Goal: Feedback & Contribution: Contribute content

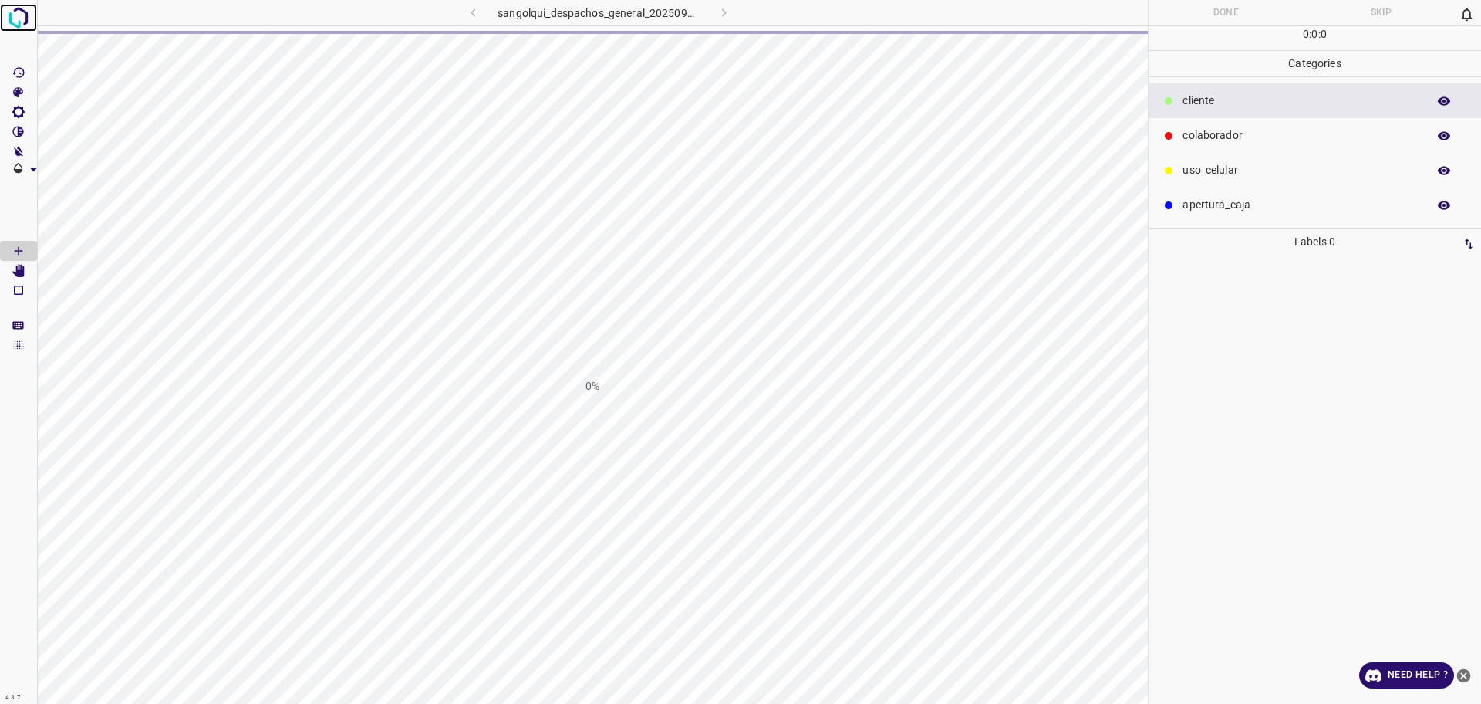
drag, startPoint x: 0, startPoint y: 0, endPoint x: 22, endPoint y: 24, distance: 32.7
click at [22, 24] on img at bounding box center [19, 18] width 28 height 28
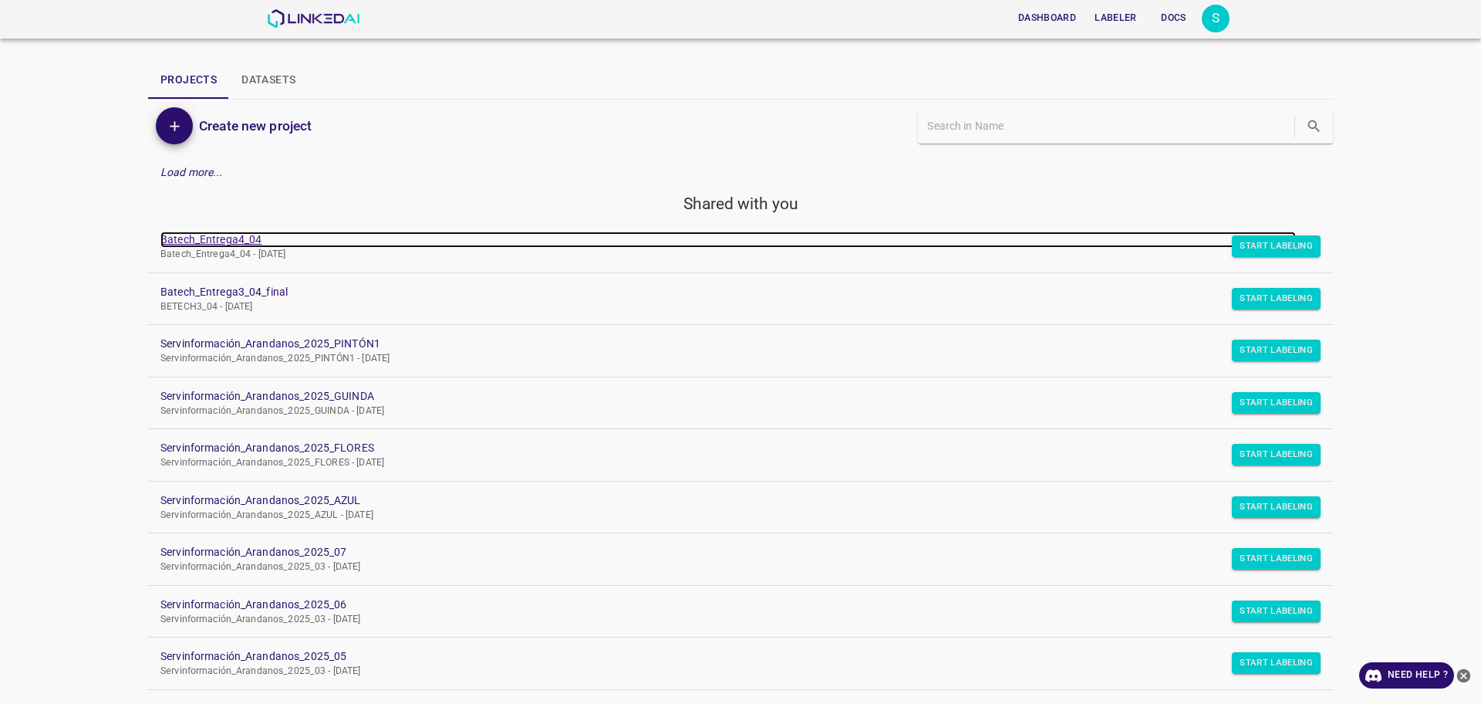
click at [209, 243] on link "Batech_Entrega4_04" at bounding box center [728, 239] width 1136 height 16
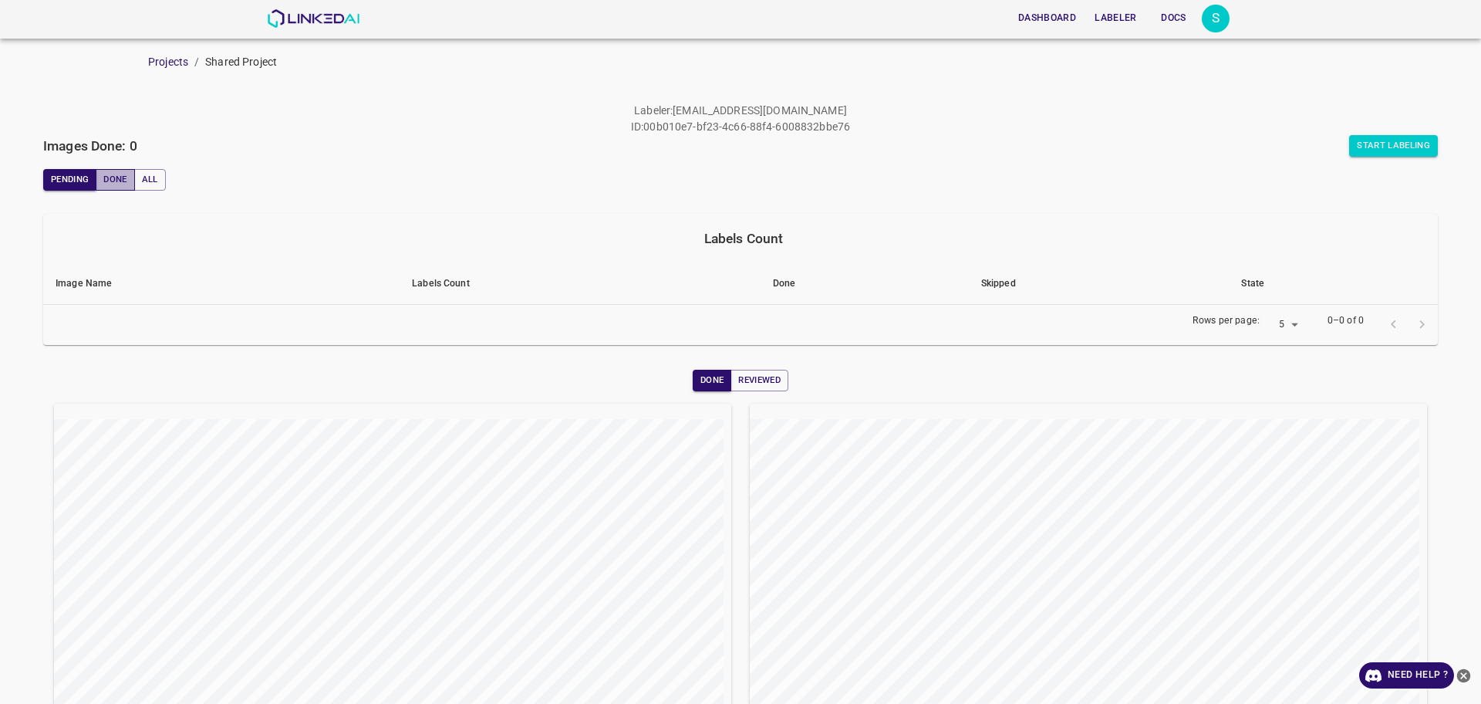
click at [110, 177] on button "Done" at bounding box center [115, 180] width 39 height 22
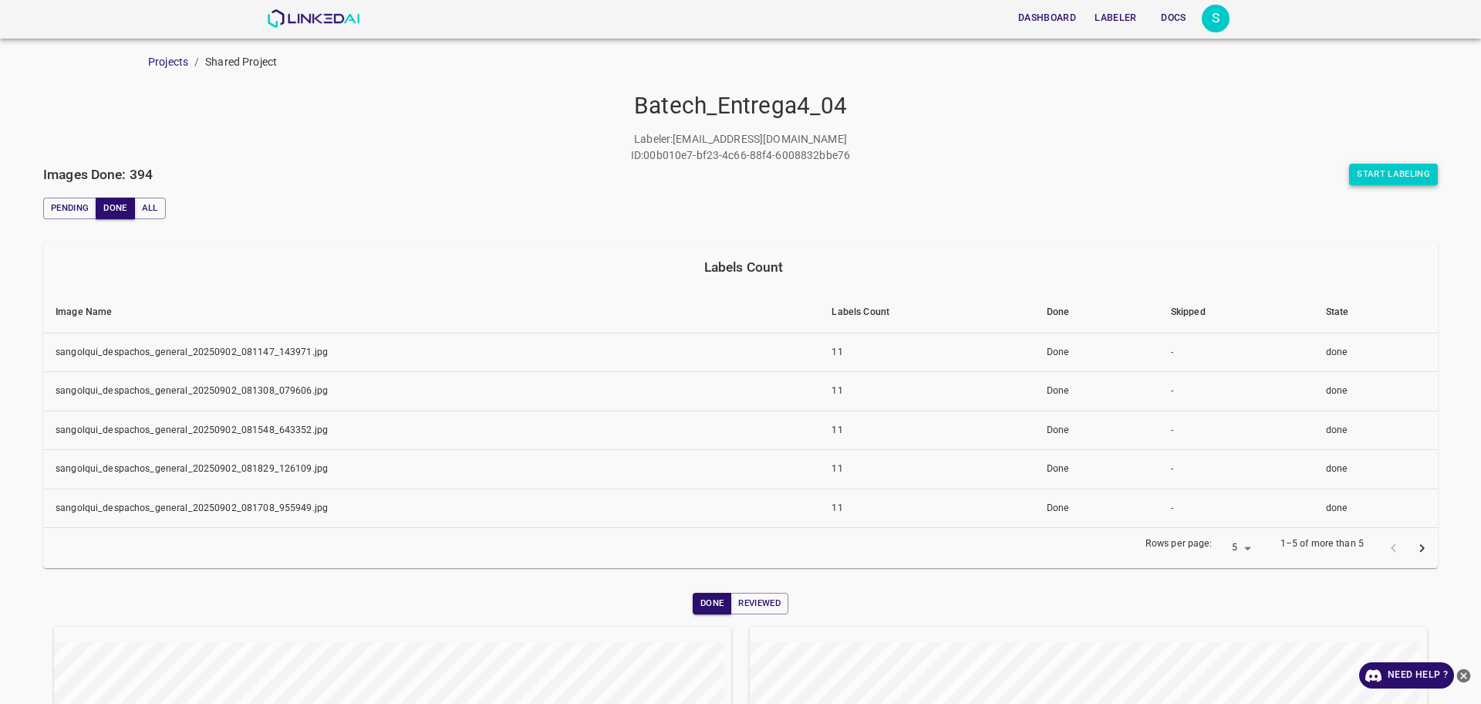
click at [1386, 172] on button "Start Labeling" at bounding box center [1393, 175] width 89 height 22
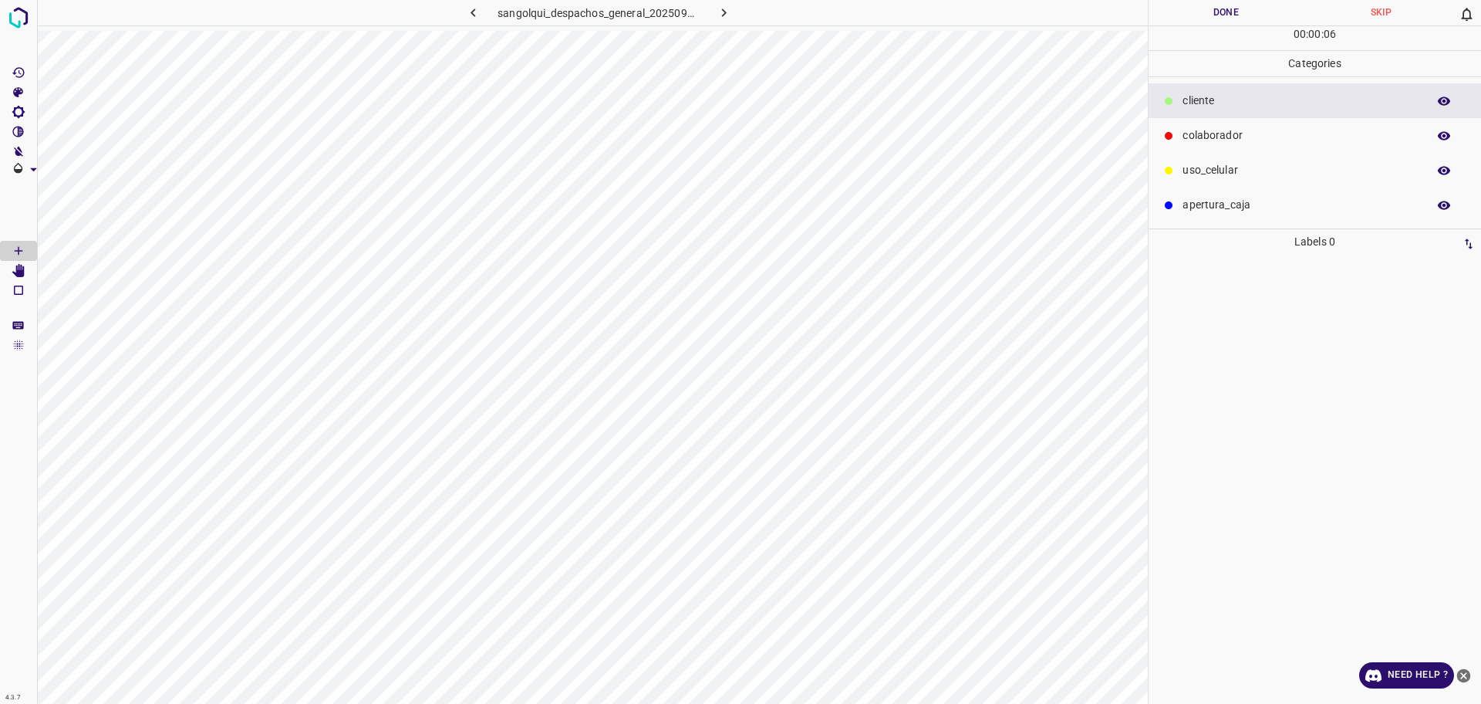
click at [1207, 138] on p "colaborador" at bounding box center [1301, 135] width 237 height 16
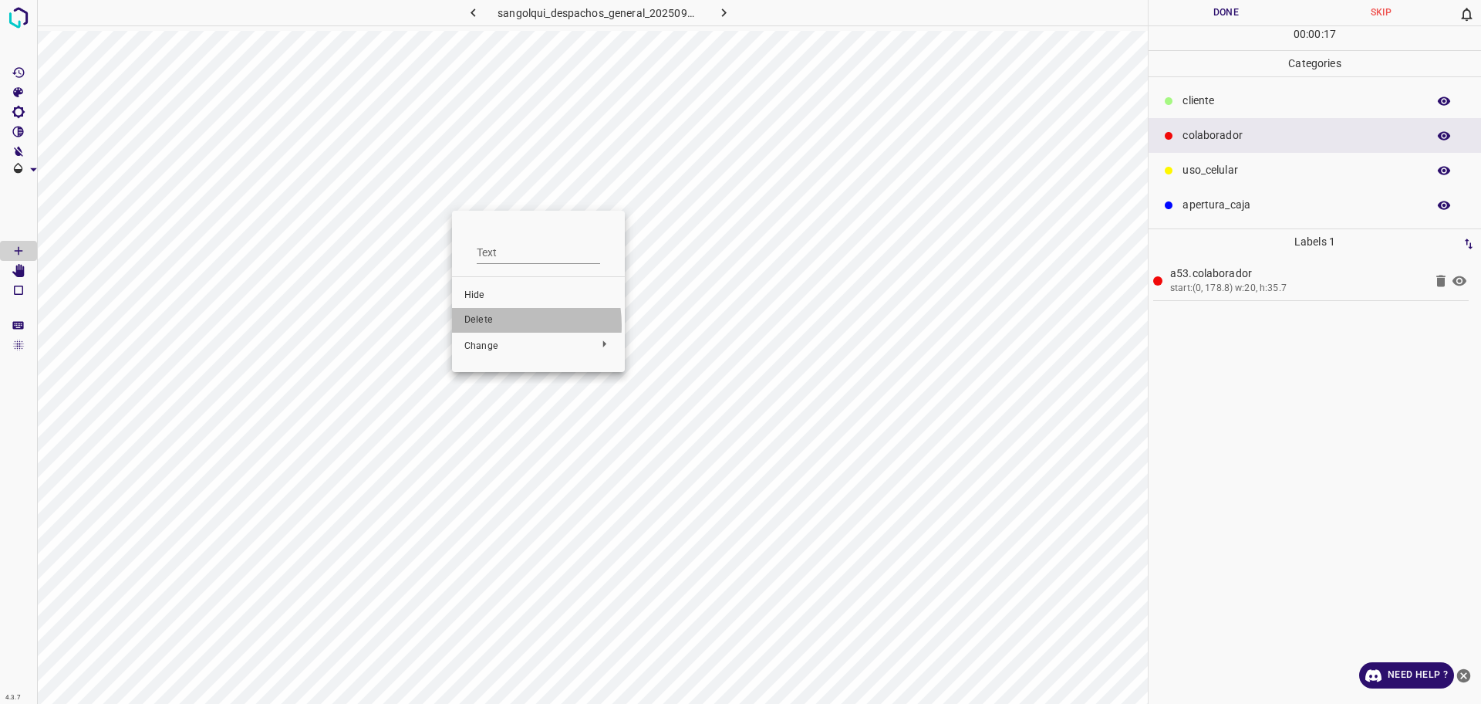
click at [492, 325] on span "Delete" at bounding box center [538, 320] width 148 height 14
click at [1205, 106] on p "cliente" at bounding box center [1301, 101] width 237 height 16
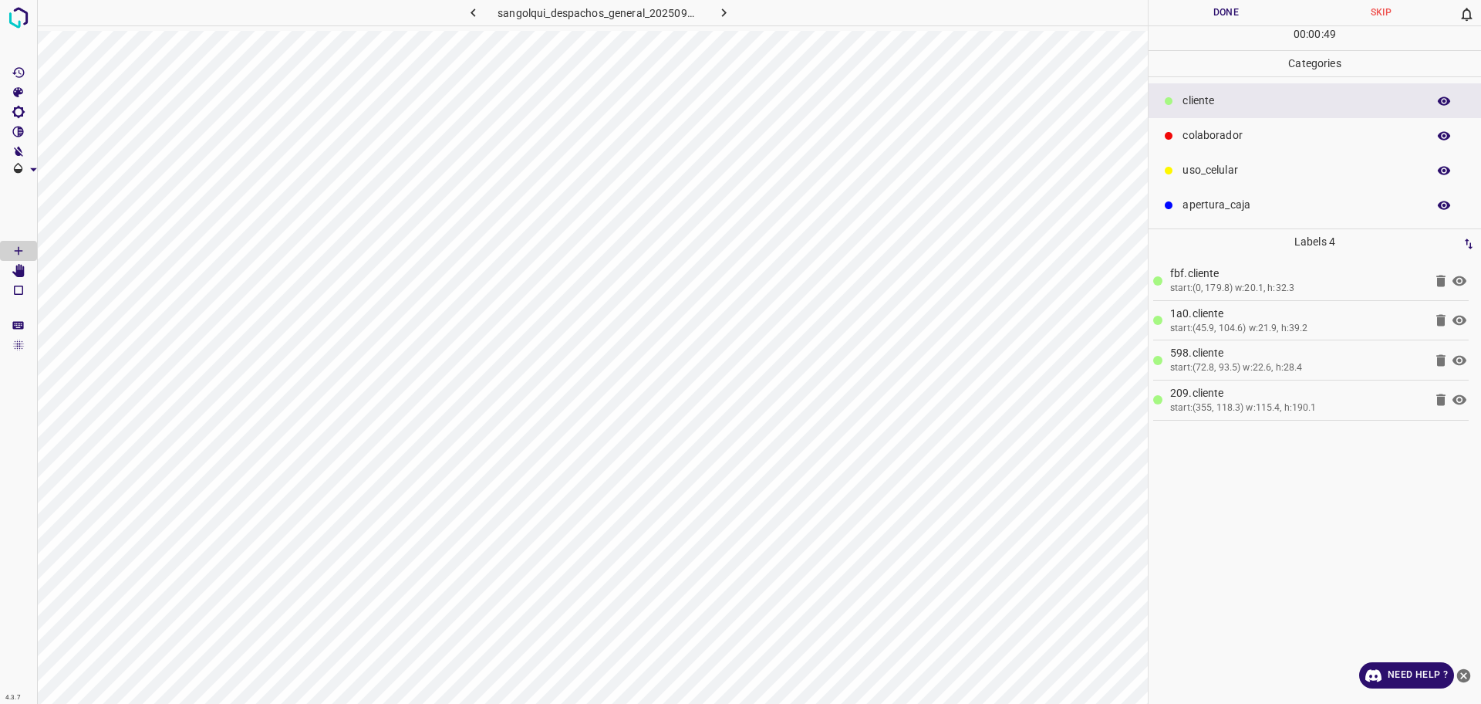
click at [1259, 138] on p "colaborador" at bounding box center [1301, 135] width 237 height 16
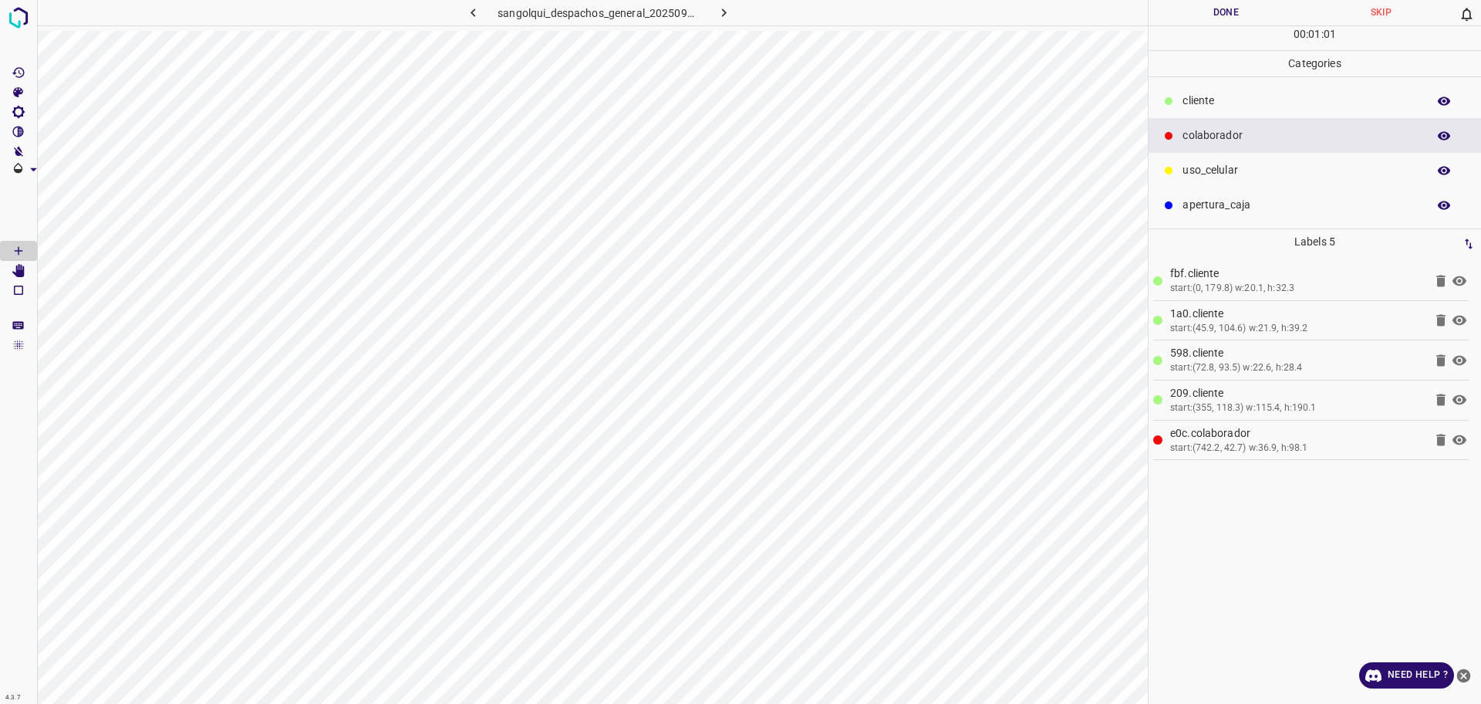
click at [1244, 15] on button "Done" at bounding box center [1226, 12] width 155 height 25
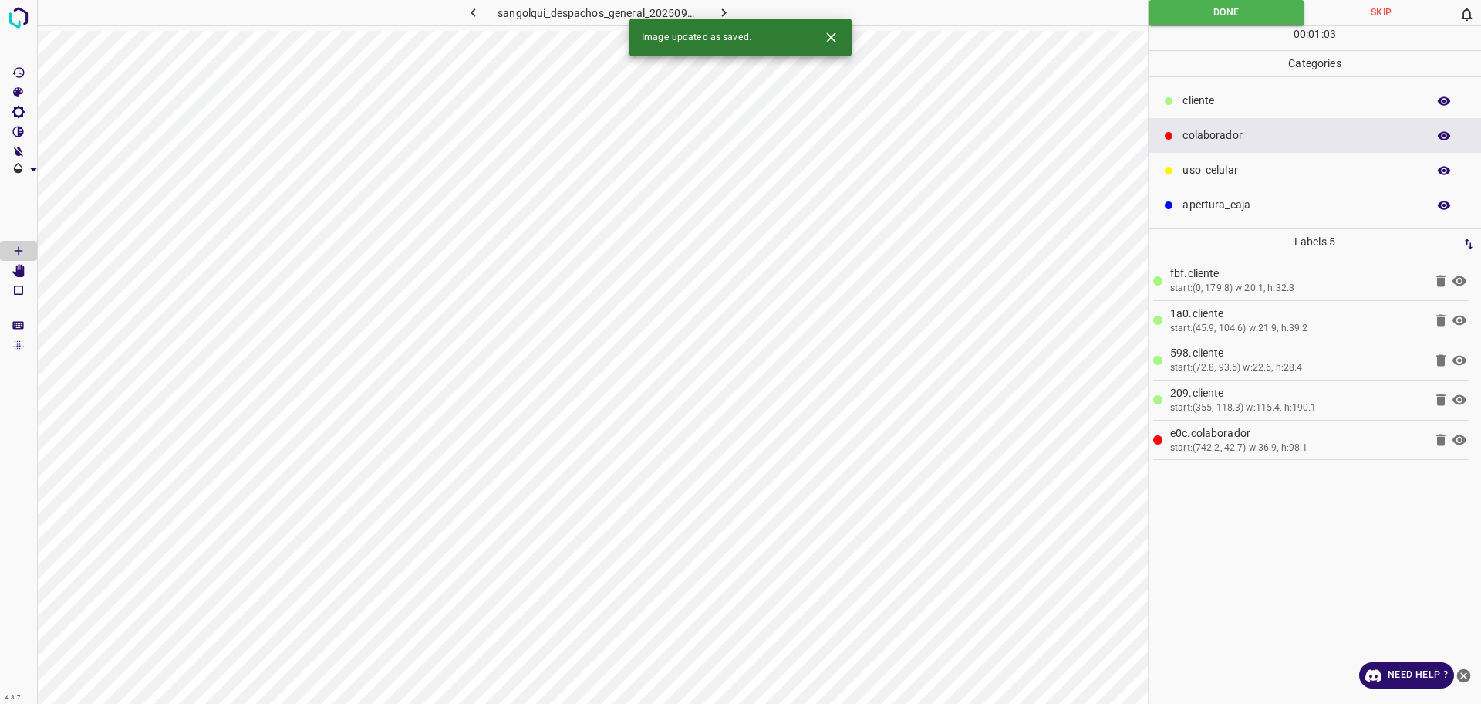
click at [728, 12] on icon "button" at bounding box center [724, 13] width 16 height 16
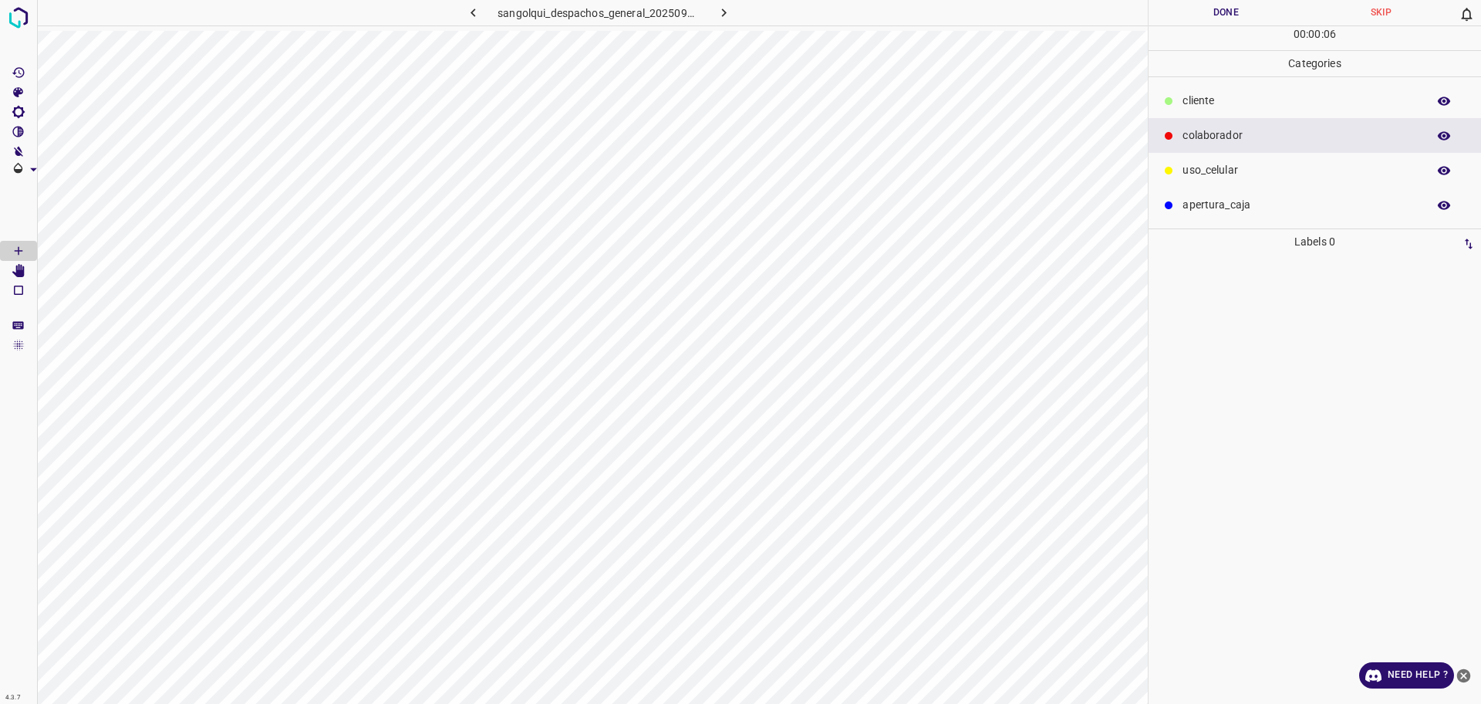
click at [1233, 102] on p "cliente" at bounding box center [1301, 101] width 237 height 16
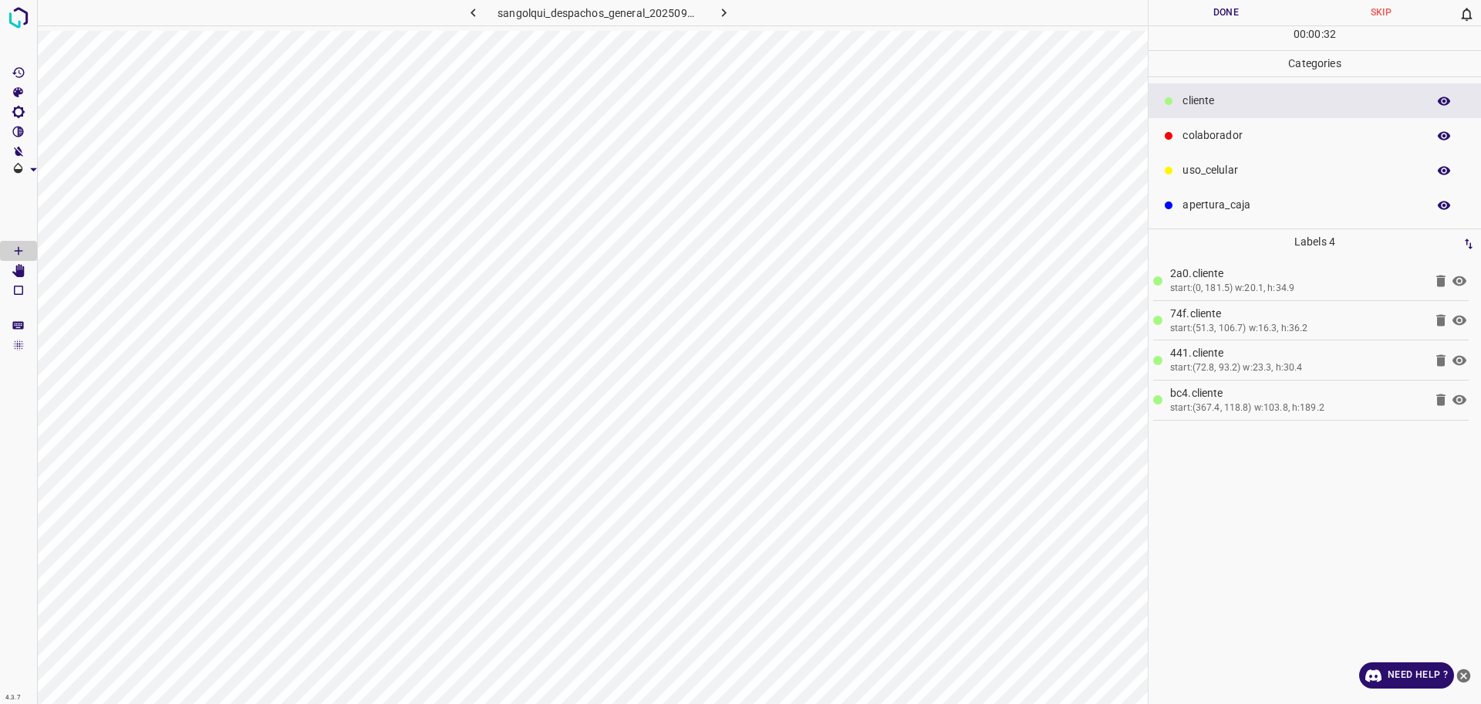
click at [1227, 130] on p "colaborador" at bounding box center [1301, 135] width 237 height 16
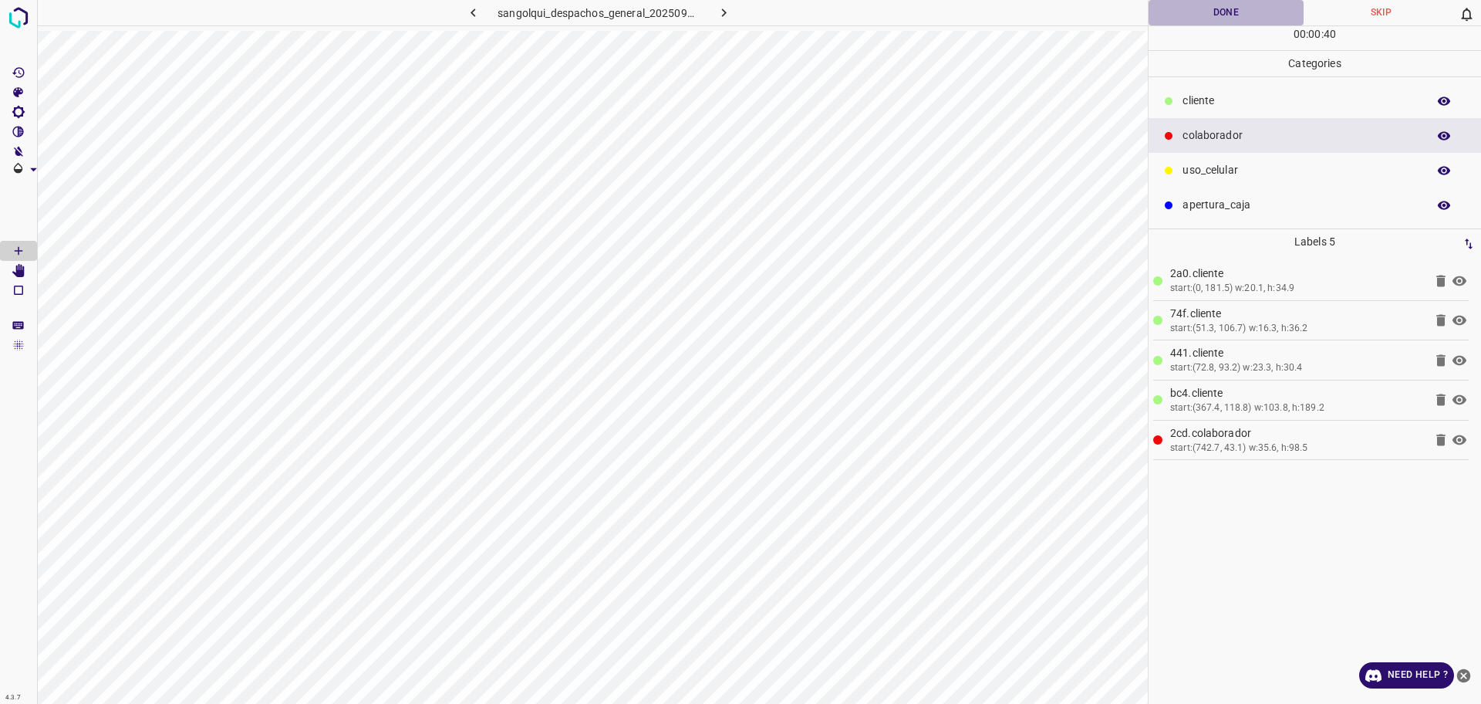
click at [1166, 8] on button "Done" at bounding box center [1226, 12] width 155 height 25
click at [1166, 9] on button "Done" at bounding box center [1226, 12] width 155 height 25
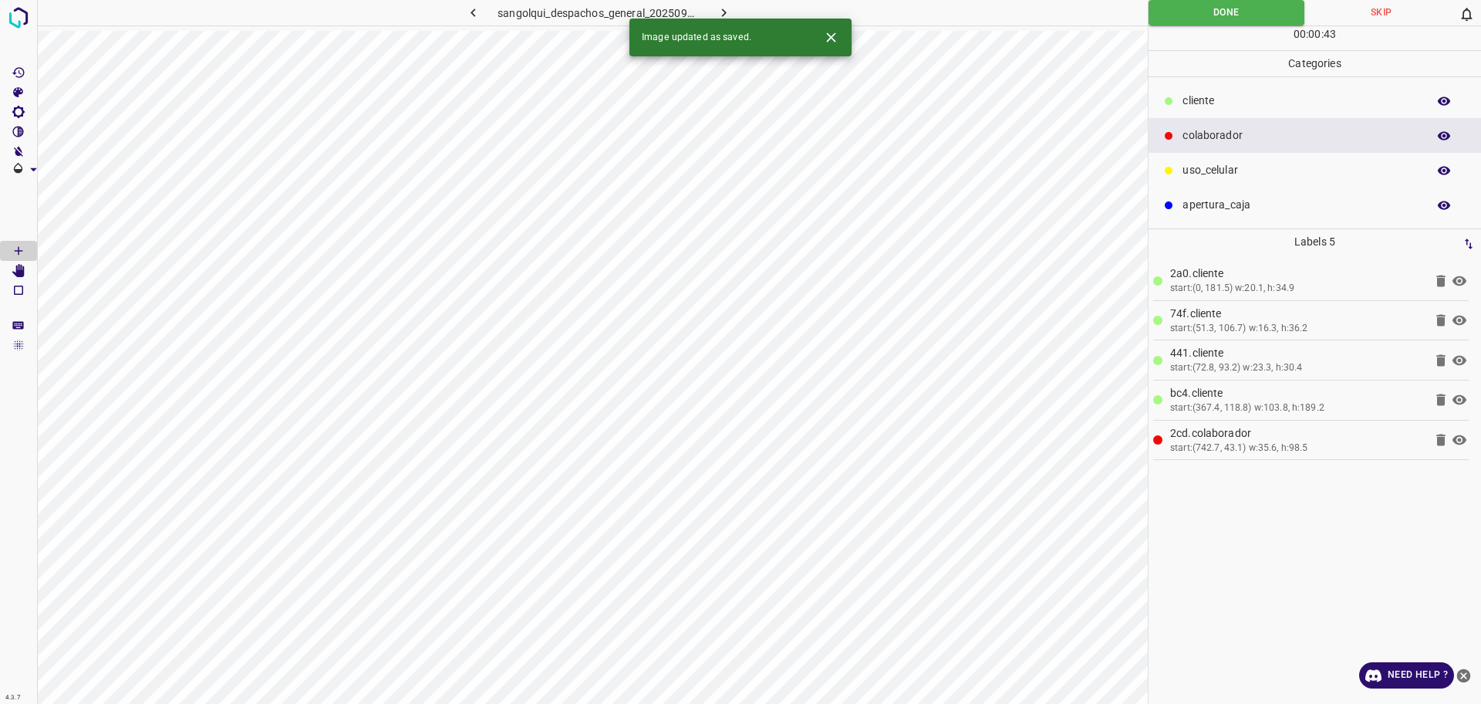
click at [716, 7] on icon "button" at bounding box center [724, 13] width 16 height 16
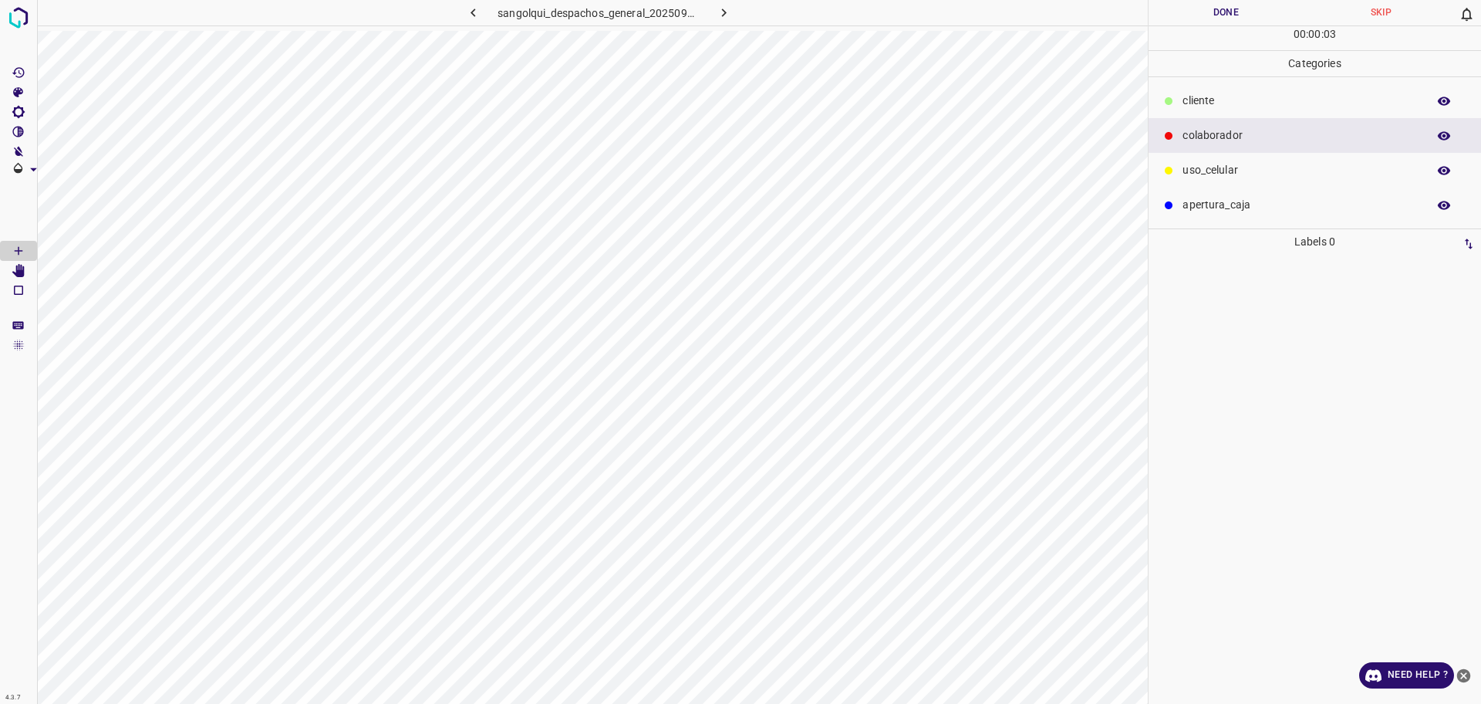
click at [1207, 92] on div "cliente" at bounding box center [1315, 100] width 333 height 35
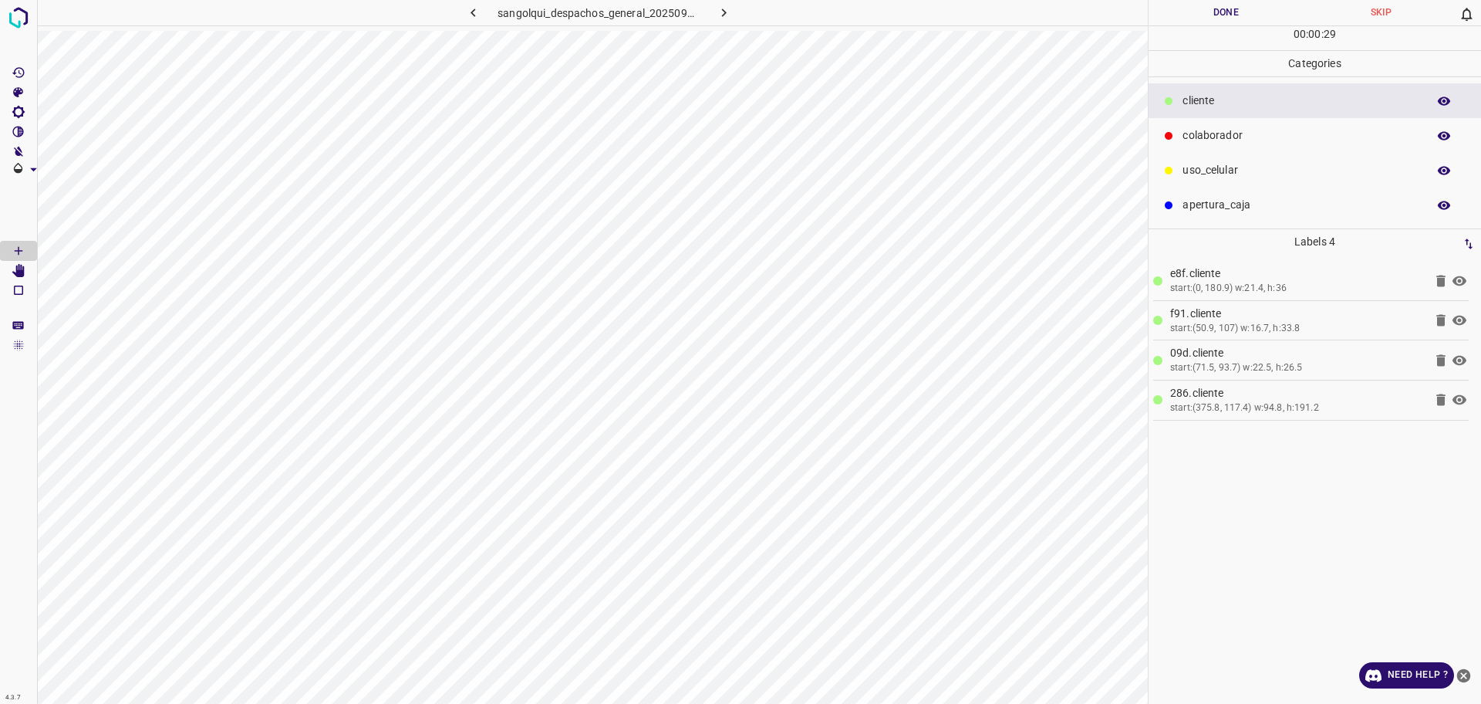
click at [1261, 142] on p "colaborador" at bounding box center [1301, 135] width 237 height 16
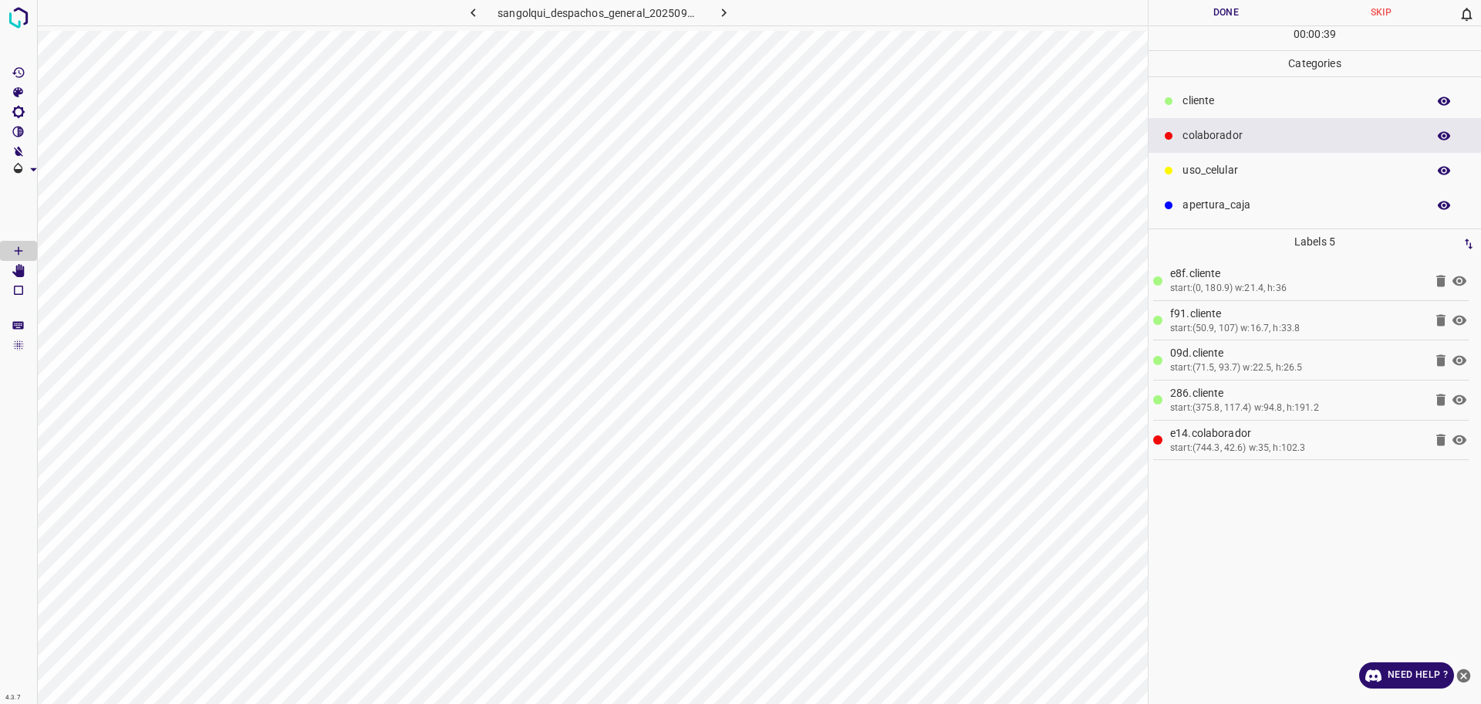
click at [1210, 18] on button "Done" at bounding box center [1226, 12] width 155 height 25
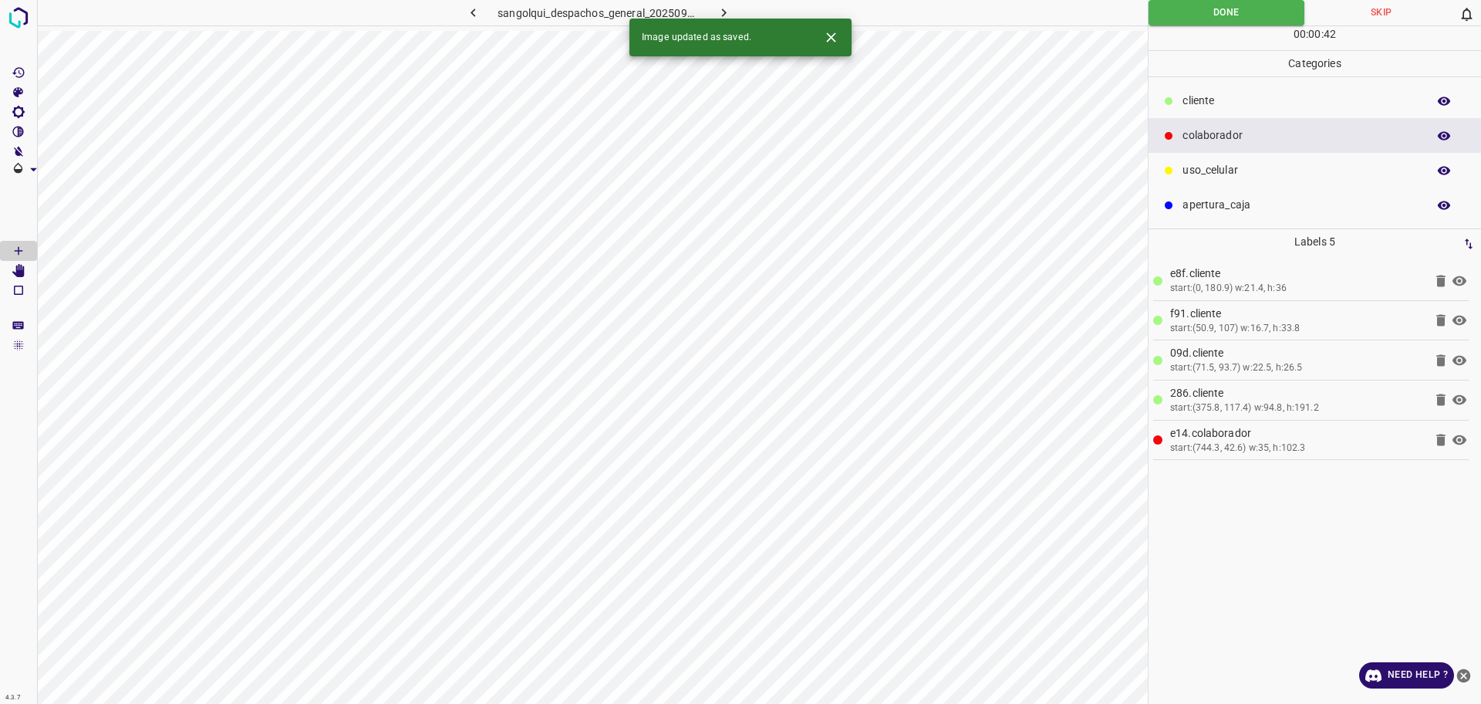
click at [718, 11] on icon "button" at bounding box center [724, 13] width 16 height 16
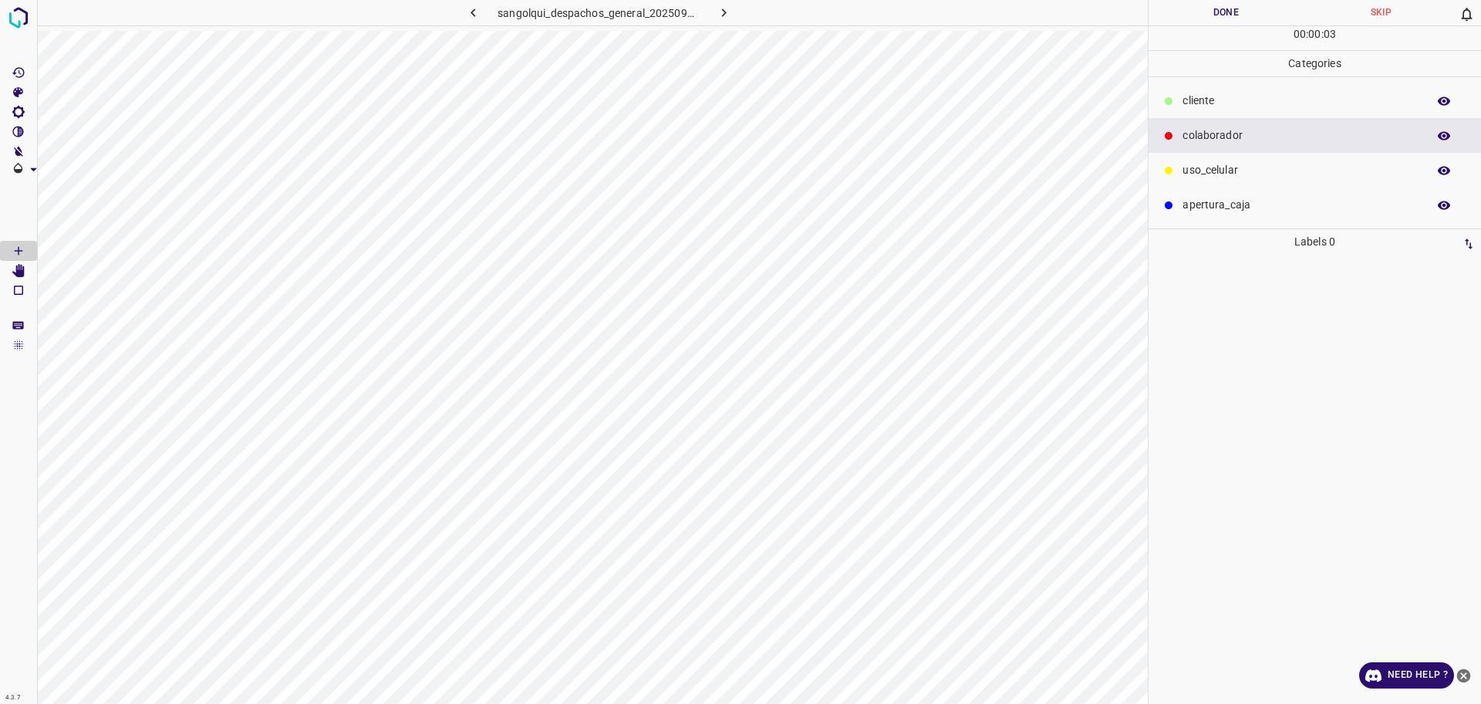
drag, startPoint x: 1279, startPoint y: 100, endPoint x: 1173, endPoint y: 146, distance: 115.8
click at [1278, 100] on p "cliente" at bounding box center [1301, 101] width 237 height 16
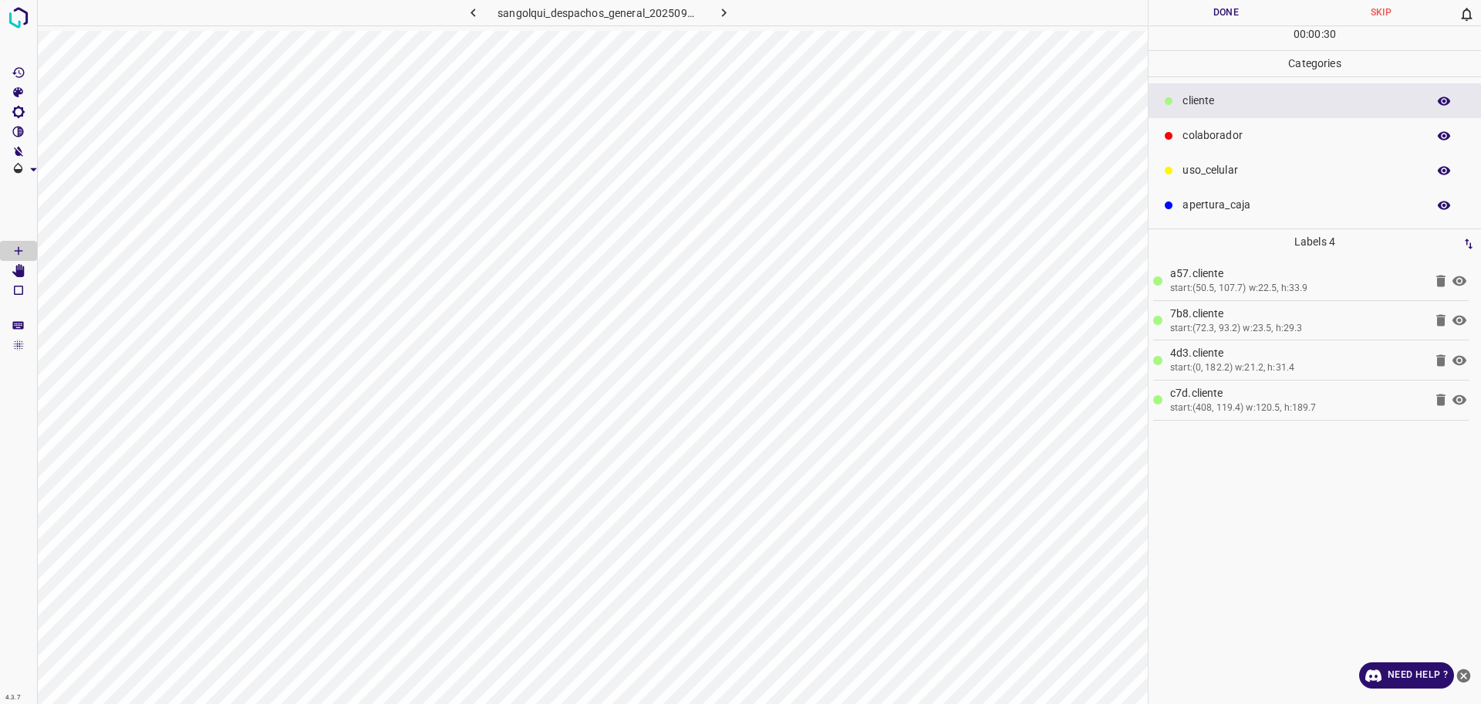
click at [1277, 146] on div "colaborador" at bounding box center [1315, 135] width 333 height 35
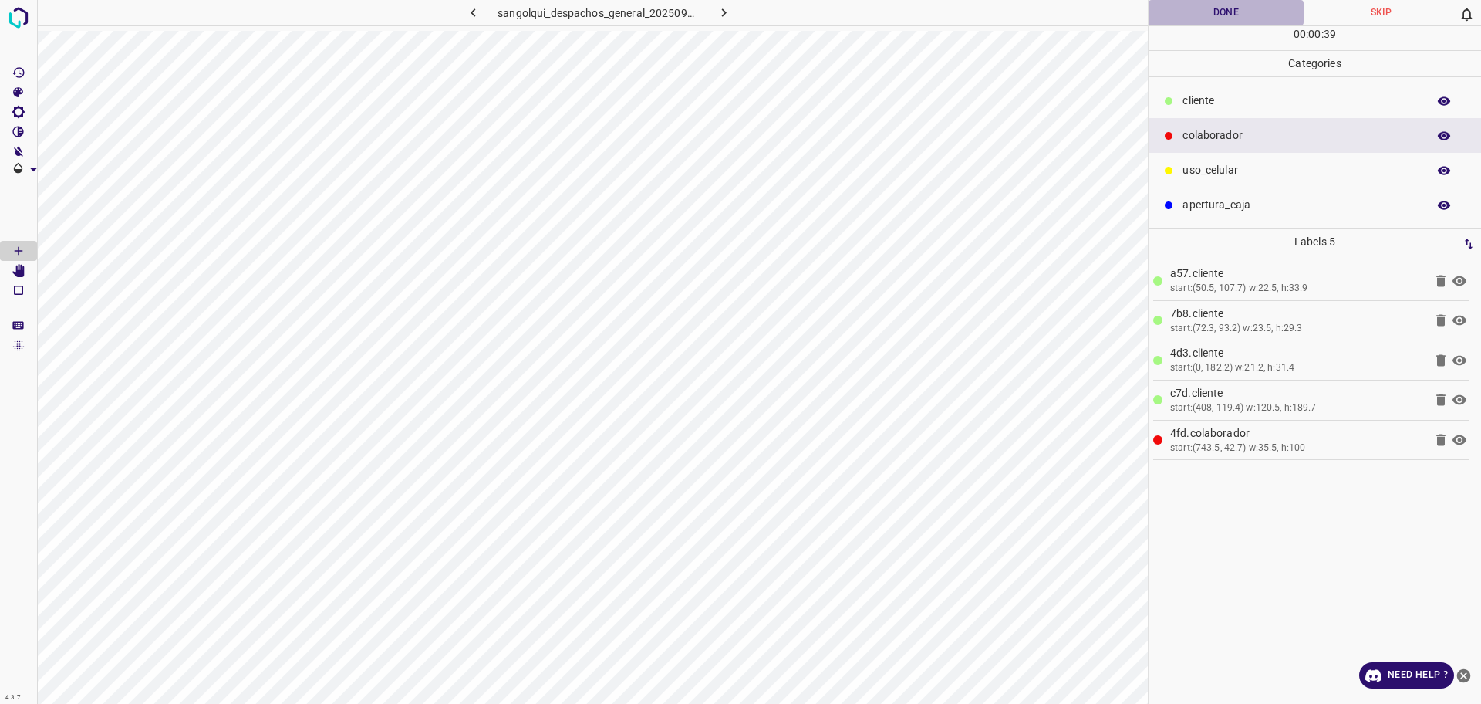
click at [1194, 8] on button "Done" at bounding box center [1226, 12] width 155 height 25
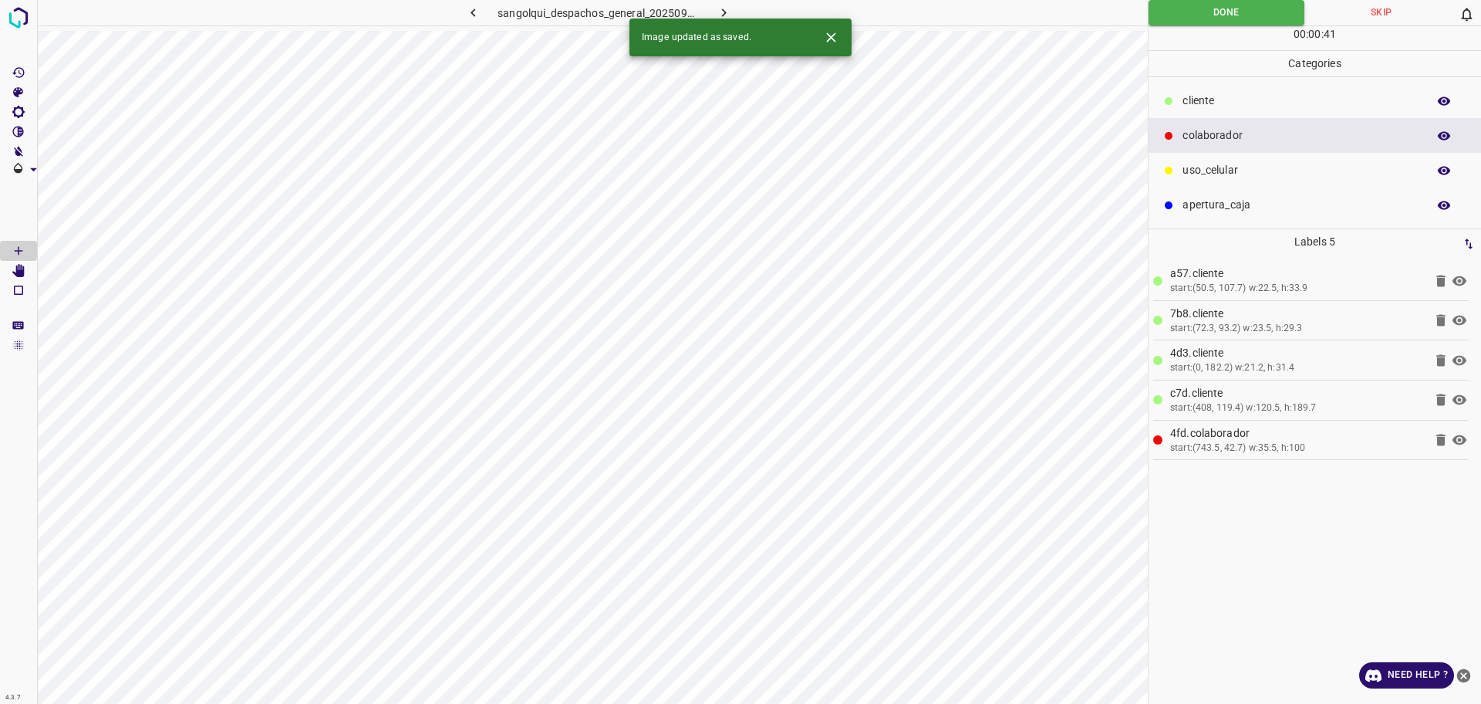
click at [721, 9] on icon "button" at bounding box center [724, 13] width 16 height 16
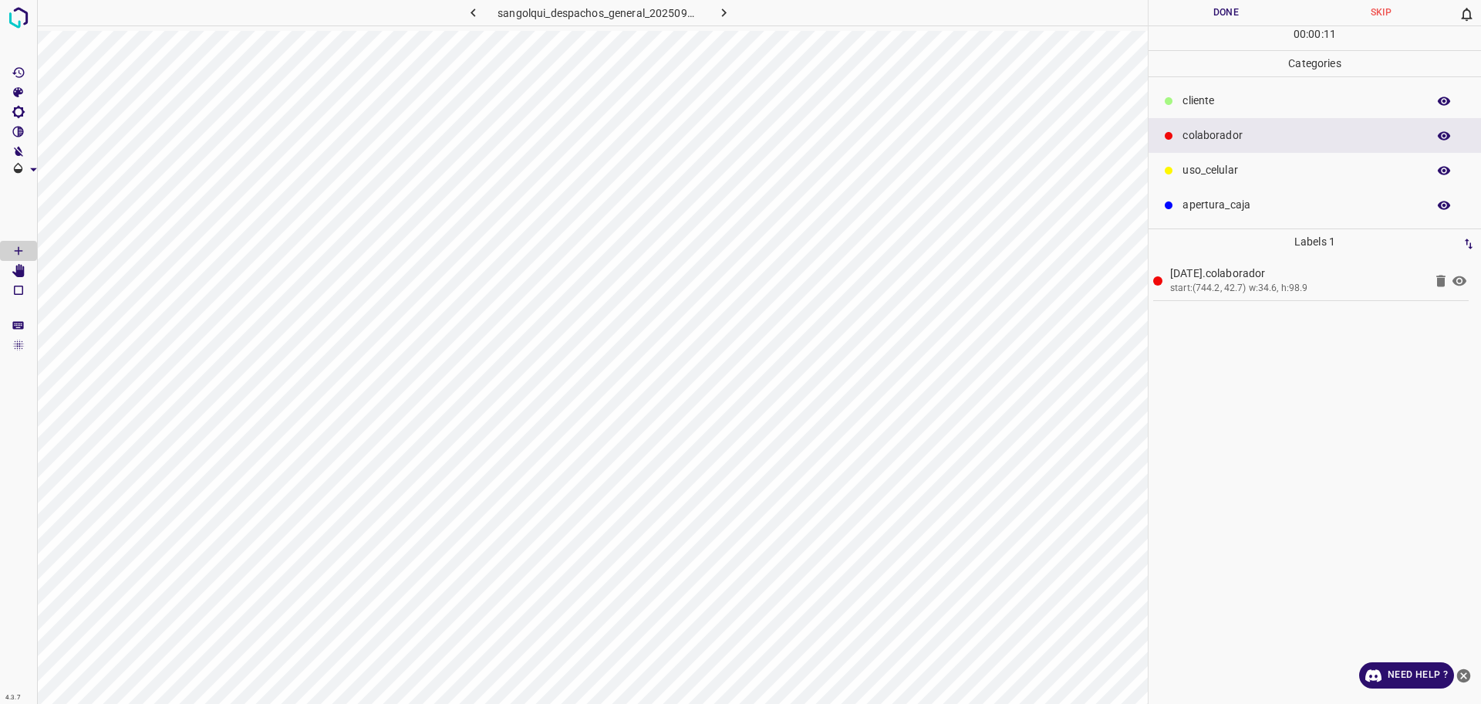
click at [1298, 104] on p "cliente" at bounding box center [1301, 101] width 237 height 16
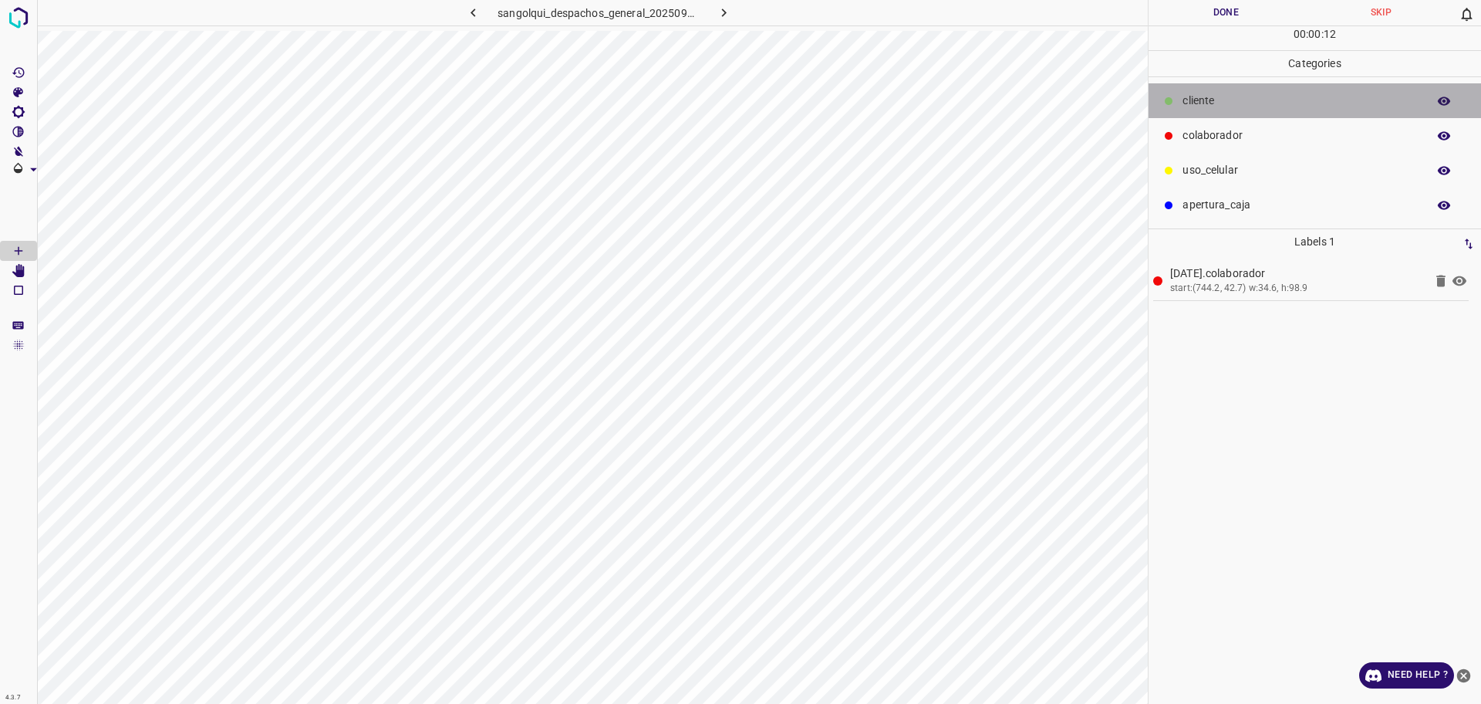
click at [1298, 104] on p "cliente" at bounding box center [1301, 101] width 237 height 16
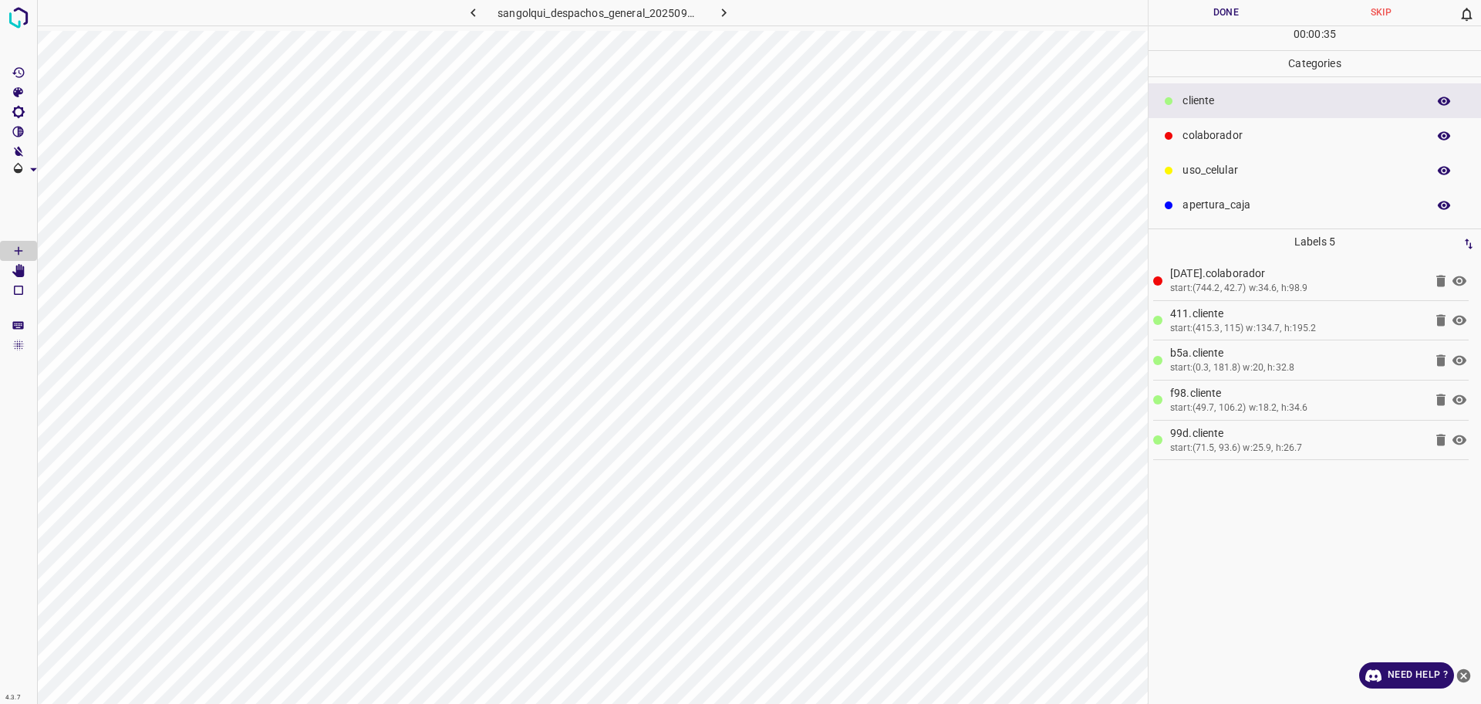
click at [1214, 8] on button "Done" at bounding box center [1226, 12] width 155 height 25
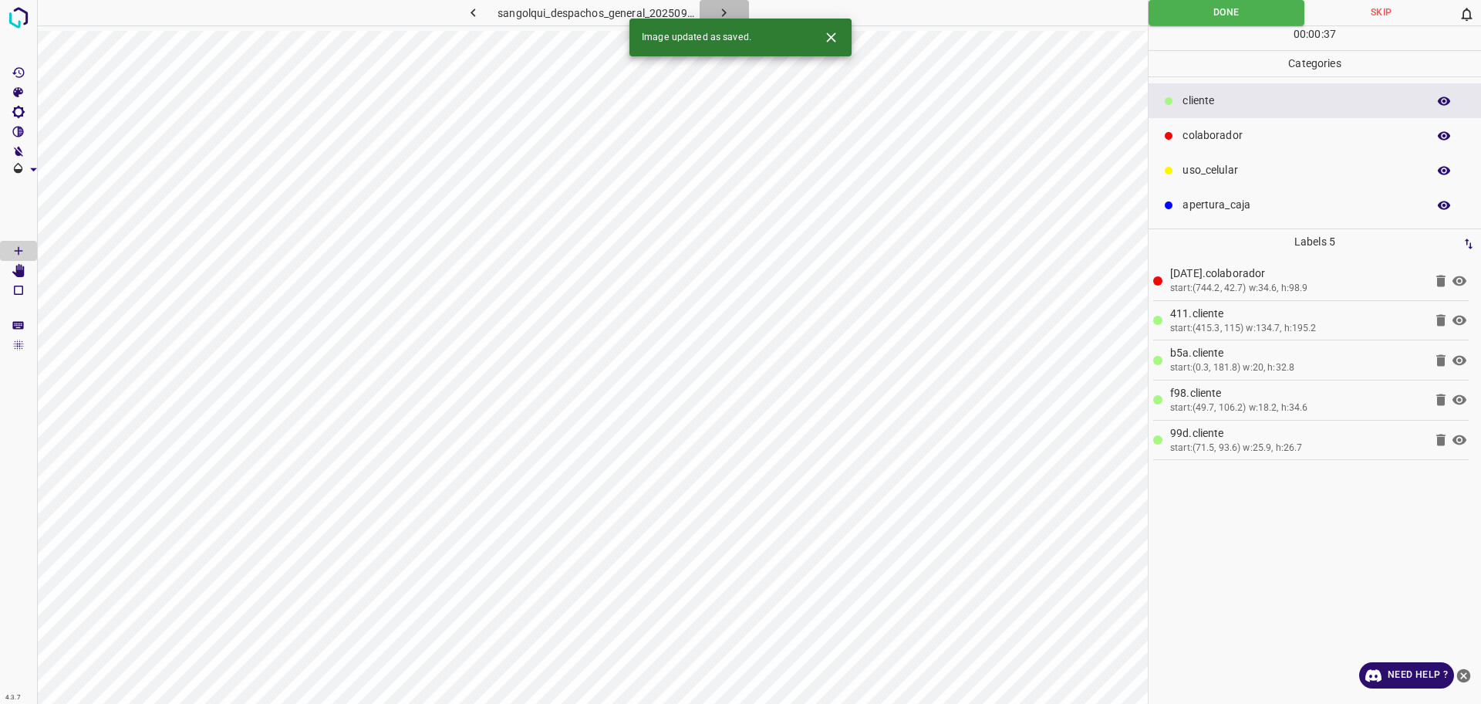
click at [709, 11] on button "button" at bounding box center [724, 12] width 49 height 25
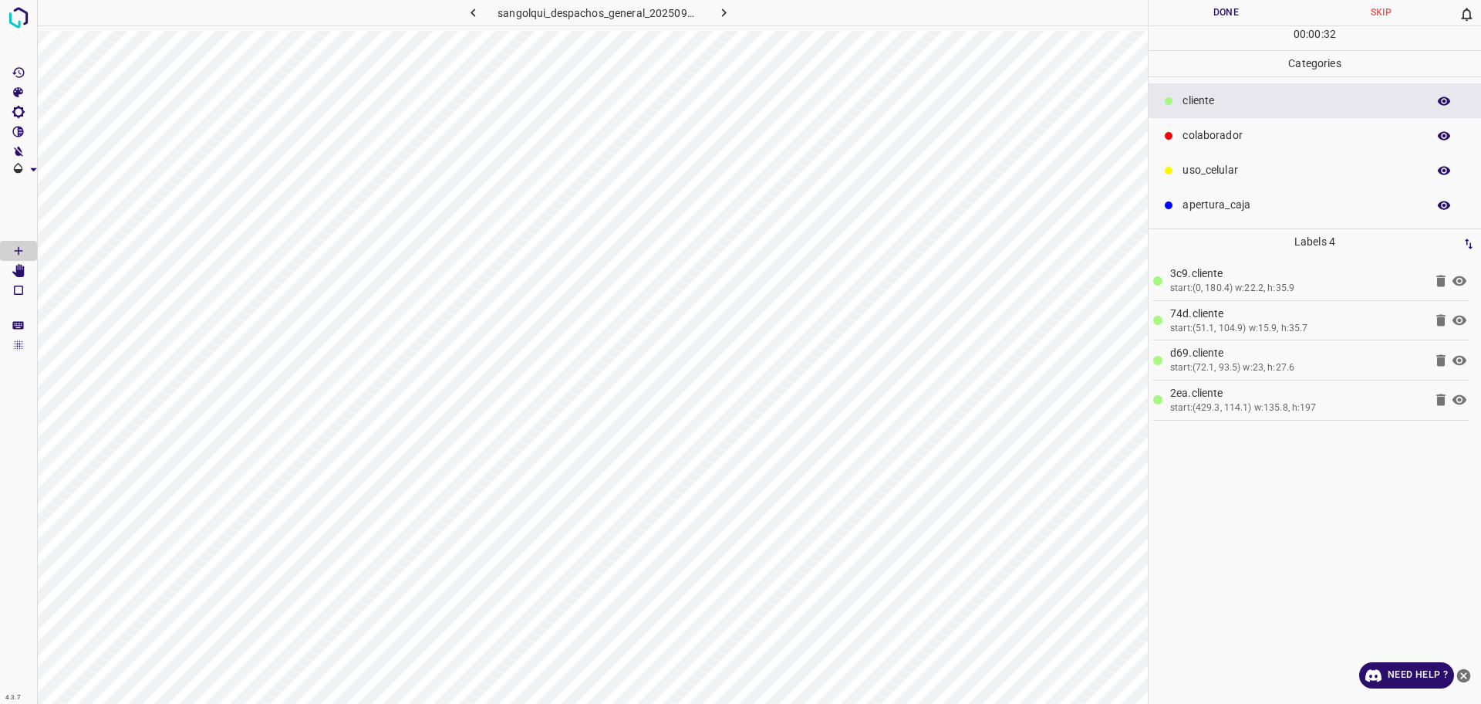
click at [1197, 141] on p "colaborador" at bounding box center [1301, 135] width 237 height 16
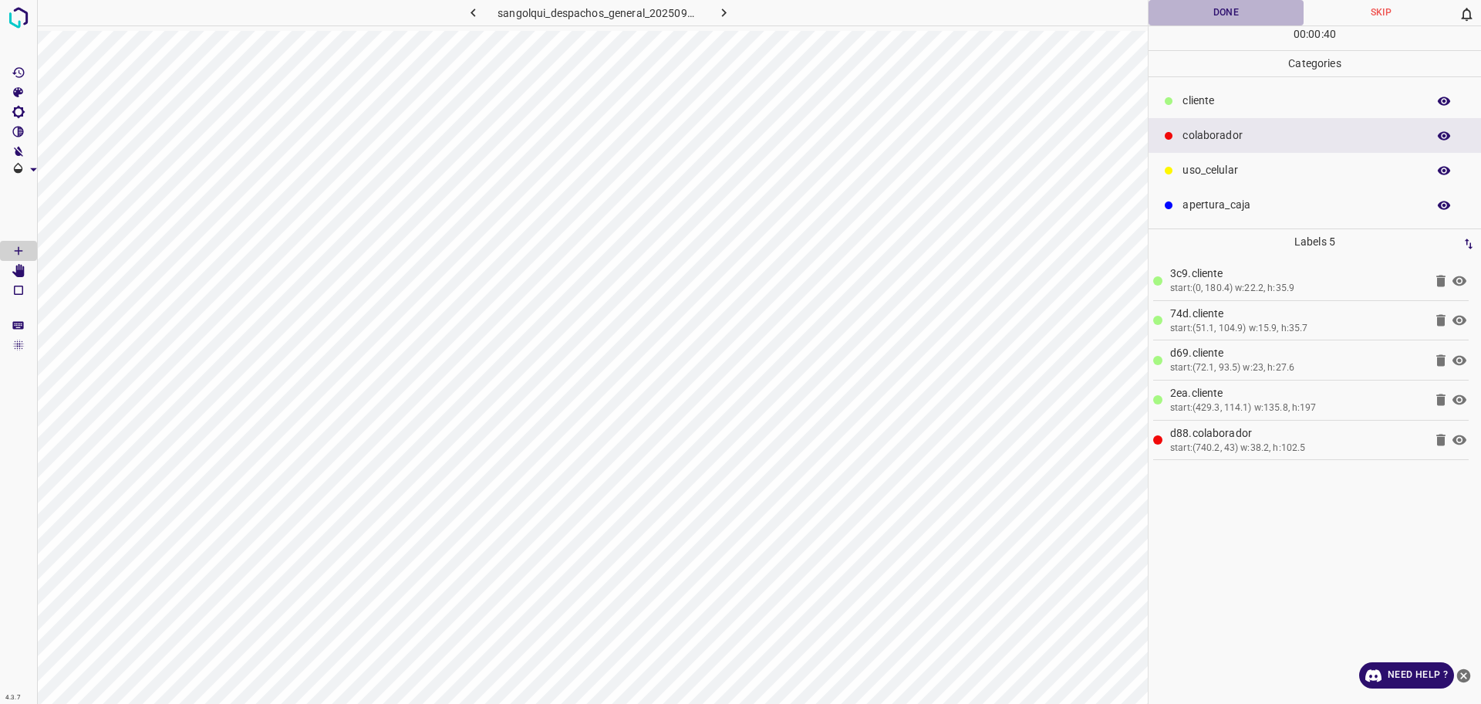
click at [1228, 15] on button "Done" at bounding box center [1226, 12] width 155 height 25
click at [1227, 15] on button "Done" at bounding box center [1226, 12] width 155 height 25
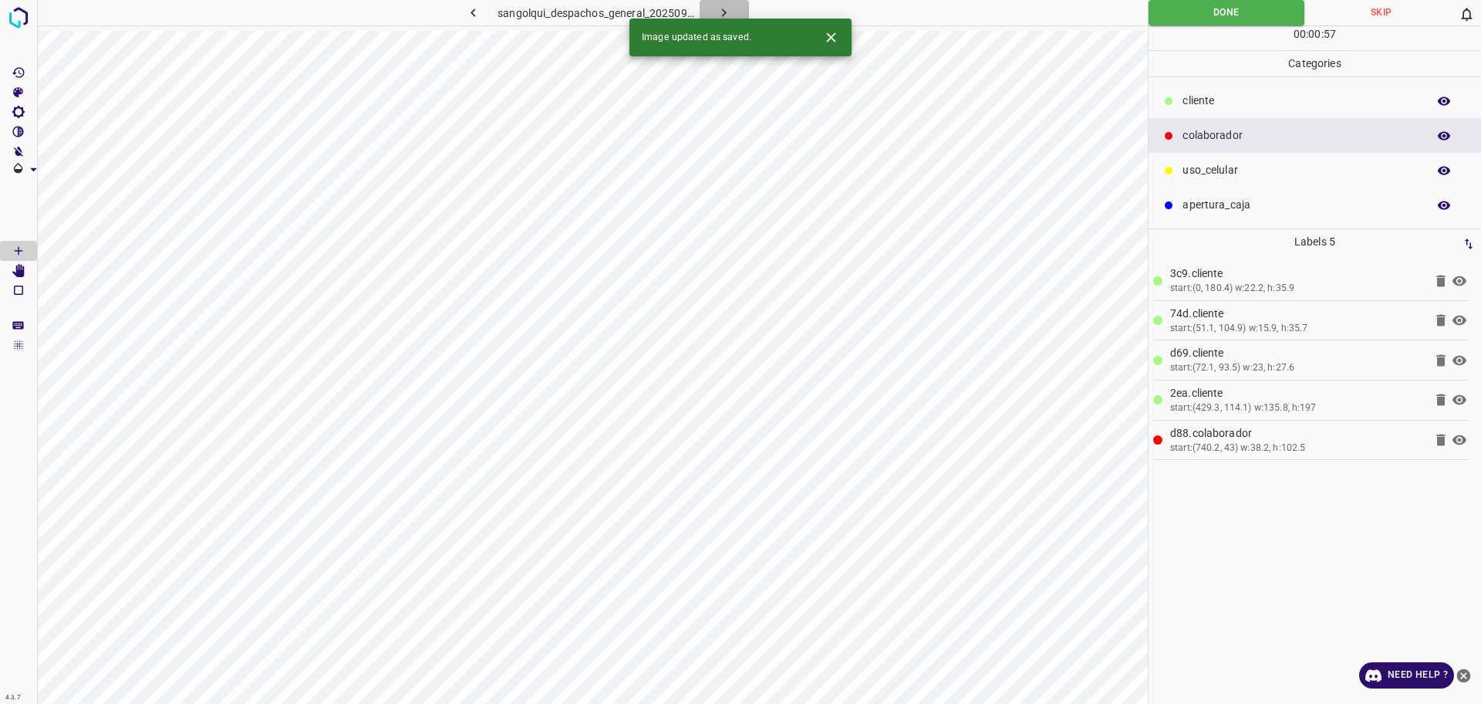
click at [724, 16] on icon "button" at bounding box center [724, 13] width 16 height 16
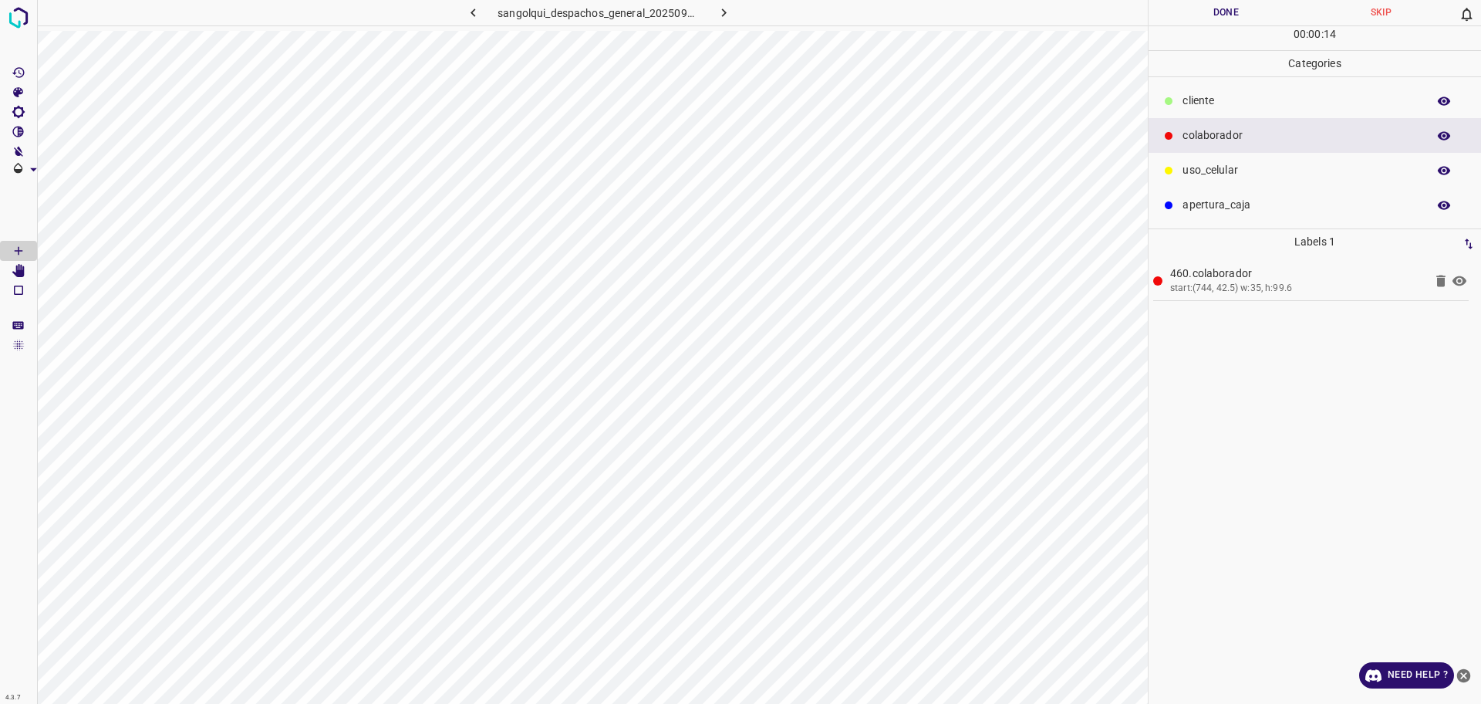
click at [1210, 82] on ul "cliente colaborador uso_celular apertura_caja" at bounding box center [1315, 152] width 333 height 151
click at [1192, 115] on div "cliente" at bounding box center [1315, 100] width 333 height 35
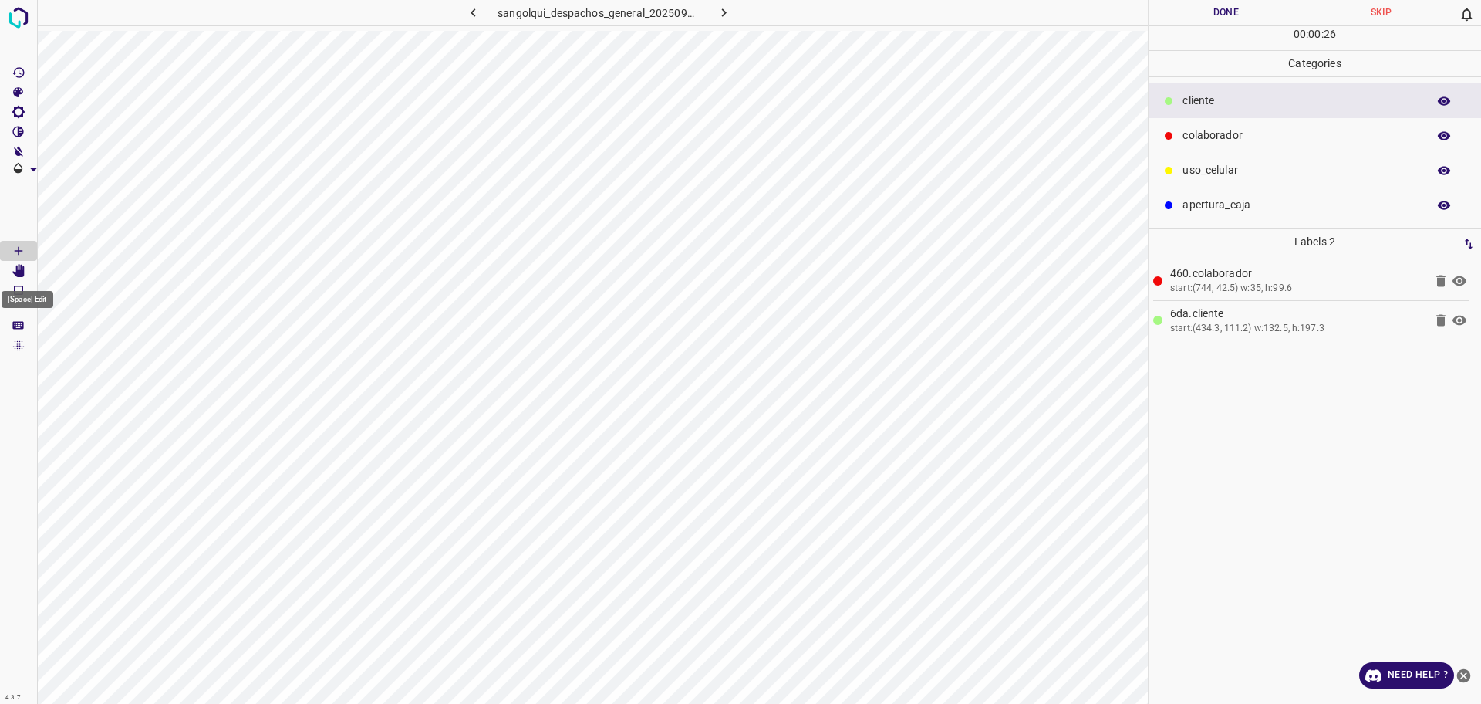
click at [13, 268] on icon "[Space] Edit" at bounding box center [19, 271] width 14 height 14
click at [13, 255] on icon "[Space] Draw" at bounding box center [19, 251] width 14 height 14
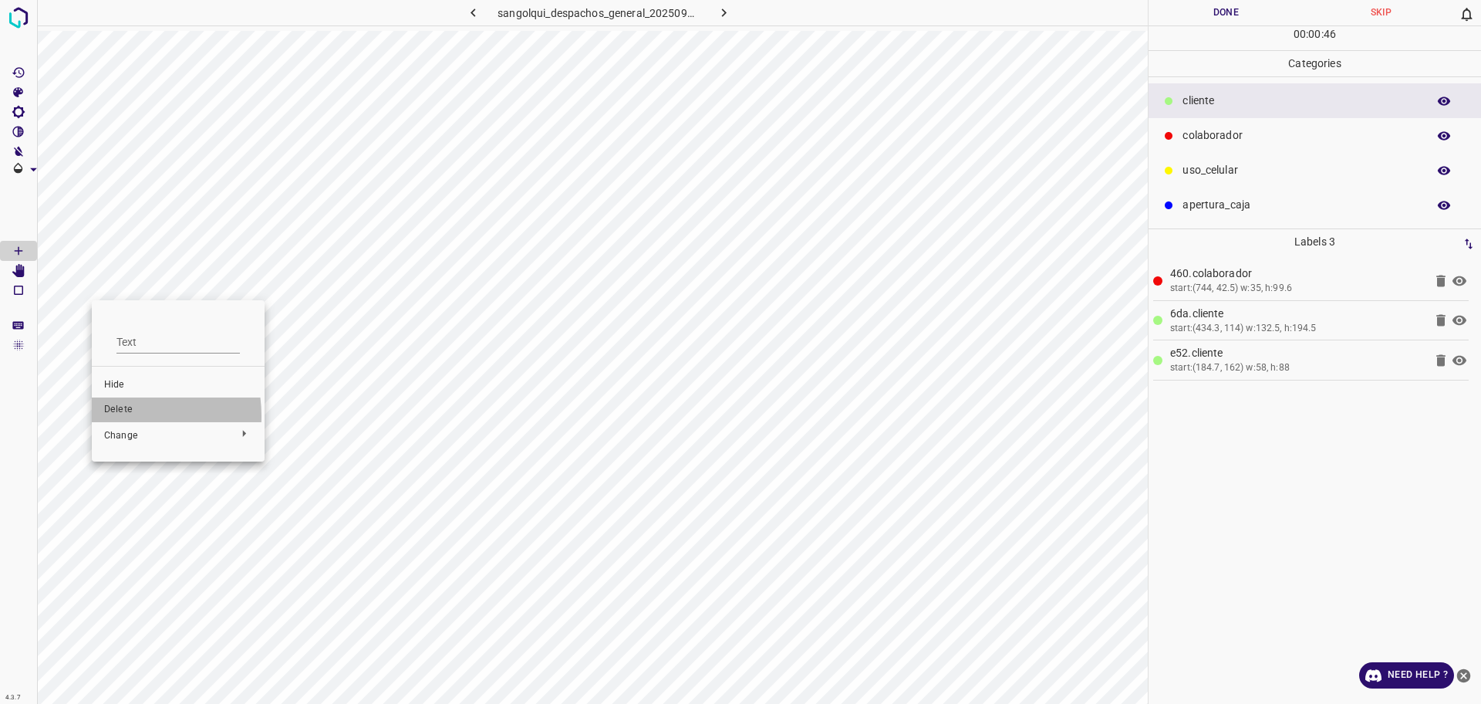
click at [115, 416] on span "Delete" at bounding box center [178, 410] width 148 height 14
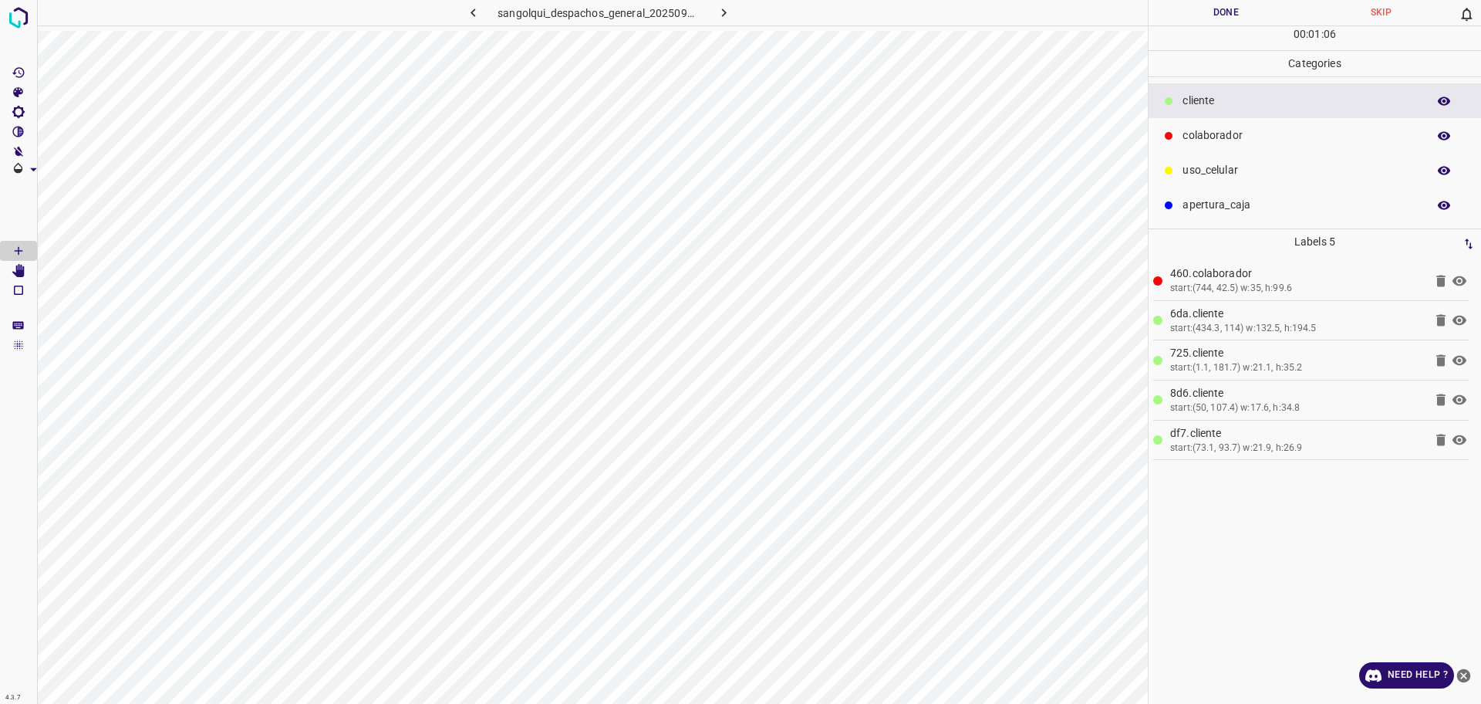
click at [1255, 13] on button "Done" at bounding box center [1226, 12] width 155 height 25
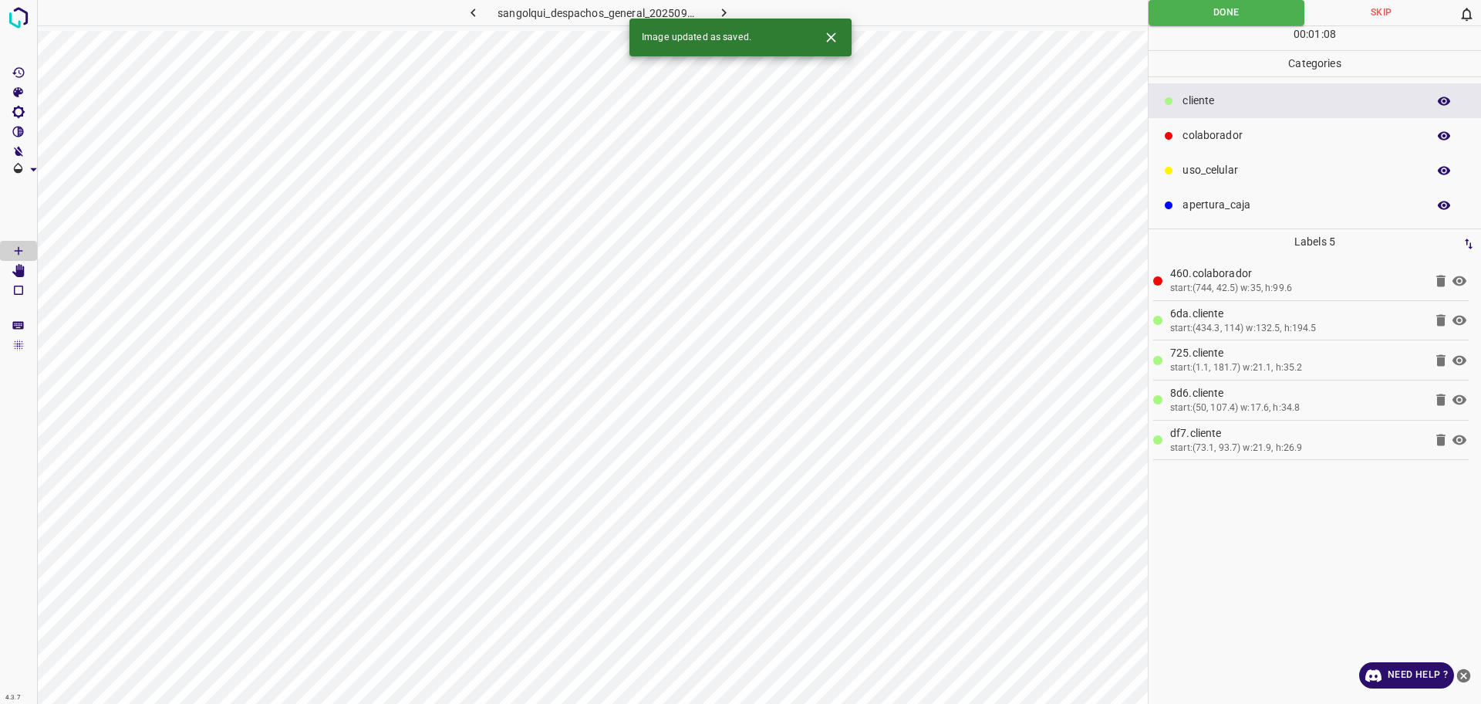
click at [738, 8] on button "button" at bounding box center [724, 12] width 49 height 25
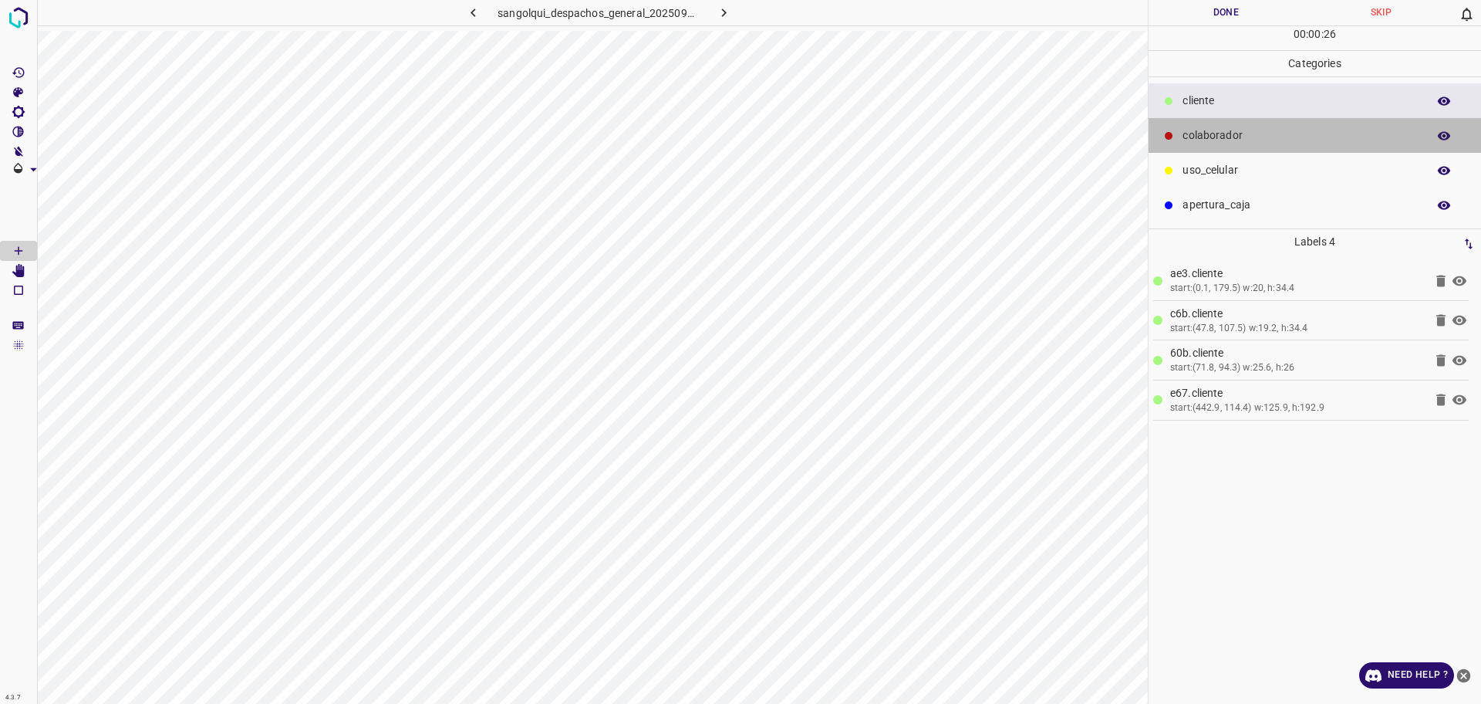
click at [1251, 131] on p "colaborador" at bounding box center [1301, 135] width 237 height 16
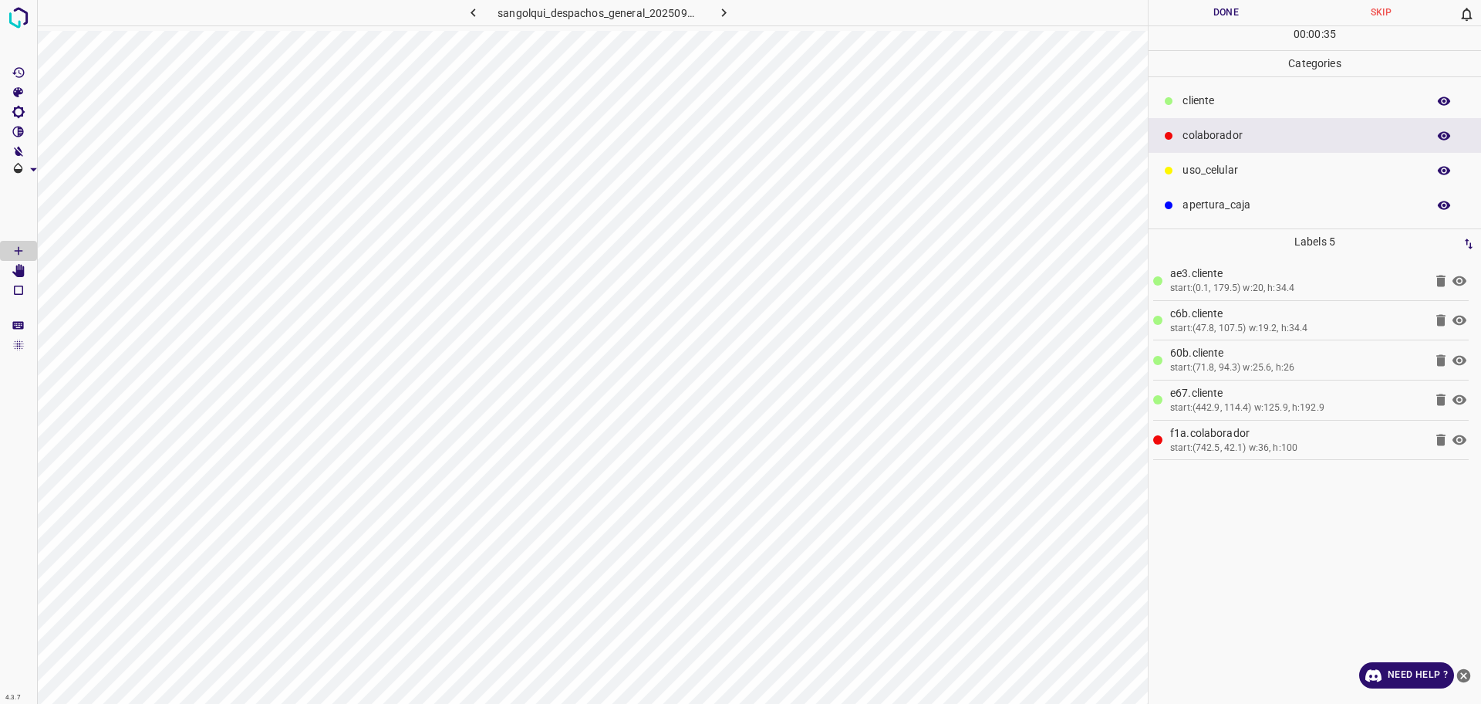
click at [1199, 27] on div "00 : 00 : 35" at bounding box center [1315, 38] width 333 height 24
click at [1187, 16] on button "Done" at bounding box center [1226, 12] width 155 height 25
click at [1182, 12] on button "Done" at bounding box center [1226, 12] width 155 height 25
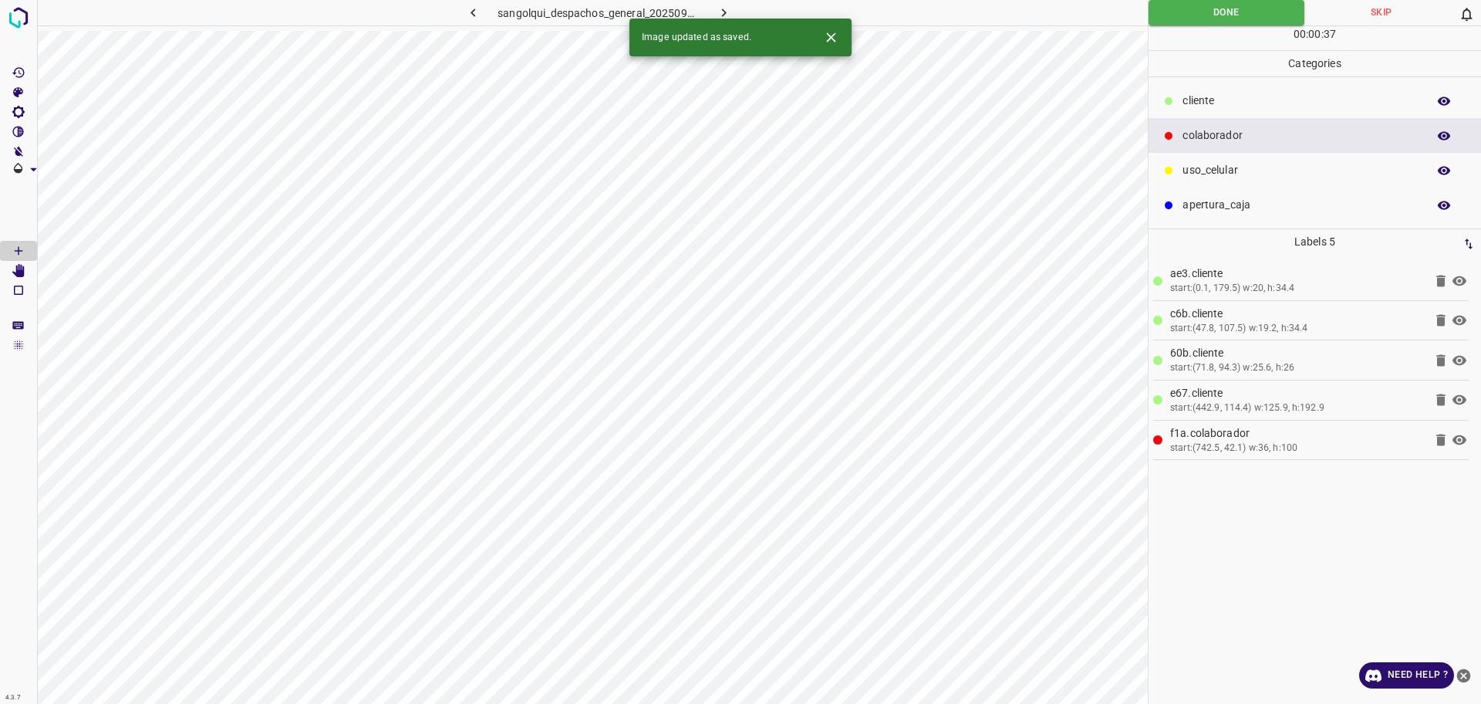
click at [710, 17] on button "button" at bounding box center [724, 12] width 49 height 25
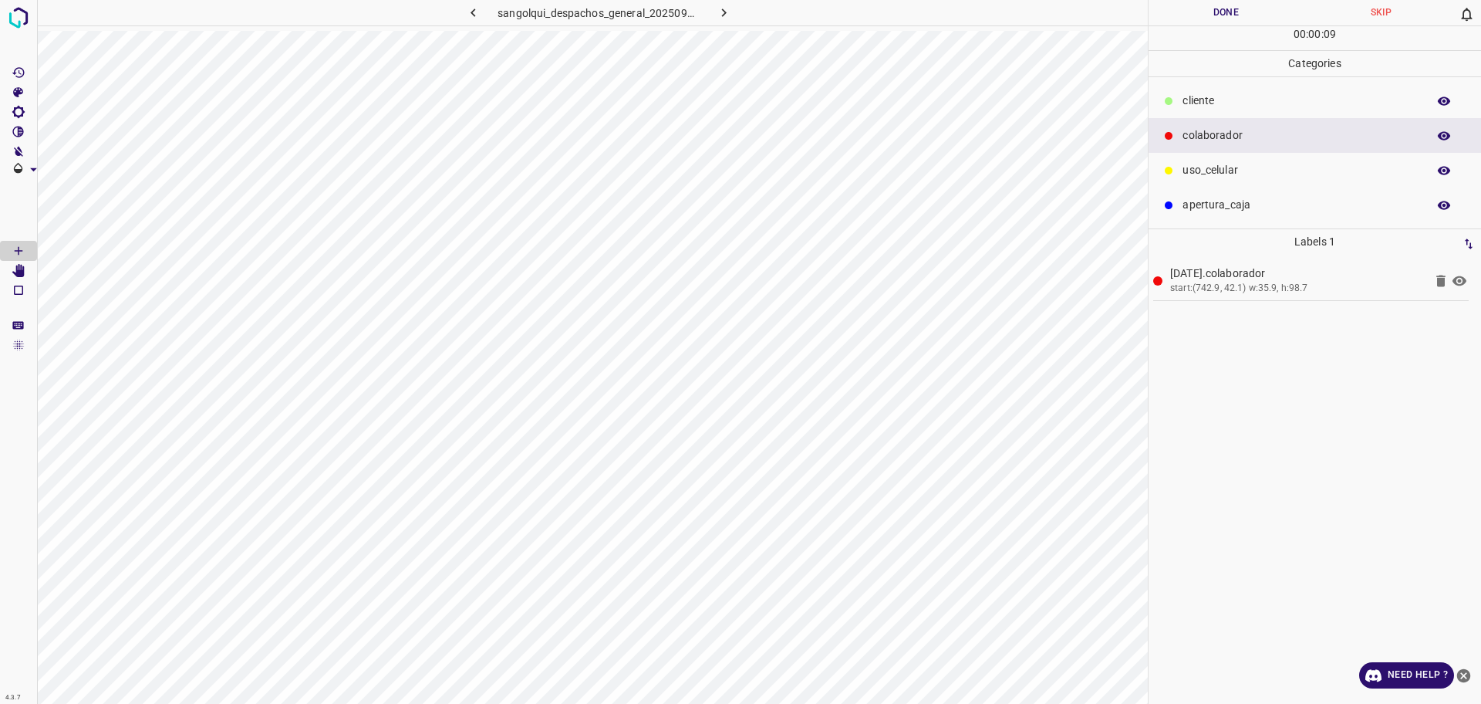
click at [1232, 103] on p "cliente" at bounding box center [1301, 101] width 237 height 16
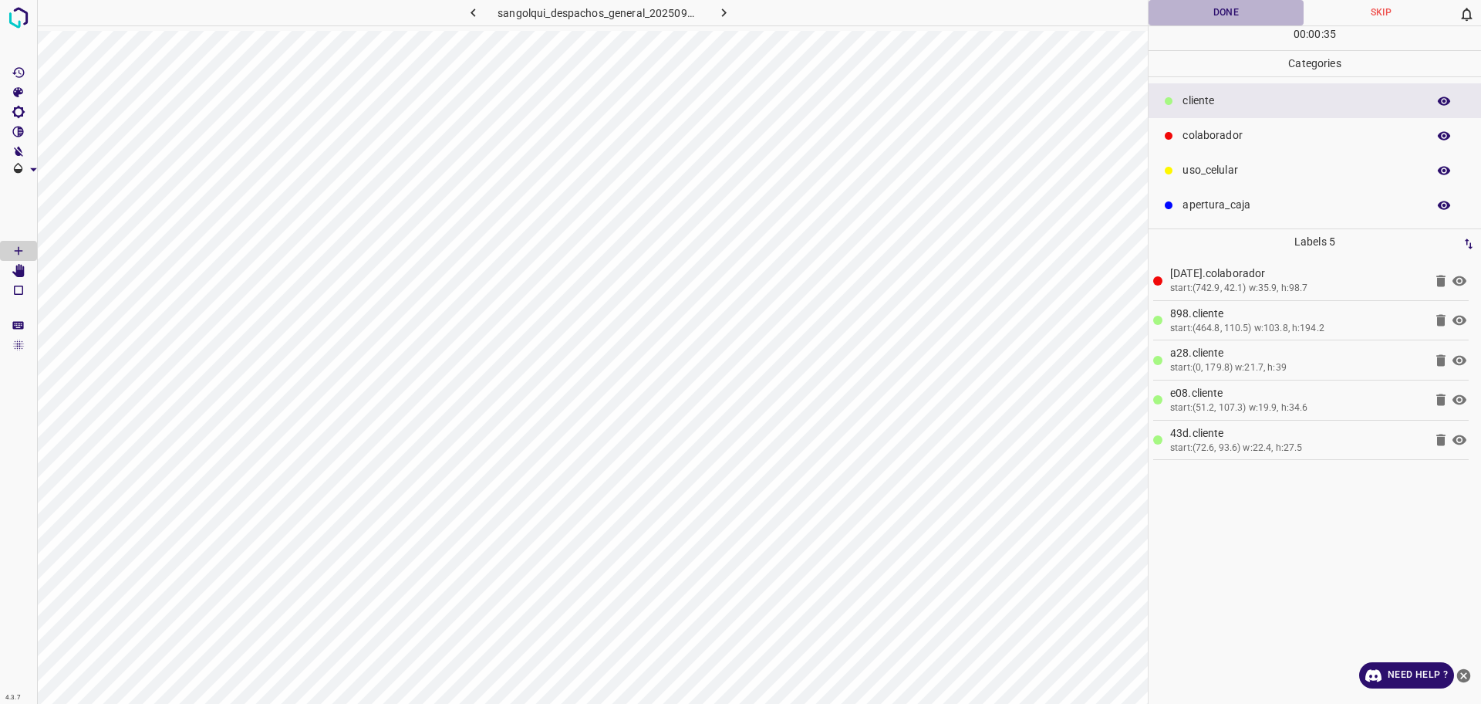
click at [1183, 14] on button "Done" at bounding box center [1226, 12] width 155 height 25
click at [1183, 13] on button "Done" at bounding box center [1226, 12] width 155 height 25
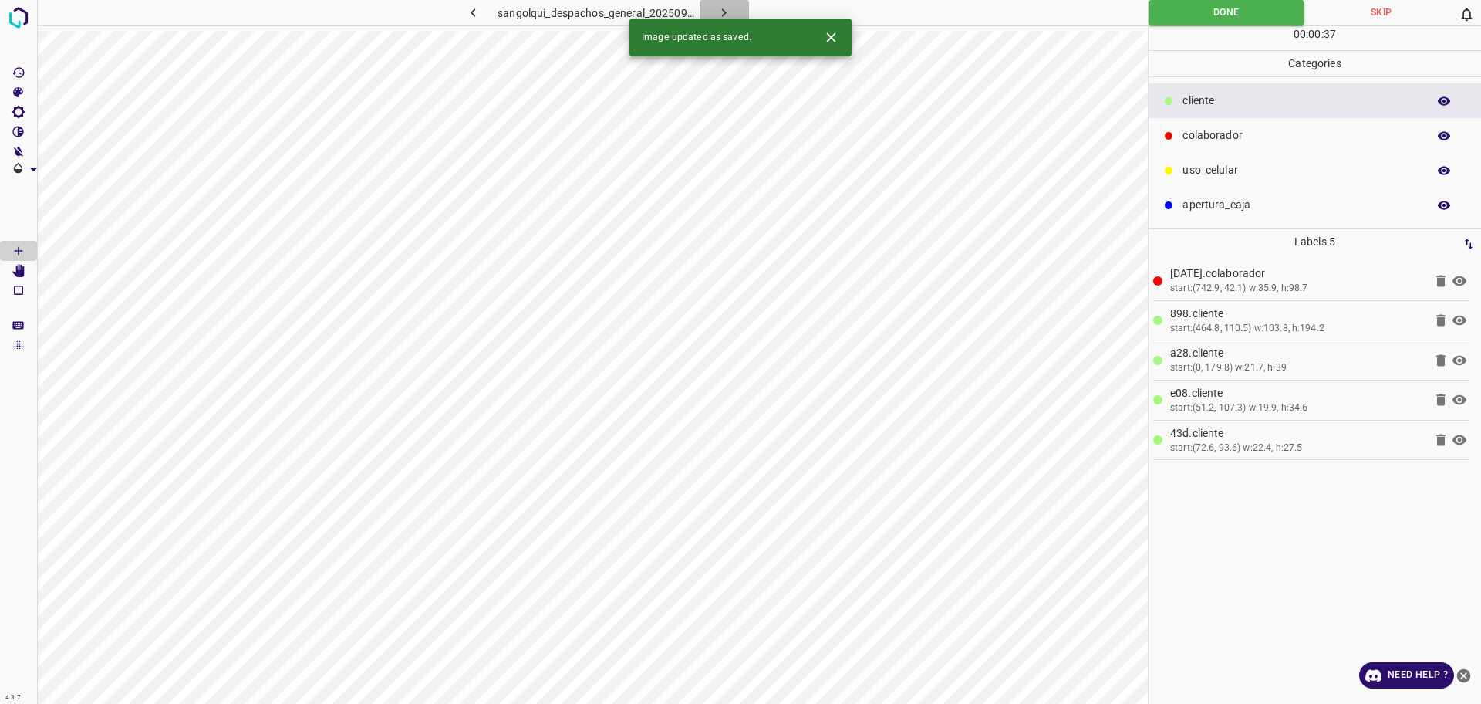
click at [719, 5] on icon "button" at bounding box center [724, 13] width 16 height 16
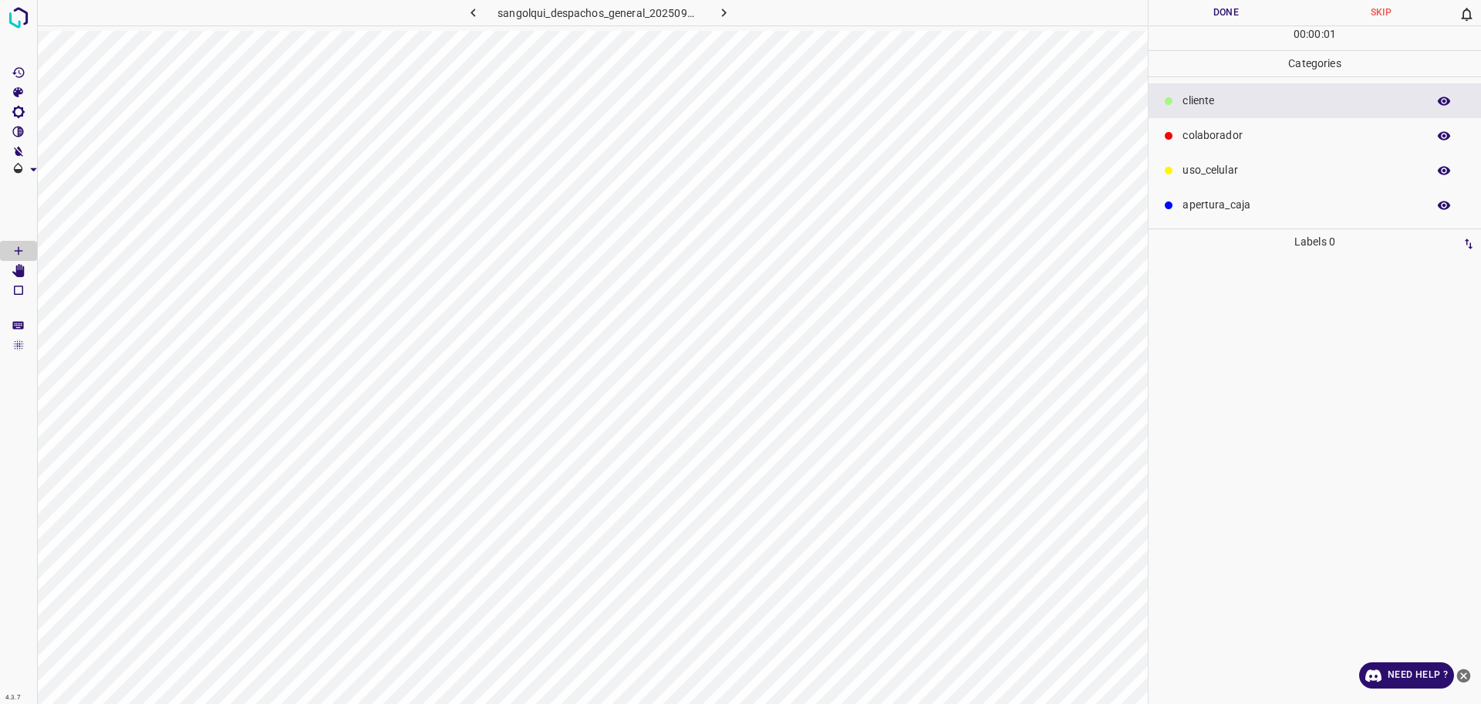
click at [1194, 143] on p "colaborador" at bounding box center [1301, 135] width 237 height 16
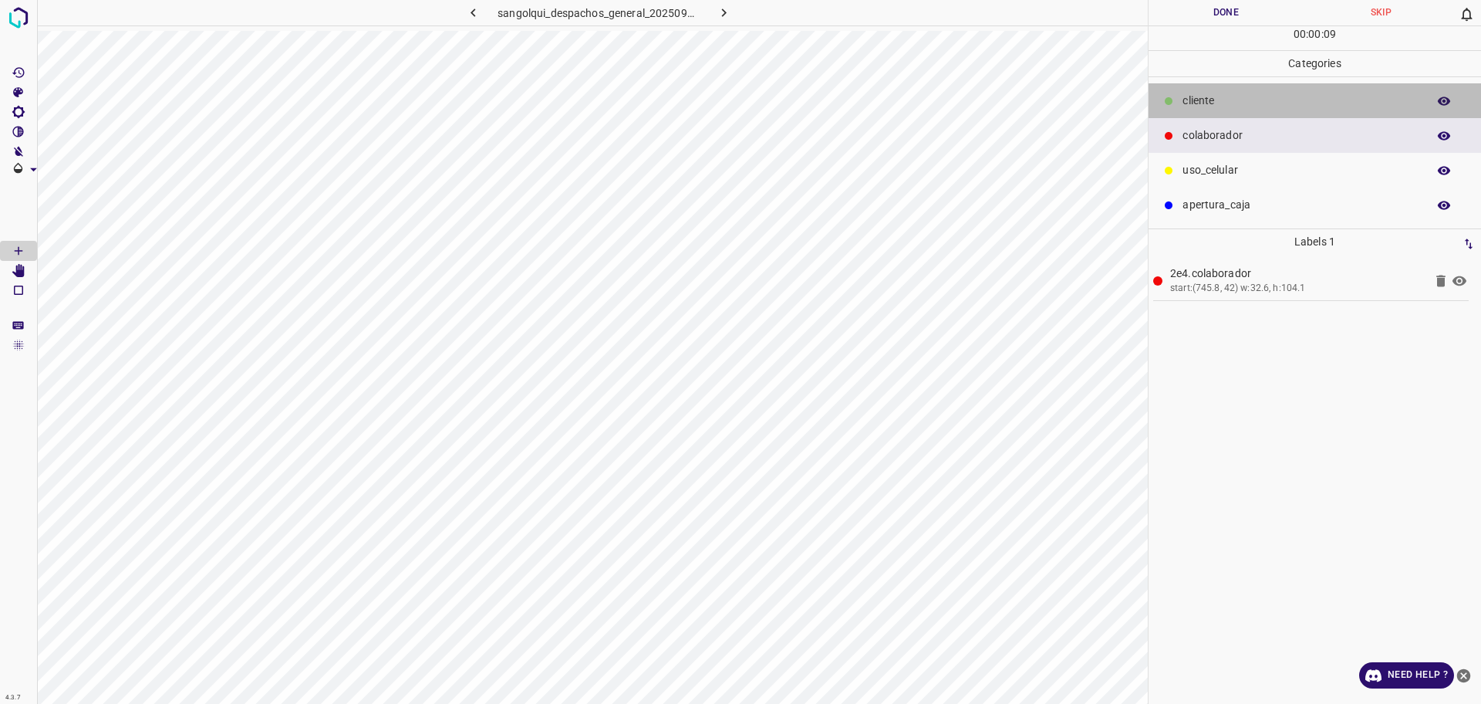
click at [1214, 105] on p "cliente" at bounding box center [1301, 101] width 237 height 16
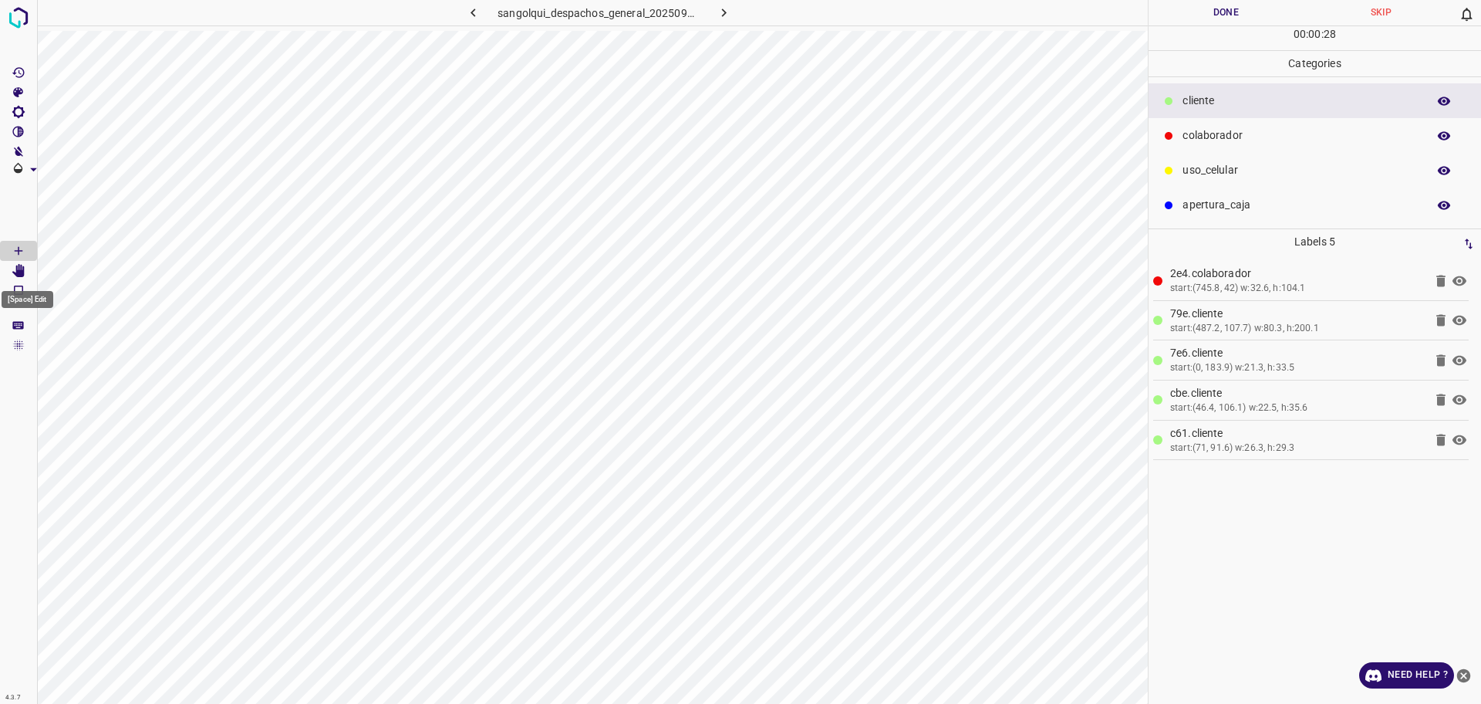
click at [12, 274] on icon "[Space] Edit" at bounding box center [19, 271] width 14 height 14
click at [1241, 1] on button "Done" at bounding box center [1226, 12] width 155 height 25
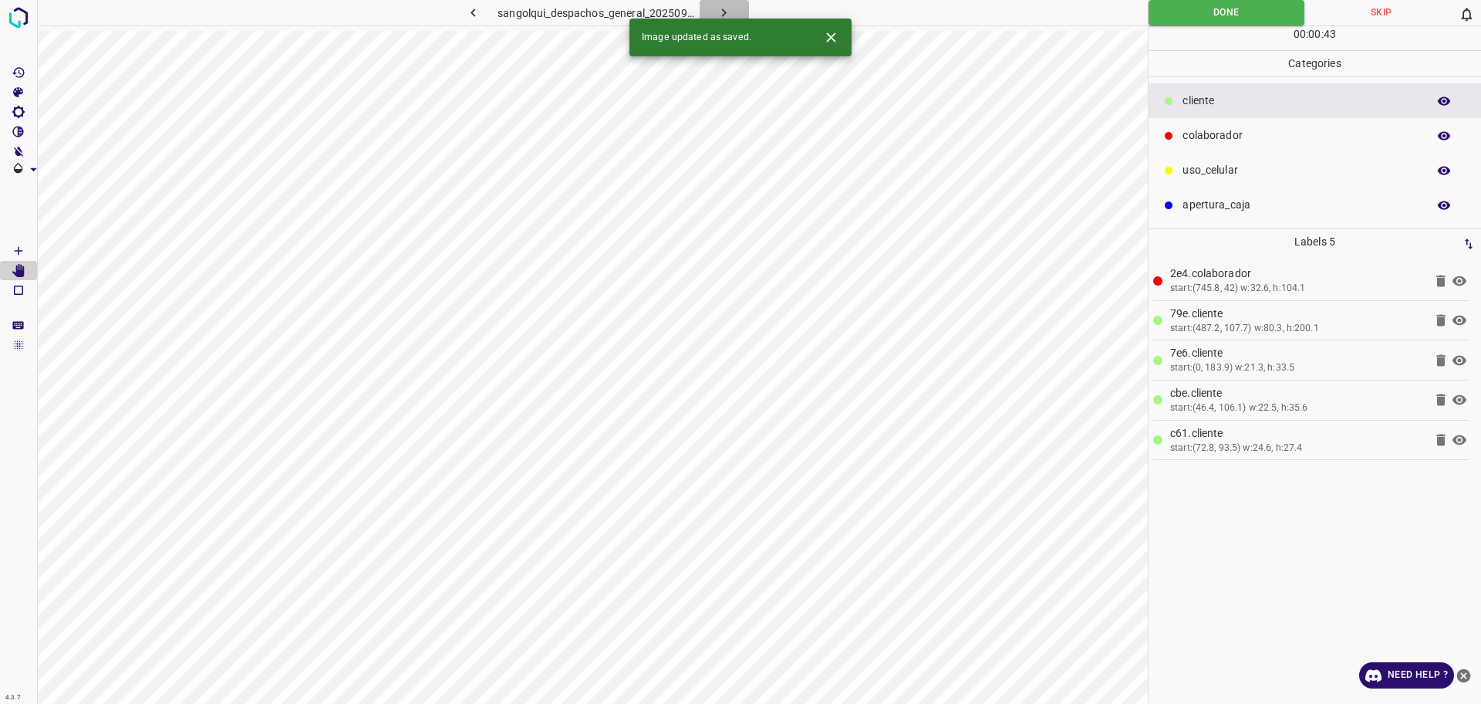
click at [730, 3] on button "button" at bounding box center [724, 12] width 49 height 25
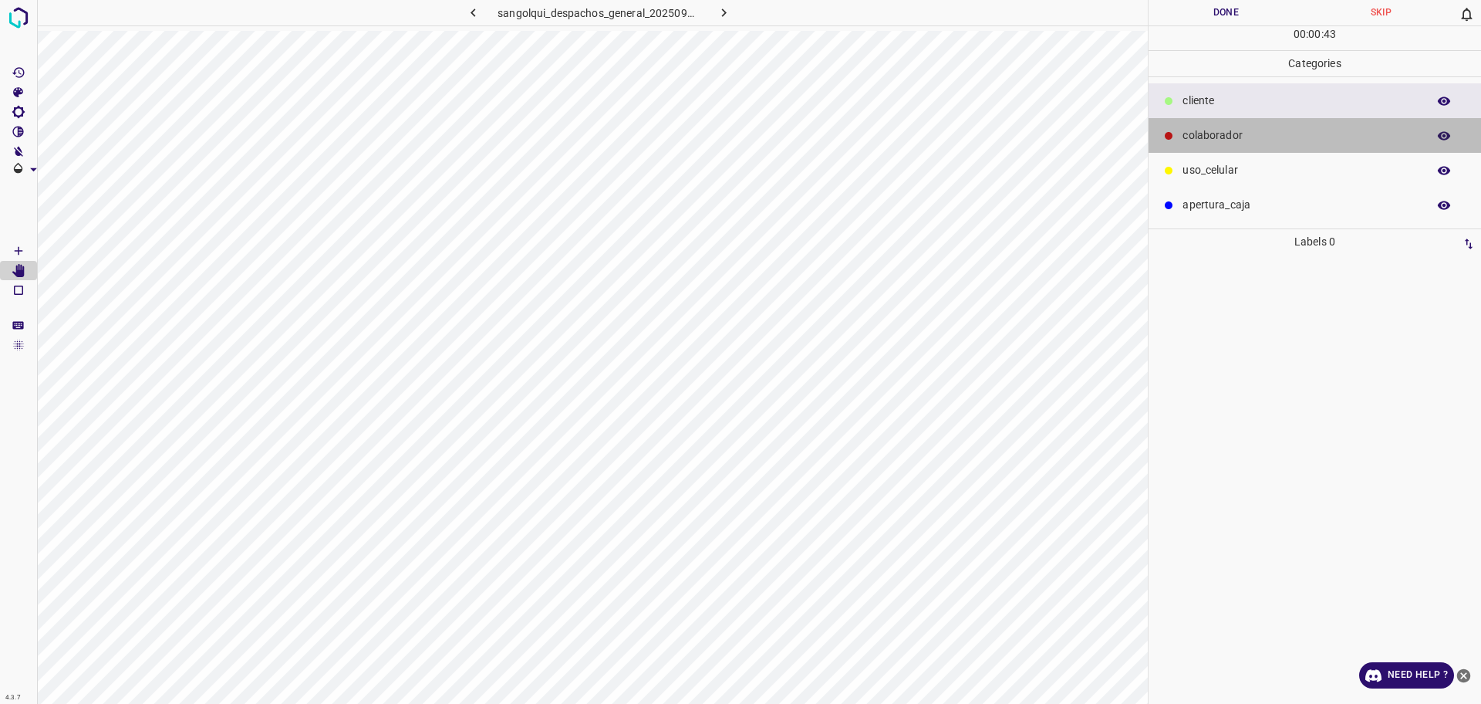
click at [1254, 140] on p "colaborador" at bounding box center [1301, 135] width 237 height 16
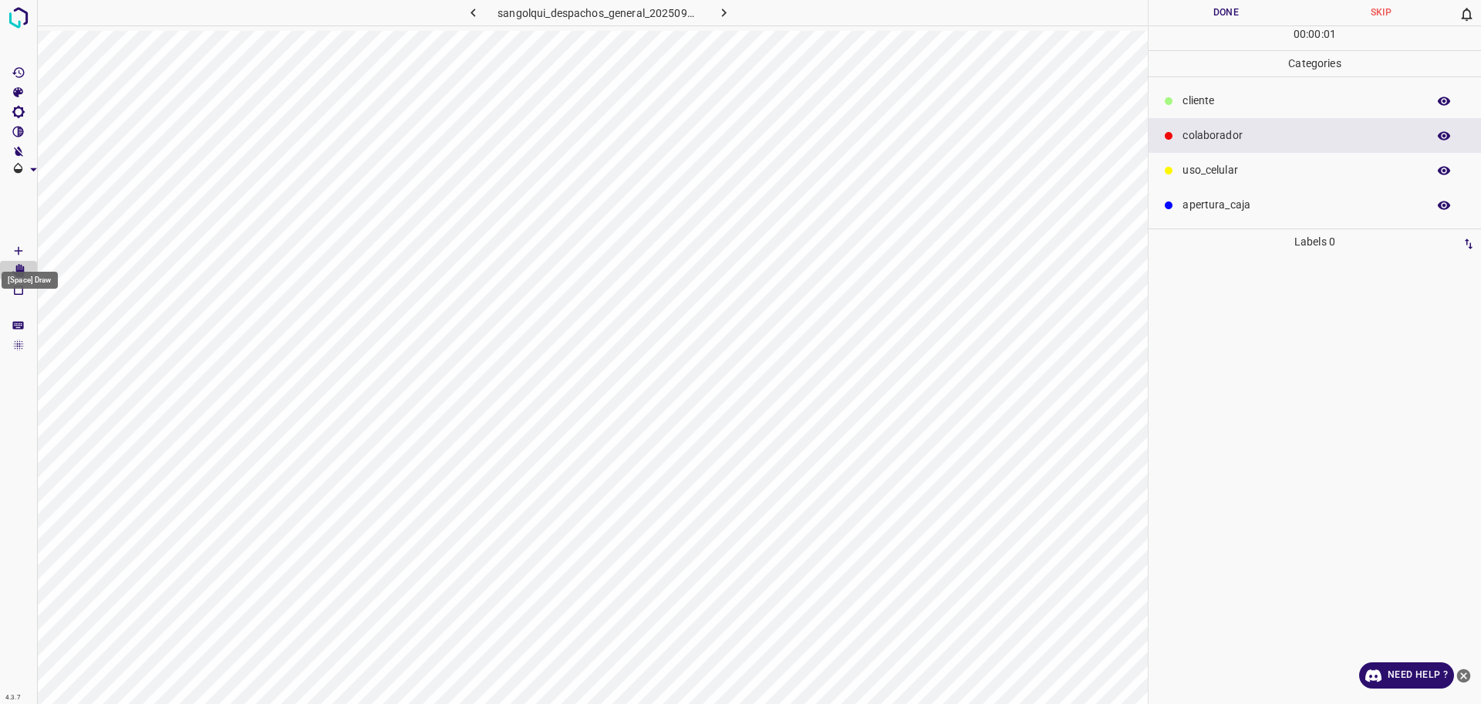
click at [10, 251] on Draw"] "[Space] Draw" at bounding box center [18, 251] width 37 height 20
click at [1259, 111] on div "cliente" at bounding box center [1315, 100] width 333 height 35
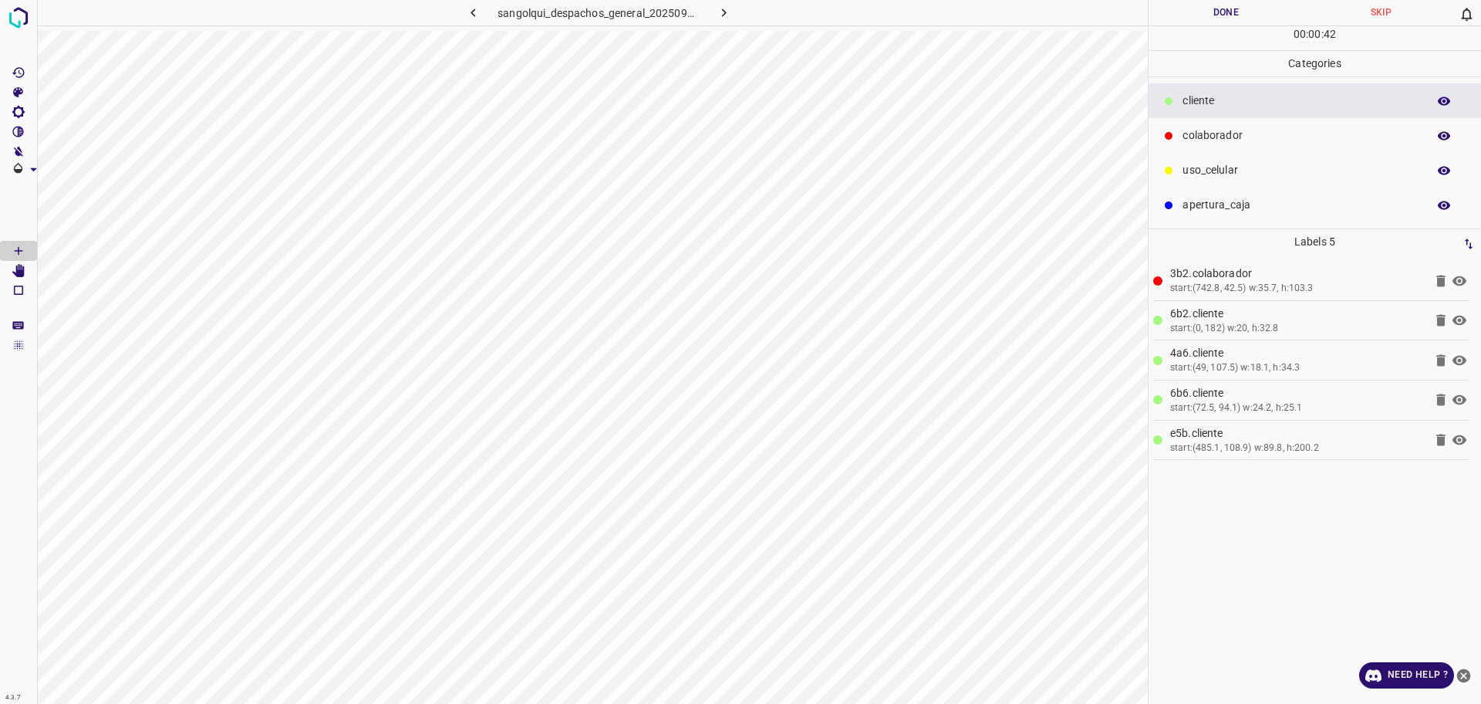
click at [1240, 20] on button "Done" at bounding box center [1226, 12] width 155 height 25
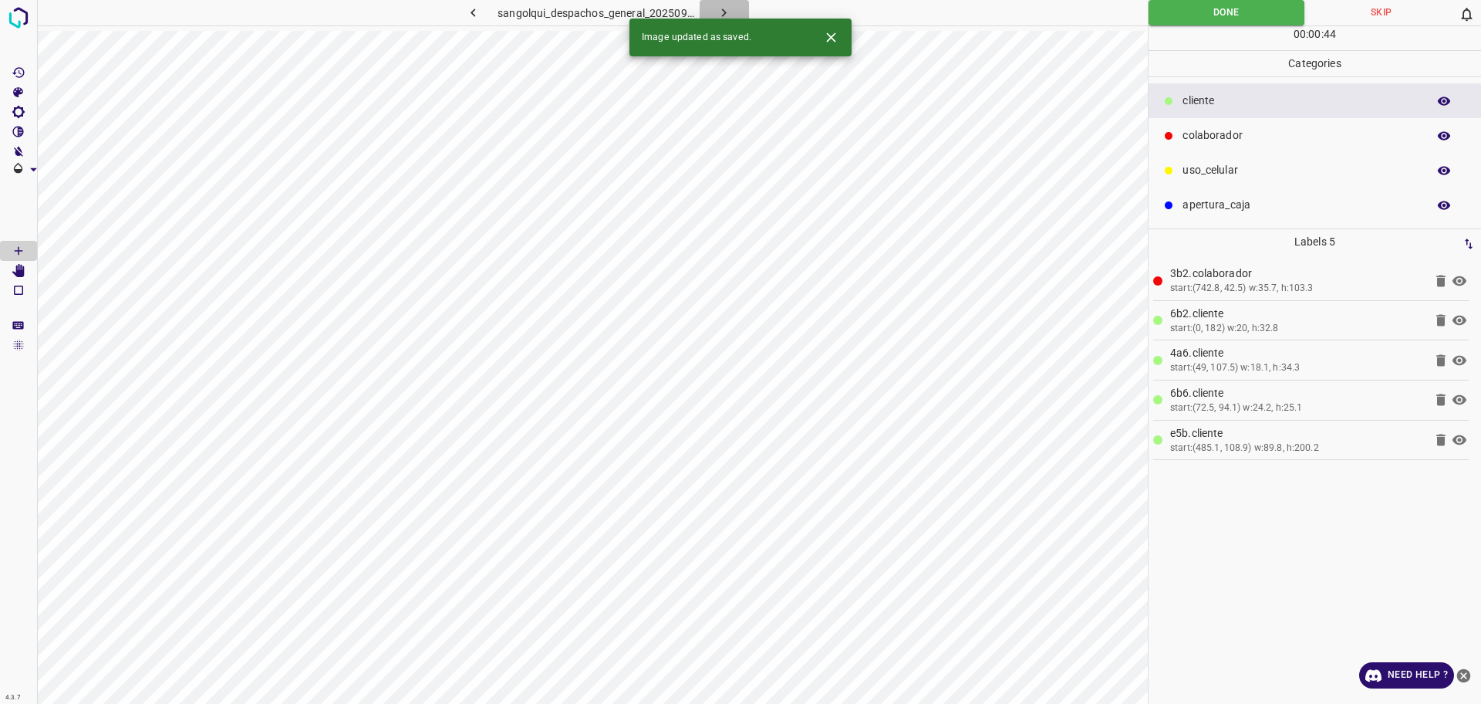
click at [721, 16] on icon "button" at bounding box center [724, 13] width 16 height 16
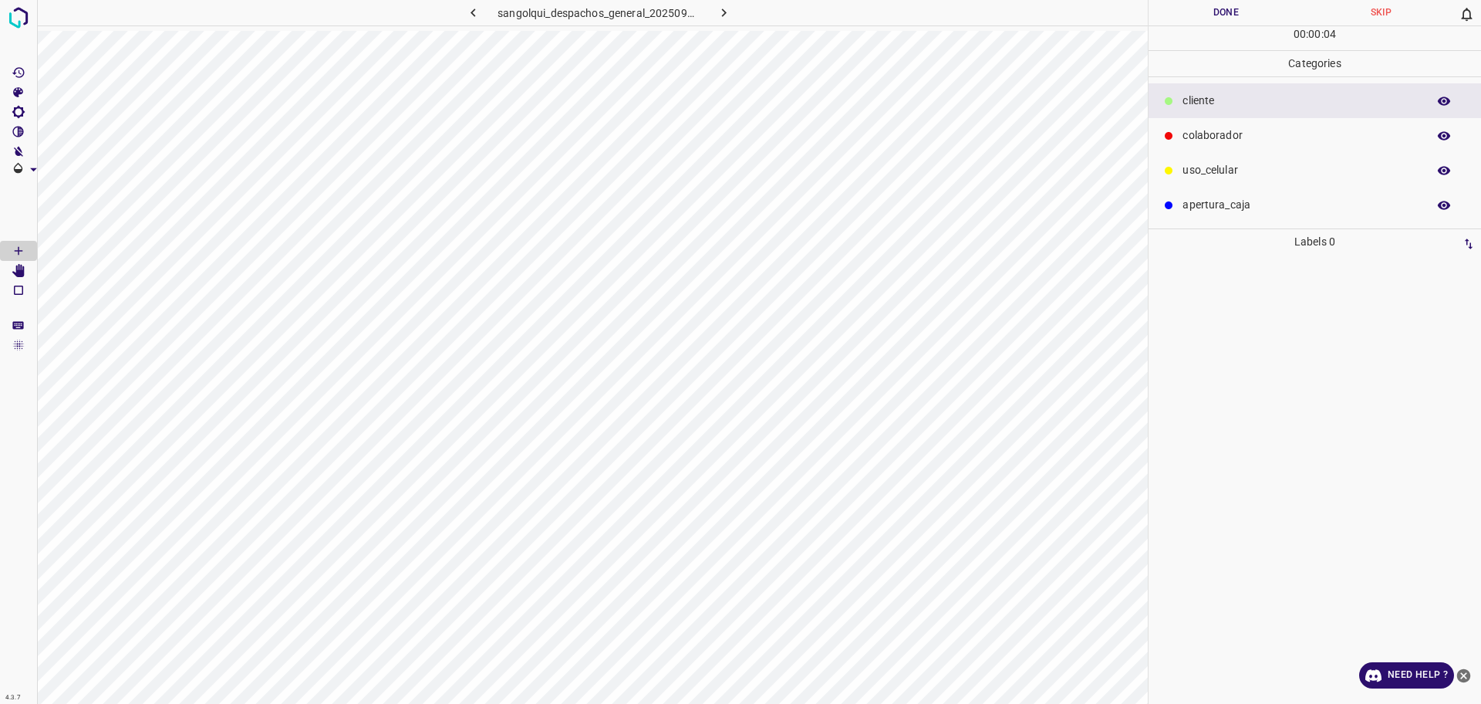
click at [1232, 106] on p "cliente" at bounding box center [1301, 101] width 237 height 16
click at [1227, 133] on p "colaborador" at bounding box center [1301, 135] width 237 height 16
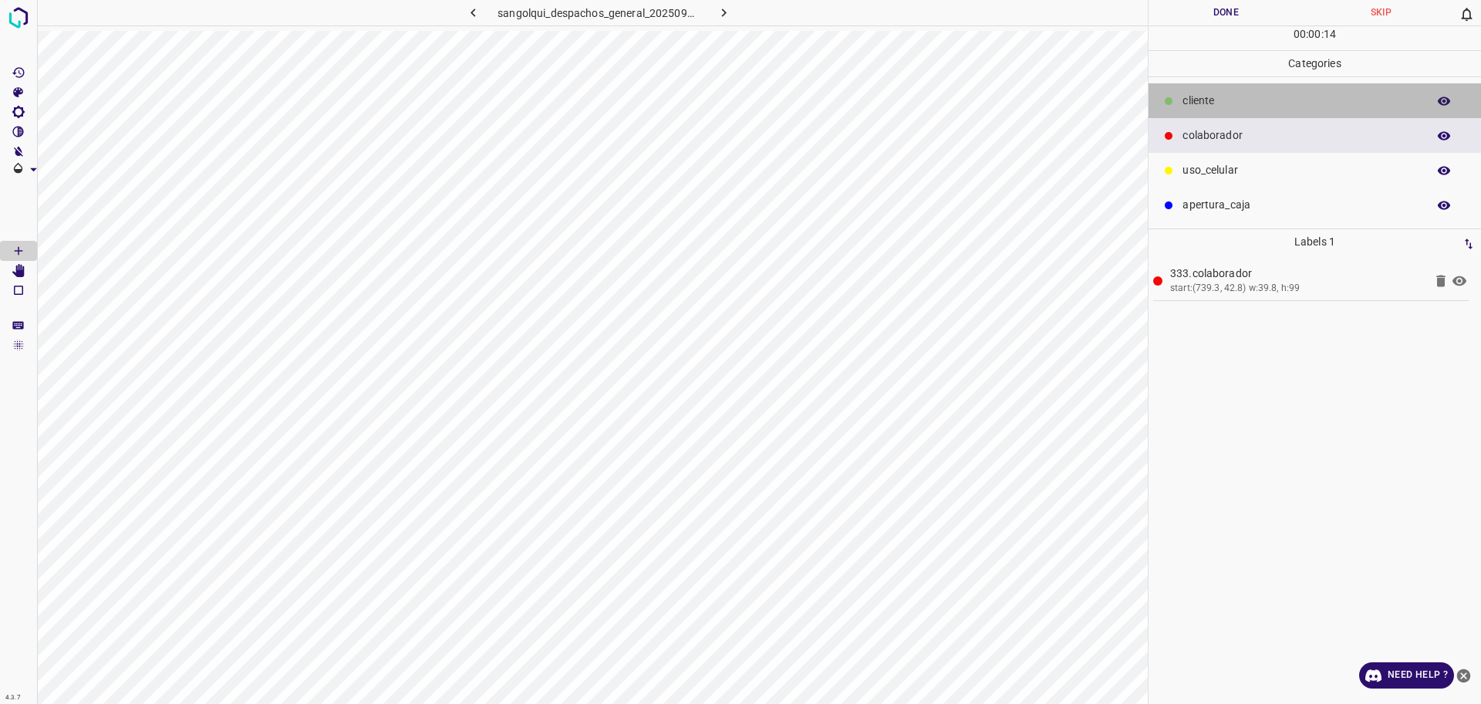
click at [1218, 108] on p "cliente" at bounding box center [1301, 101] width 237 height 16
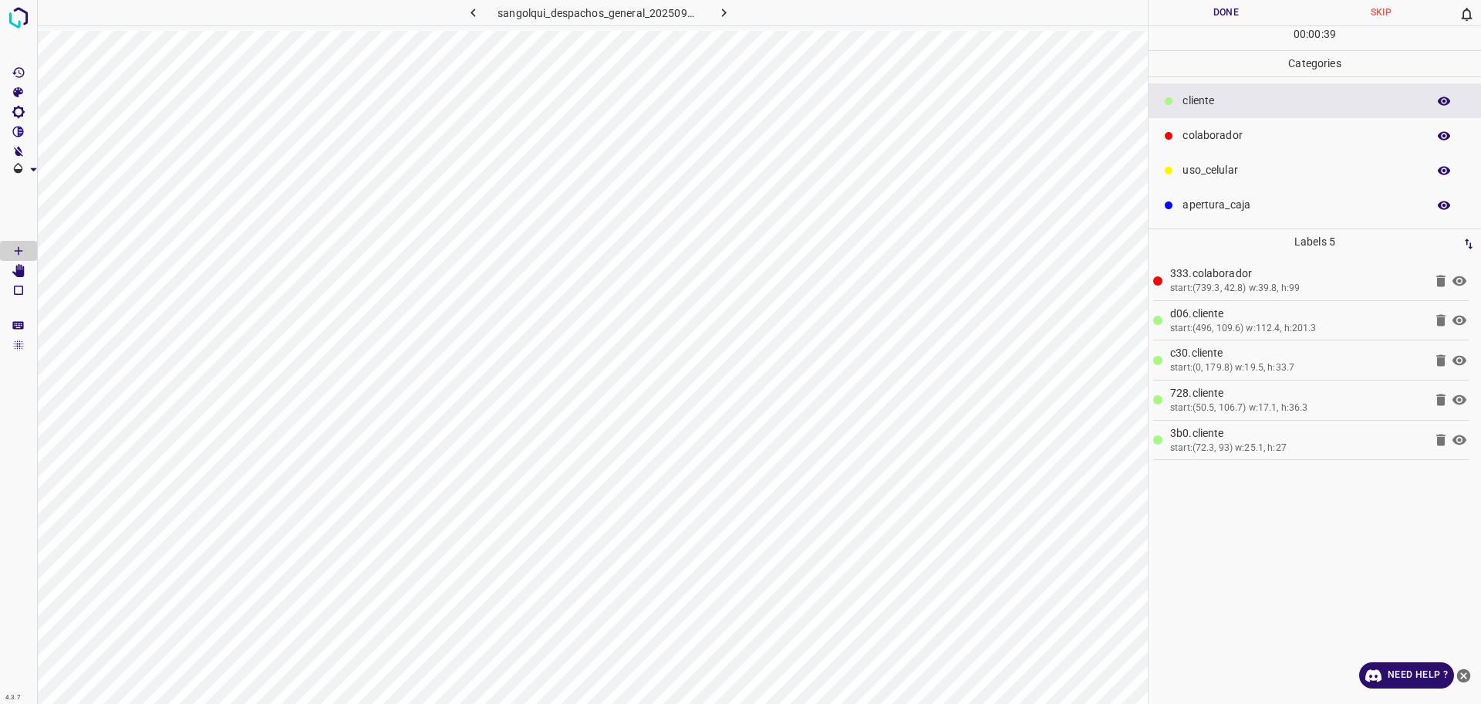
click at [1227, 8] on button "Done" at bounding box center [1226, 12] width 155 height 25
click at [1227, 7] on button "Done" at bounding box center [1226, 12] width 155 height 25
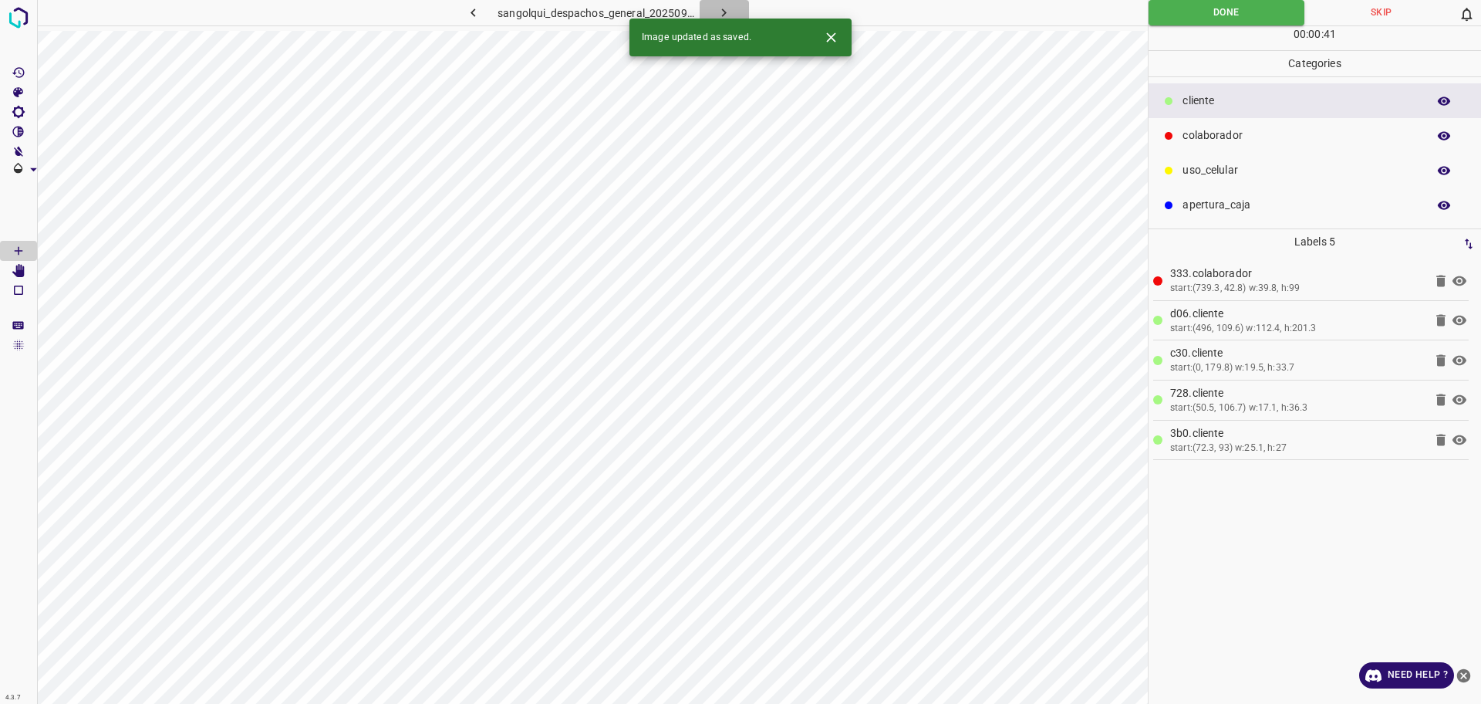
click at [729, 9] on icon "button" at bounding box center [724, 13] width 16 height 16
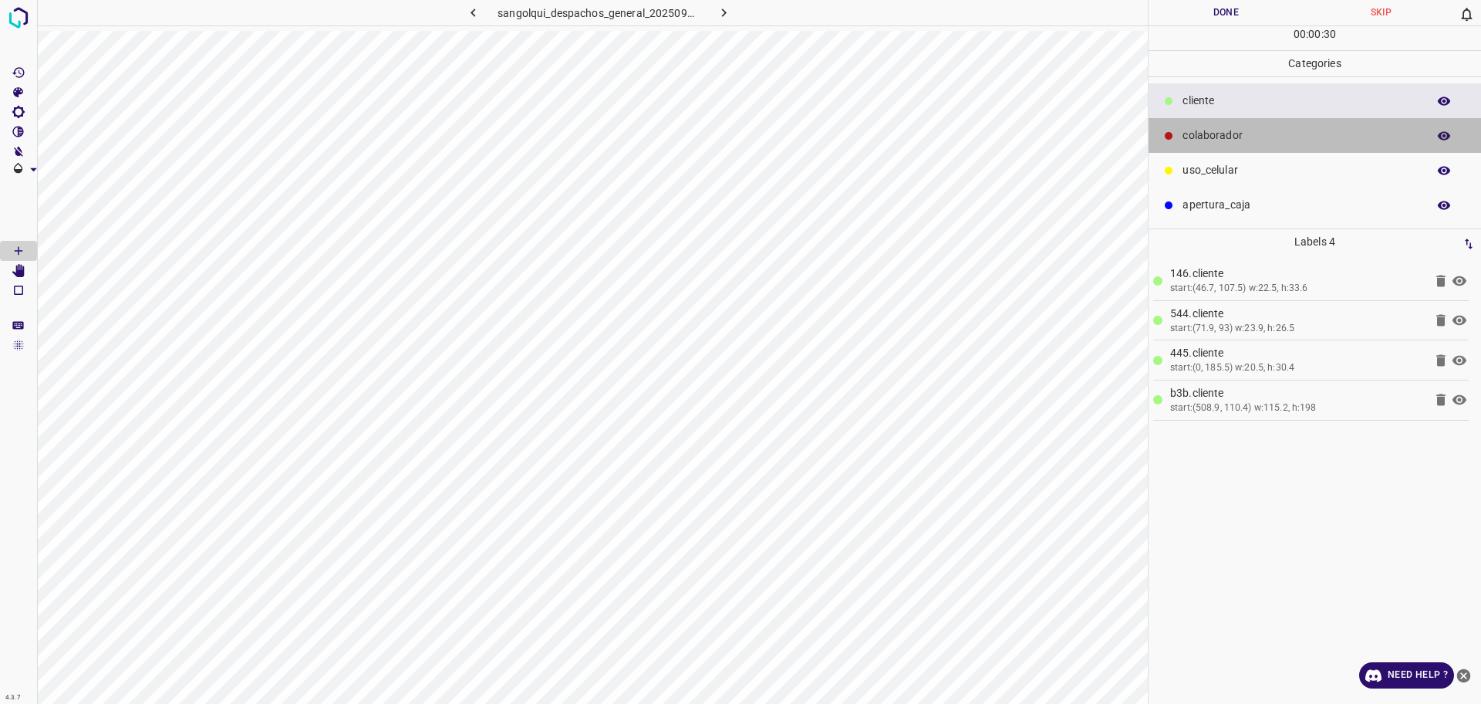
click at [1248, 135] on p "colaborador" at bounding box center [1301, 135] width 237 height 16
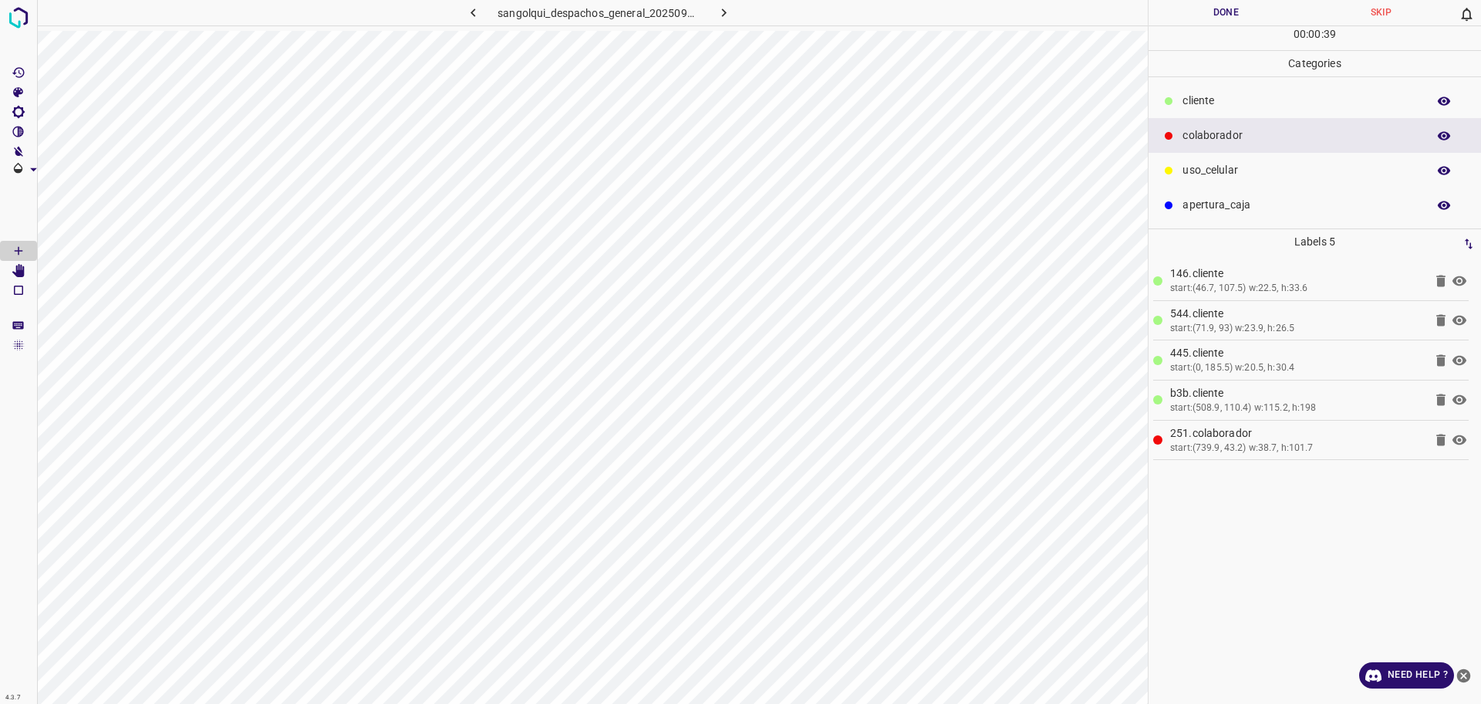
click at [1253, 27] on div "00 : 00 : 39" at bounding box center [1315, 38] width 333 height 24
click at [1251, 27] on div "00 : 00 : 39" at bounding box center [1315, 38] width 333 height 24
click at [1238, 21] on button "Done" at bounding box center [1226, 12] width 155 height 25
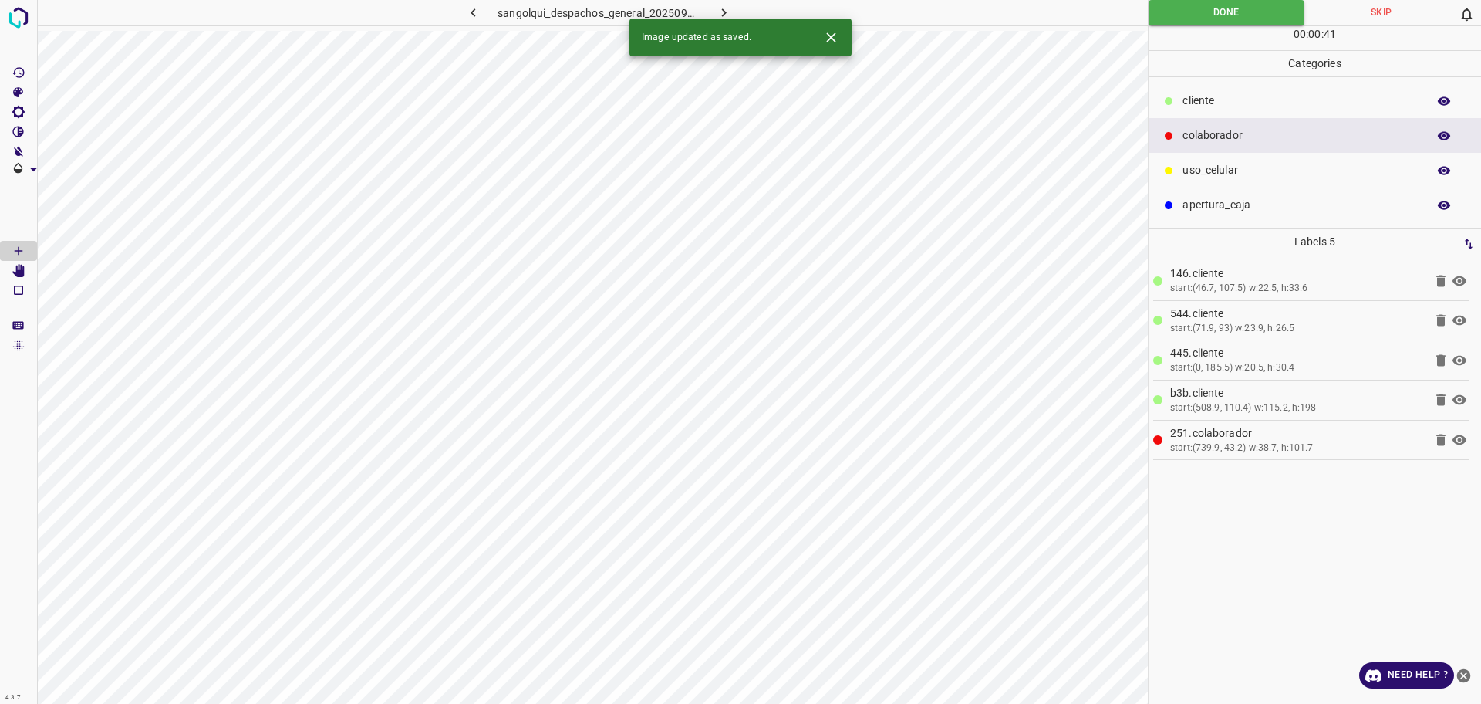
click at [719, 9] on icon "button" at bounding box center [724, 13] width 16 height 16
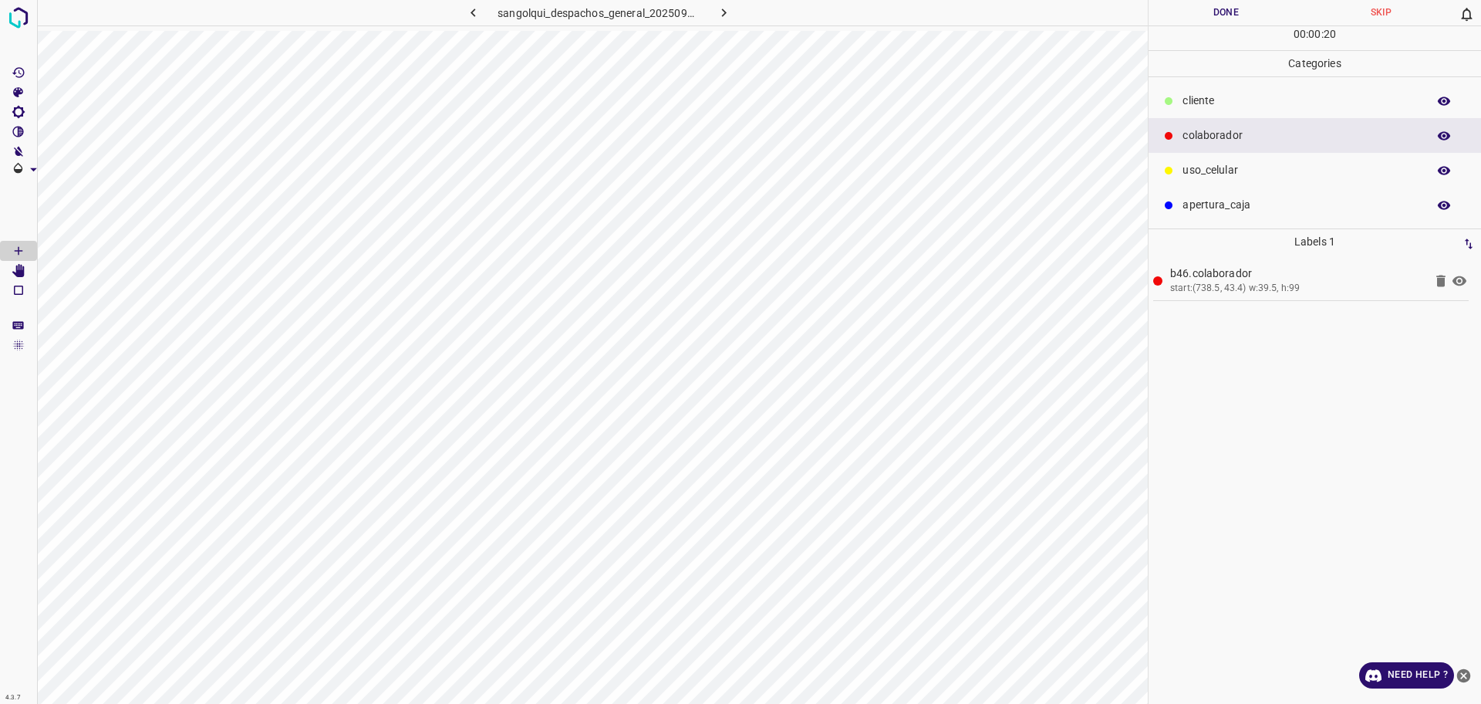
click at [1281, 108] on p "cliente" at bounding box center [1301, 101] width 237 height 16
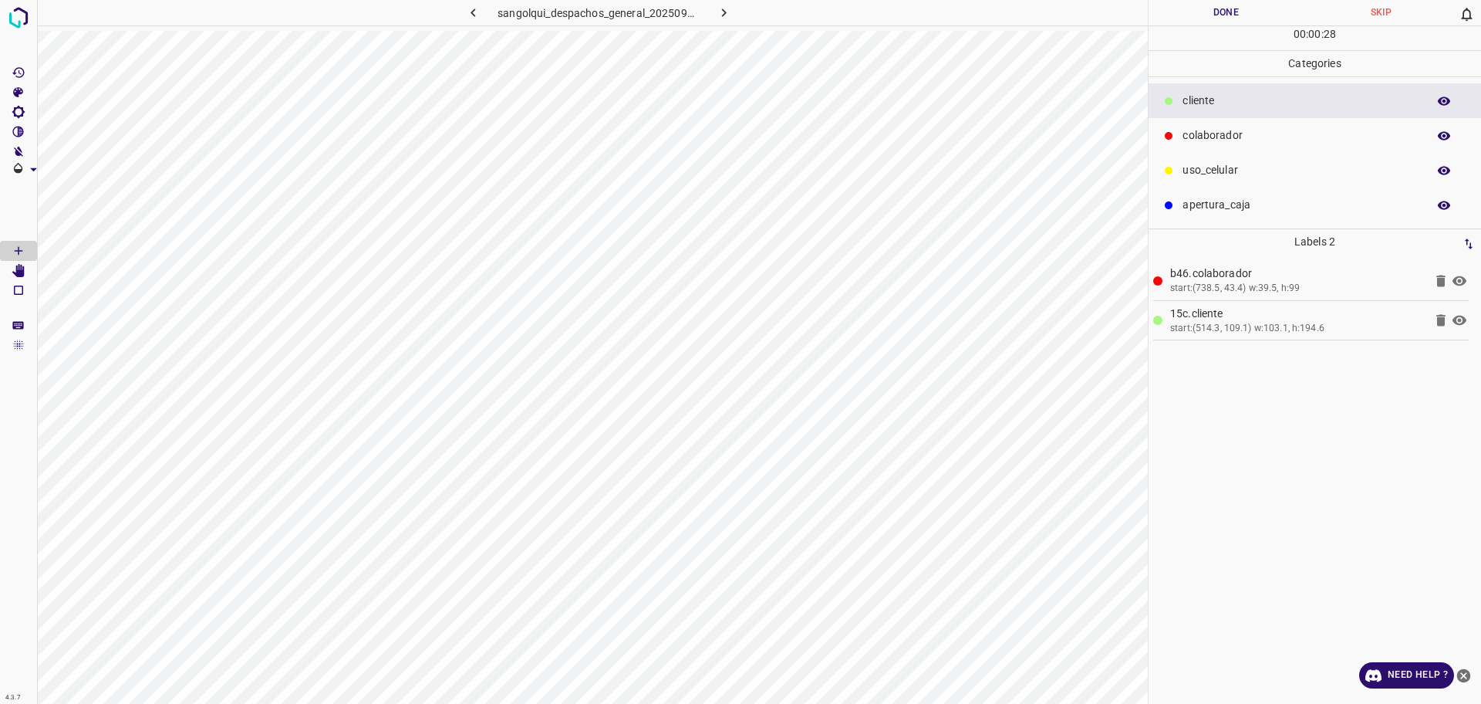
click at [11, 266] on Edit"] "[Space] Edit" at bounding box center [18, 271] width 37 height 20
click at [8, 239] on span at bounding box center [18, 210] width 37 height 62
click at [7, 250] on Draw"] "[Space] Draw" at bounding box center [18, 251] width 37 height 20
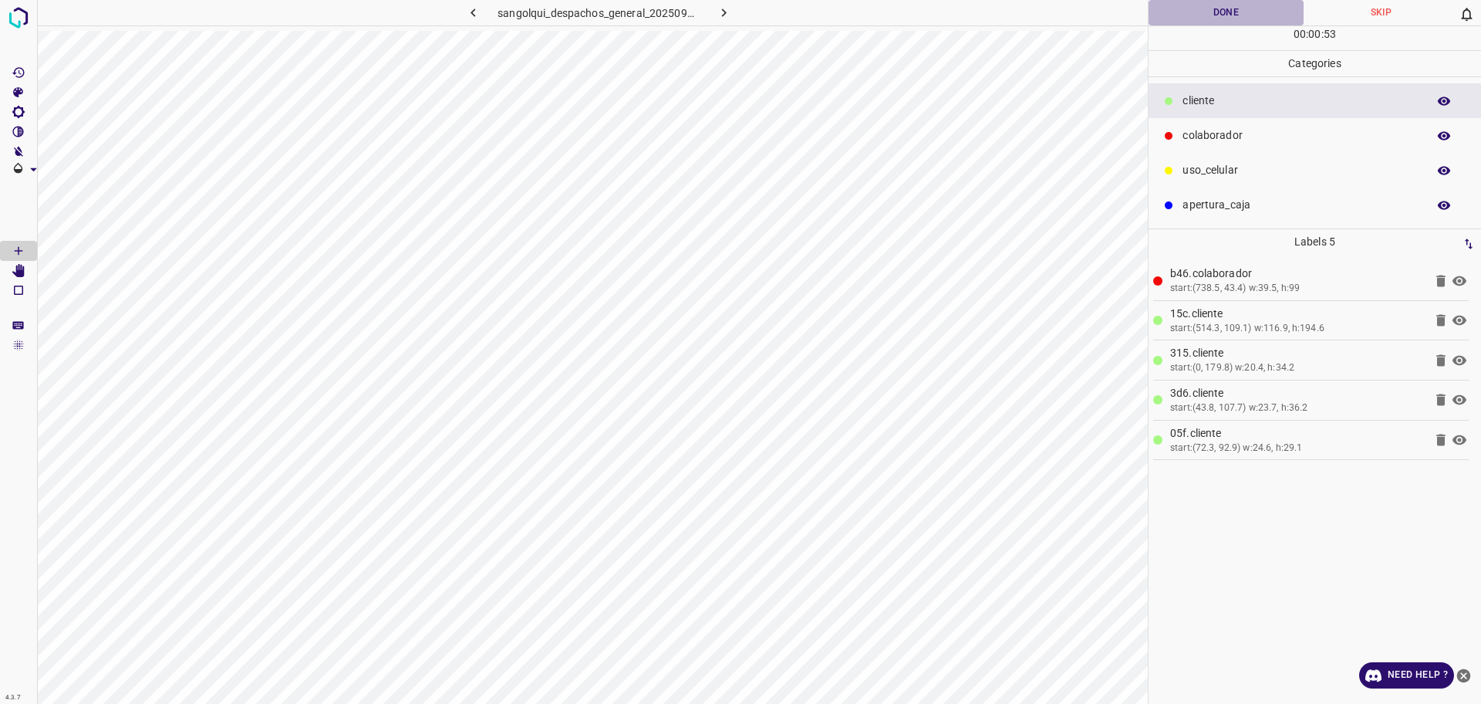
click at [1244, 11] on button "Done" at bounding box center [1226, 12] width 155 height 25
click at [1244, 12] on button "Done" at bounding box center [1226, 12] width 155 height 25
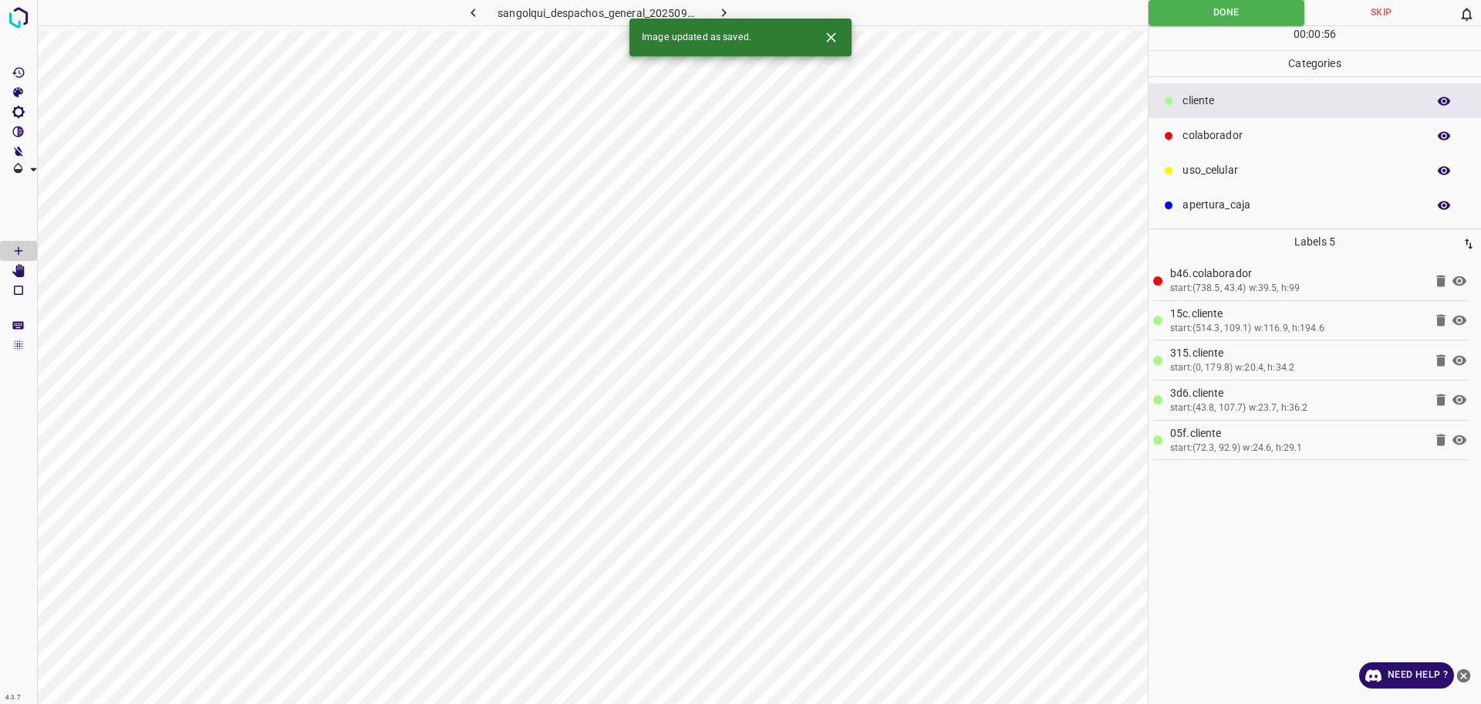
click at [719, 15] on icon "button" at bounding box center [724, 13] width 16 height 16
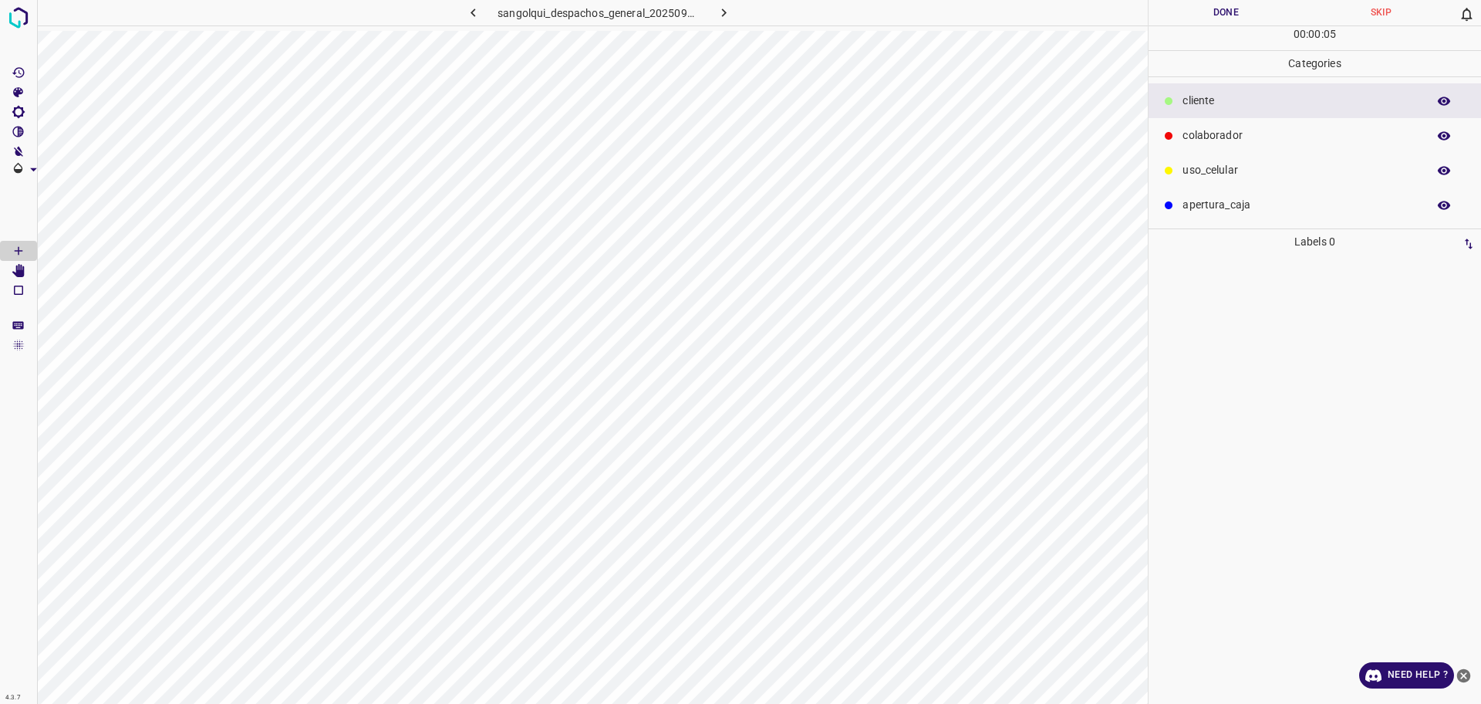
click at [1261, 139] on p "colaborador" at bounding box center [1301, 135] width 237 height 16
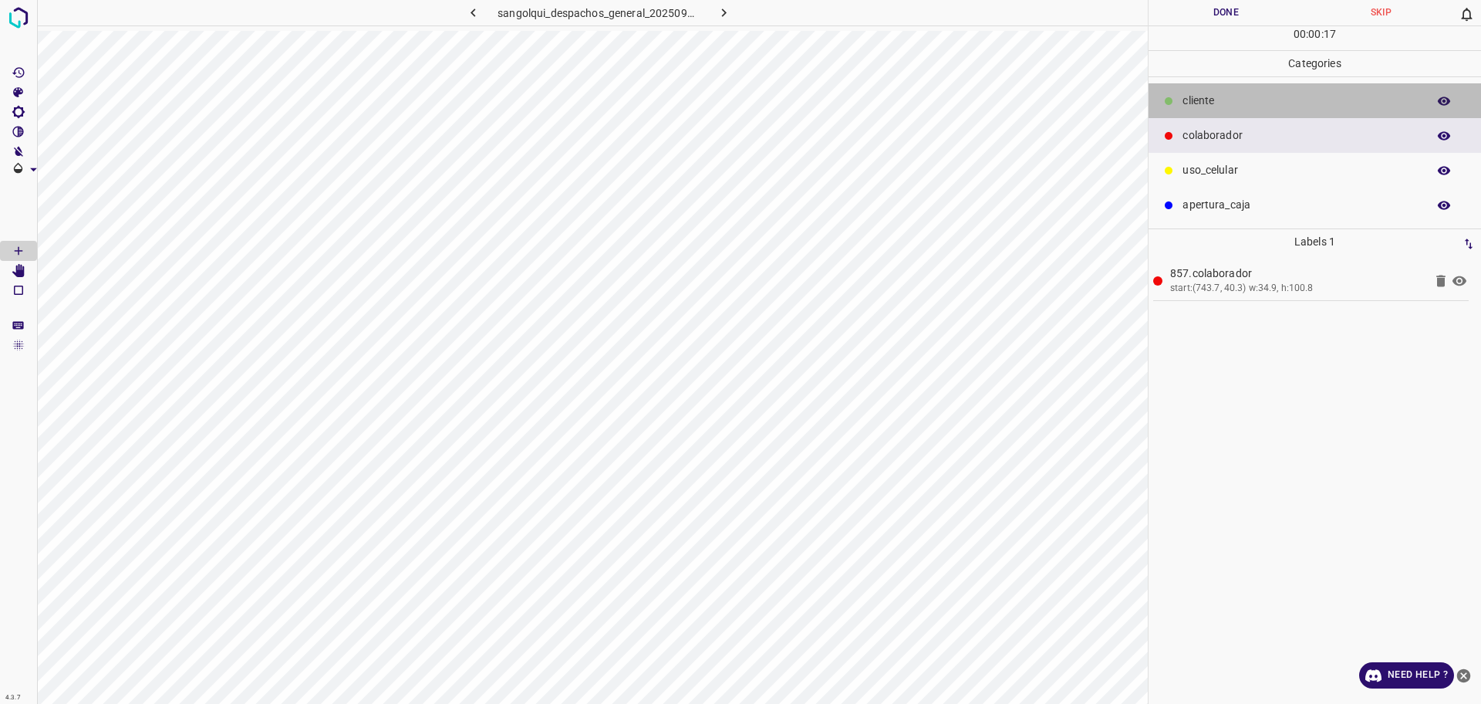
click at [1261, 103] on p "cliente" at bounding box center [1301, 101] width 237 height 16
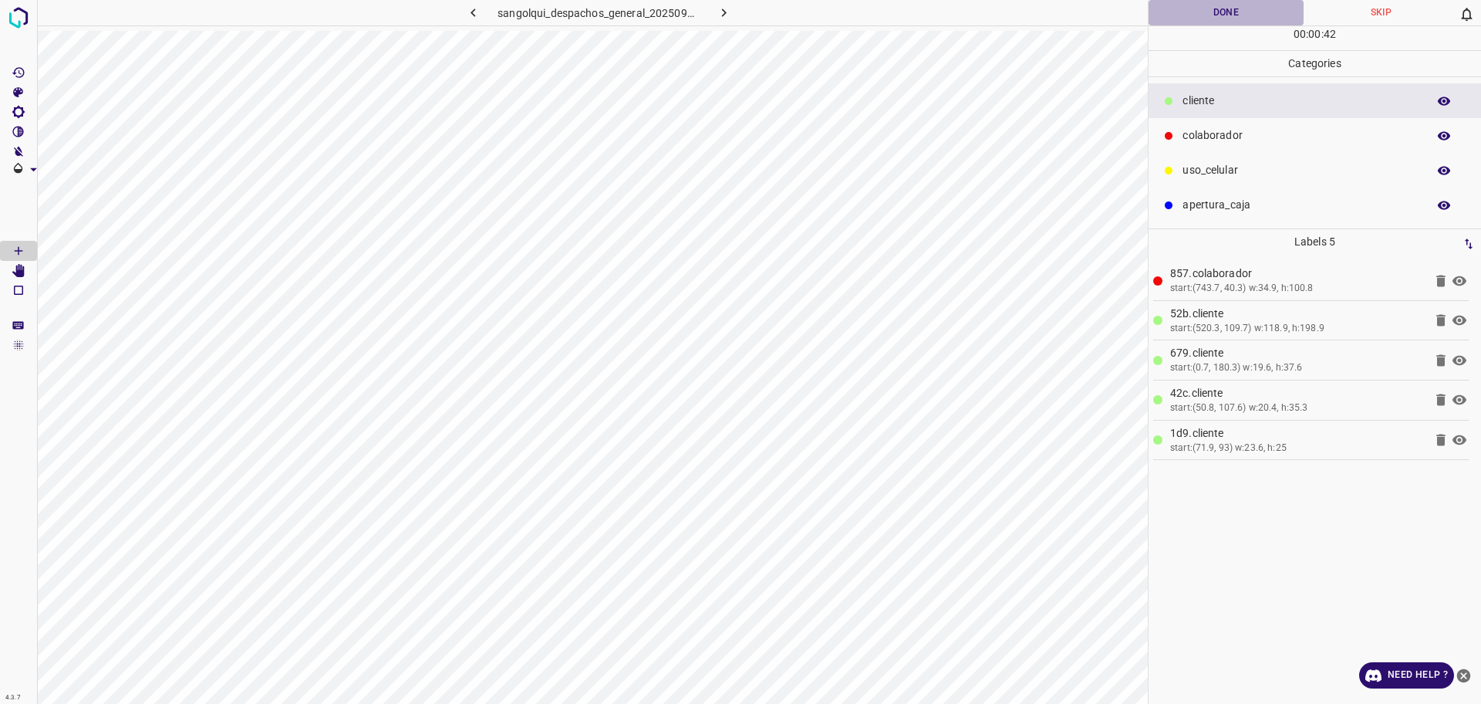
click at [1183, 18] on button "Done" at bounding box center [1226, 12] width 155 height 25
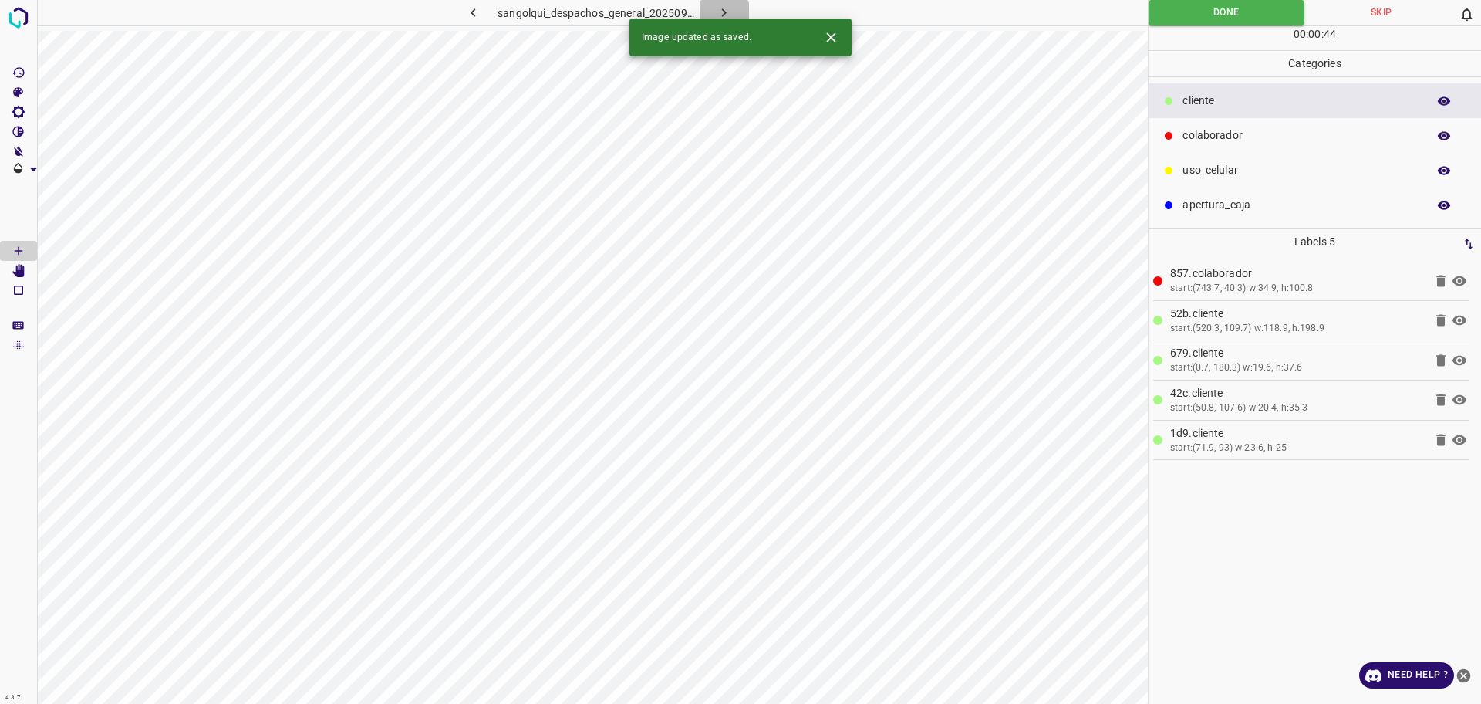
click at [725, 12] on icon "button" at bounding box center [724, 12] width 5 height 8
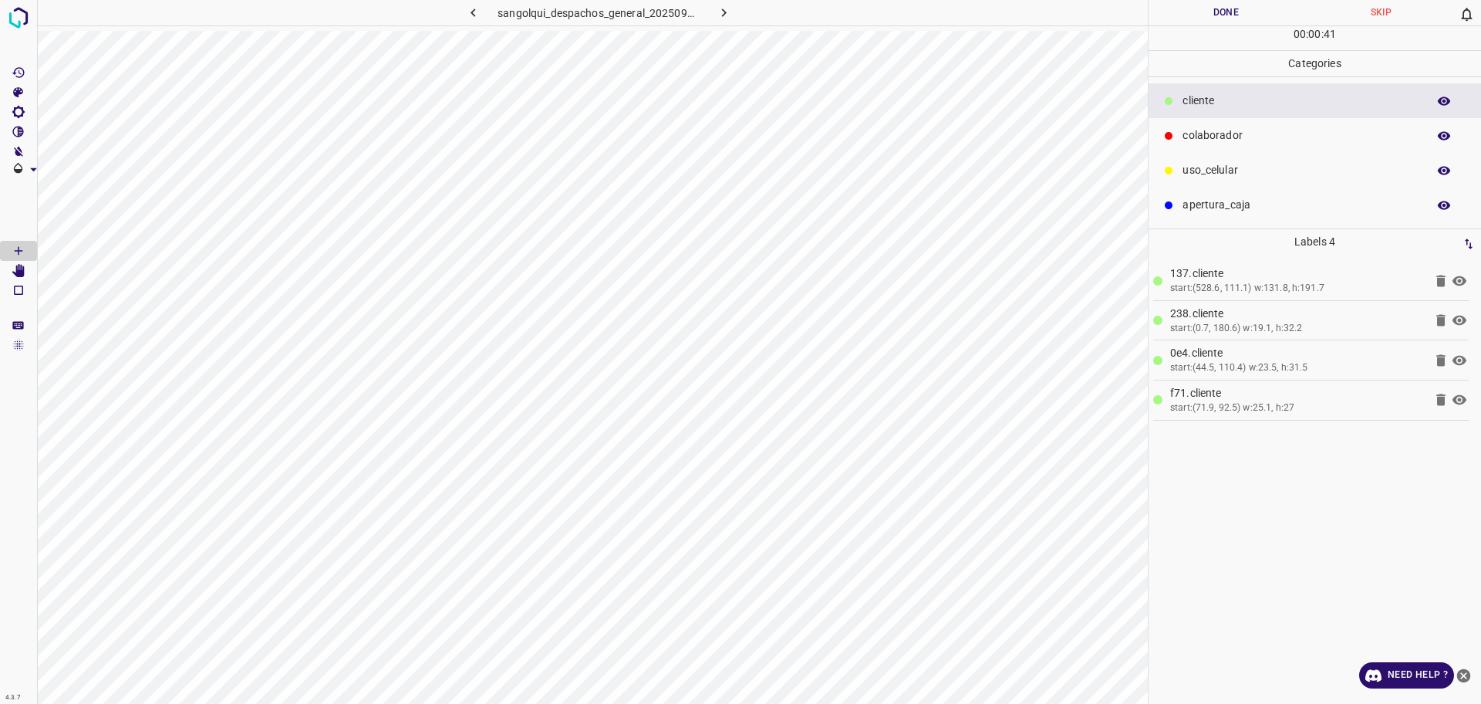
click at [1297, 124] on div "colaborador" at bounding box center [1315, 135] width 333 height 35
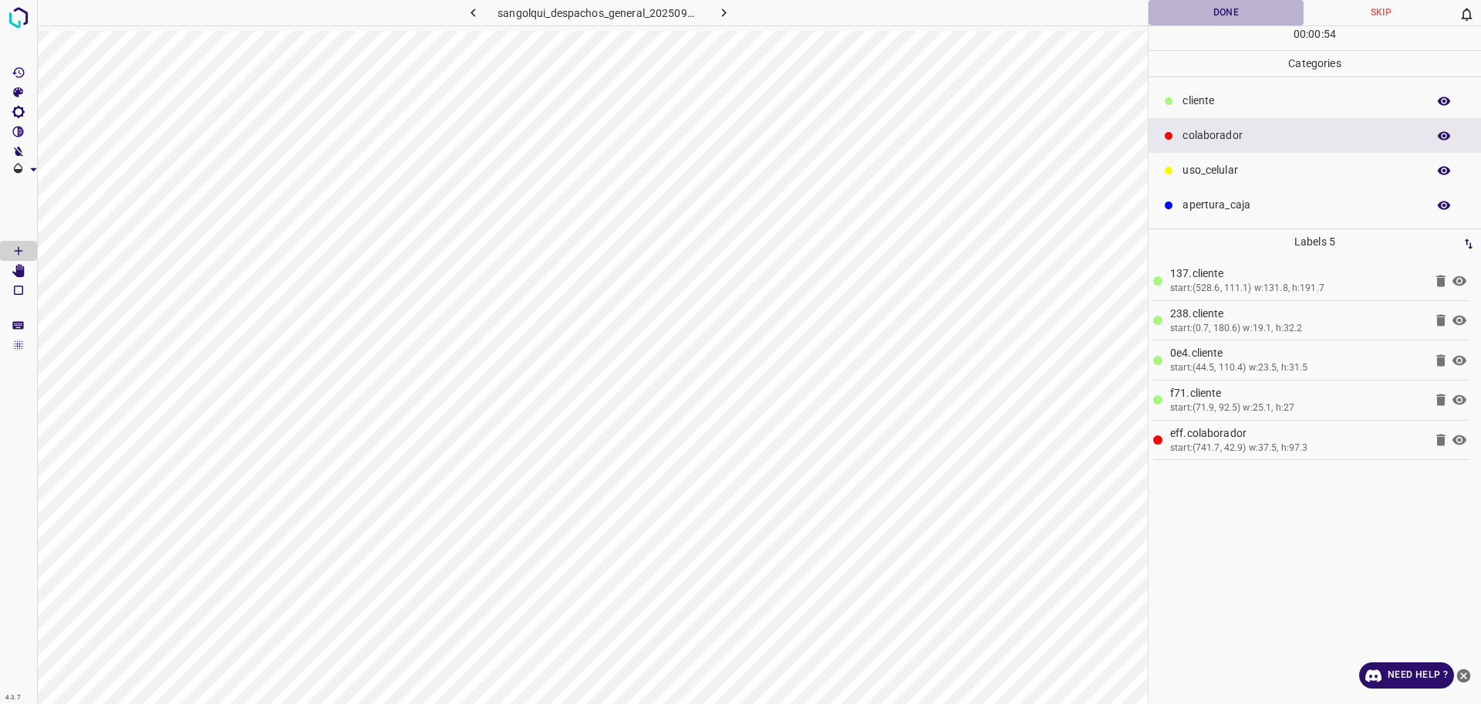
click at [1227, 22] on button "Done" at bounding box center [1226, 12] width 155 height 25
click at [1224, 19] on button "Done" at bounding box center [1226, 12] width 155 height 25
click at [731, 14] on icon "button" at bounding box center [724, 13] width 16 height 16
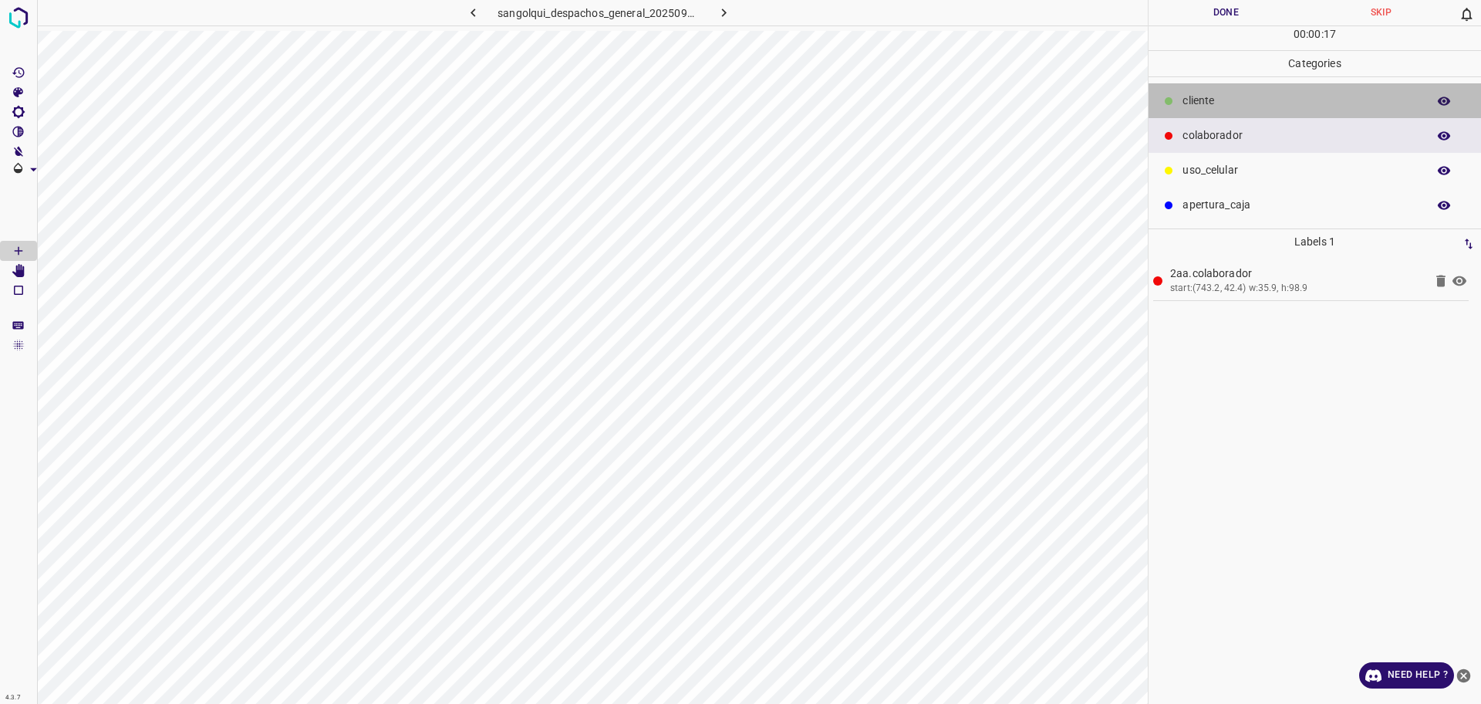
click at [1235, 97] on p "cliente" at bounding box center [1301, 101] width 237 height 16
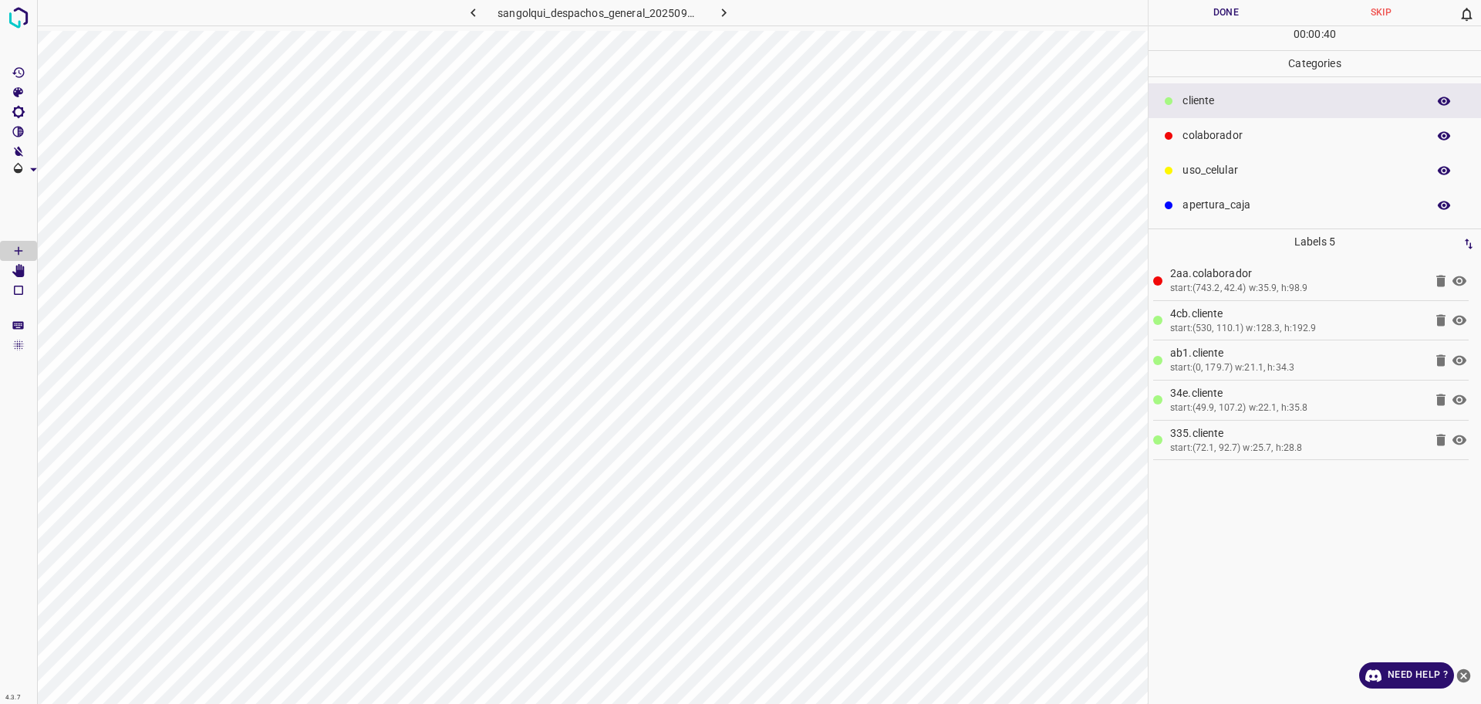
click at [1229, 19] on button "Done" at bounding box center [1226, 12] width 155 height 25
click at [716, 19] on icon "button" at bounding box center [724, 13] width 16 height 16
click at [1240, 130] on p "colaborador" at bounding box center [1301, 135] width 237 height 16
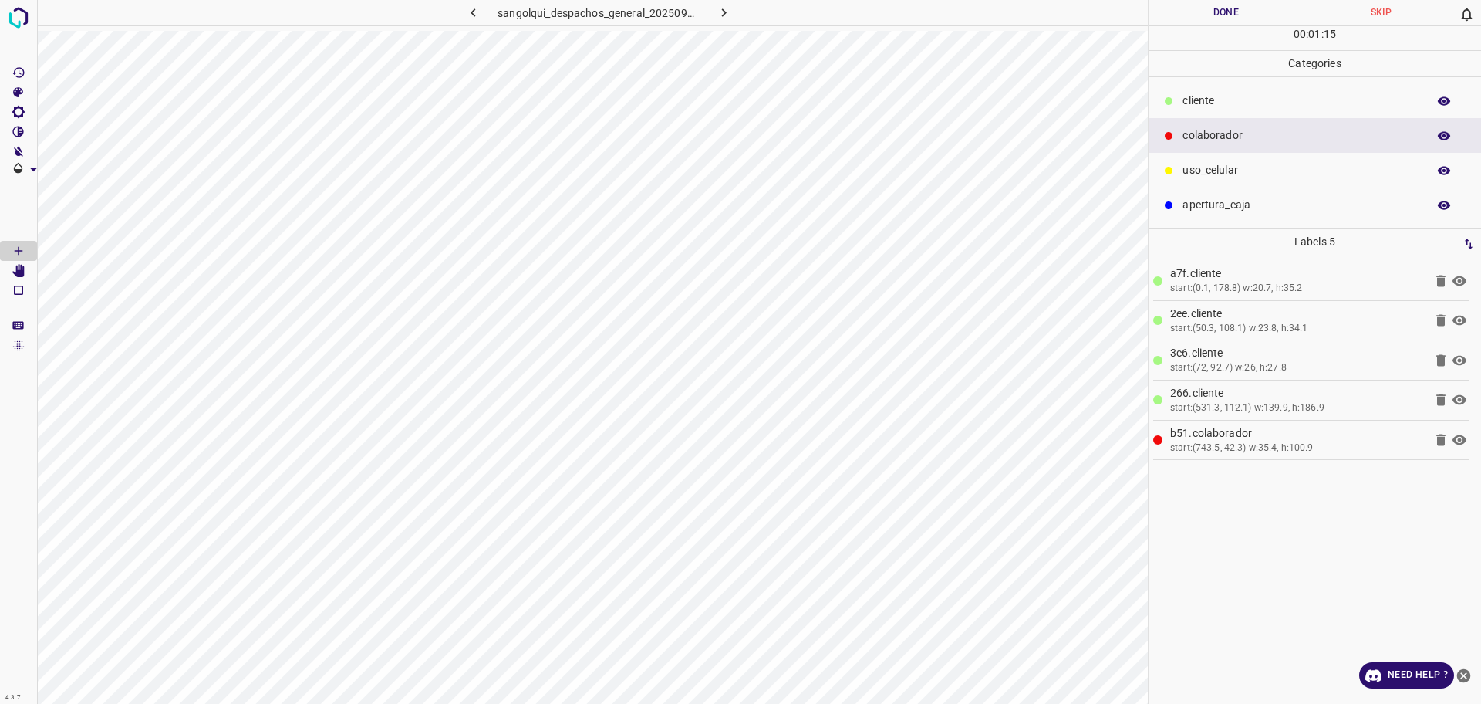
click at [1229, 23] on button "Done" at bounding box center [1226, 12] width 155 height 25
click at [1226, 20] on button "Done" at bounding box center [1226, 12] width 155 height 25
drag, startPoint x: 1226, startPoint y: 21, endPoint x: 1152, endPoint y: 42, distance: 77.1
click at [1226, 19] on button "Done" at bounding box center [1226, 12] width 155 height 25
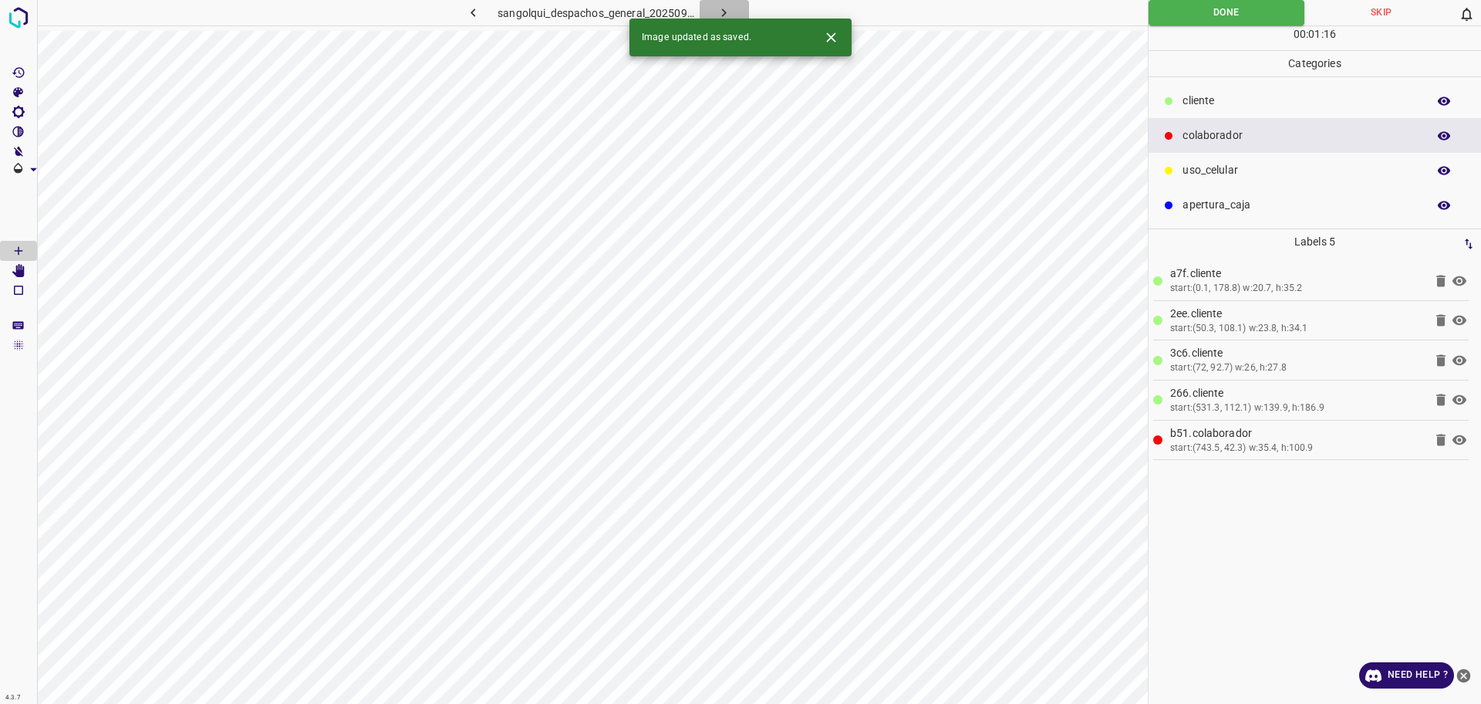
click at [721, 12] on icon "button" at bounding box center [724, 13] width 16 height 16
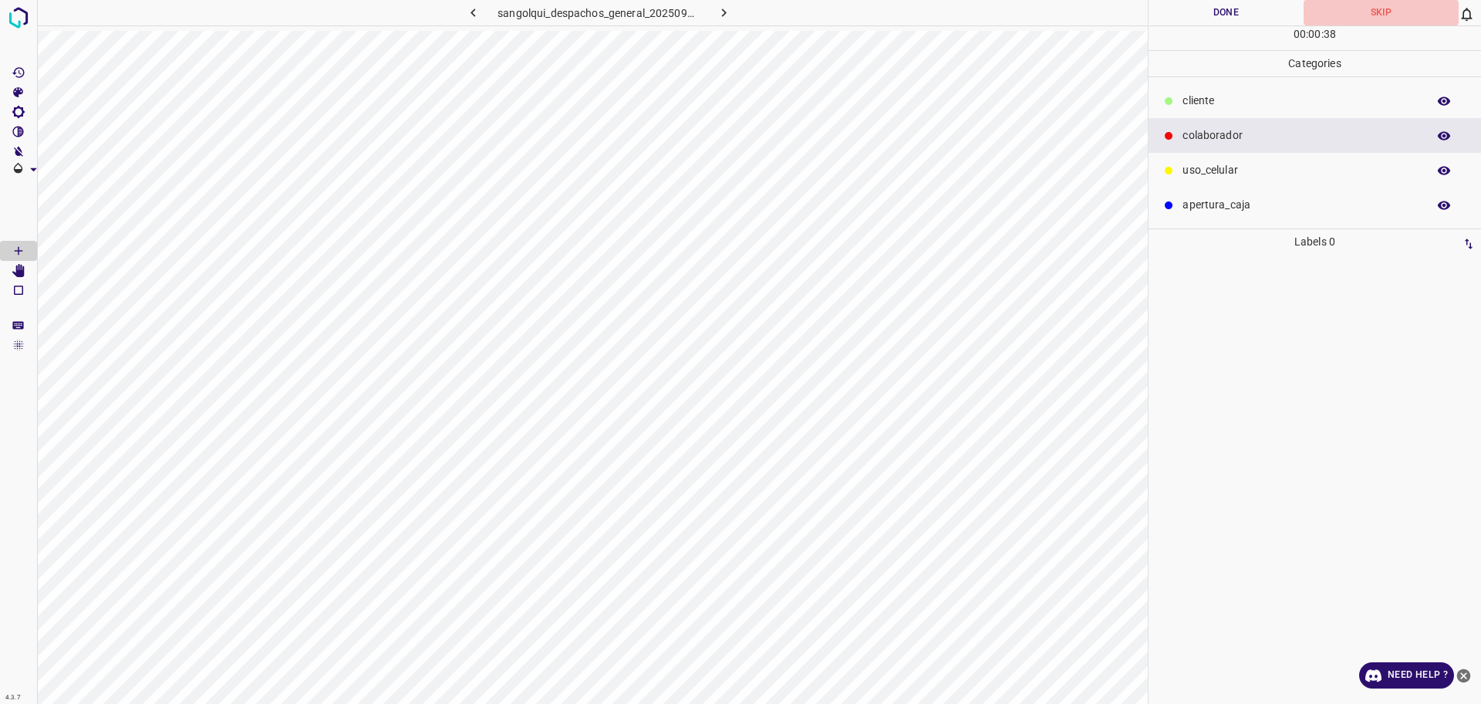
drag, startPoint x: 1372, startPoint y: 4, endPoint x: 1368, endPoint y: 18, distance: 14.4
click at [1373, 4] on button "Skip" at bounding box center [1381, 12] width 155 height 25
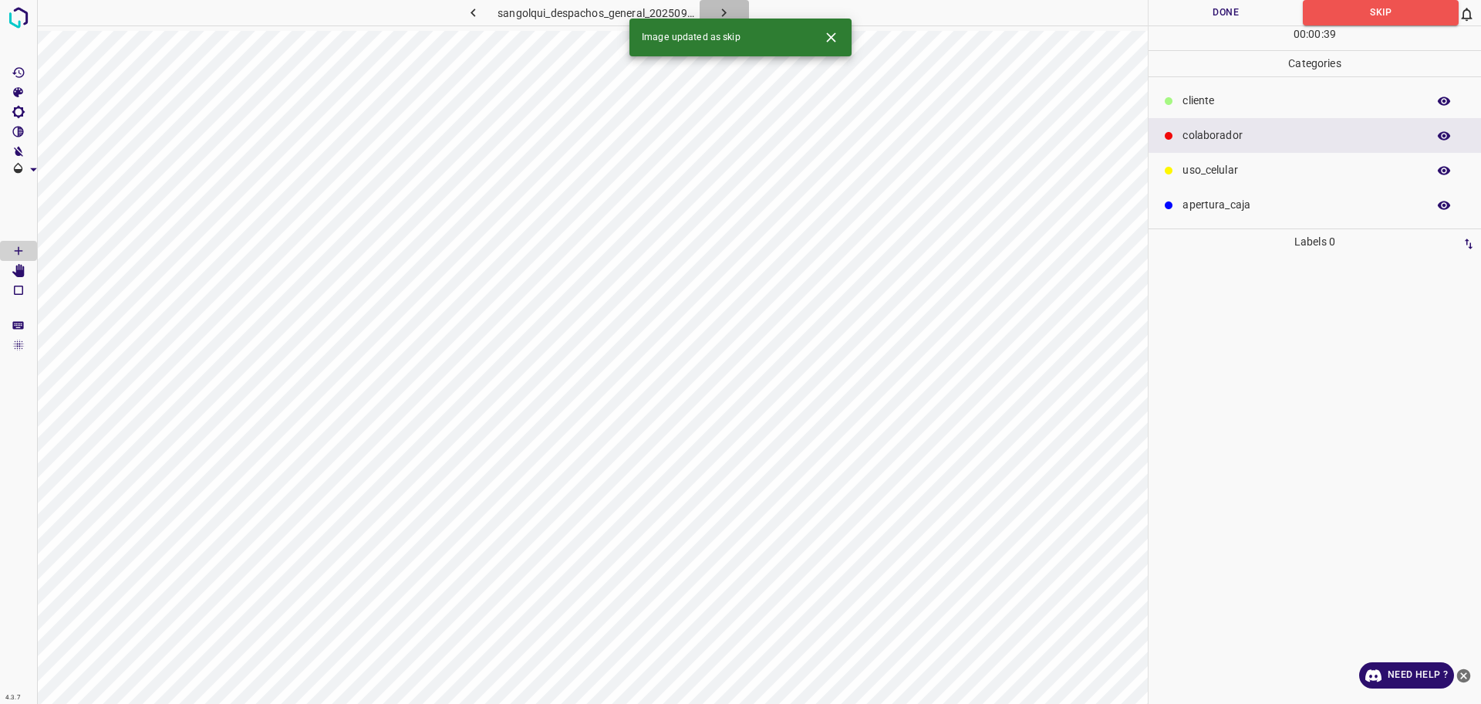
click at [720, 7] on icon "button" at bounding box center [724, 13] width 16 height 16
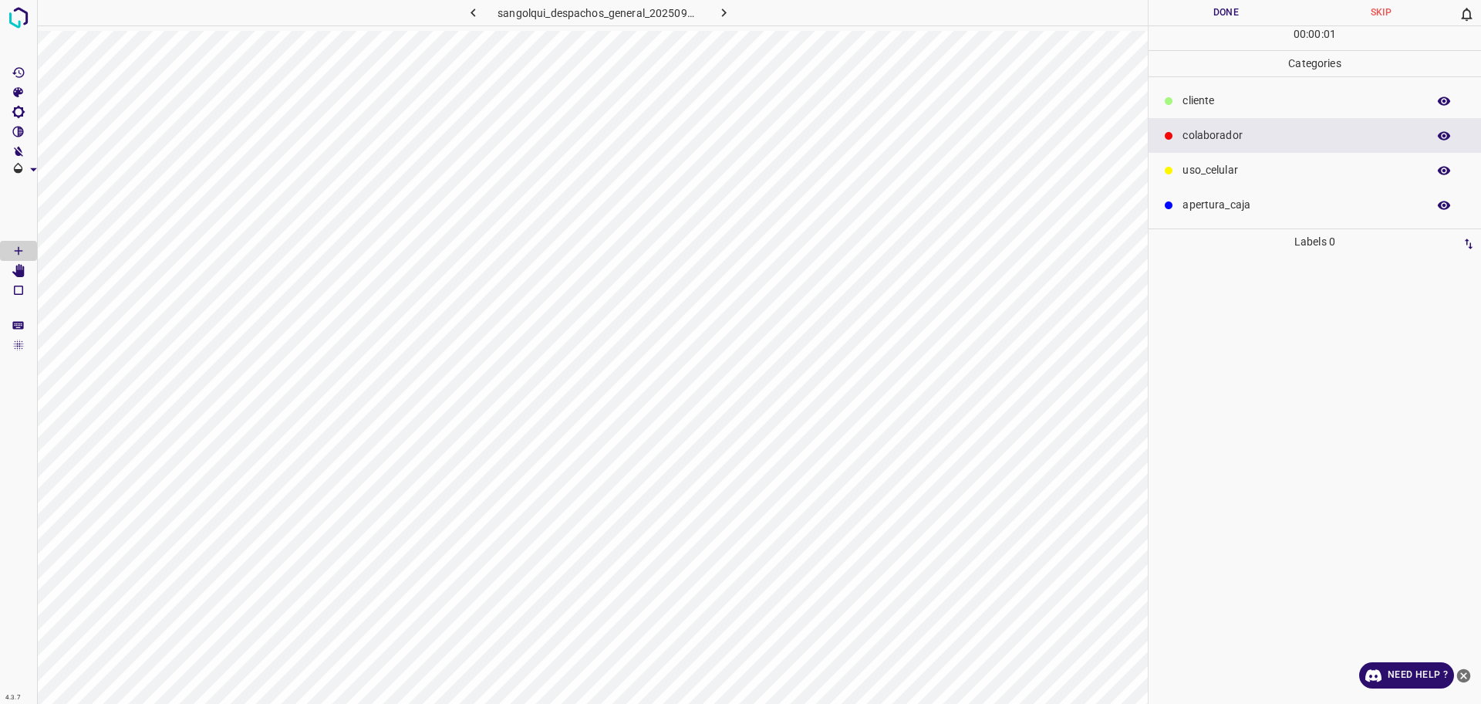
click at [1226, 111] on div "cliente" at bounding box center [1315, 100] width 333 height 35
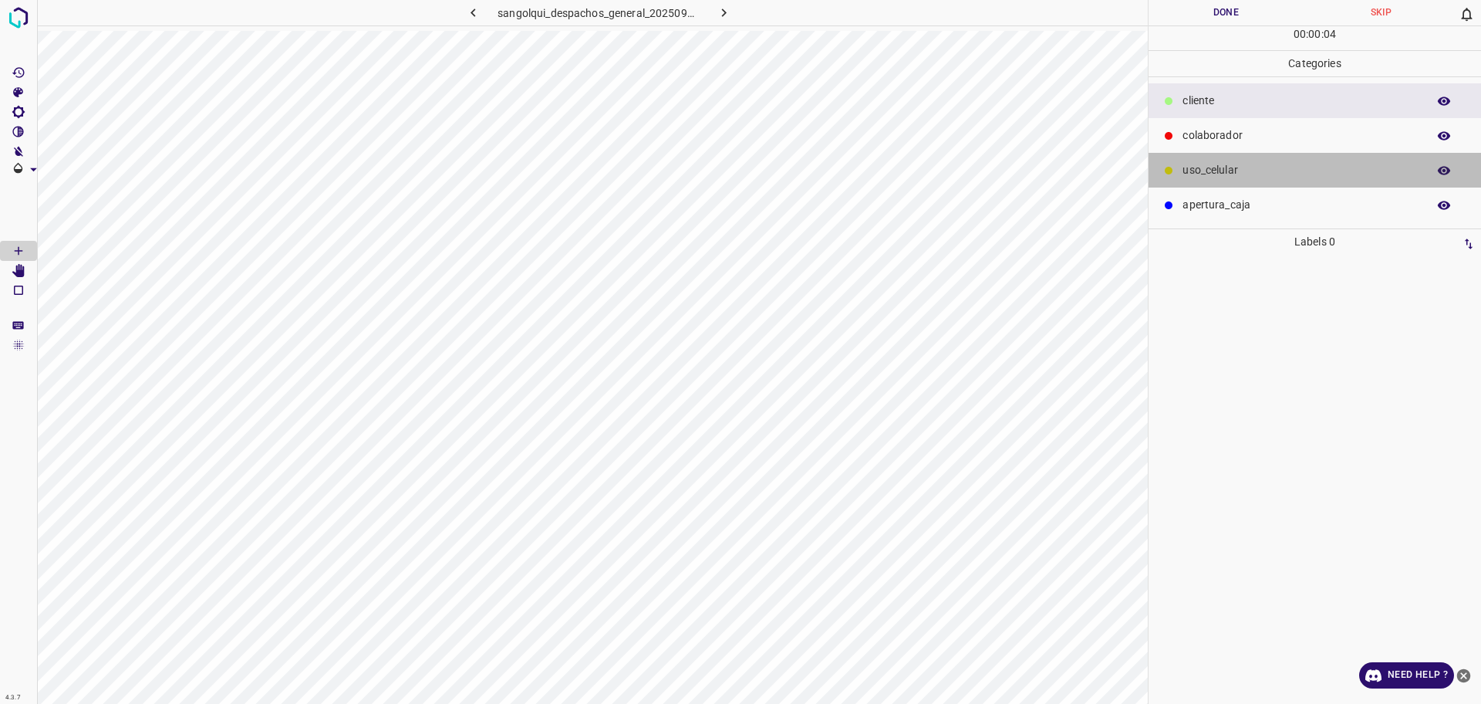
click at [1164, 155] on div "uso_celular" at bounding box center [1315, 170] width 333 height 35
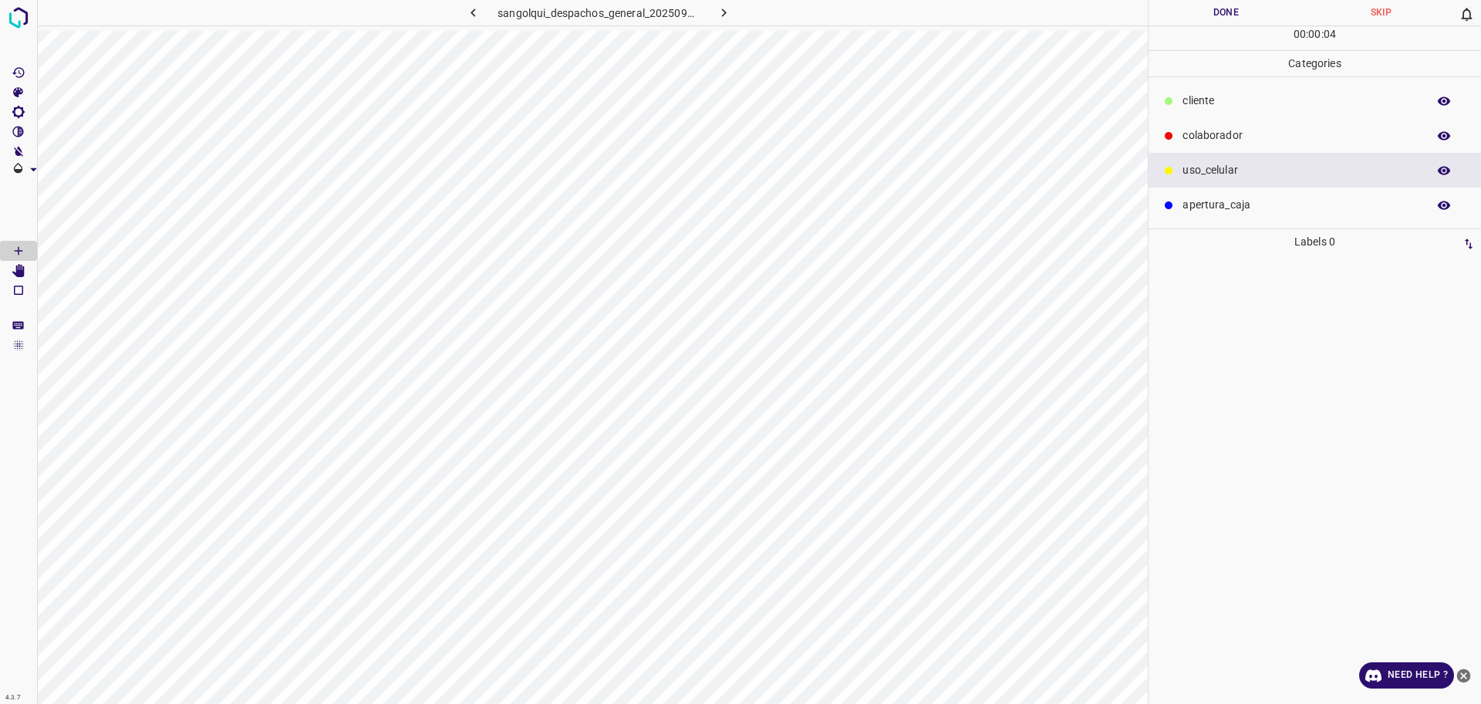
drag, startPoint x: 1173, startPoint y: 142, endPoint x: 1163, endPoint y: 143, distance: 10.8
click at [1173, 141] on div at bounding box center [1168, 135] width 15 height 15
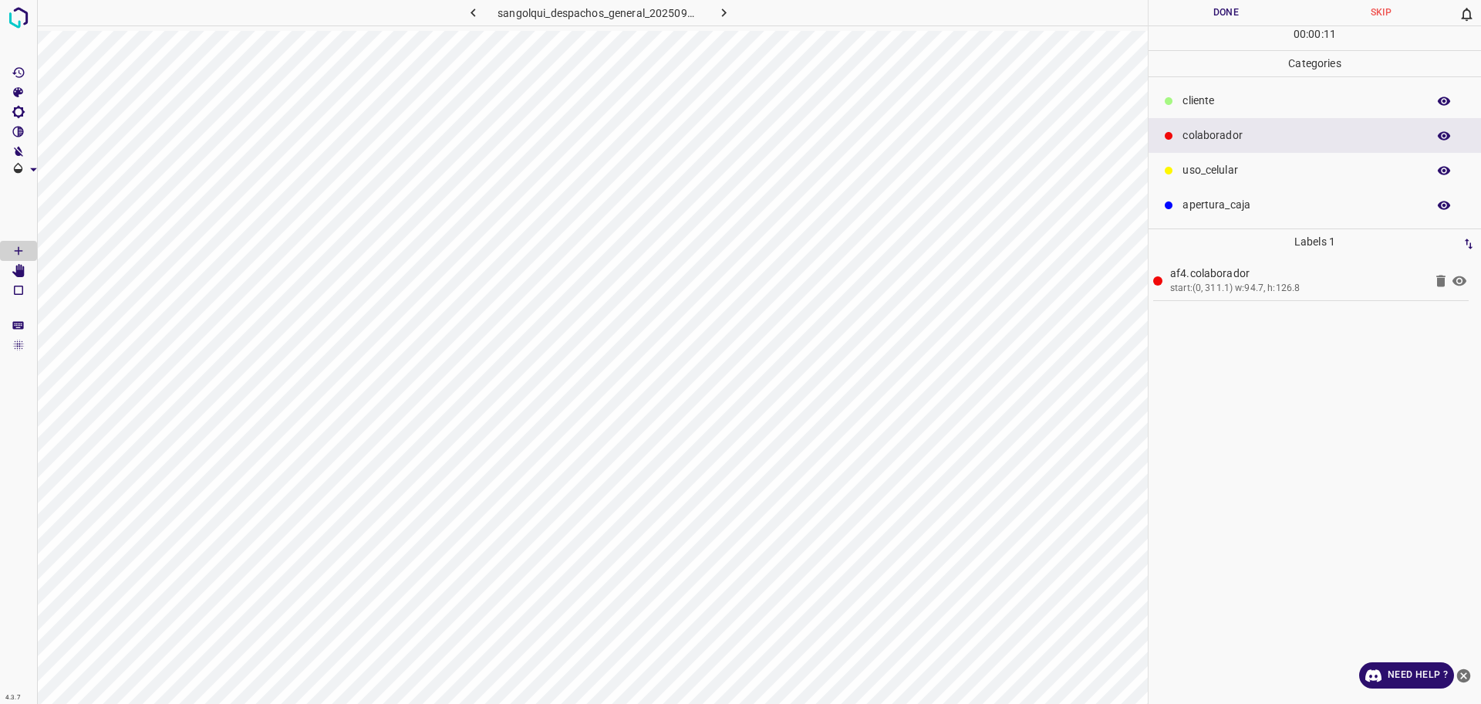
click at [1352, 90] on div "cliente" at bounding box center [1315, 100] width 333 height 35
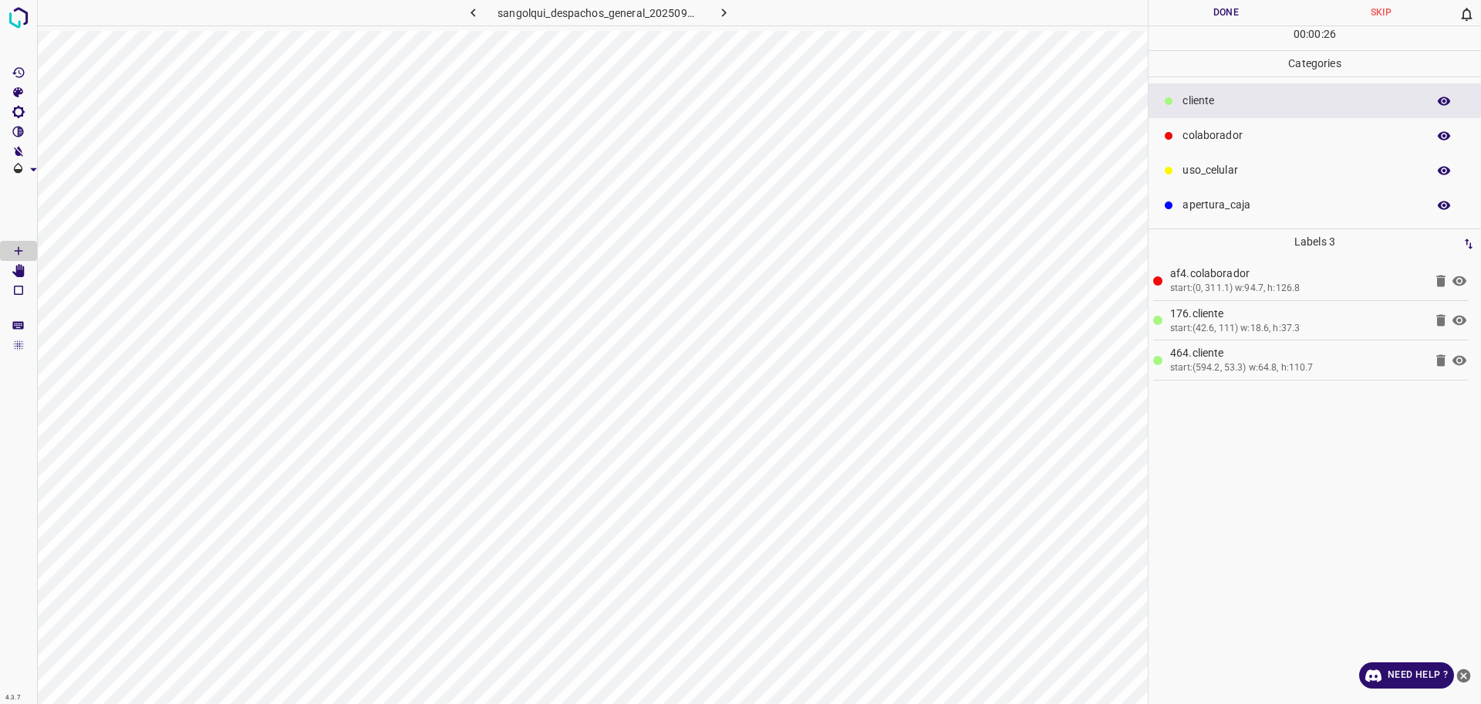
click at [1188, 133] on p "colaborador" at bounding box center [1301, 135] width 237 height 16
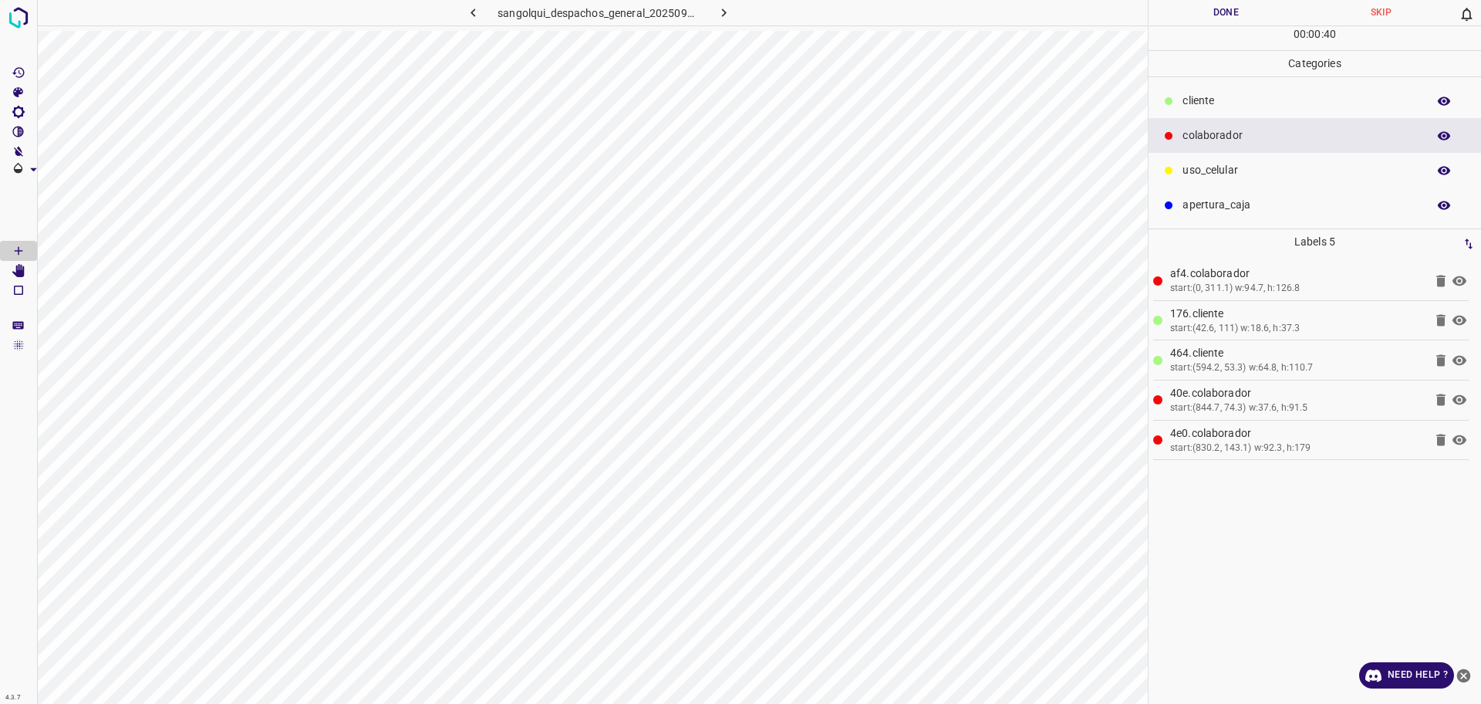
click at [1271, 8] on button "Done" at bounding box center [1226, 12] width 155 height 25
click at [1268, 9] on button "Done" at bounding box center [1226, 12] width 155 height 25
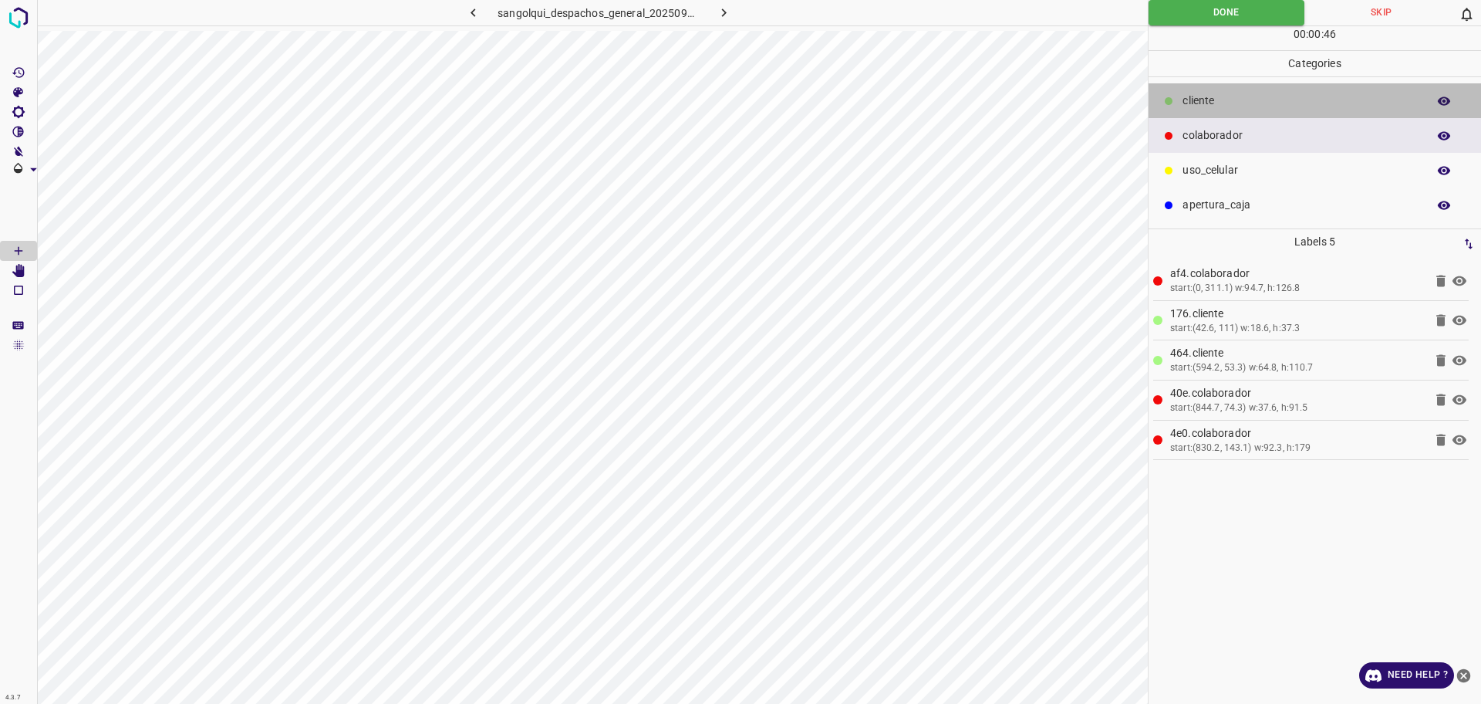
click at [1278, 100] on p "cliente" at bounding box center [1301, 101] width 237 height 16
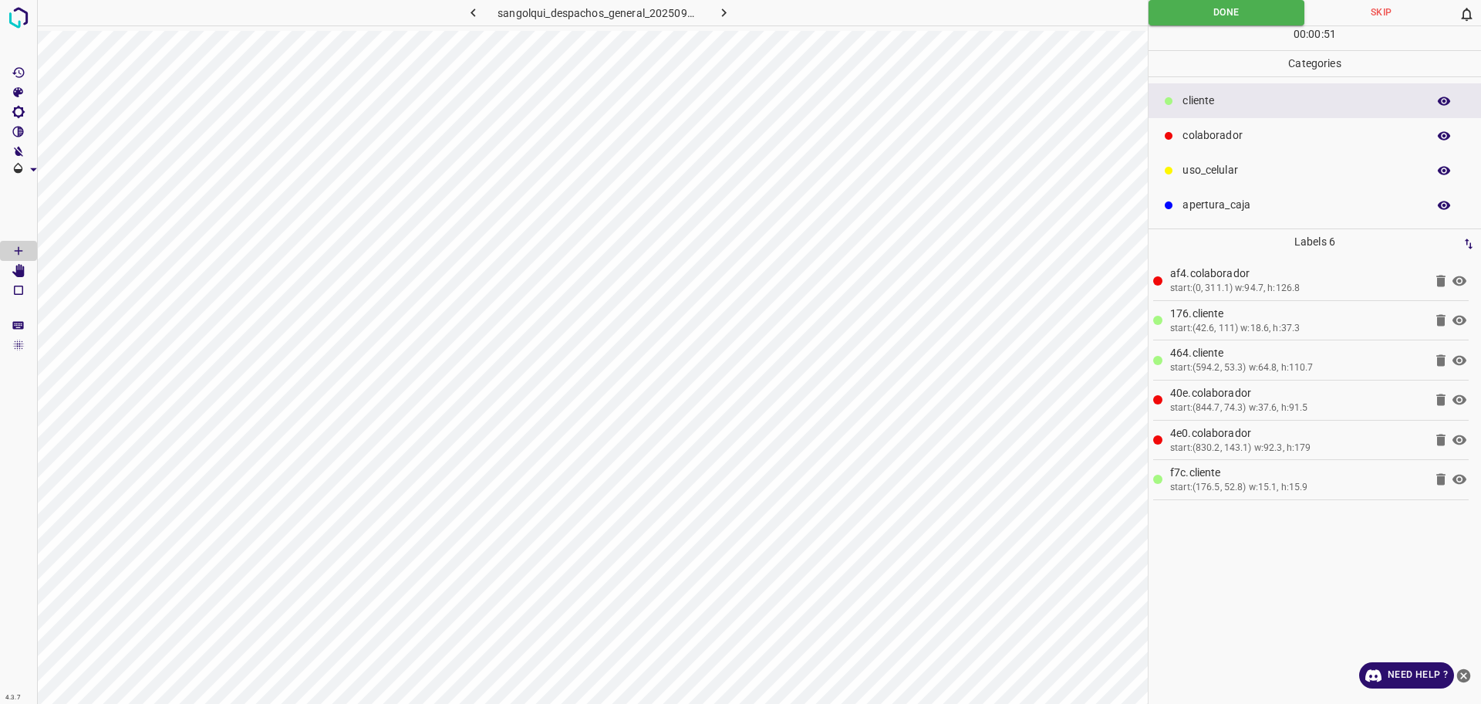
click at [1255, 130] on p "colaborador" at bounding box center [1301, 135] width 237 height 16
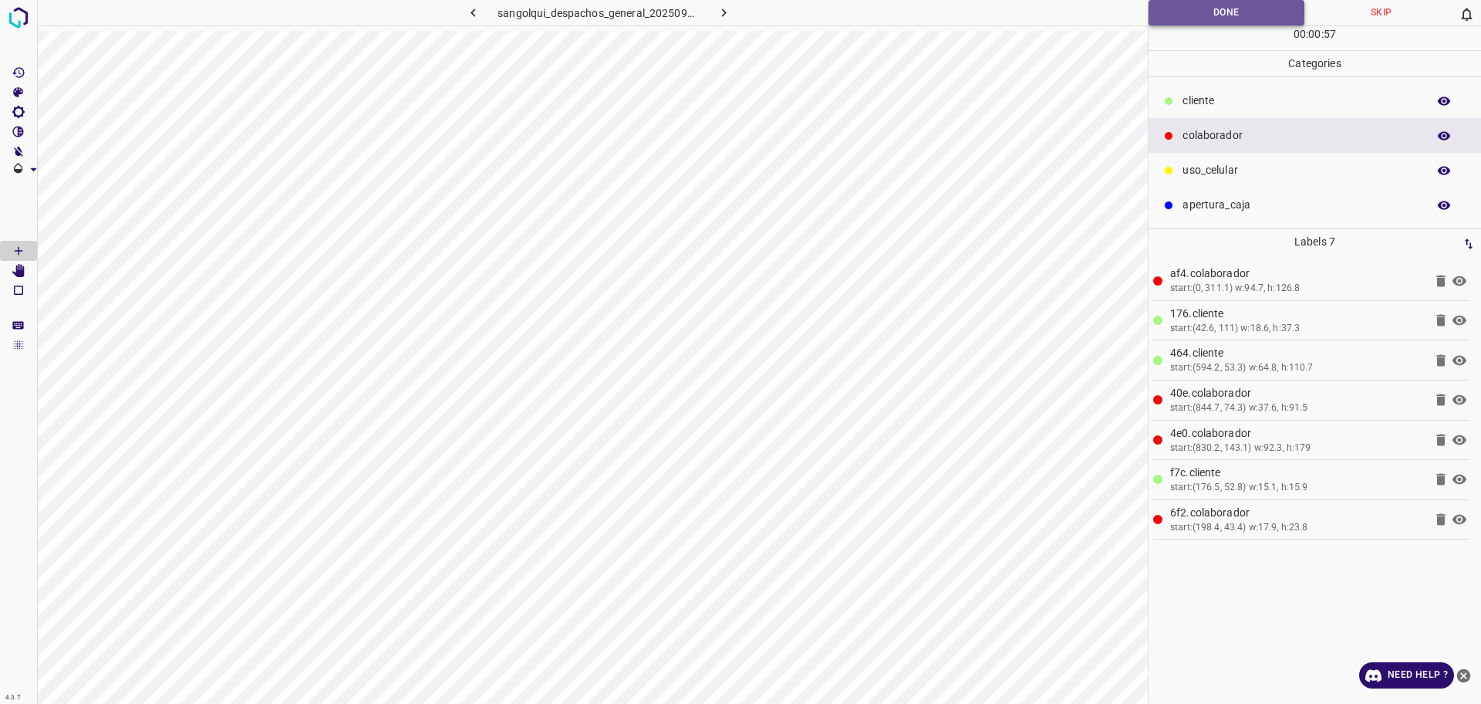
drag, startPoint x: 1235, startPoint y: 6, endPoint x: 1245, endPoint y: 14, distance: 12.7
click at [1245, 13] on button "Done" at bounding box center [1227, 12] width 156 height 25
click at [1245, 14] on button "Done" at bounding box center [1227, 12] width 156 height 25
click at [1246, 14] on button "Done" at bounding box center [1227, 12] width 156 height 25
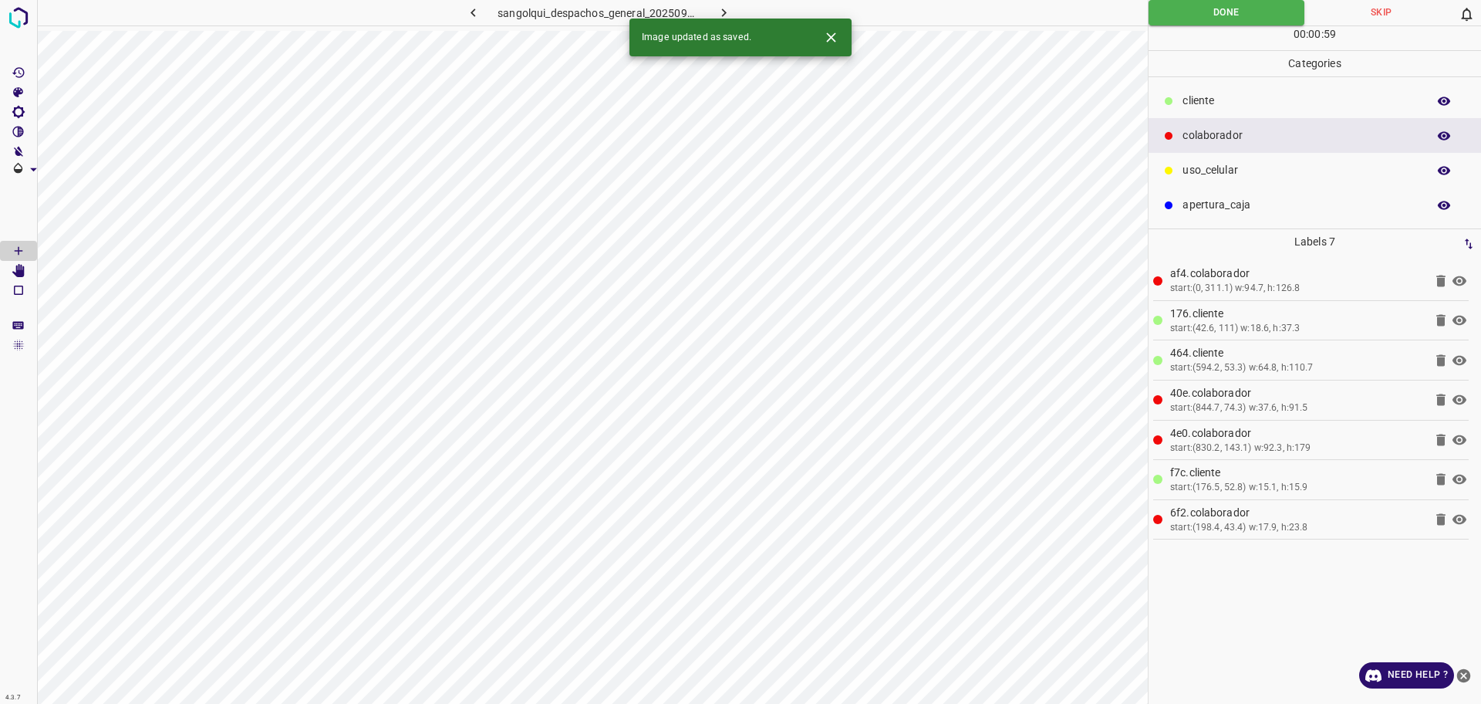
click at [716, 13] on icon "button" at bounding box center [724, 13] width 16 height 16
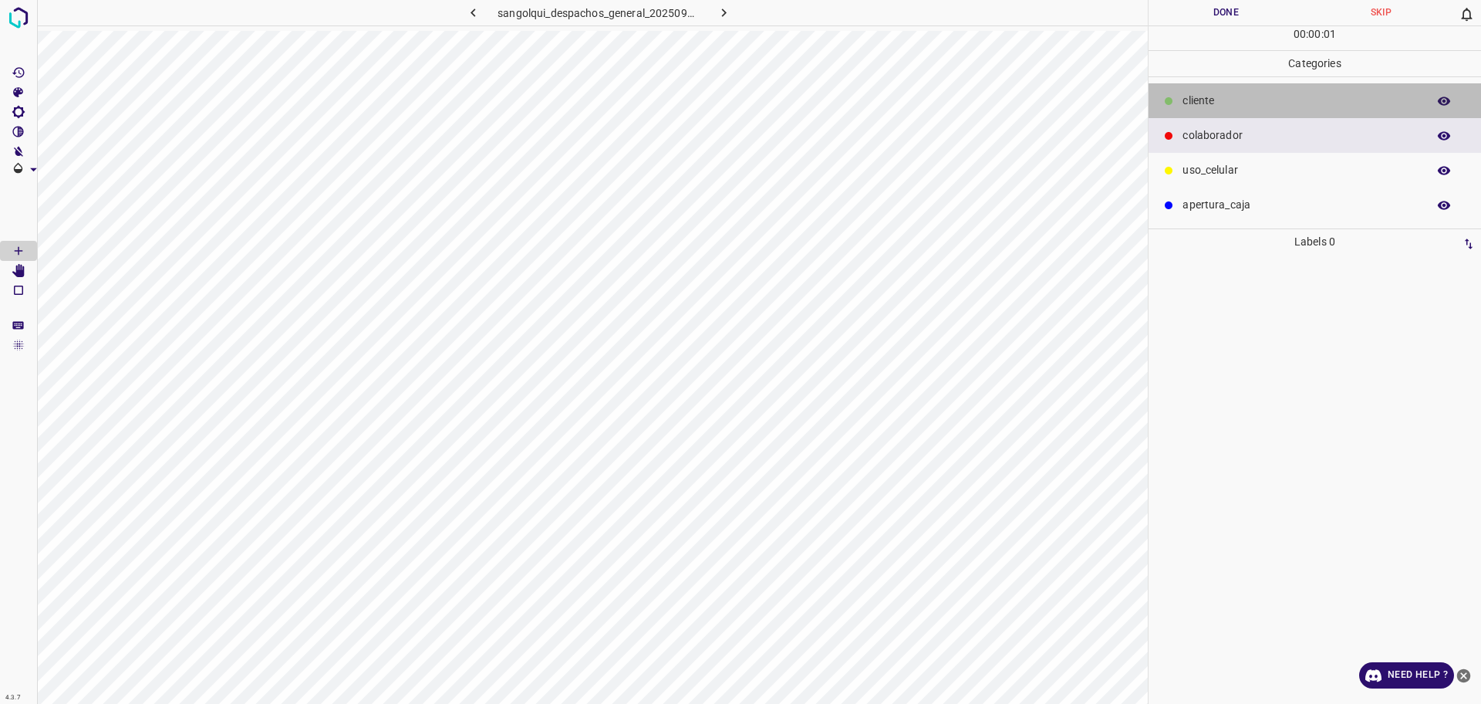
click at [1175, 93] on div at bounding box center [1168, 100] width 15 height 15
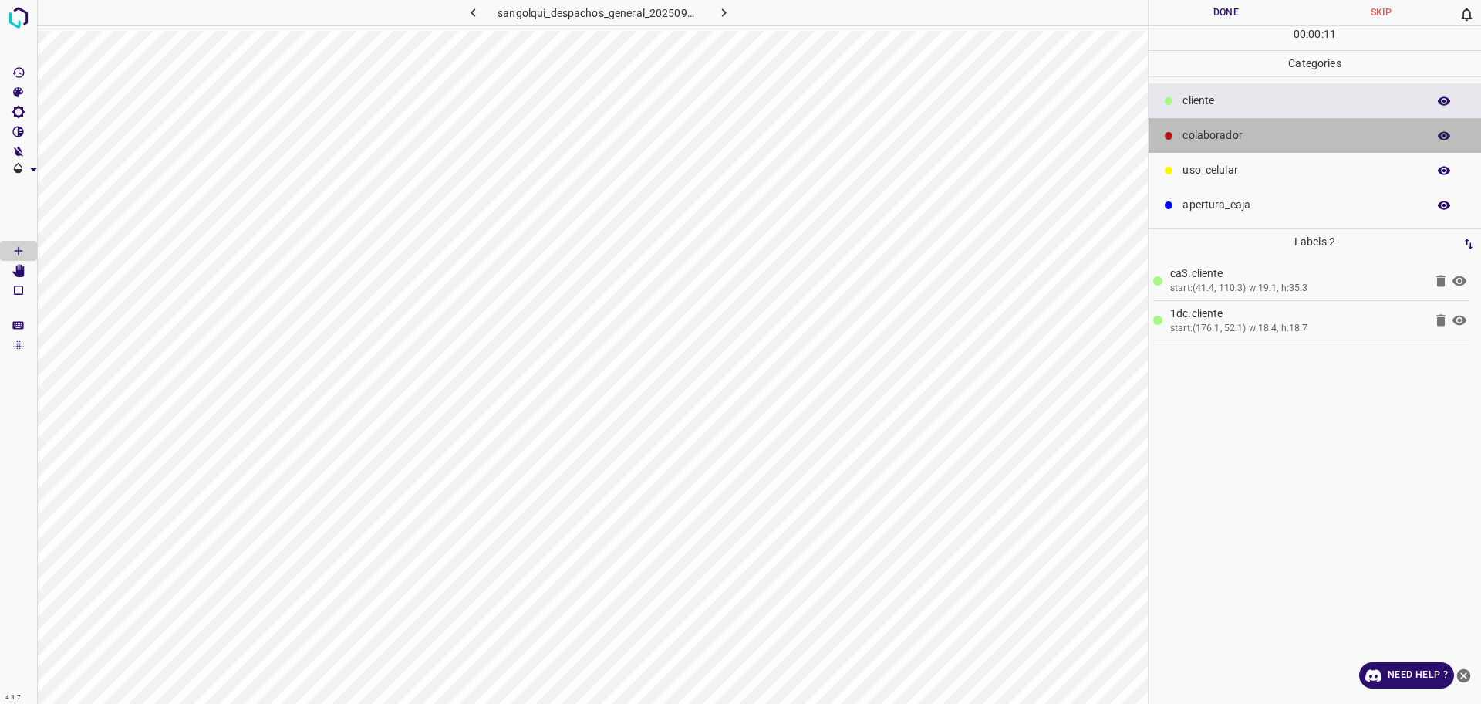
click at [1200, 126] on div "colaborador" at bounding box center [1315, 135] width 333 height 35
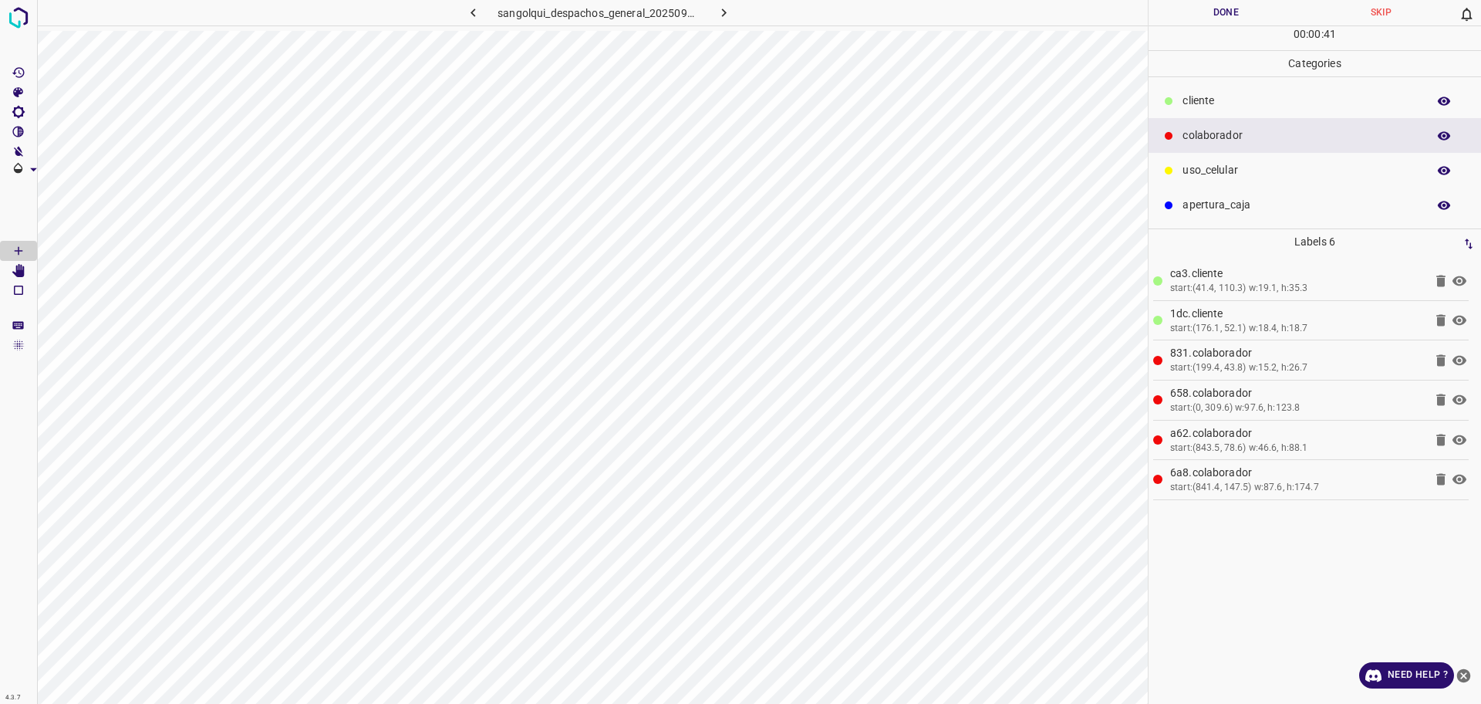
click at [1294, 101] on p "cliente" at bounding box center [1301, 101] width 237 height 16
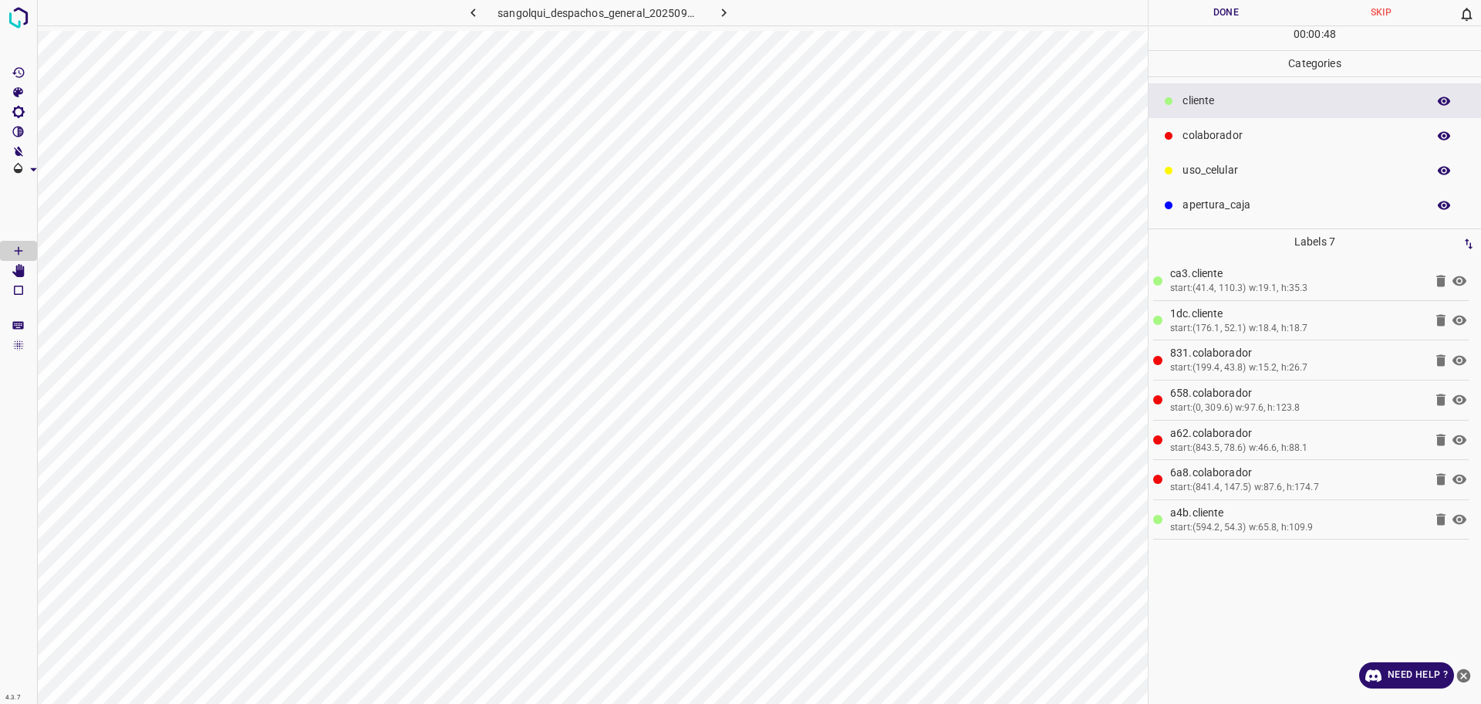
click at [1203, 9] on button "Done" at bounding box center [1226, 12] width 155 height 25
drag, startPoint x: 1203, startPoint y: 9, endPoint x: 1207, endPoint y: 30, distance: 21.2
click at [1205, 9] on button "Done" at bounding box center [1226, 12] width 155 height 25
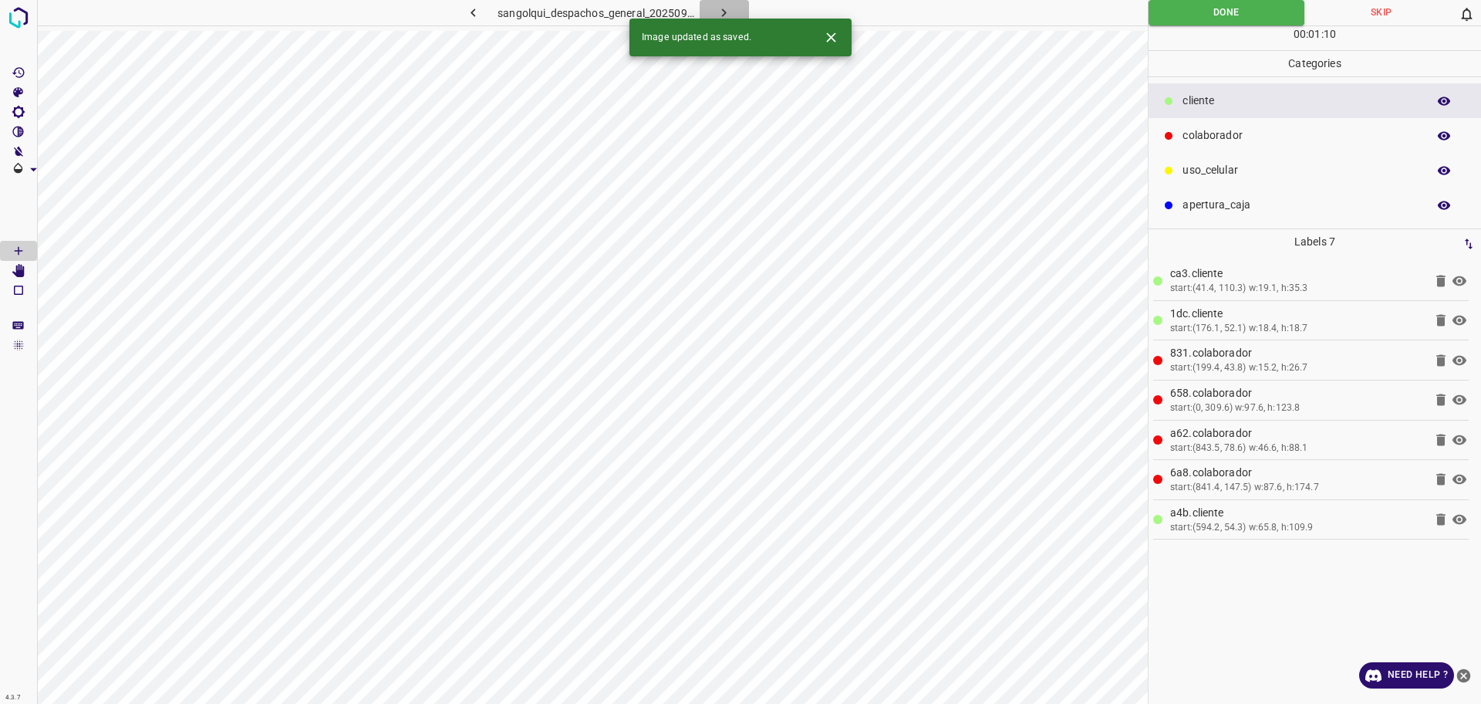
click at [721, 2] on button "button" at bounding box center [724, 12] width 49 height 25
click at [721, 2] on div "sangolqui_despachos_general_20250903_124513_427820.jpg" at bounding box center [598, 12] width 403 height 25
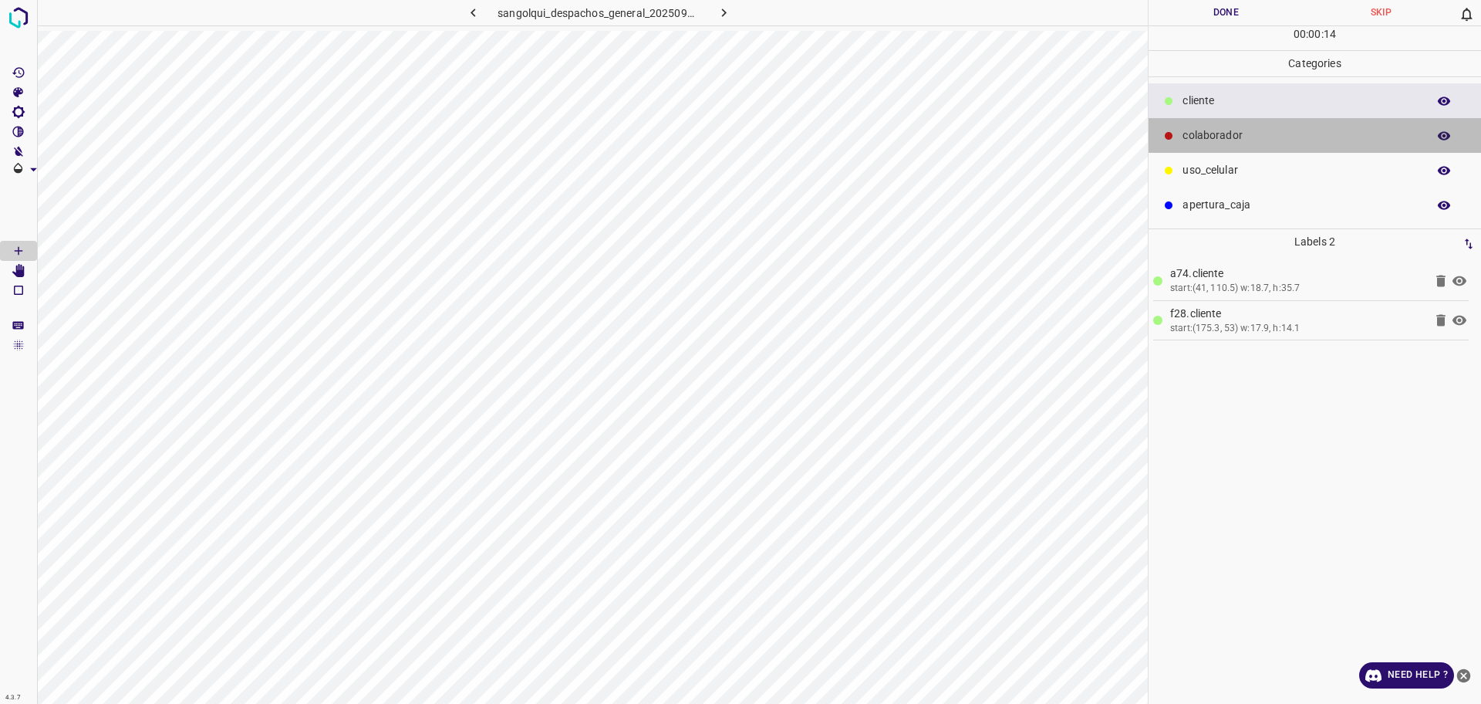
click at [1318, 127] on div "colaborador" at bounding box center [1315, 135] width 333 height 35
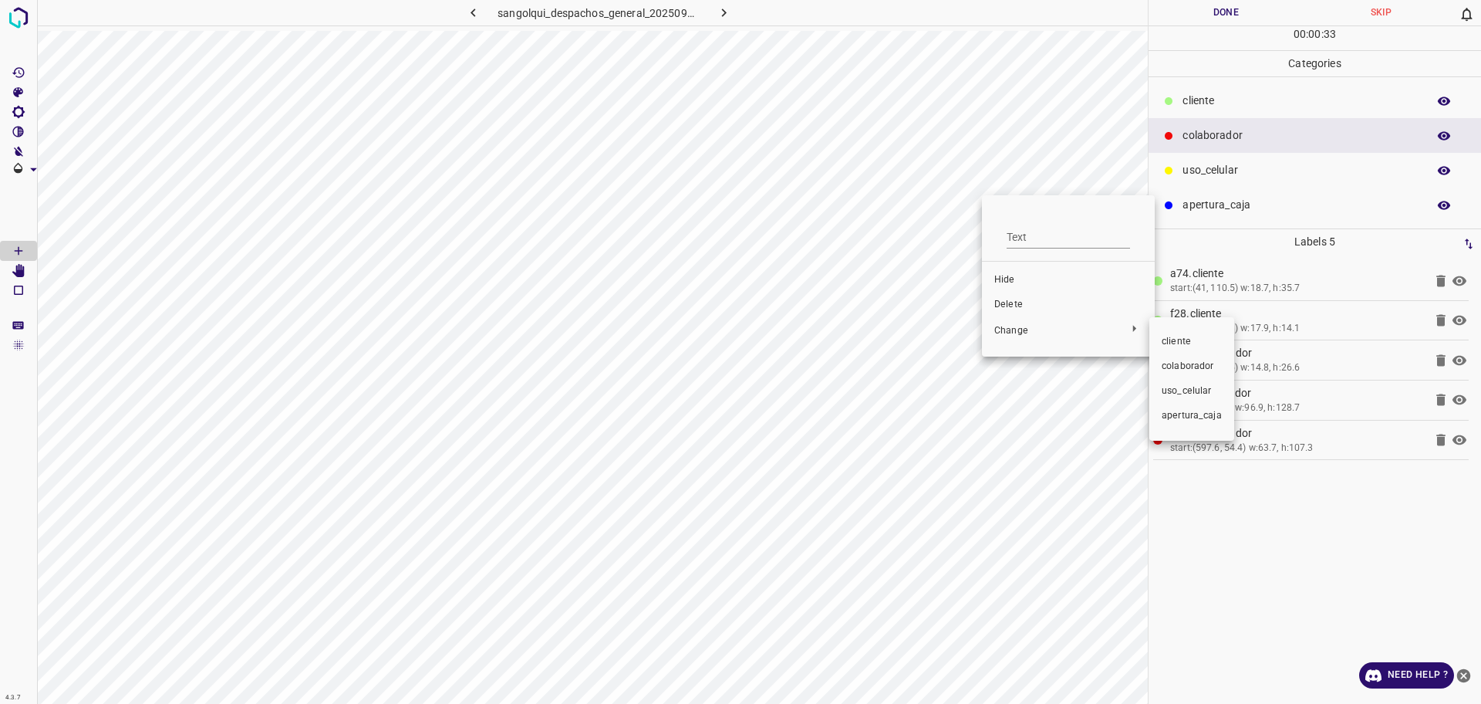
click at [1163, 363] on span "colaborador" at bounding box center [1192, 367] width 60 height 14
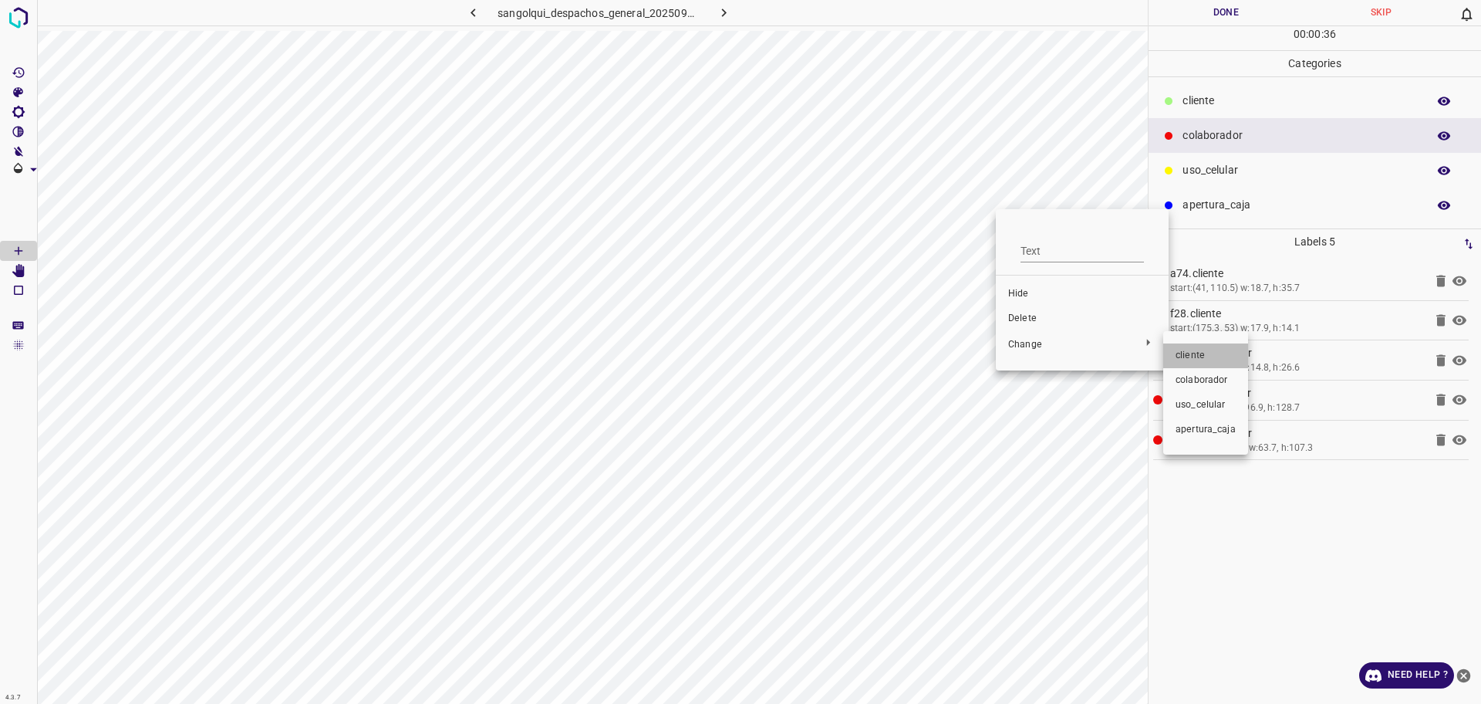
click at [1174, 352] on li "cliente" at bounding box center [1205, 355] width 85 height 25
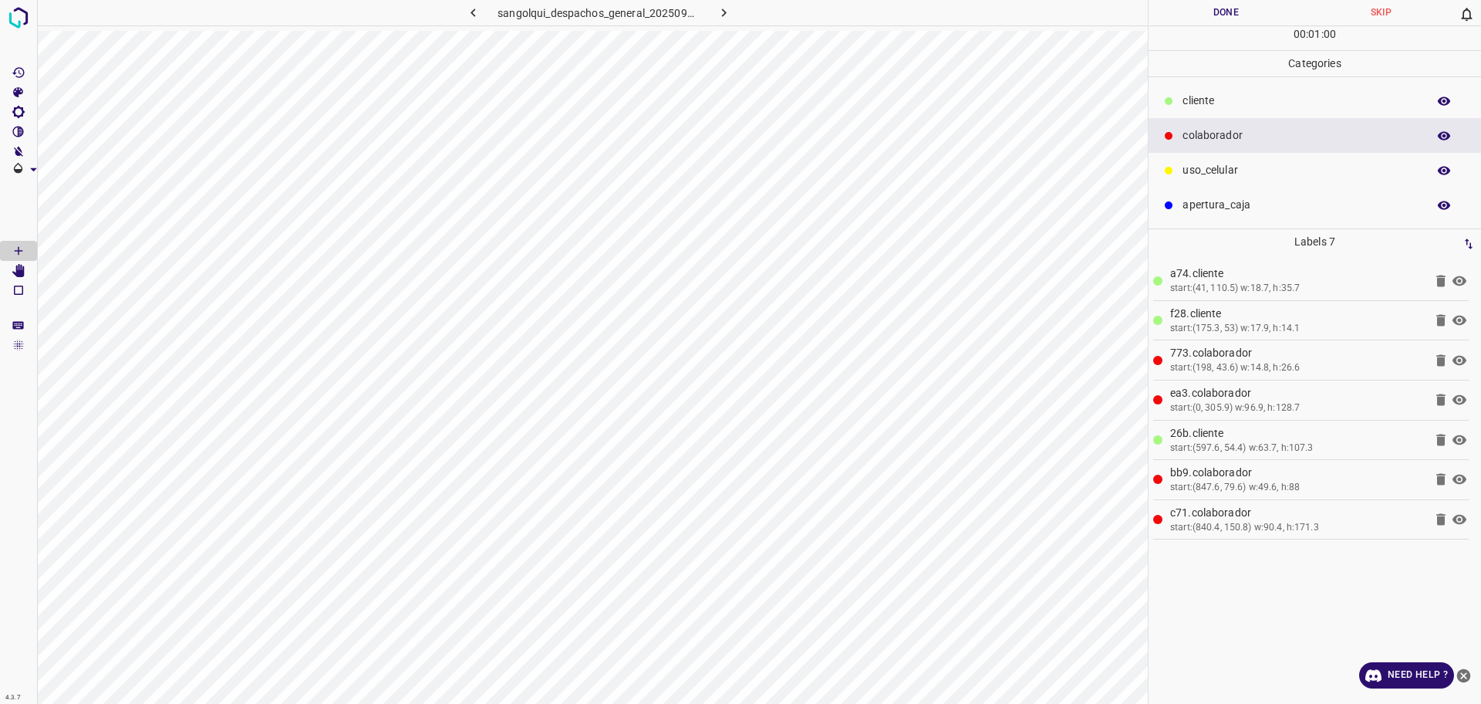
click at [1219, 12] on button "Done" at bounding box center [1226, 12] width 155 height 25
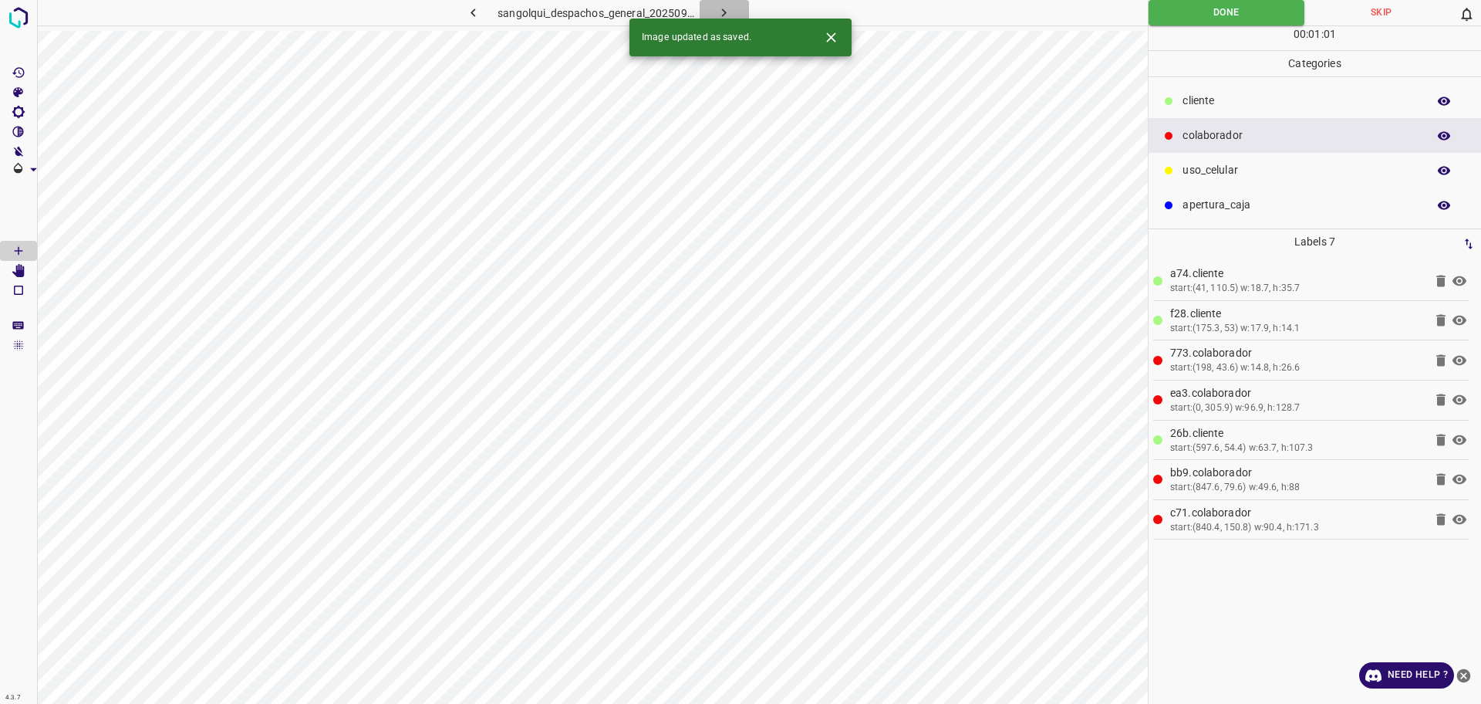
click at [729, 10] on icon "button" at bounding box center [724, 13] width 16 height 16
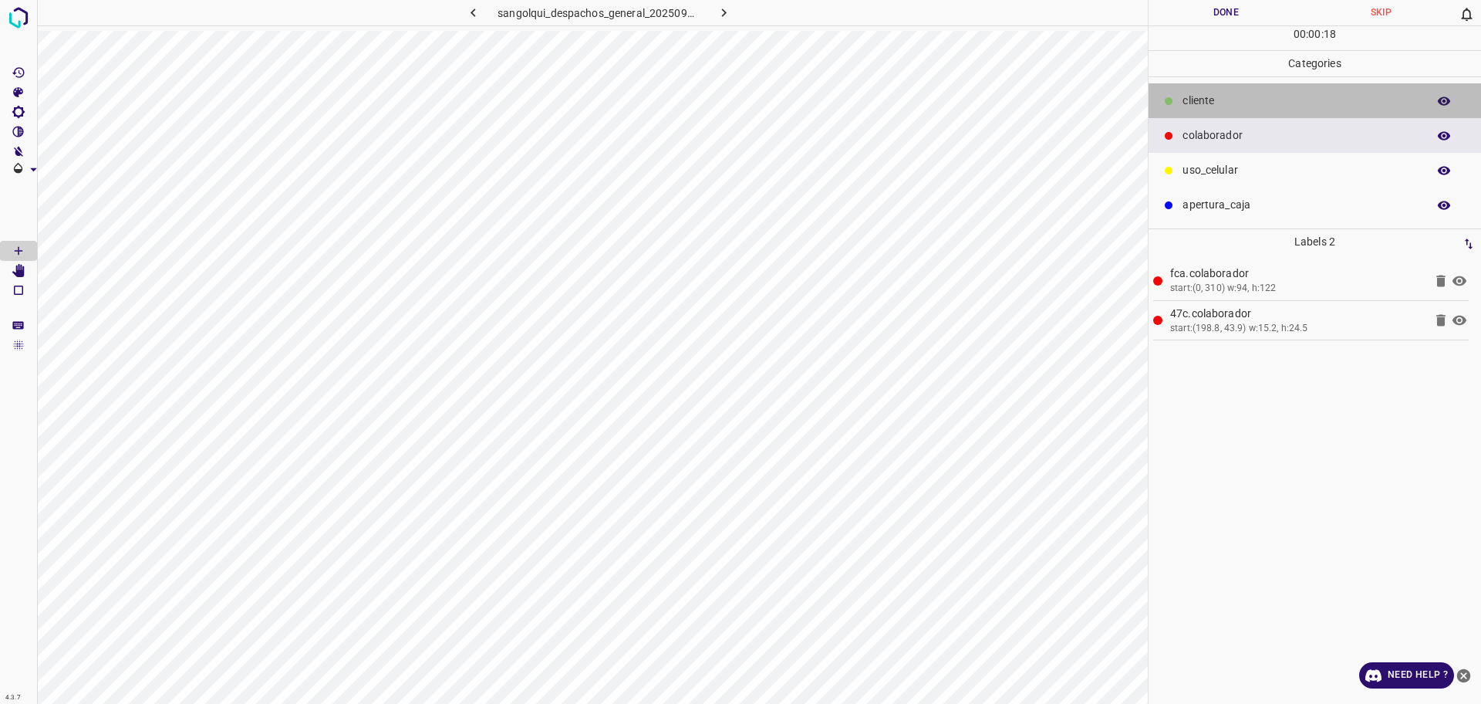
click at [1198, 98] on p "cliente" at bounding box center [1301, 101] width 237 height 16
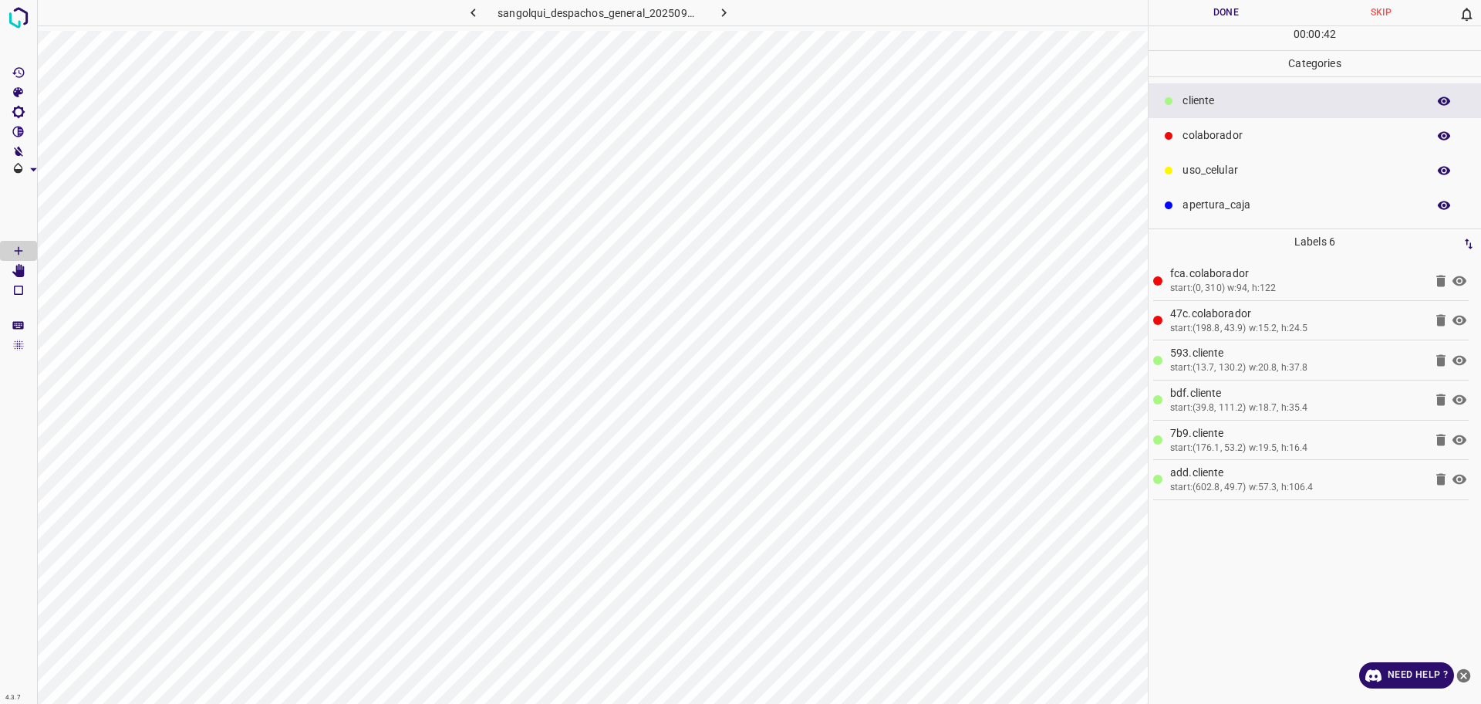
click at [1263, 162] on p "uso_celular" at bounding box center [1301, 170] width 237 height 16
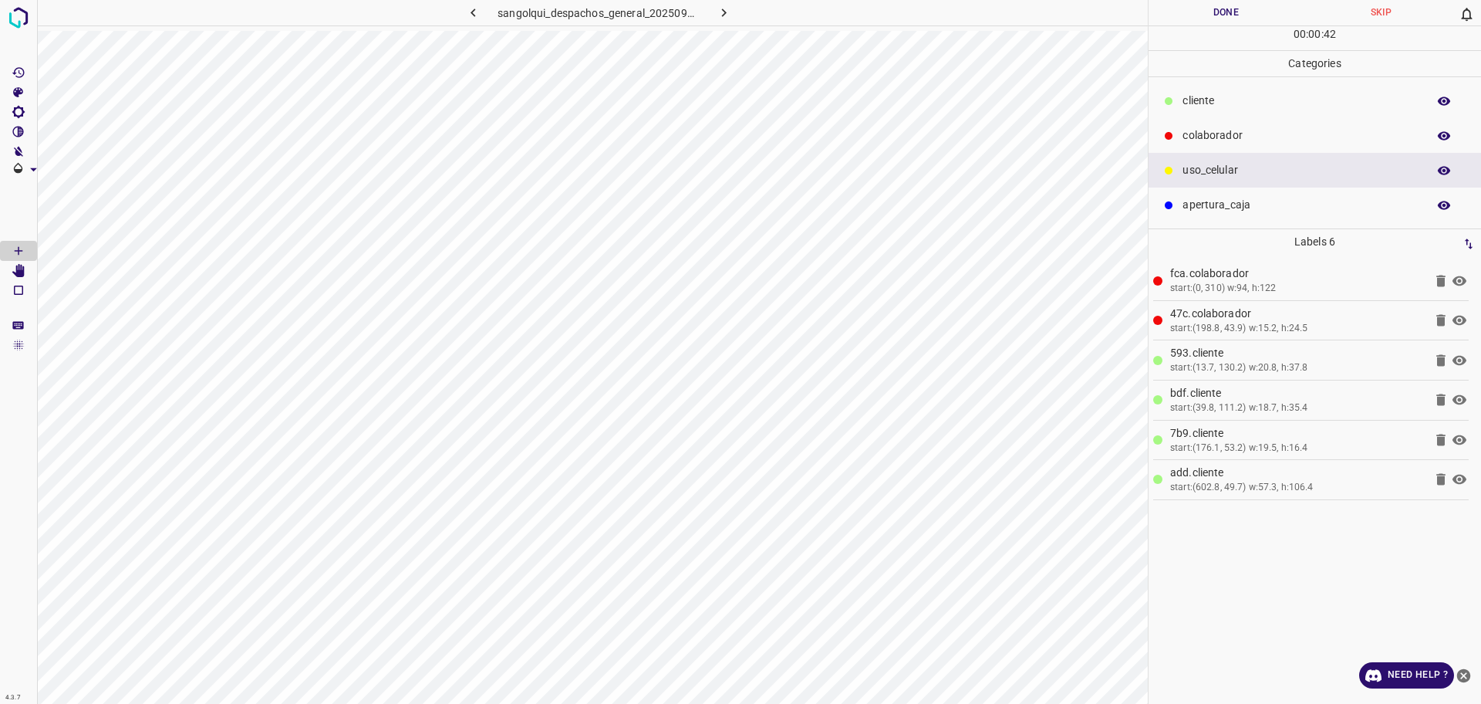
click at [1244, 127] on p "colaborador" at bounding box center [1301, 135] width 237 height 16
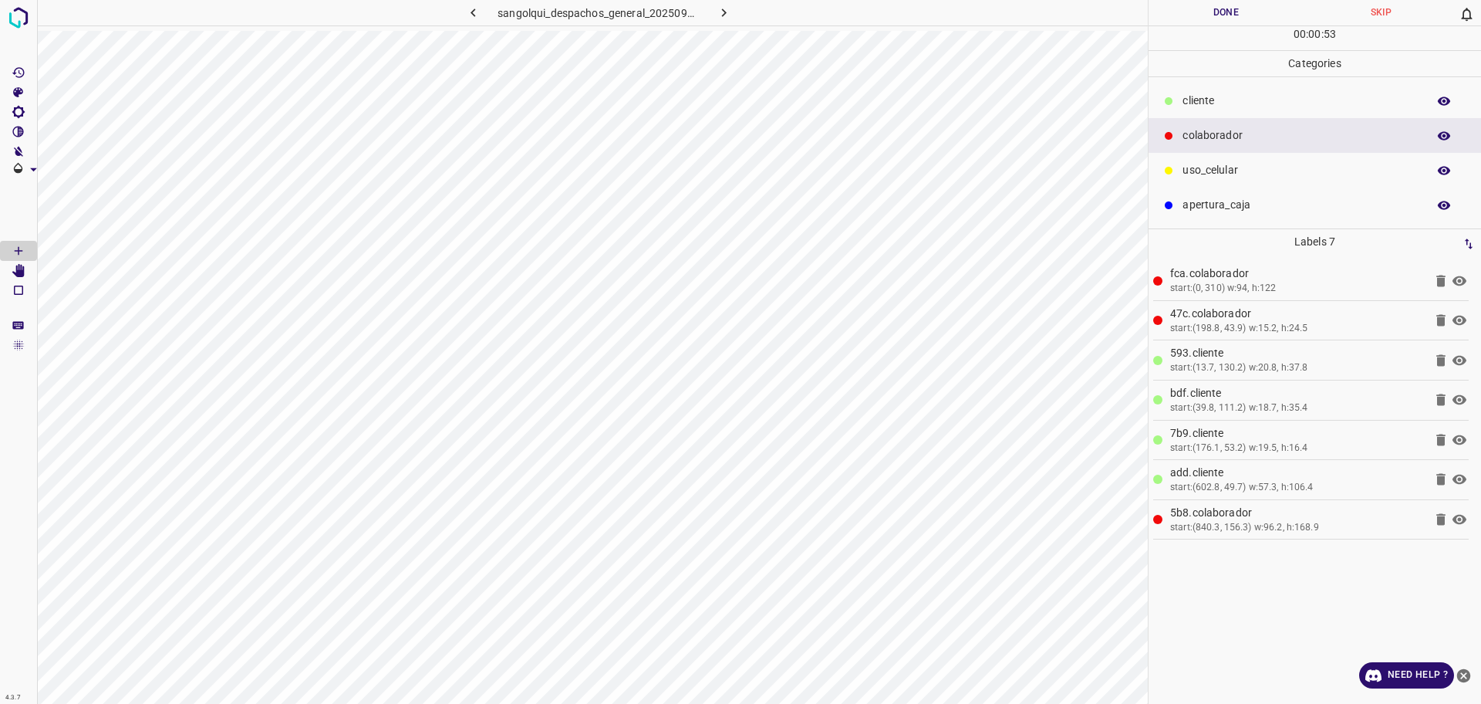
click at [1264, 17] on button "Done" at bounding box center [1226, 12] width 155 height 25
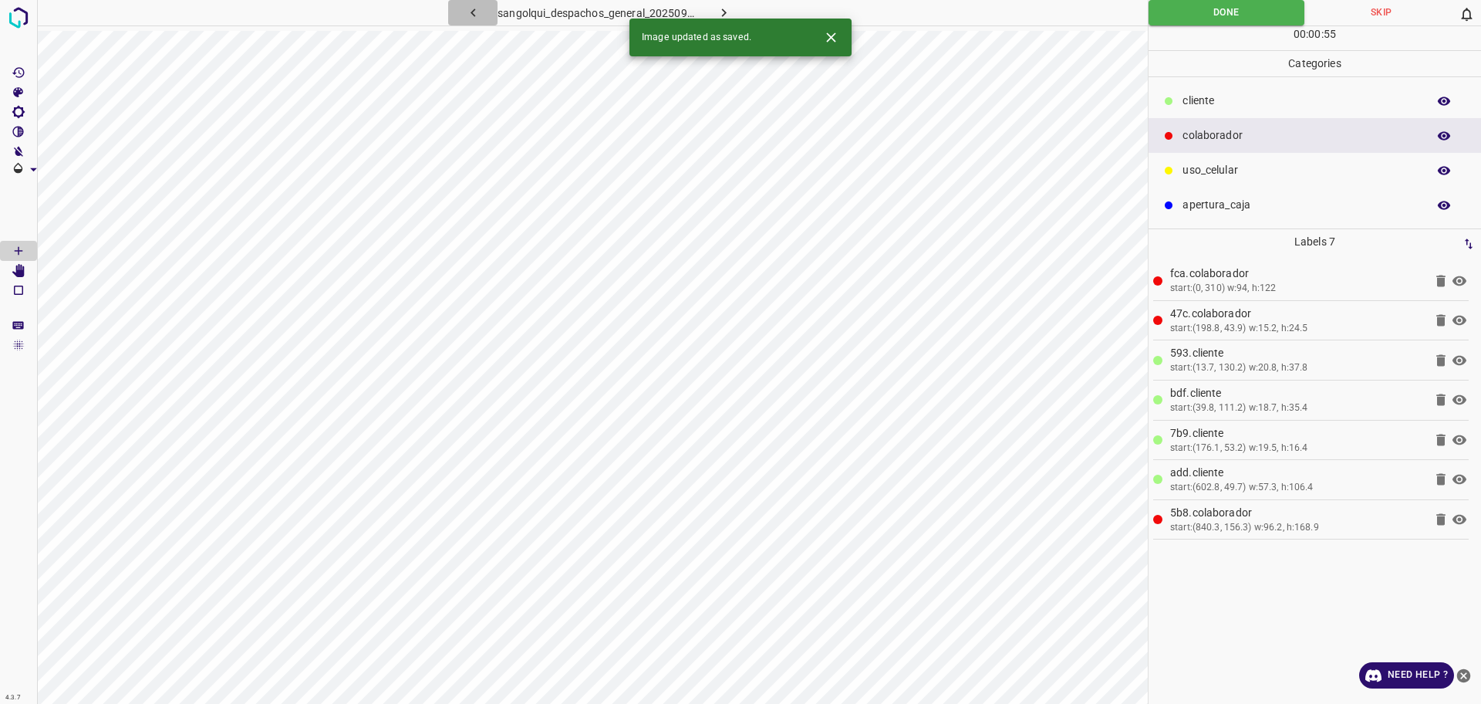
click at [481, 14] on icon "button" at bounding box center [473, 13] width 16 height 16
click at [1267, 107] on p "cliente" at bounding box center [1301, 101] width 237 height 16
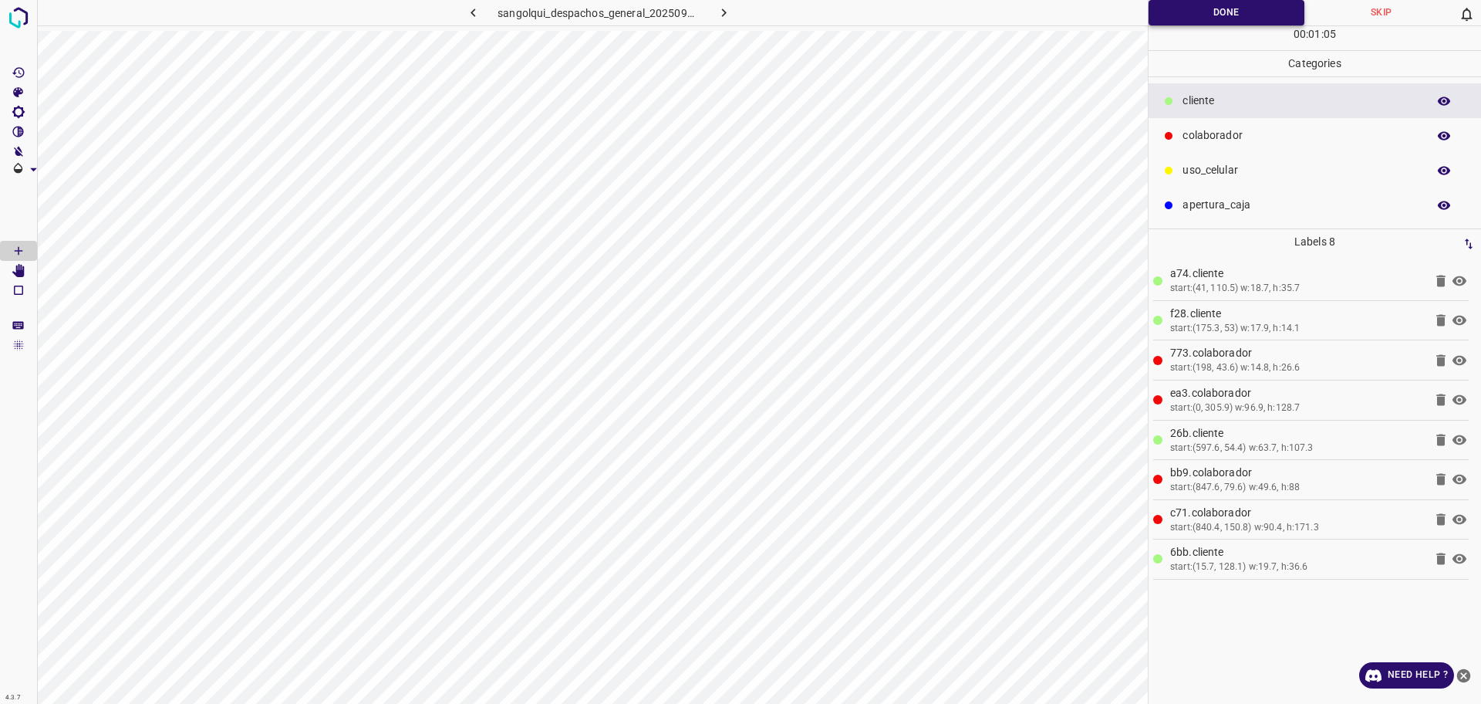
click at [1243, 15] on button "Done" at bounding box center [1227, 12] width 156 height 25
click at [1243, 17] on button "Done" at bounding box center [1227, 12] width 156 height 25
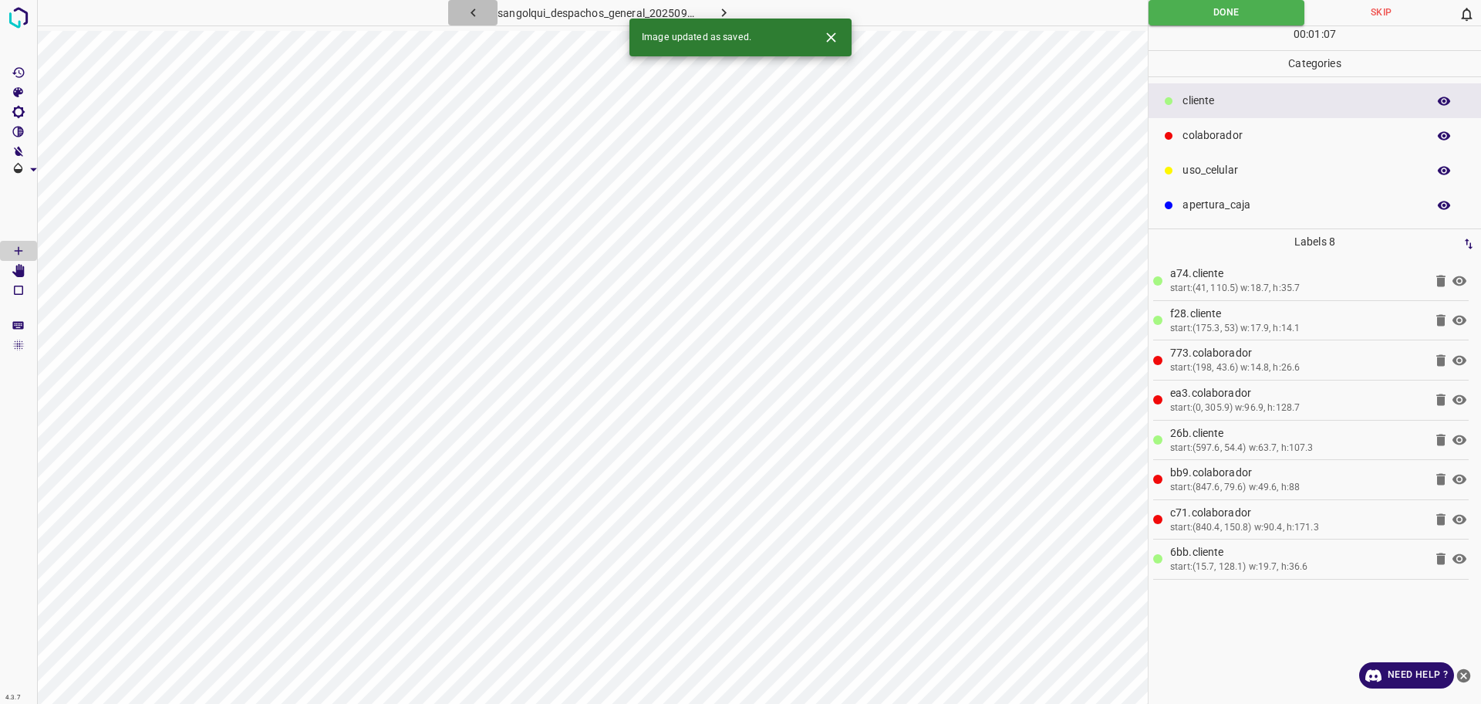
click at [474, 12] on icon "button" at bounding box center [473, 13] width 16 height 16
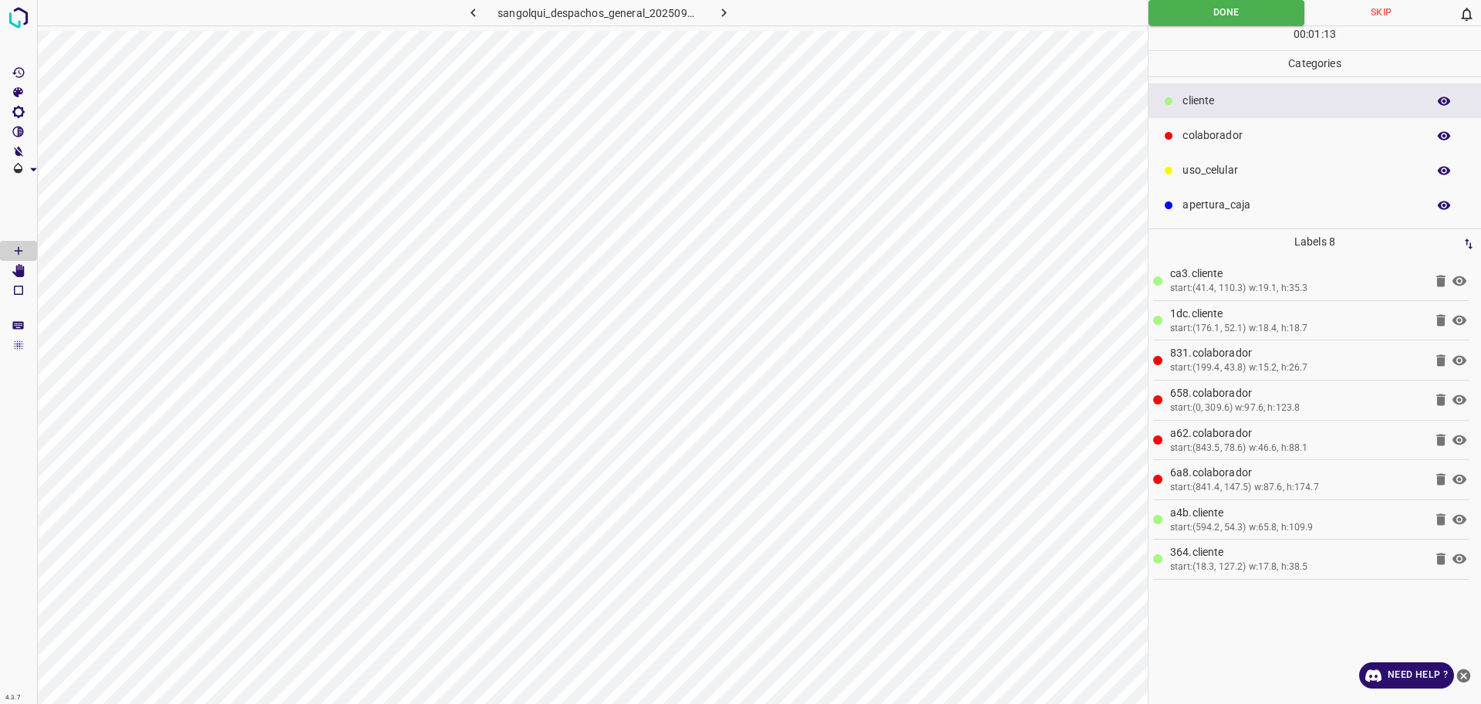
click at [1201, 31] on div "00 : 01 : 13" at bounding box center [1315, 38] width 333 height 24
click at [1210, 17] on button "Done" at bounding box center [1227, 12] width 156 height 25
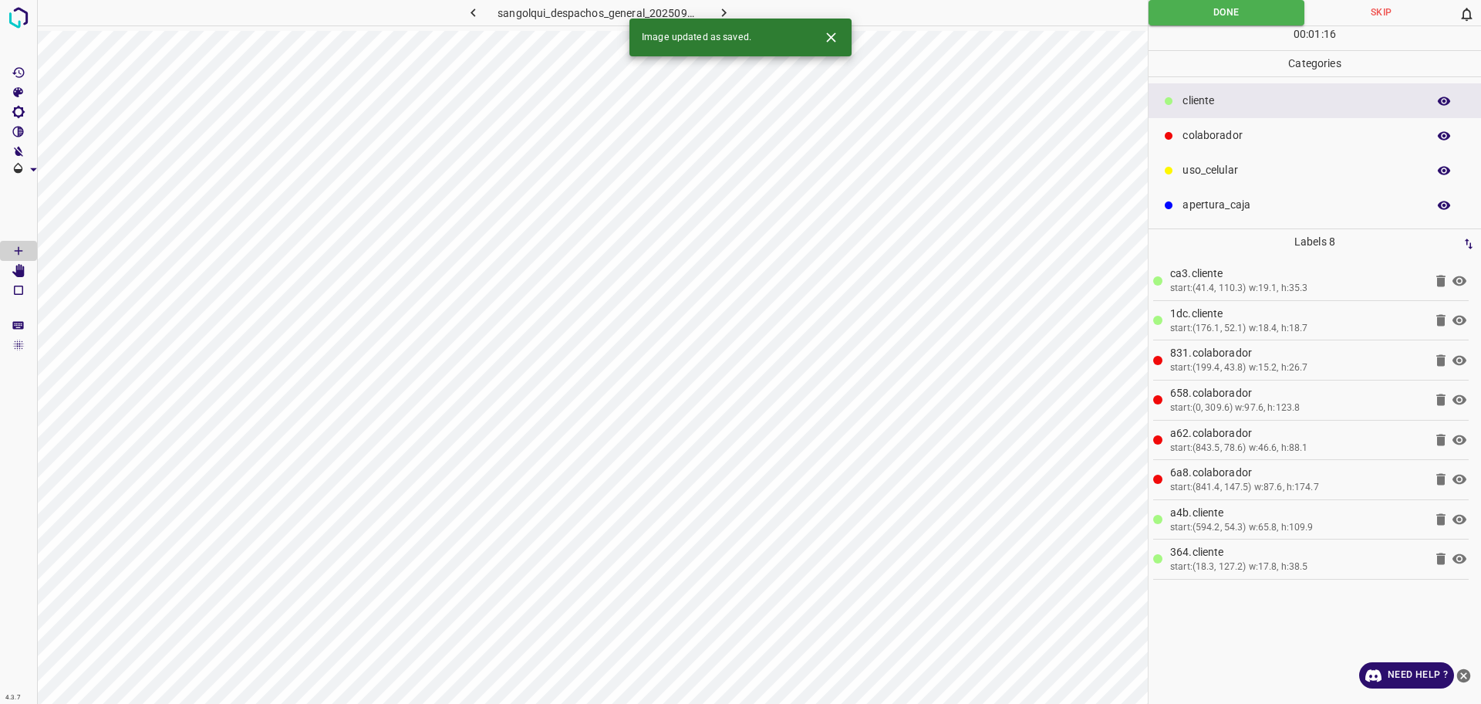
click at [468, 12] on icon "button" at bounding box center [473, 13] width 16 height 16
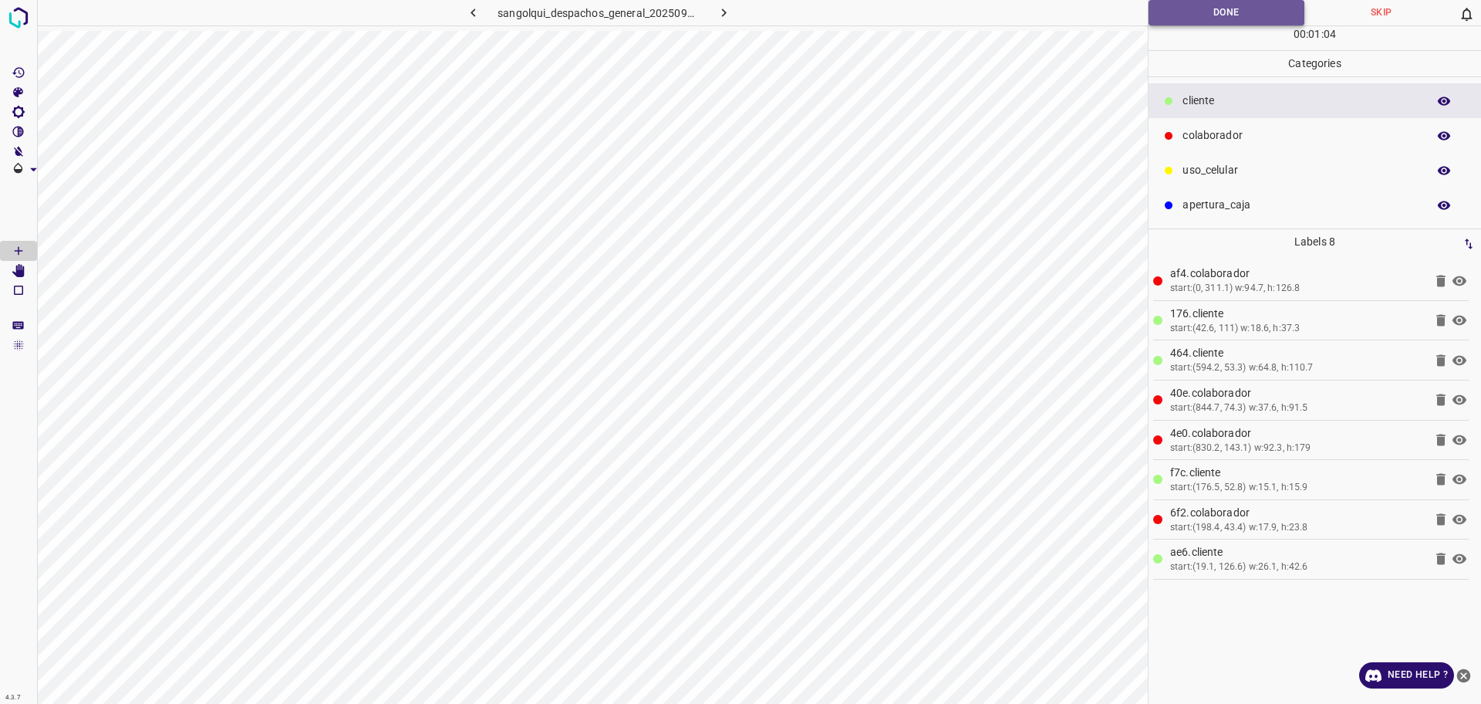
click at [1260, 12] on button "Done" at bounding box center [1227, 12] width 156 height 25
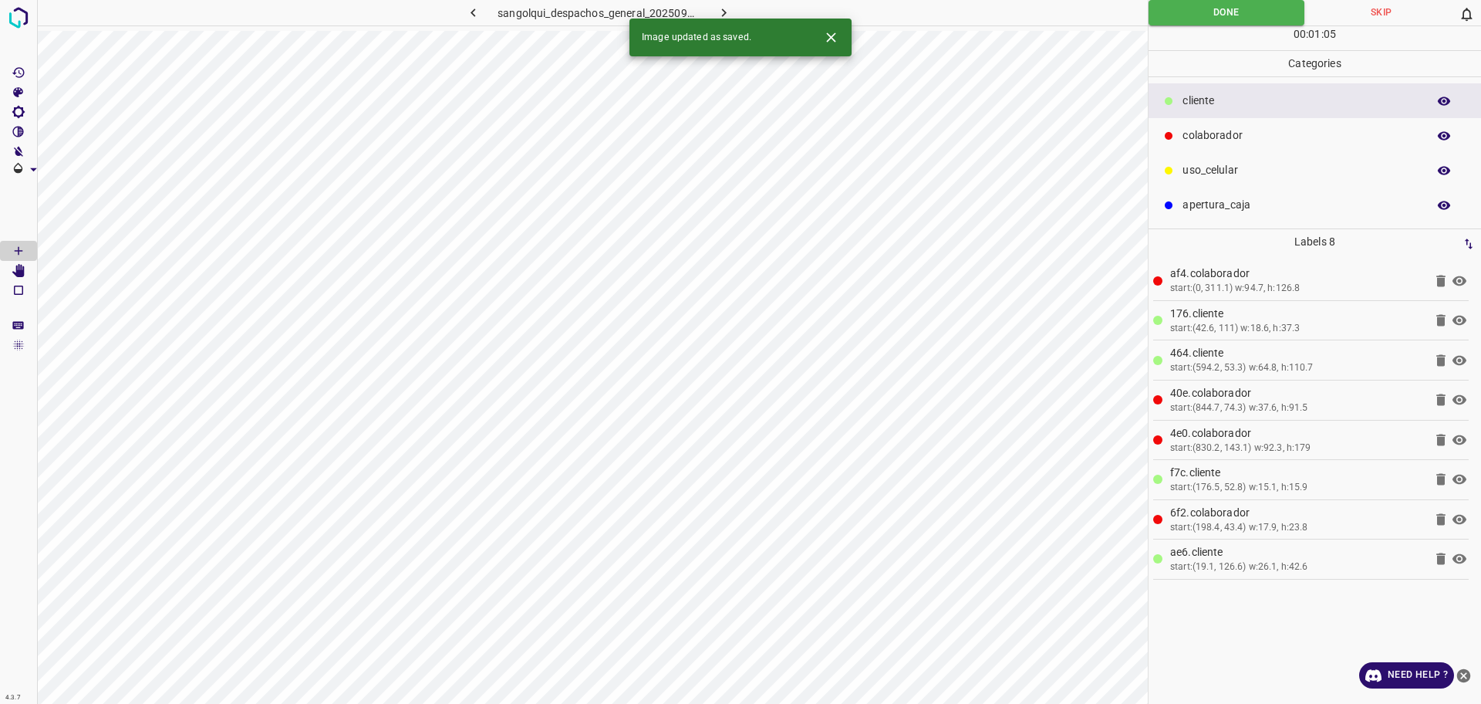
click at [471, 13] on icon "button" at bounding box center [473, 13] width 16 height 16
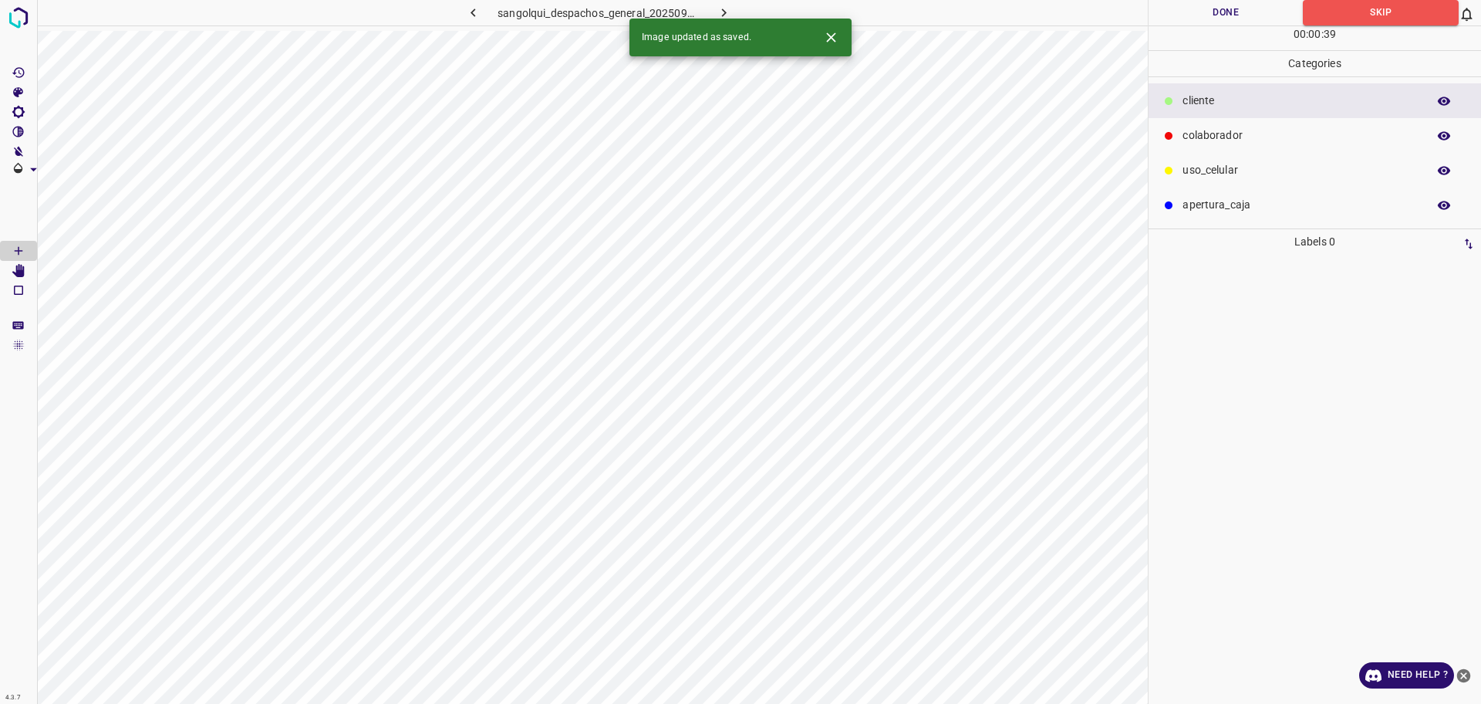
click at [734, 8] on button "button" at bounding box center [724, 12] width 49 height 25
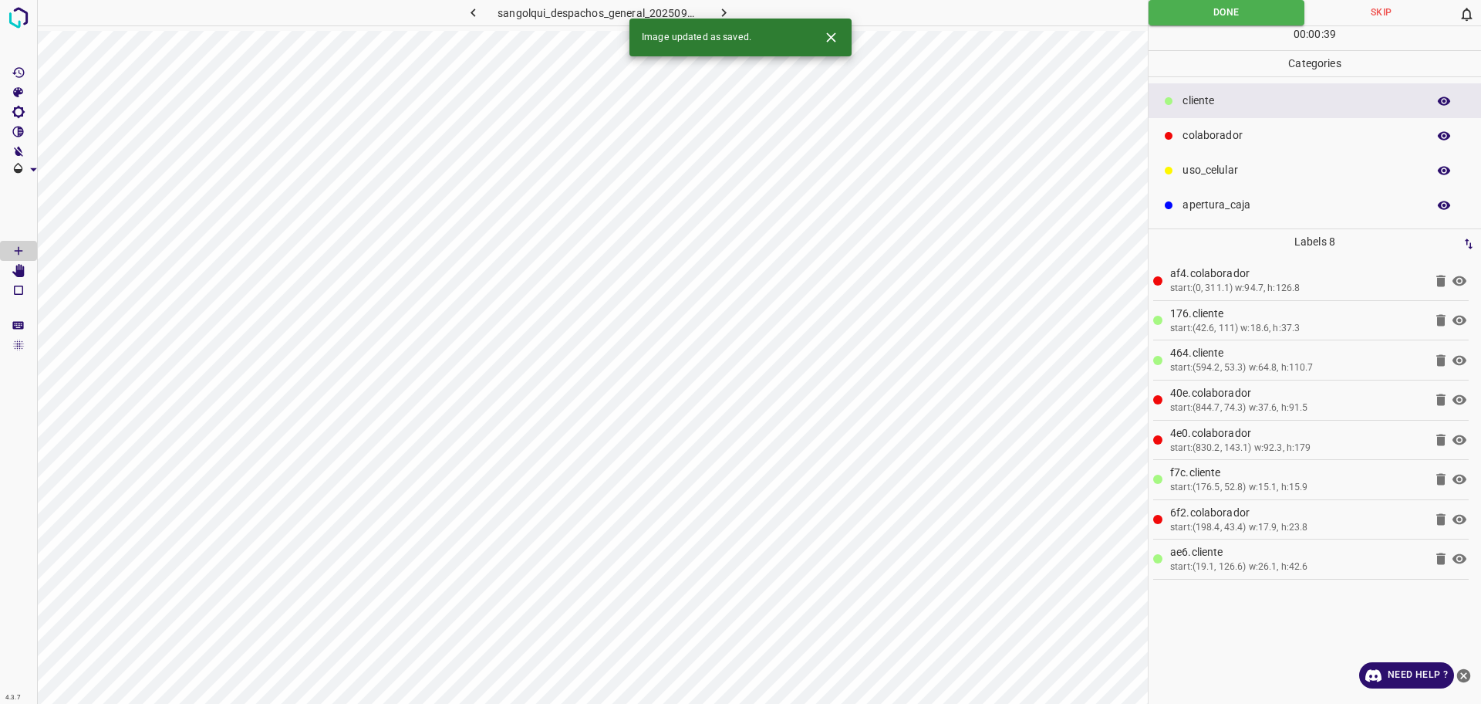
click at [734, 8] on div "sangolqui_despachos_general_20250903_124233_141643.jpg" at bounding box center [598, 12] width 403 height 25
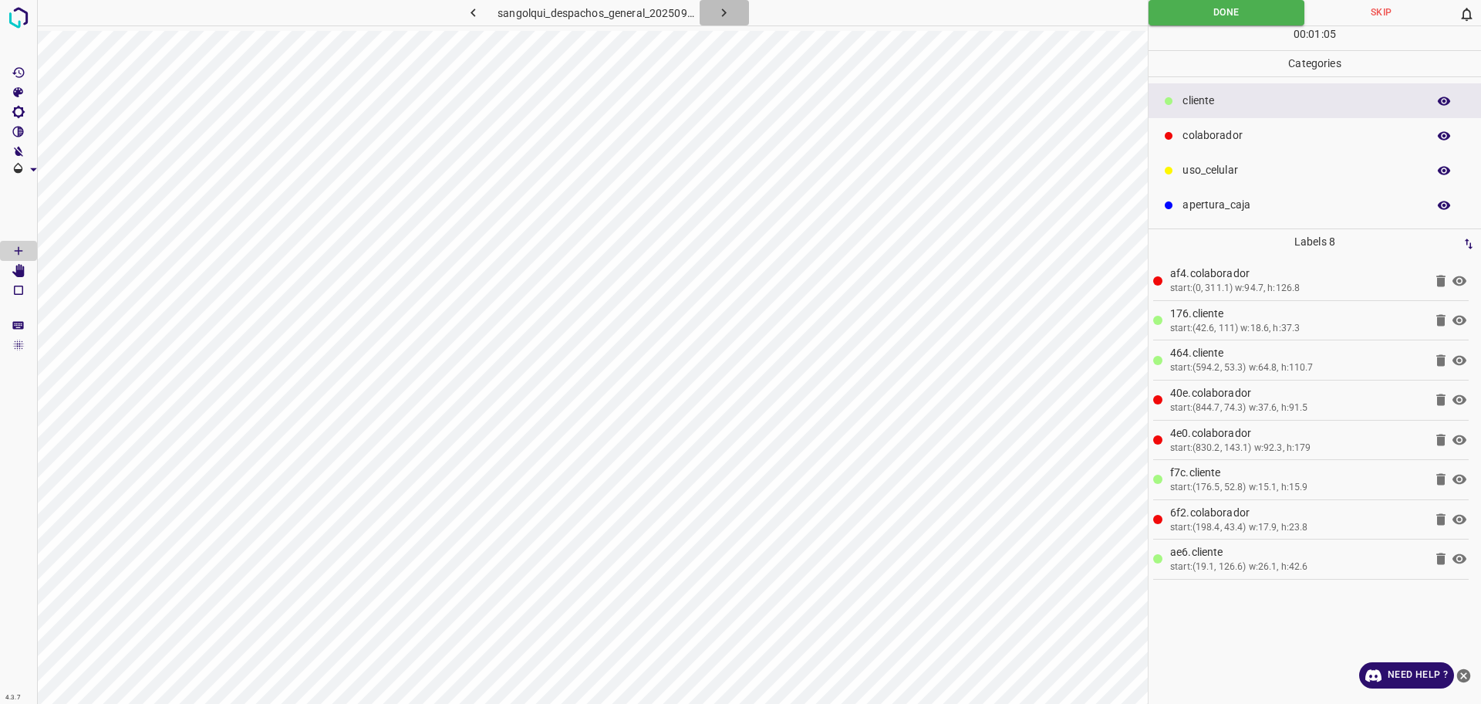
click at [725, 10] on icon "button" at bounding box center [724, 13] width 16 height 16
click at [720, 17] on icon "button" at bounding box center [724, 13] width 16 height 16
click at [708, 9] on button "button" at bounding box center [724, 12] width 49 height 25
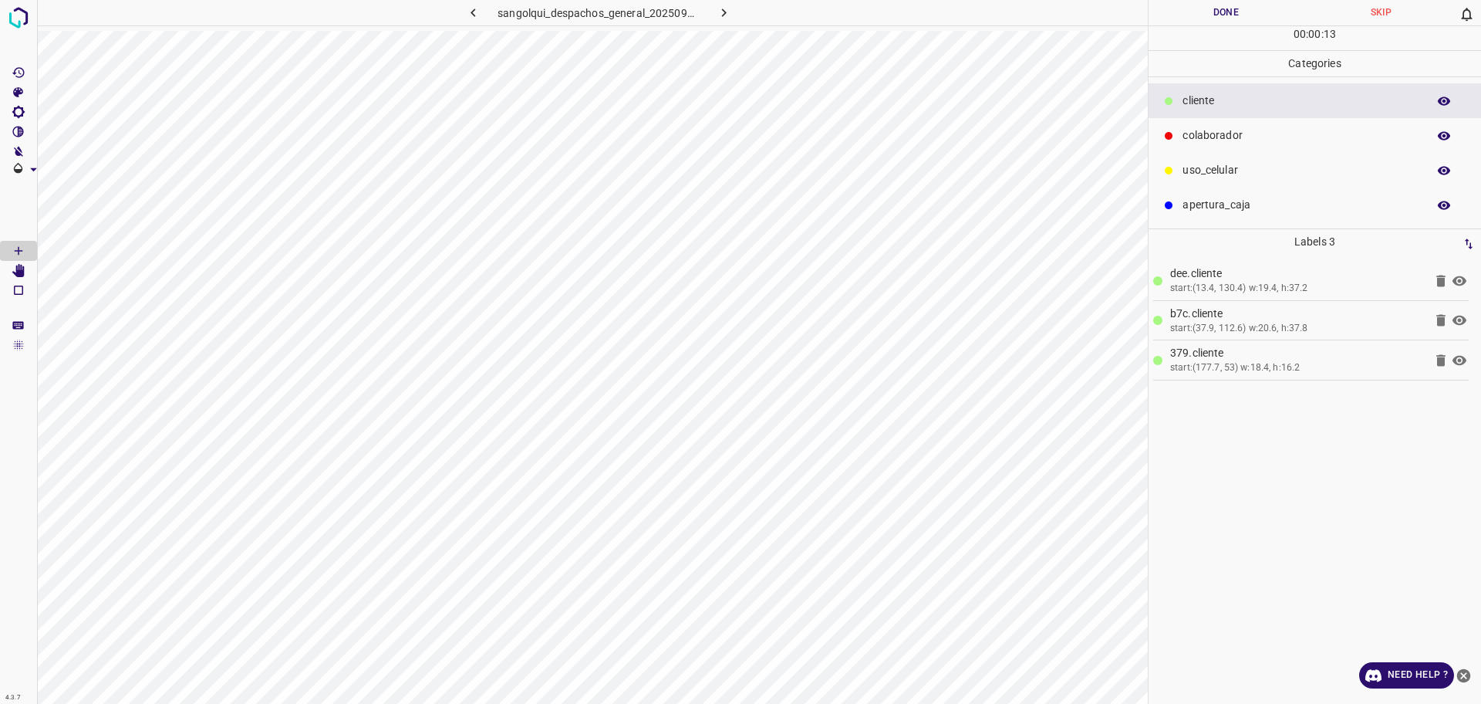
drag, startPoint x: 1224, startPoint y: 139, endPoint x: 1153, endPoint y: 137, distance: 71.8
click at [1221, 137] on p "colaborador" at bounding box center [1301, 135] width 237 height 16
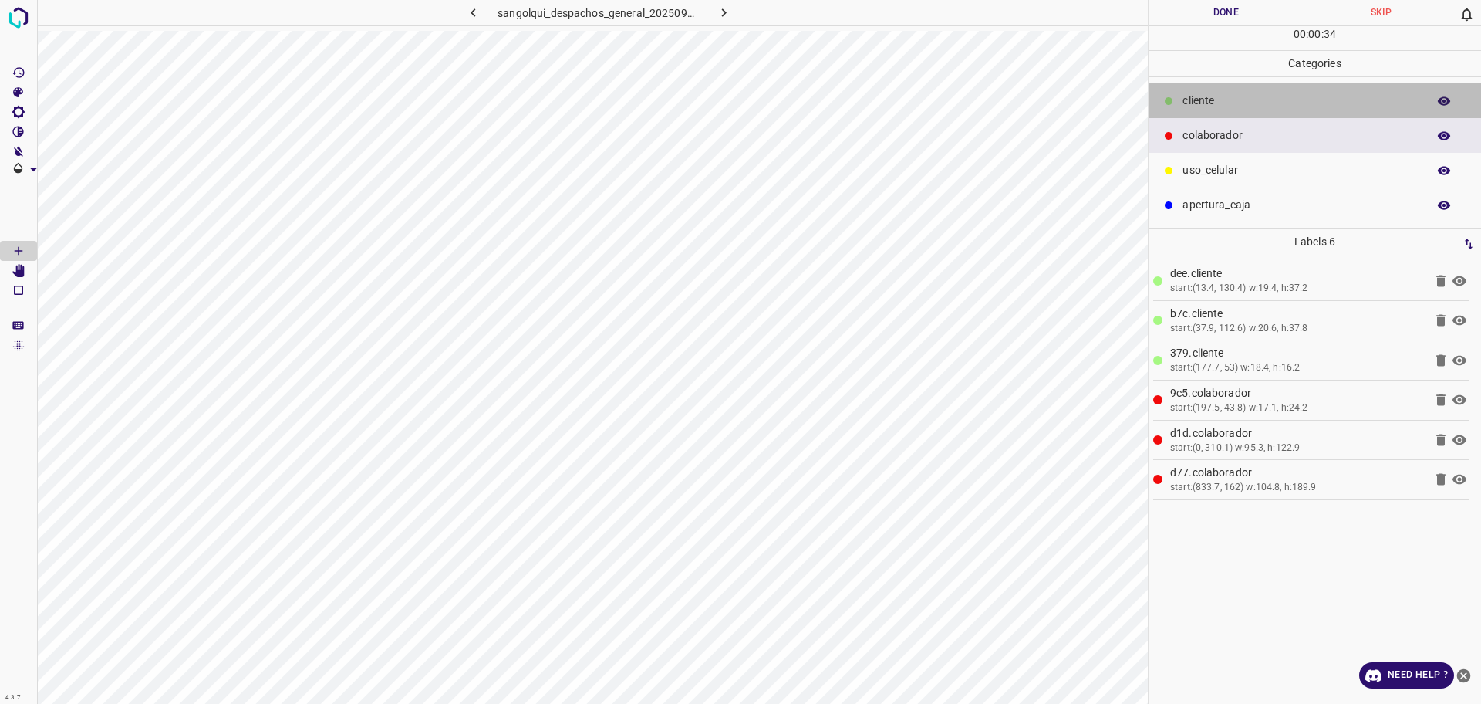
click at [1249, 93] on p "cliente" at bounding box center [1301, 101] width 237 height 16
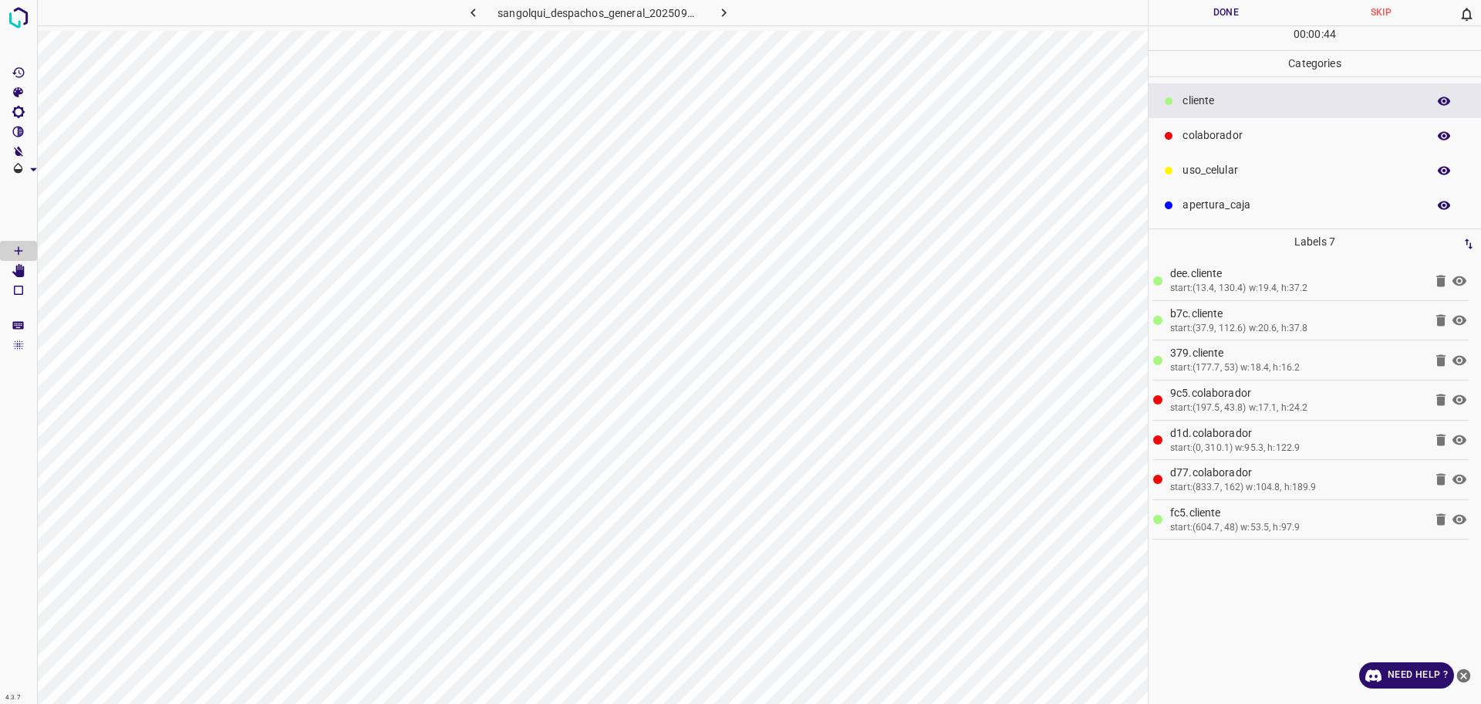
click at [1233, 20] on button "Done" at bounding box center [1226, 12] width 155 height 25
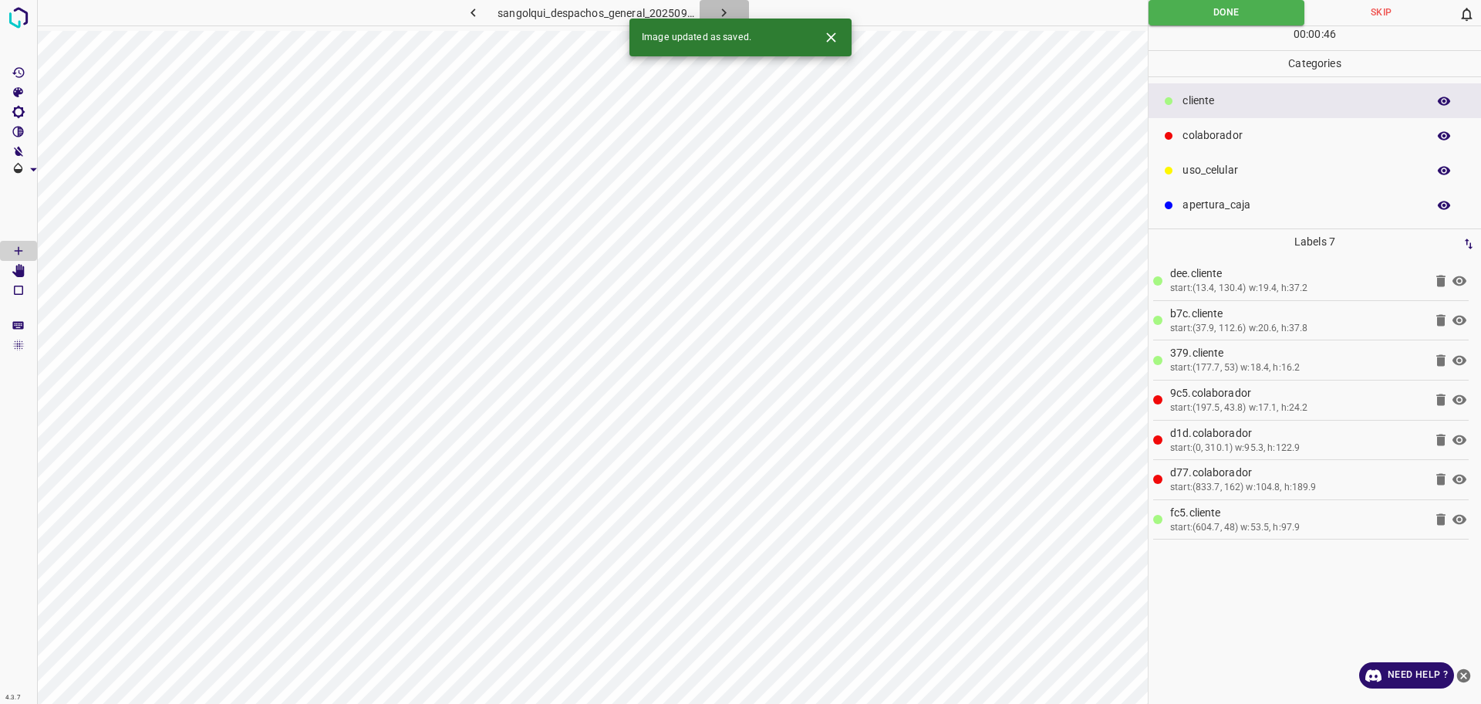
click at [720, 12] on icon "button" at bounding box center [724, 13] width 16 height 16
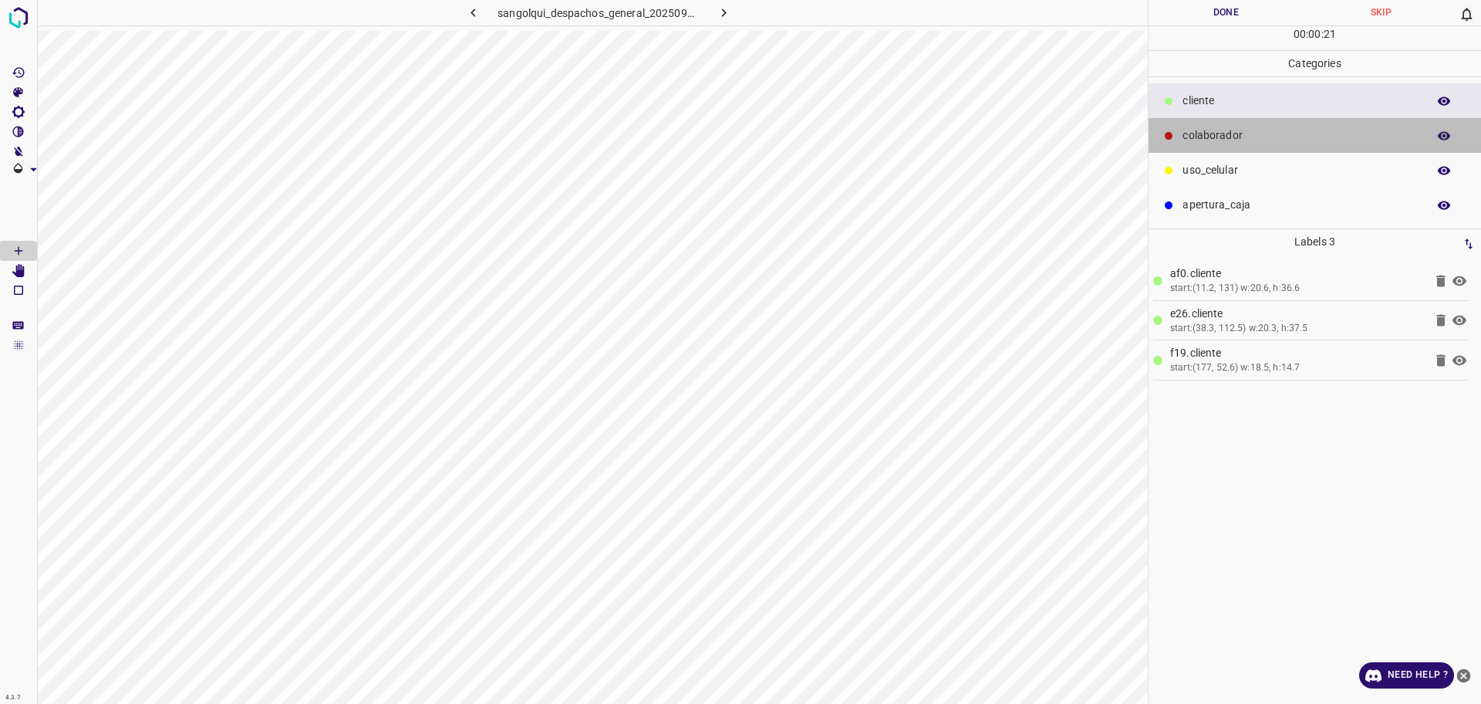
click at [1198, 135] on p "colaborador" at bounding box center [1301, 135] width 237 height 16
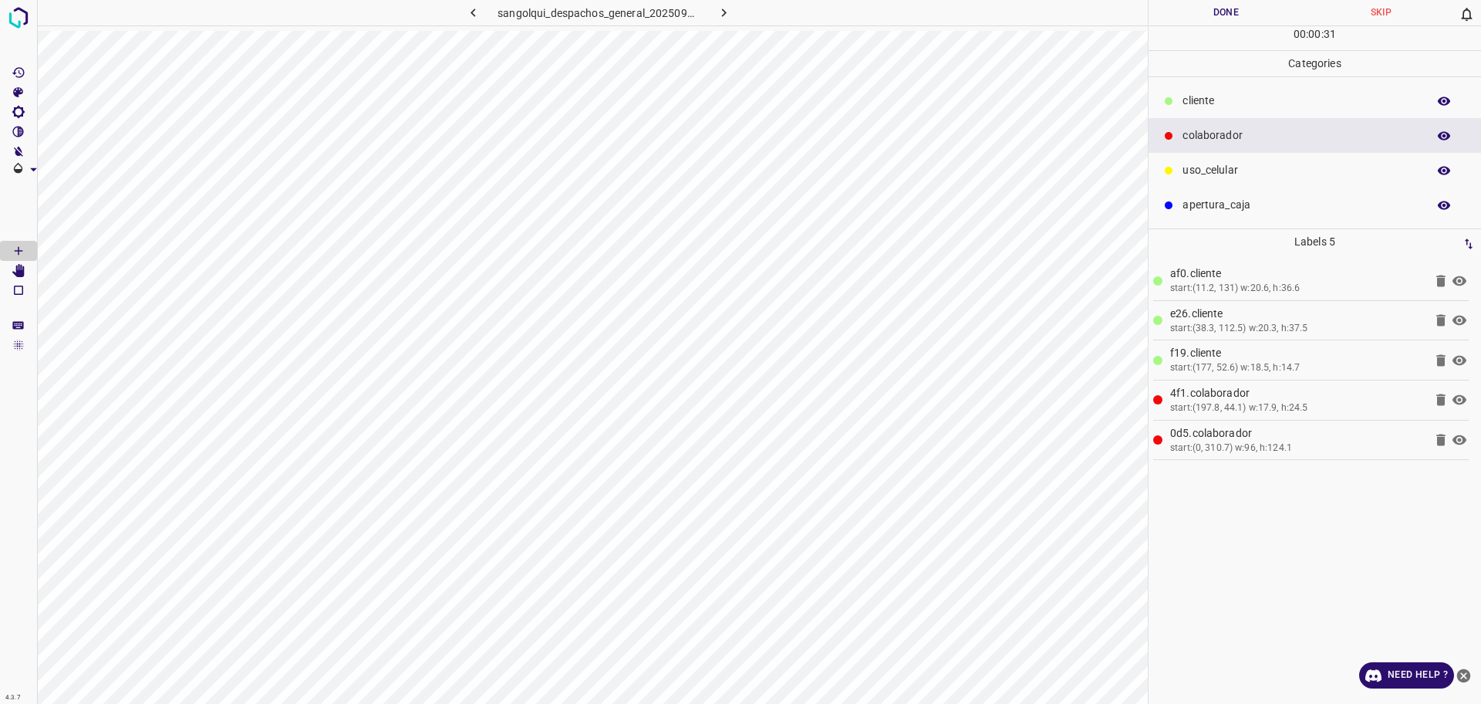
click at [1261, 108] on p "cliente" at bounding box center [1301, 101] width 237 height 16
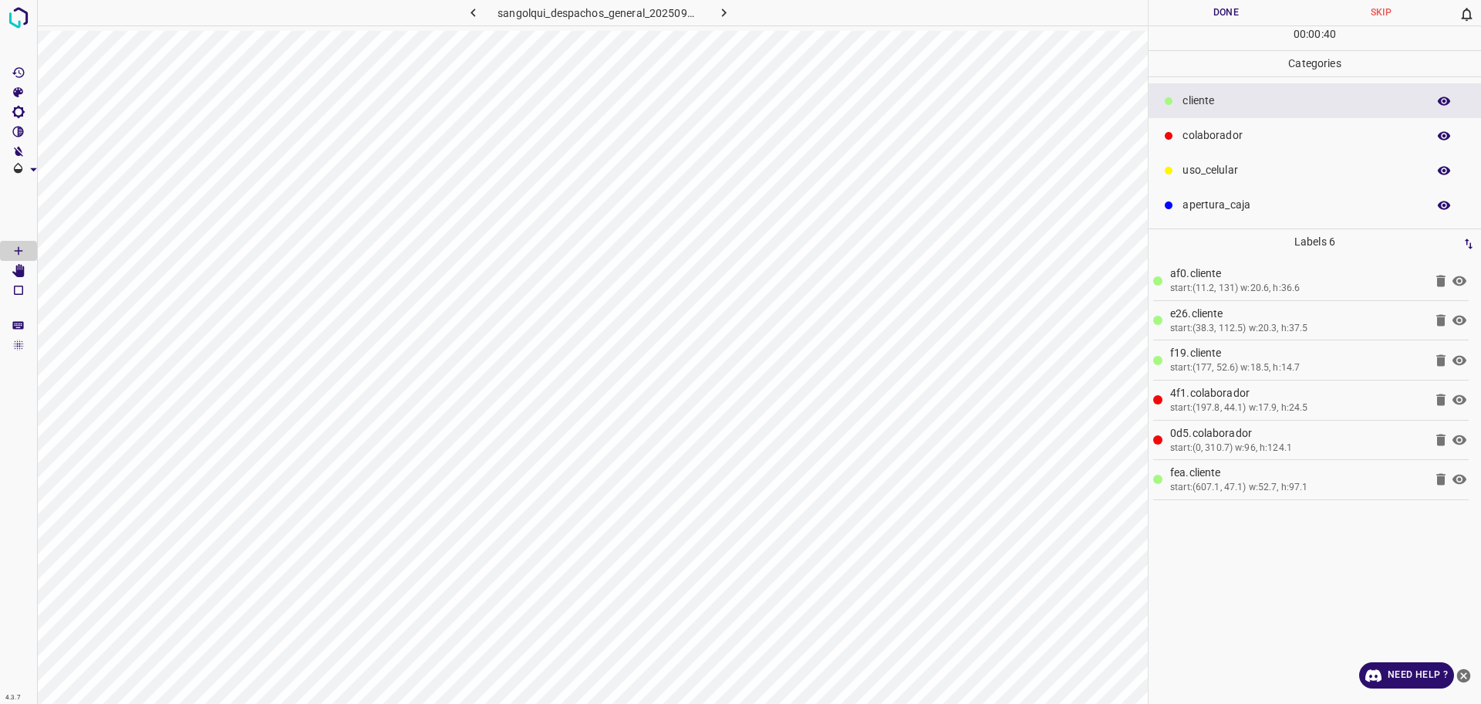
click at [1269, 140] on p "colaborador" at bounding box center [1301, 135] width 237 height 16
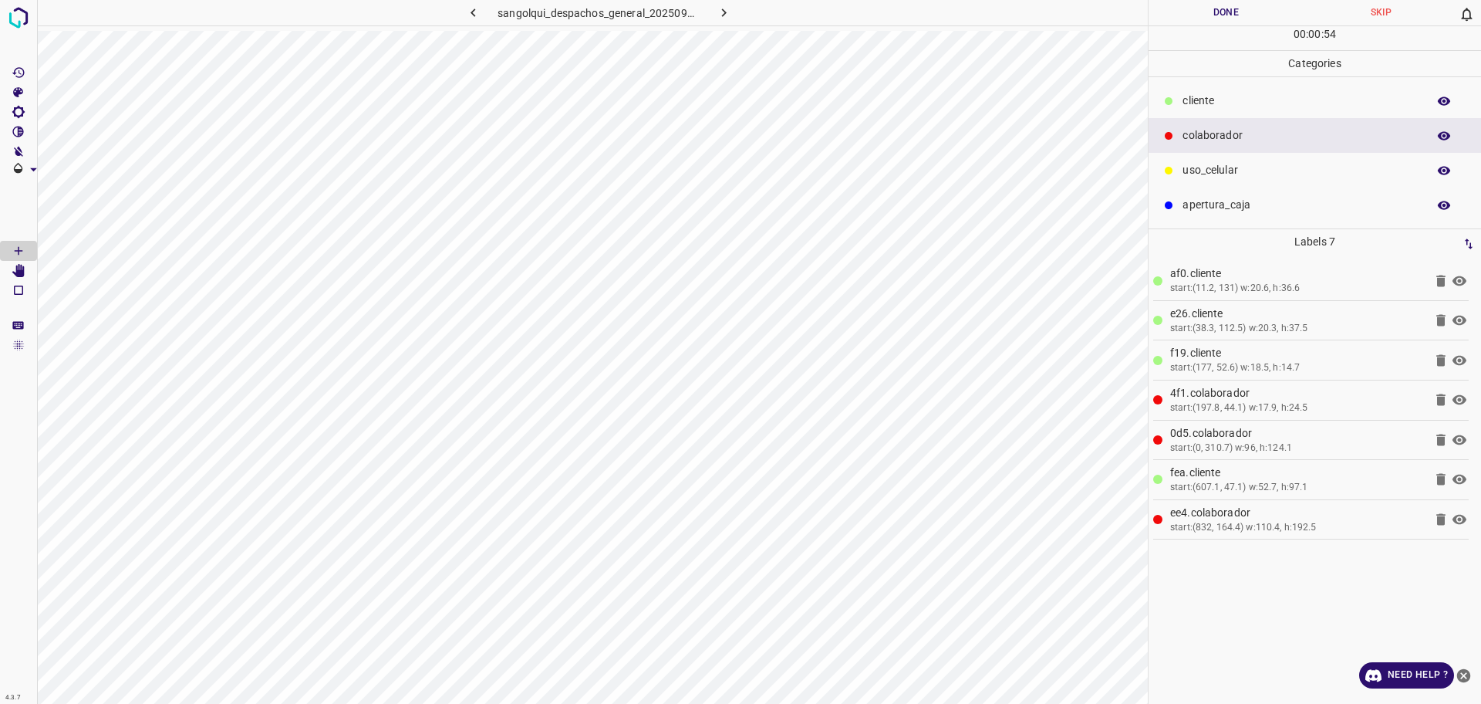
click at [1200, 7] on button "Done" at bounding box center [1226, 12] width 155 height 25
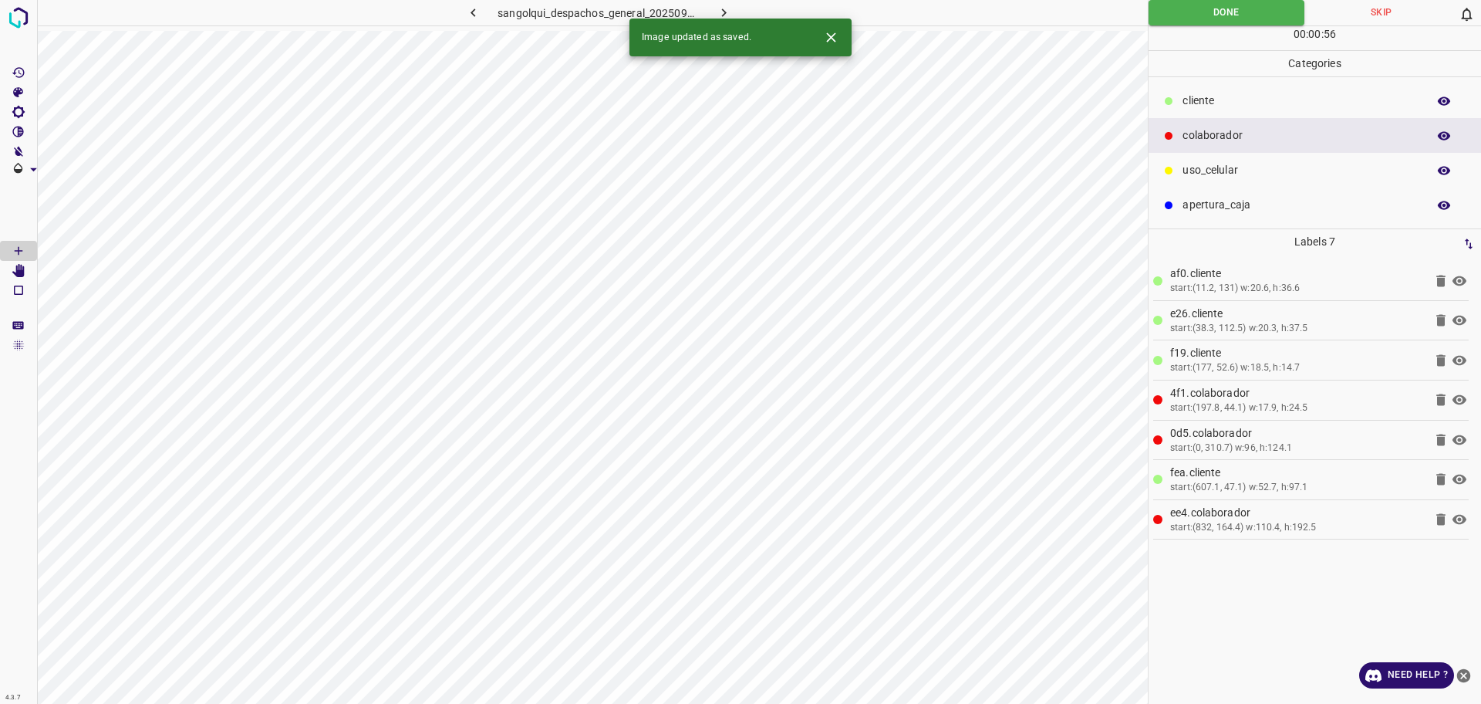
click at [728, 9] on icon "button" at bounding box center [724, 13] width 16 height 16
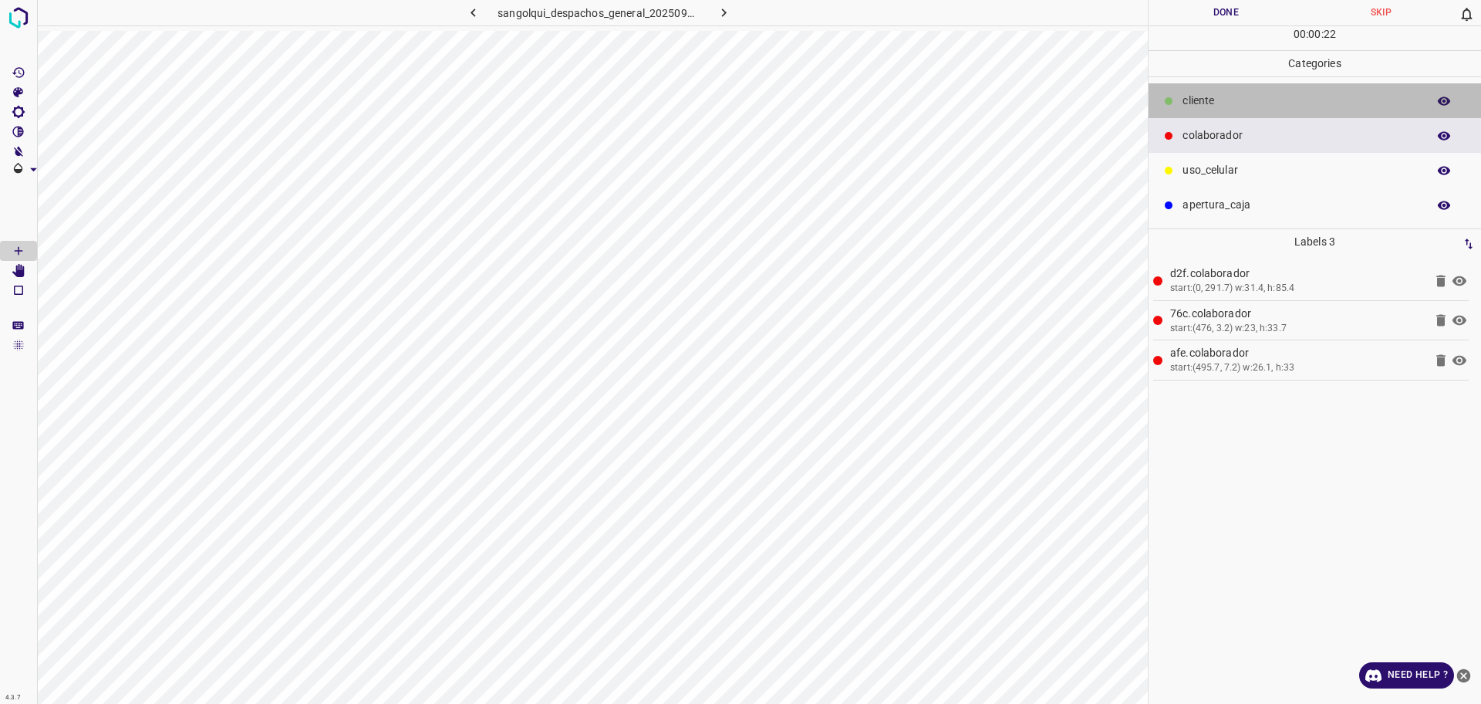
click at [1239, 98] on p "cliente" at bounding box center [1301, 101] width 237 height 16
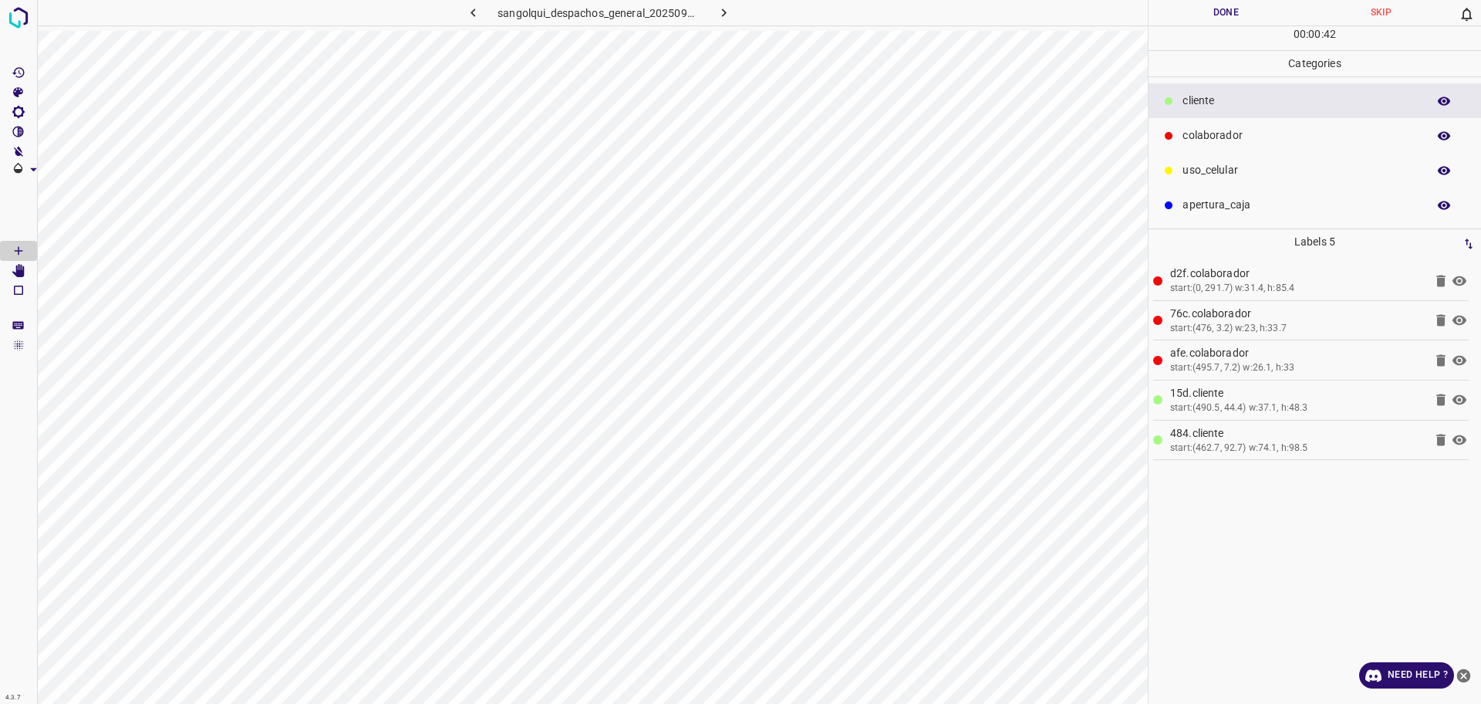
drag, startPoint x: 1227, startPoint y: 182, endPoint x: 1190, endPoint y: 225, distance: 56.9
click at [1227, 182] on div "uso_celular" at bounding box center [1315, 170] width 333 height 35
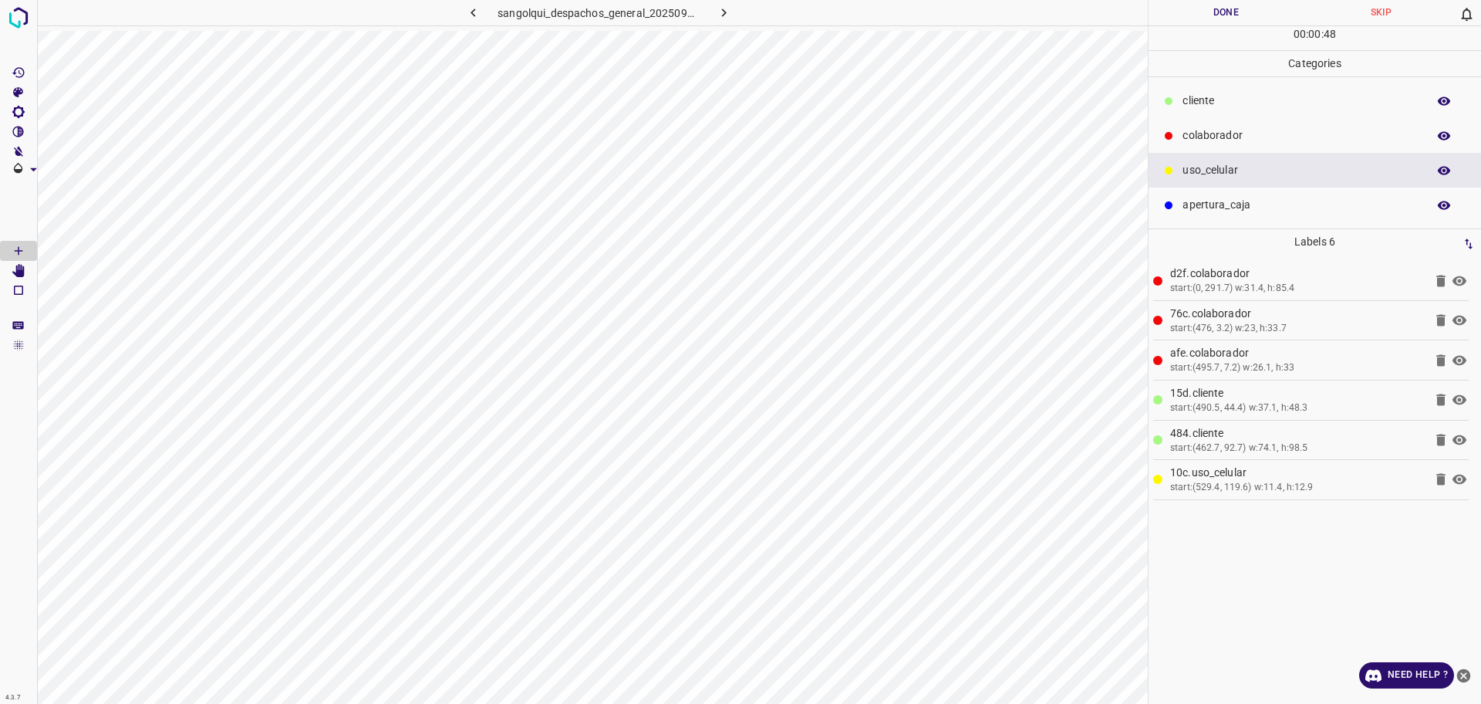
click at [1237, 91] on div "cliente" at bounding box center [1315, 100] width 333 height 35
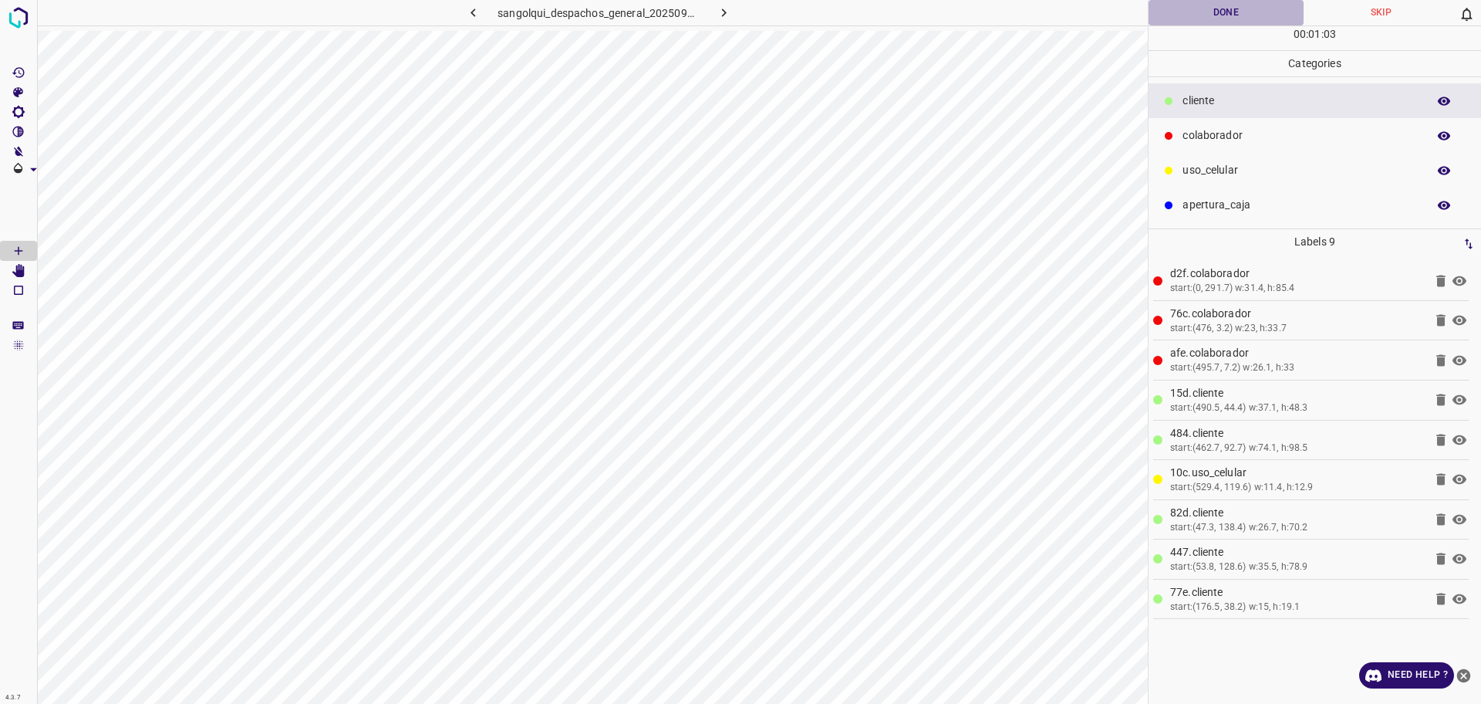
click at [1198, 13] on button "Done" at bounding box center [1226, 12] width 155 height 25
click at [1196, 12] on button "Done" at bounding box center [1226, 12] width 155 height 25
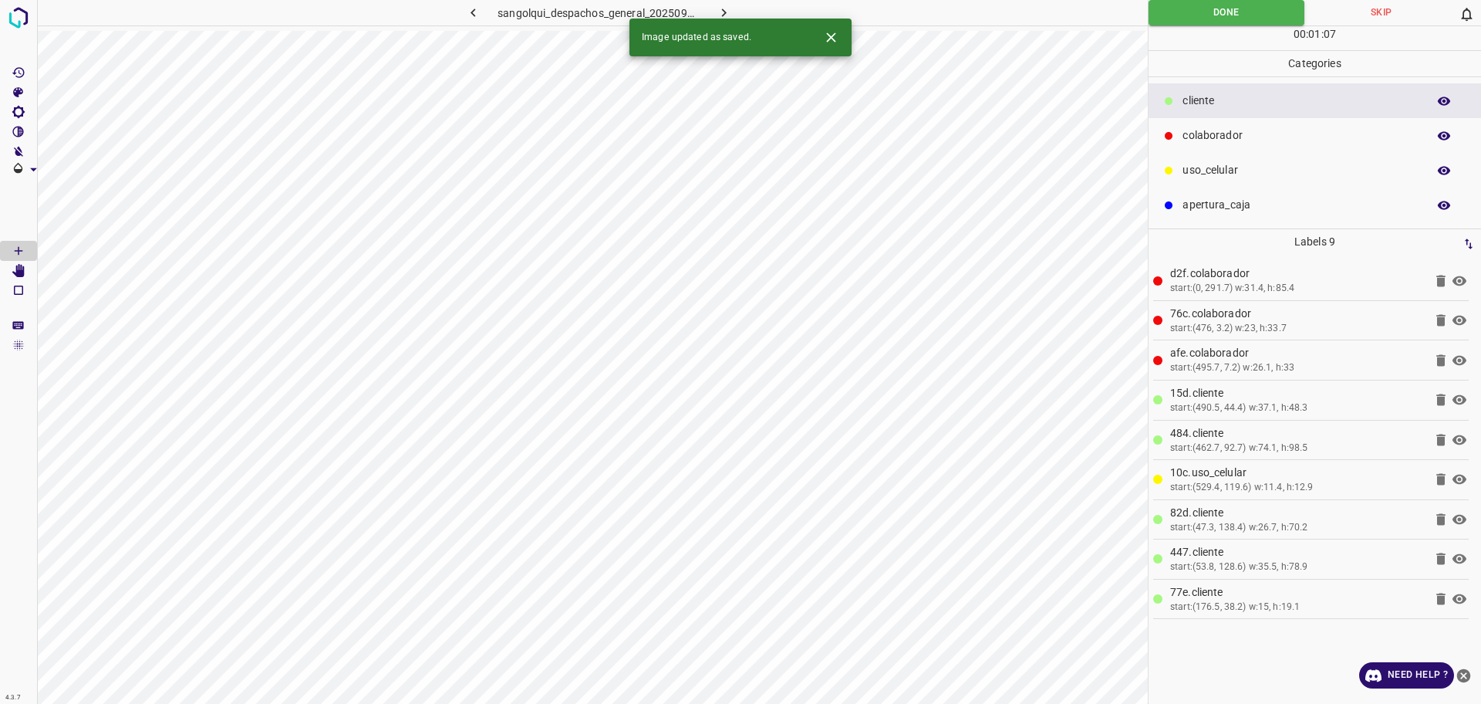
click at [734, 16] on div "4.3.7 sangolqui_despachos_general_20250903_125820_669100.jpg Done Skip 0 00 : 0…" at bounding box center [740, 352] width 1481 height 704
click at [726, 11] on icon "button" at bounding box center [724, 13] width 16 height 16
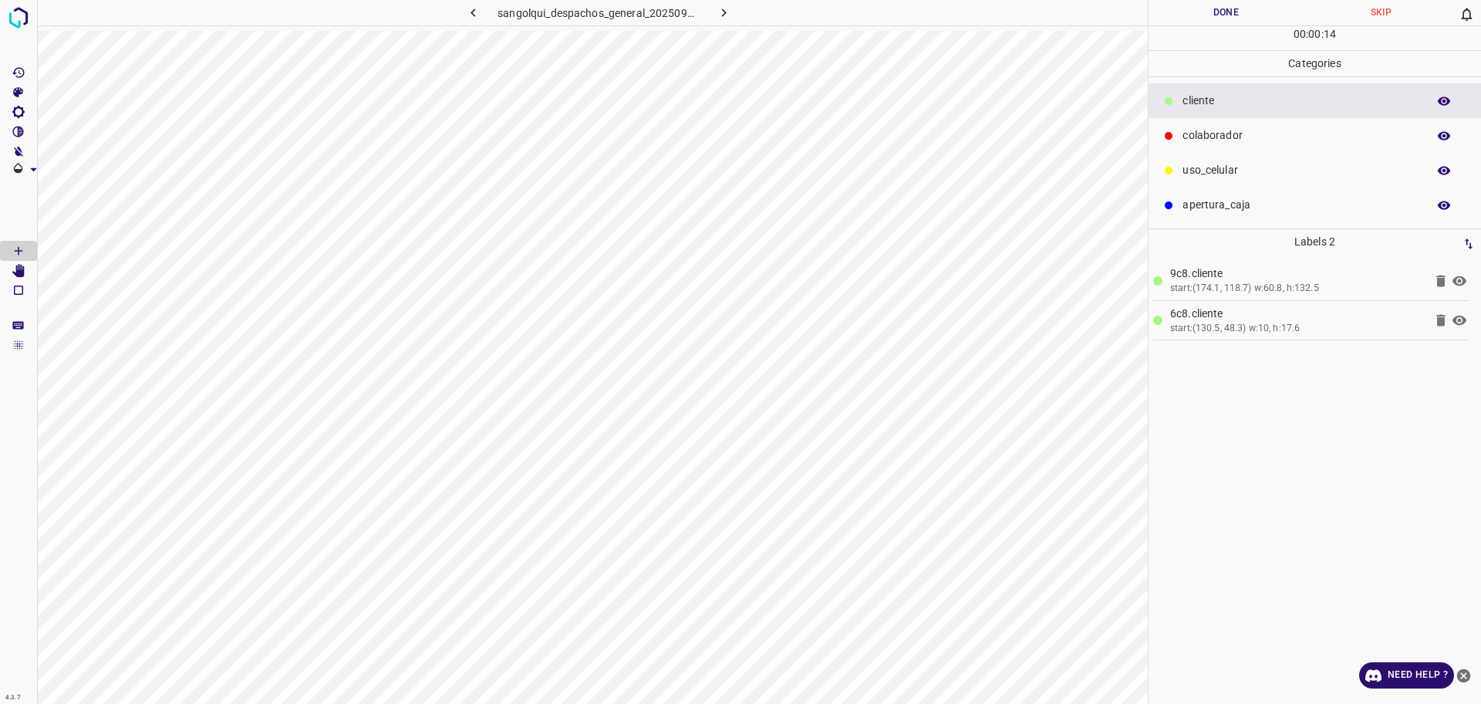
click at [1210, 132] on p "colaborador" at bounding box center [1301, 135] width 237 height 16
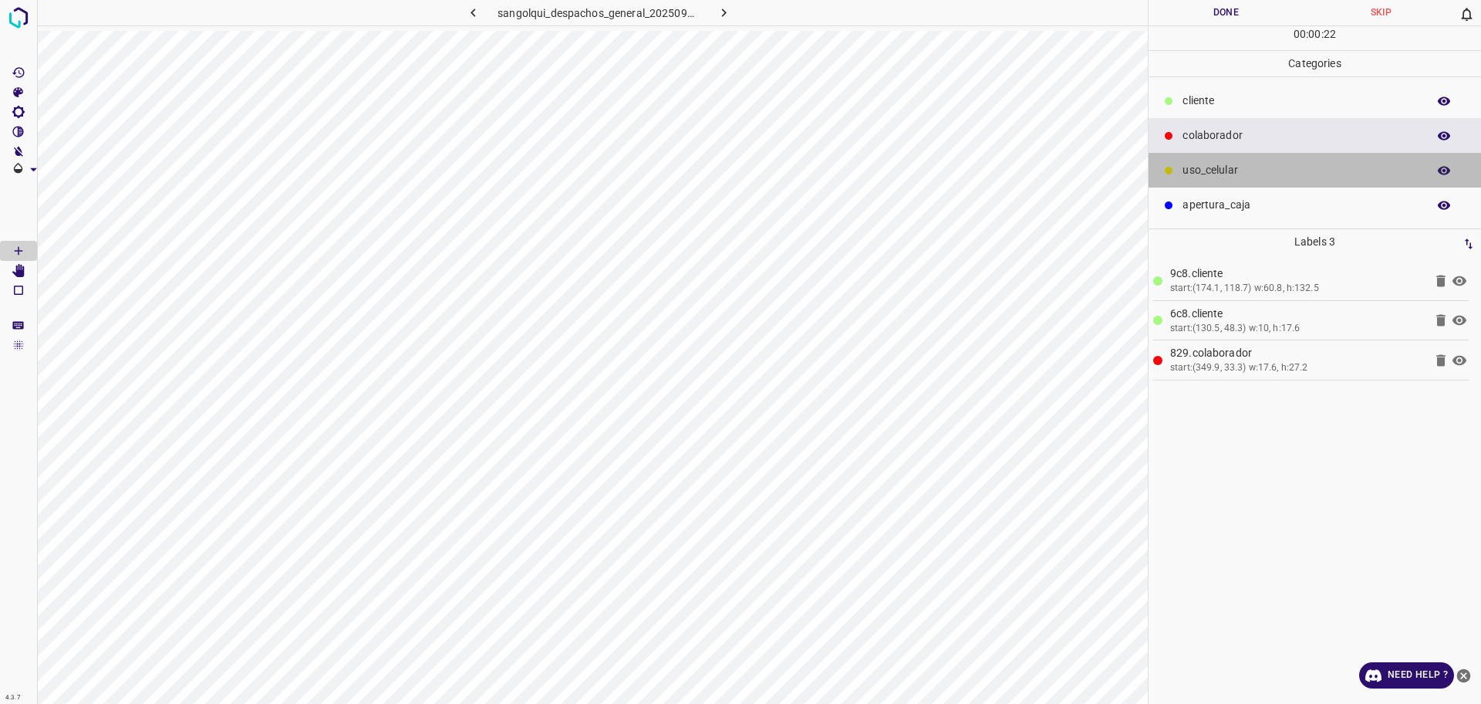
click at [1226, 164] on p "uso_celular" at bounding box center [1301, 170] width 237 height 16
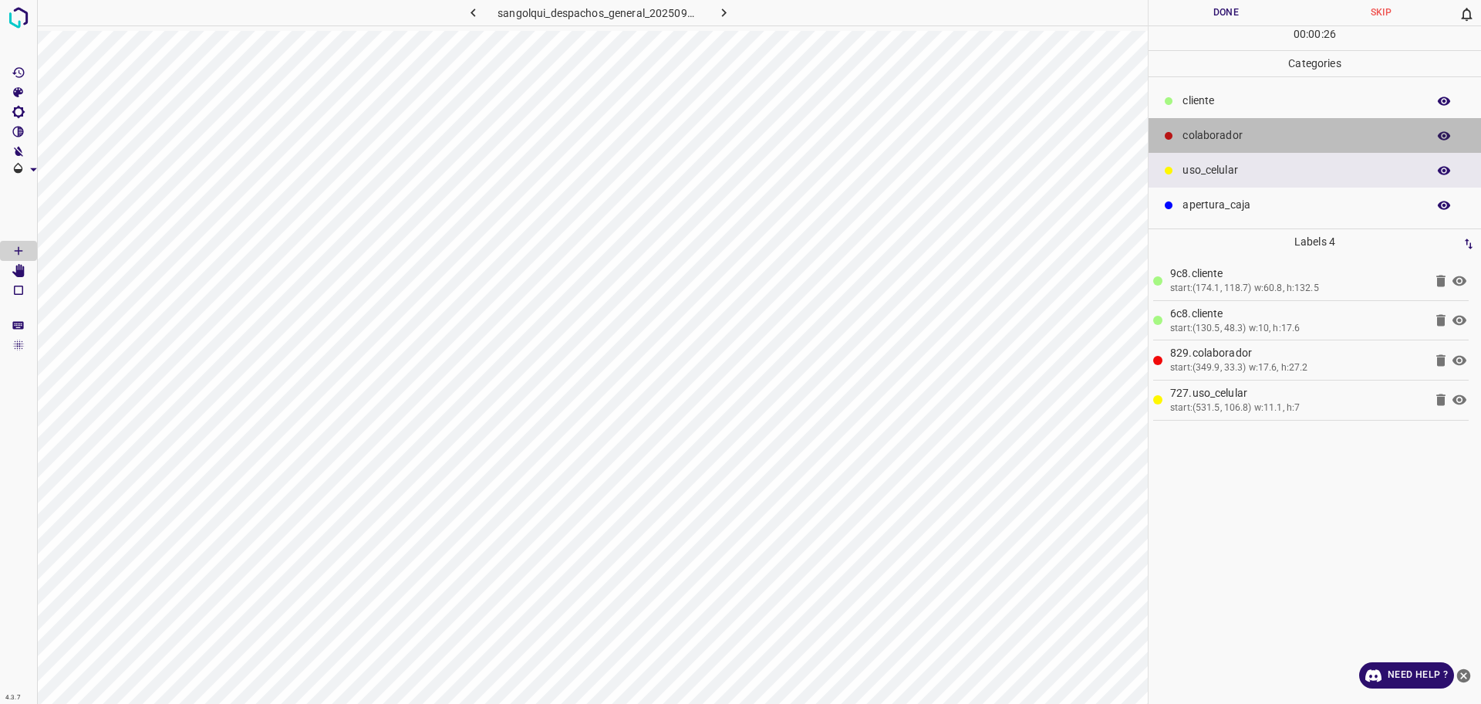
click at [1224, 127] on div "colaborador" at bounding box center [1315, 135] width 333 height 35
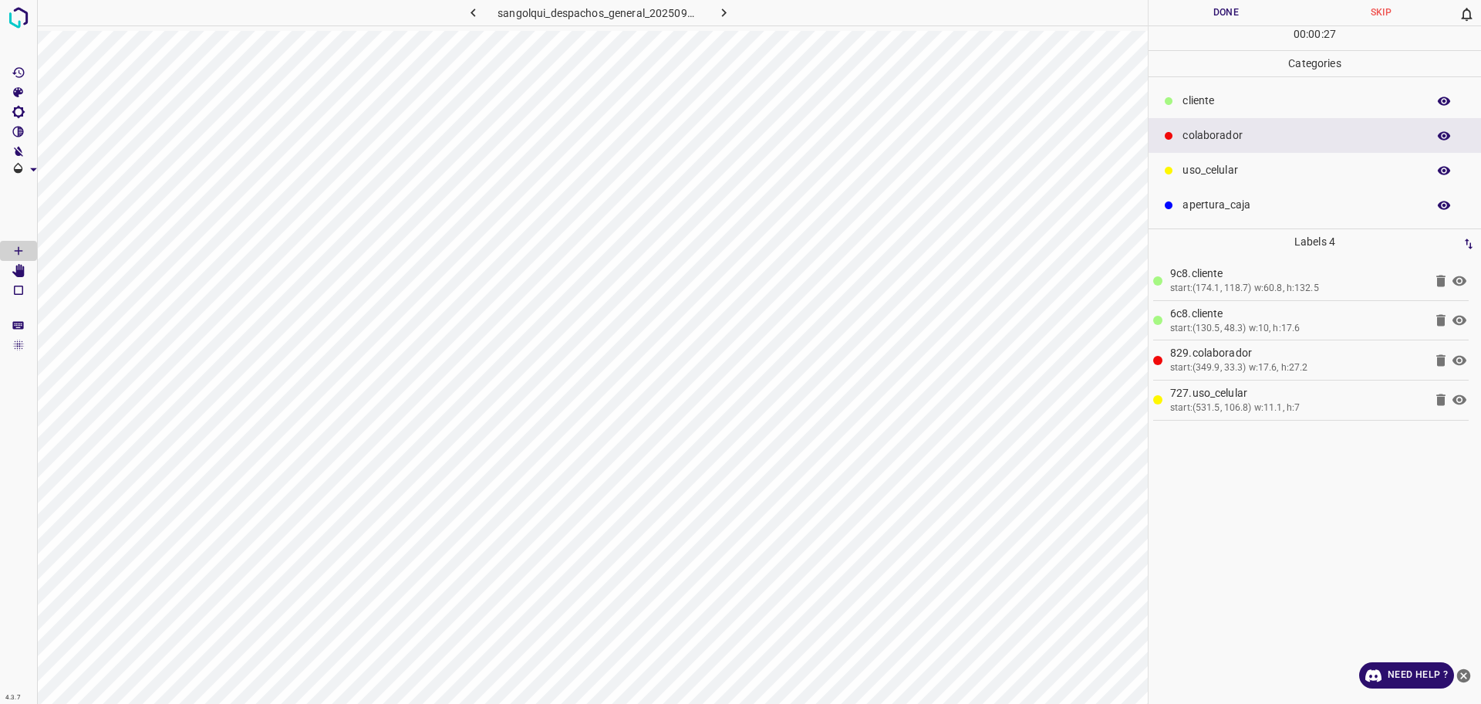
click at [1180, 103] on div "cliente" at bounding box center [1315, 100] width 333 height 35
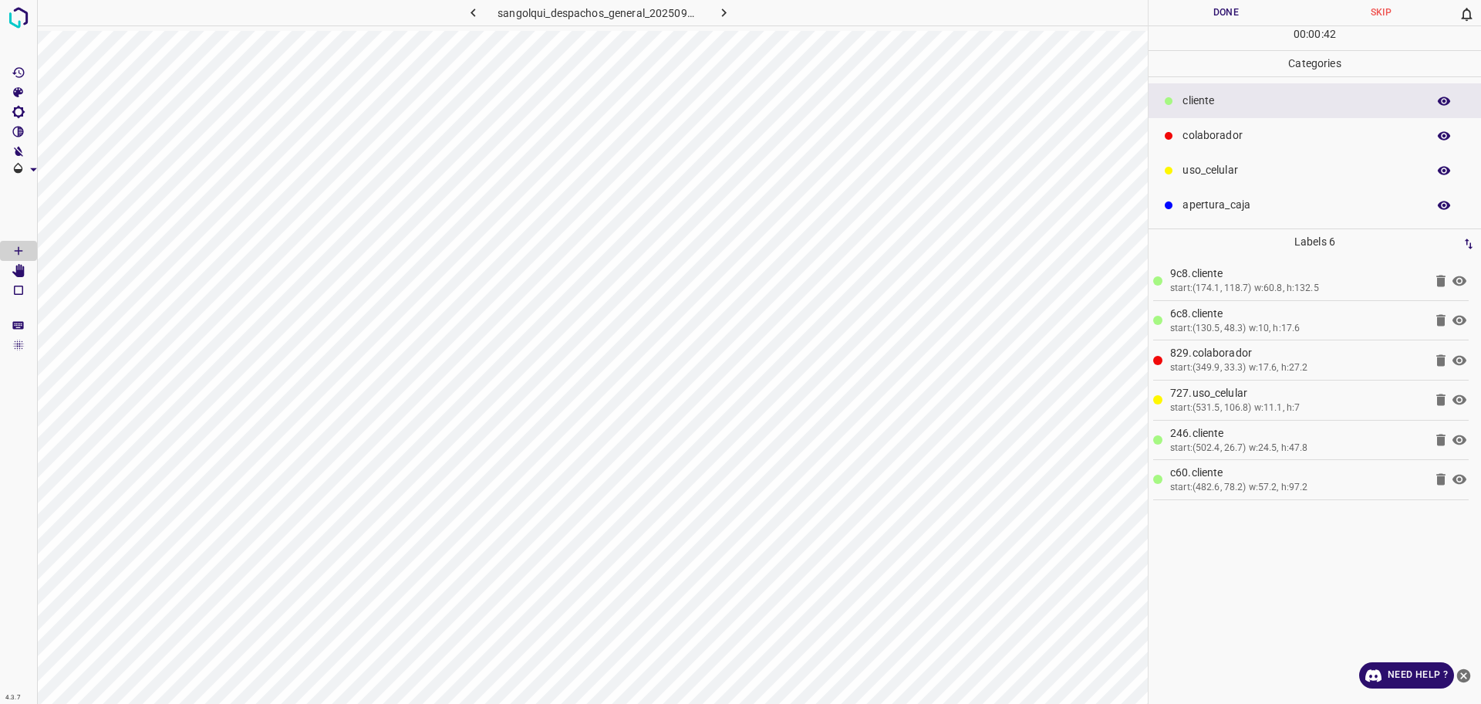
click at [1233, 19] on button "Done" at bounding box center [1226, 12] width 155 height 25
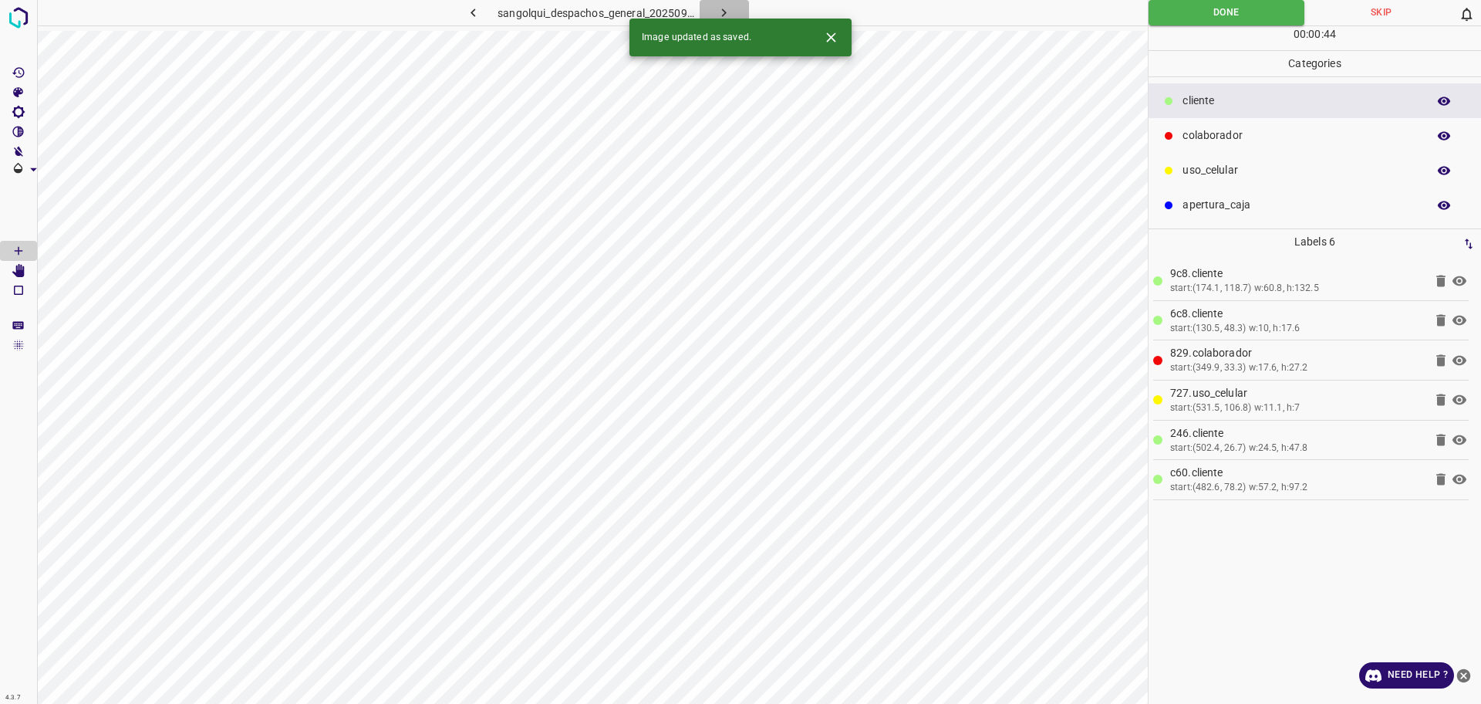
click at [726, 8] on icon "button" at bounding box center [724, 13] width 16 height 16
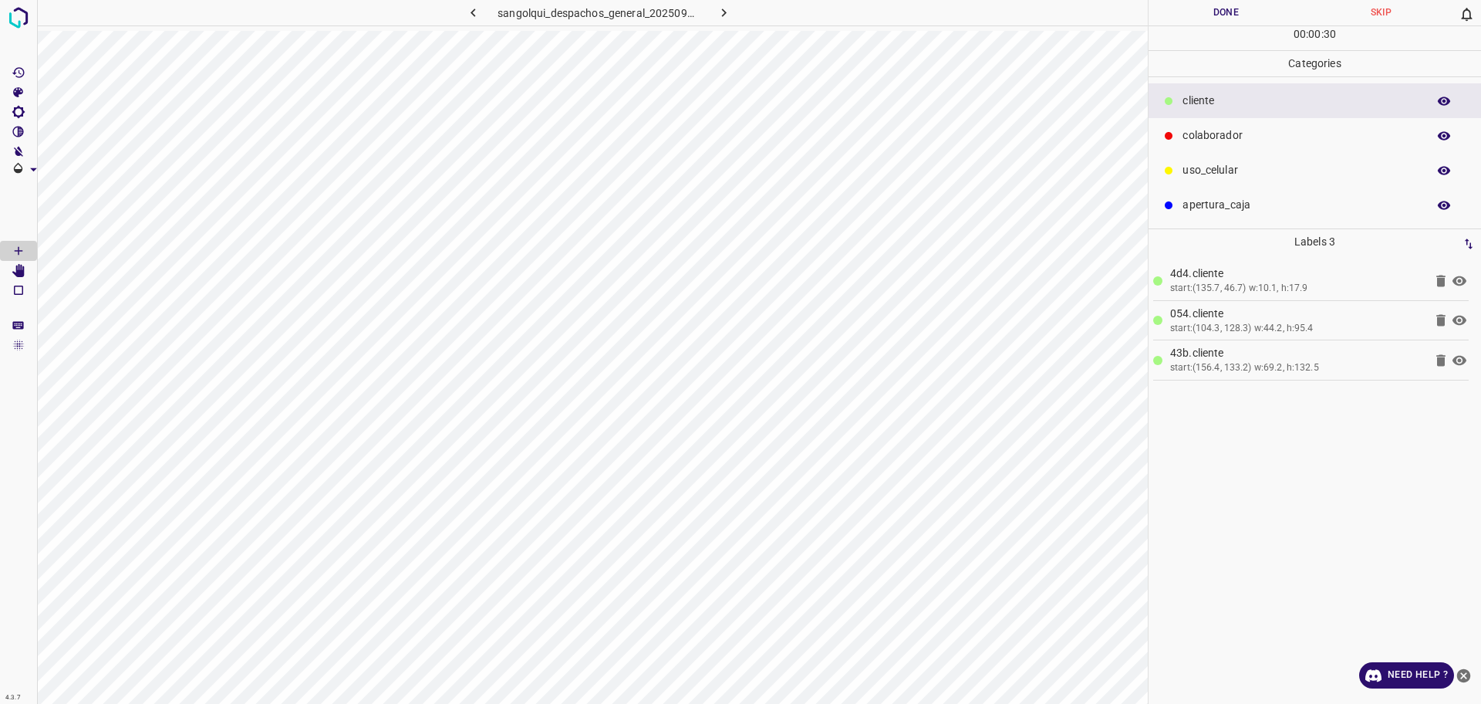
click at [1331, 136] on p "colaborador" at bounding box center [1301, 135] width 237 height 16
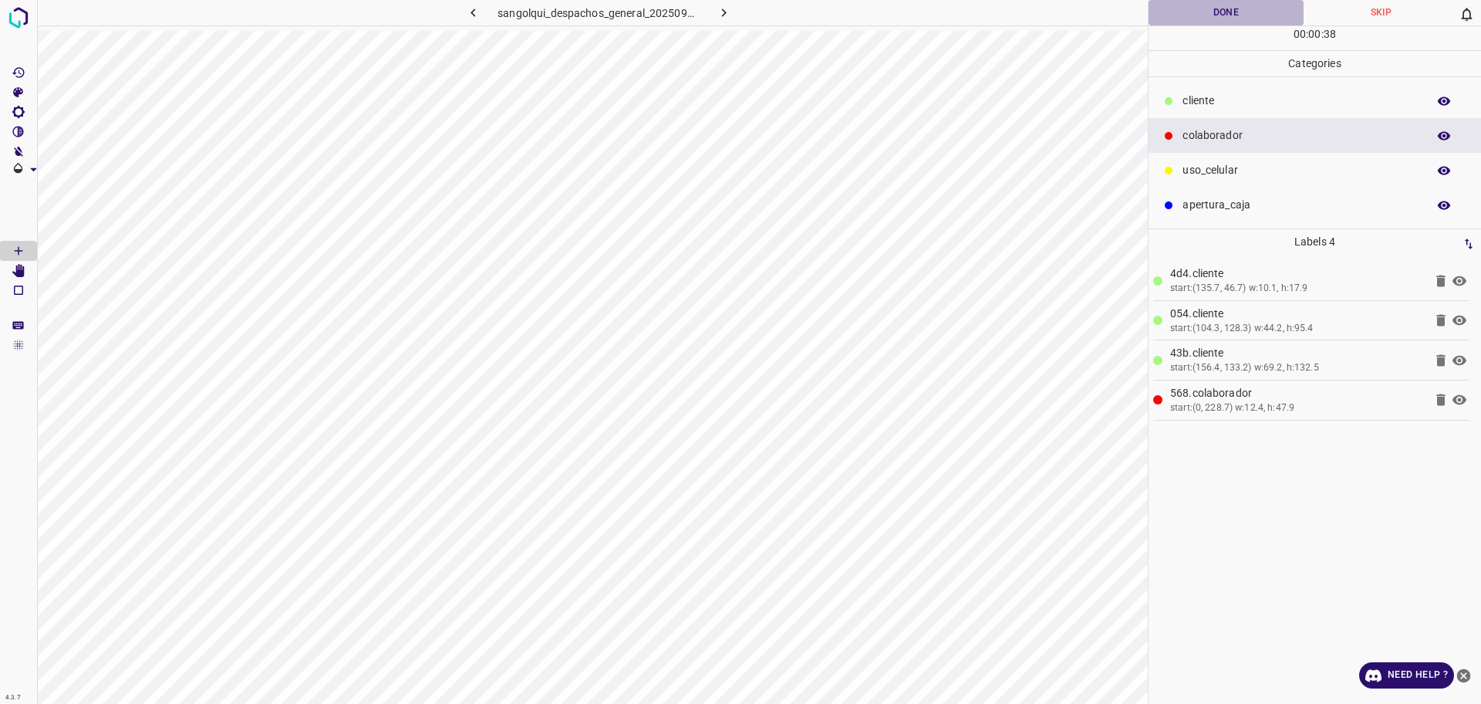
click at [1199, 16] on button "Done" at bounding box center [1226, 12] width 155 height 25
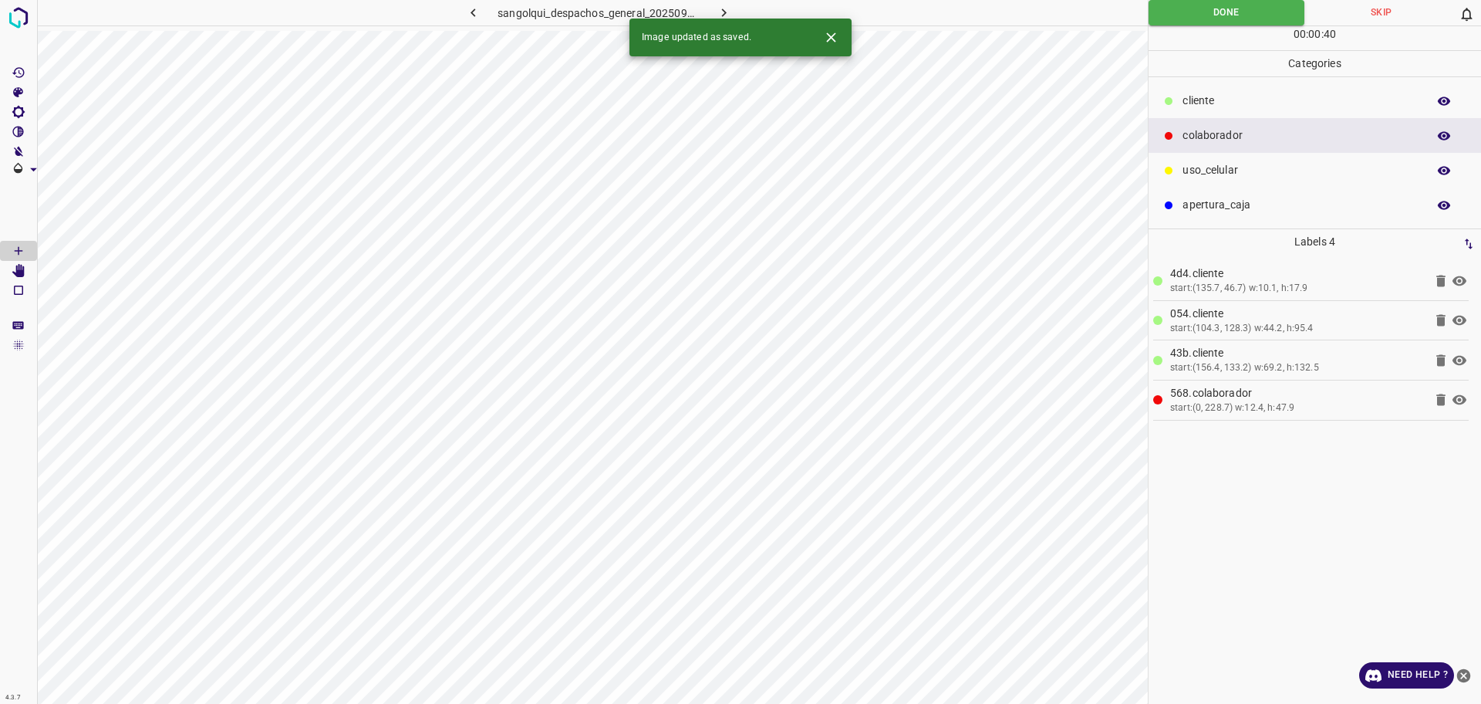
click at [731, 10] on icon "button" at bounding box center [724, 13] width 16 height 16
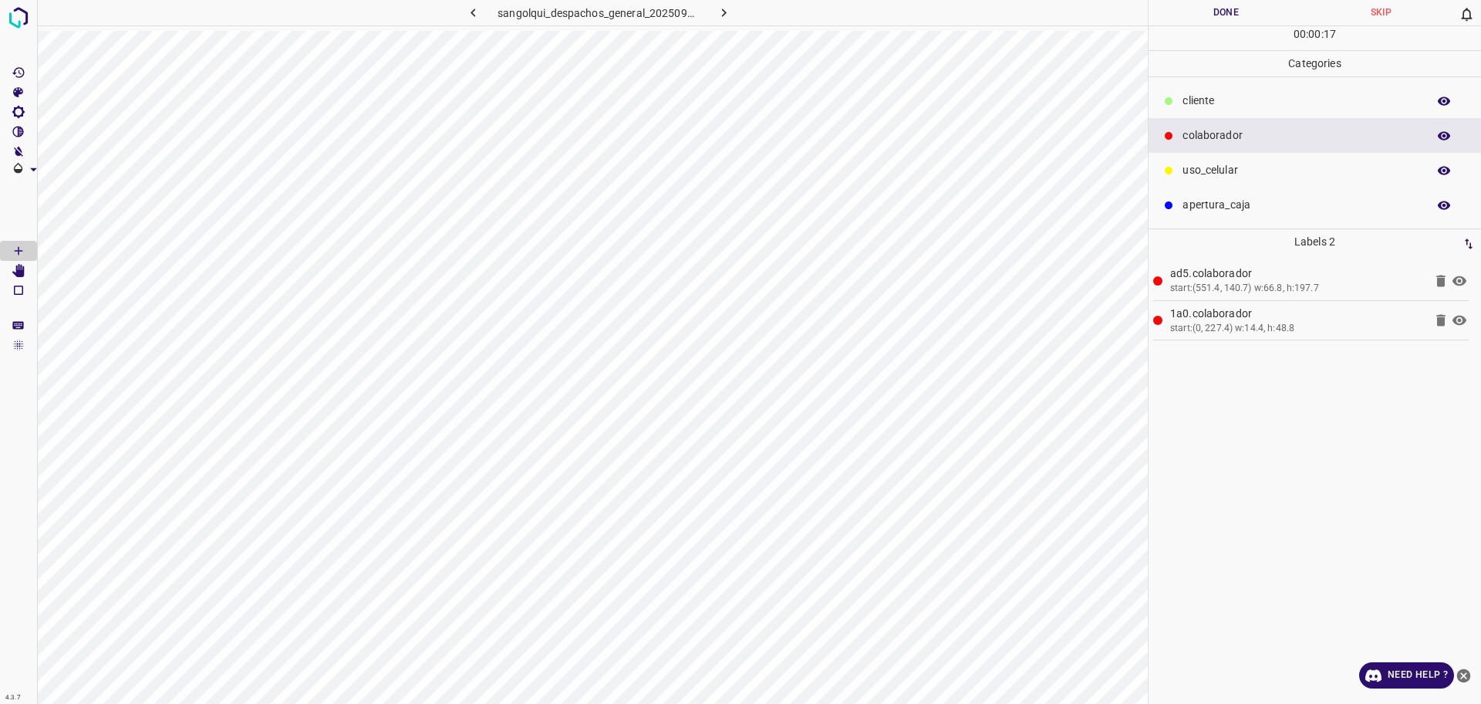
click at [1200, 154] on div "uso_celular" at bounding box center [1315, 170] width 333 height 35
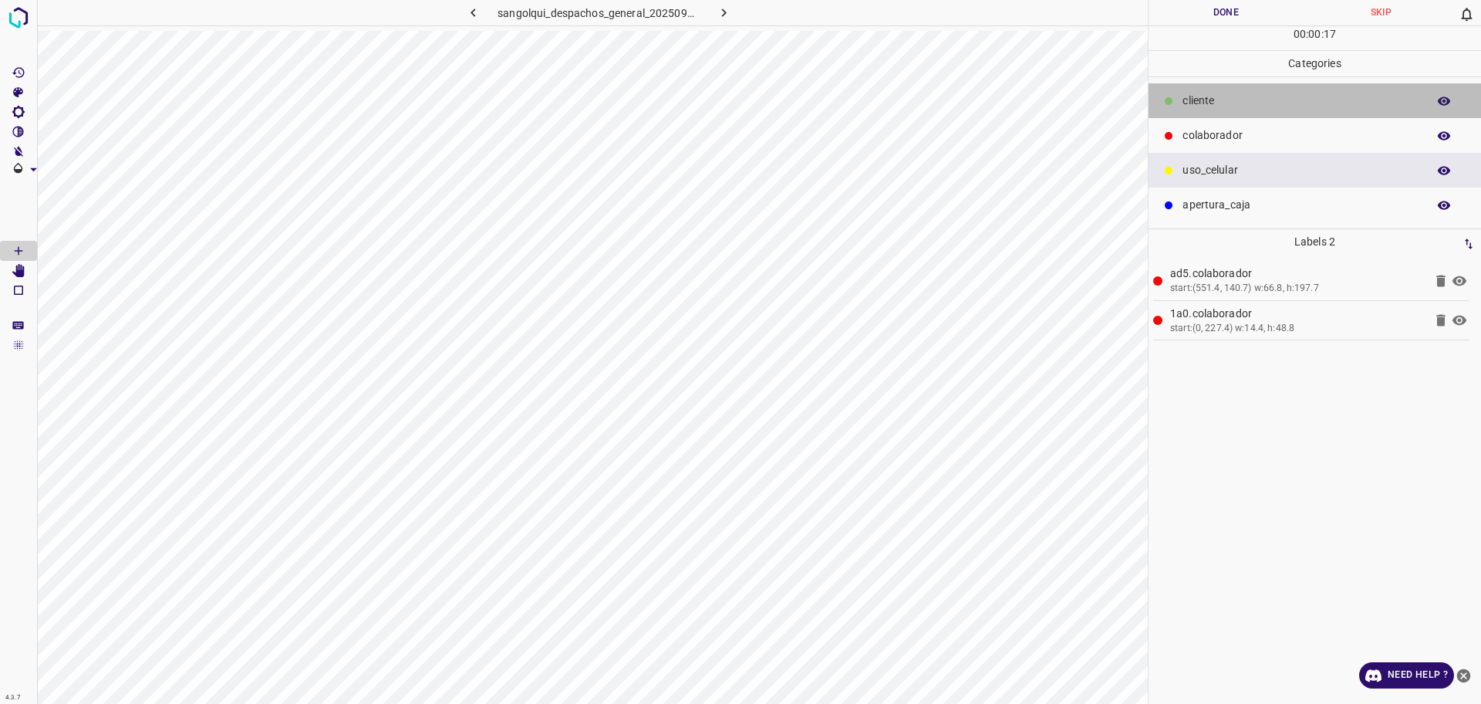
click at [1210, 105] on p "cliente" at bounding box center [1301, 101] width 237 height 16
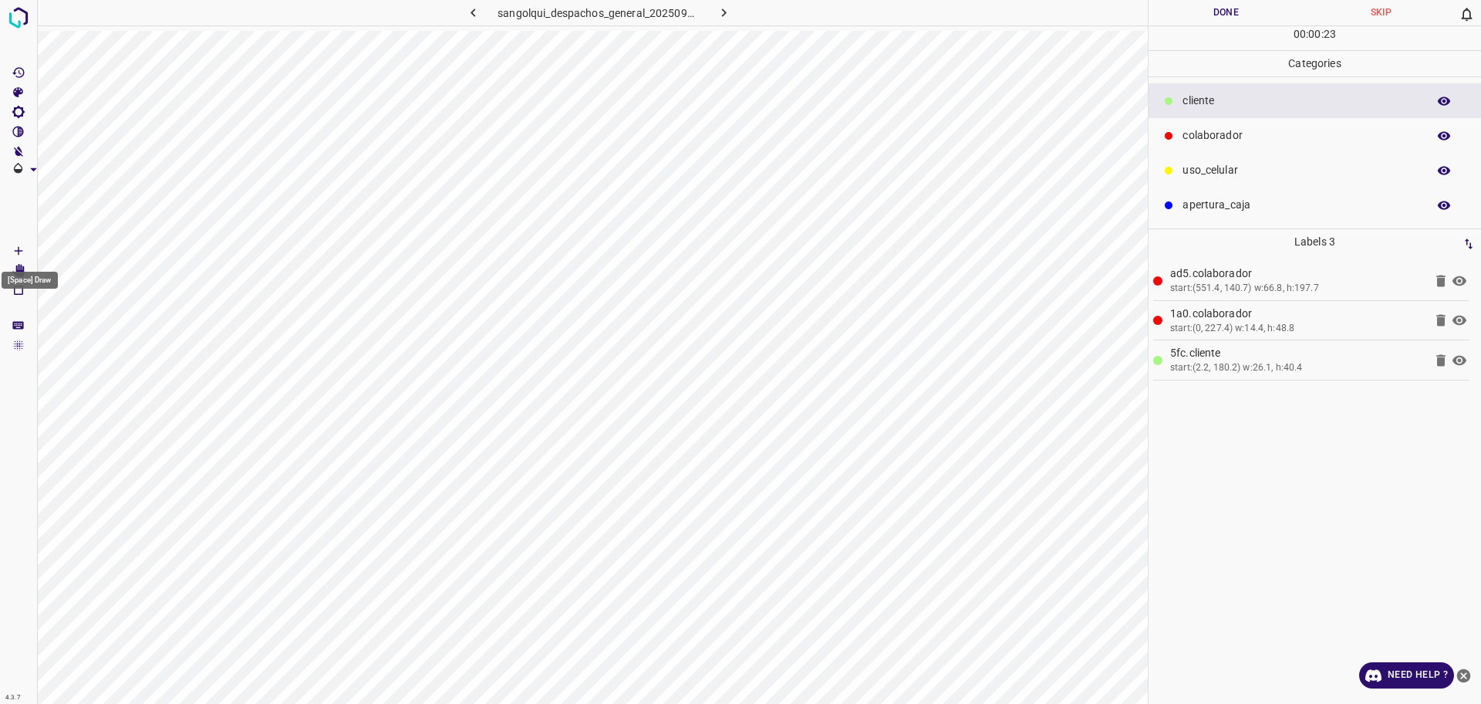
click at [17, 277] on div "[Space] Draw" at bounding box center [30, 280] width 56 height 17
click at [22, 265] on div "[Space] Draw" at bounding box center [29, 275] width 59 height 29
click at [19, 265] on icon "[Space] Edit" at bounding box center [18, 271] width 12 height 14
click at [24, 236] on span at bounding box center [18, 210] width 37 height 62
click at [25, 252] on icon "[Space] Draw" at bounding box center [19, 251] width 14 height 14
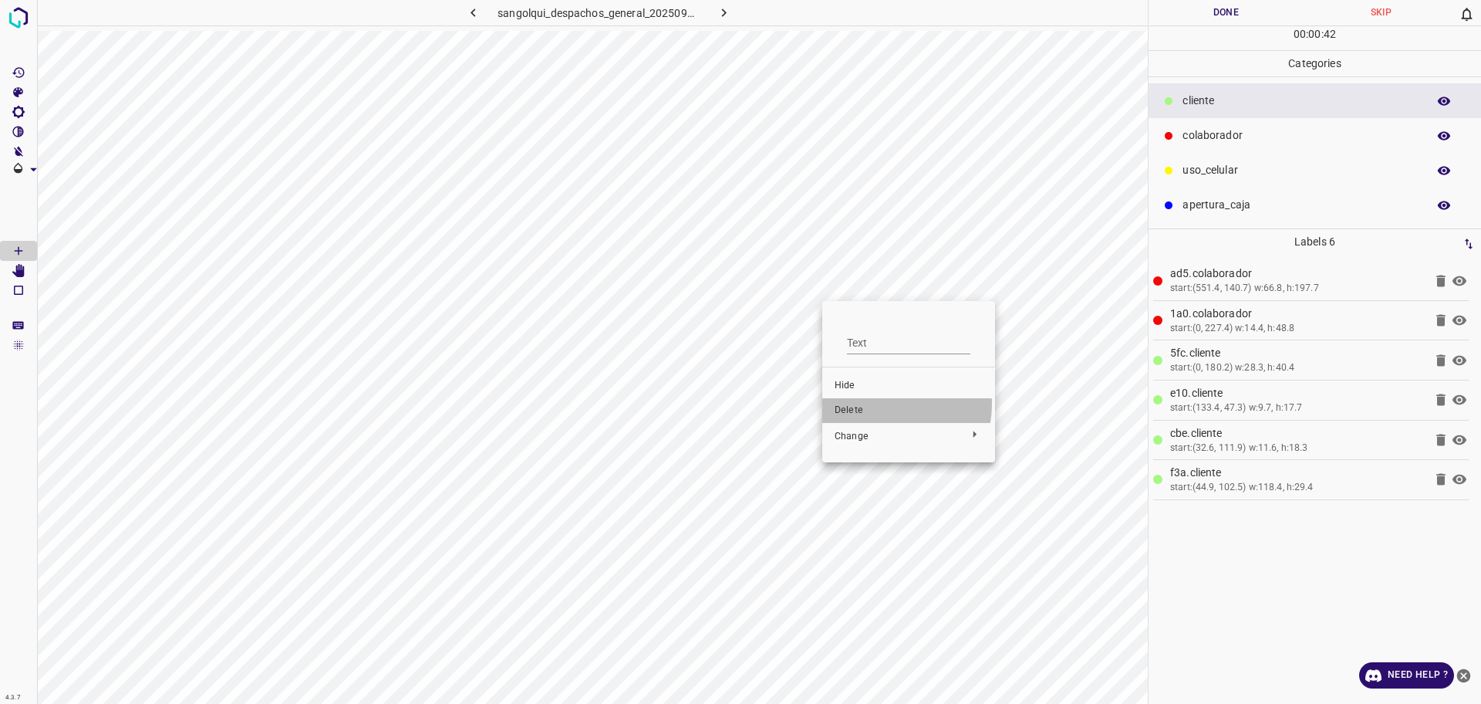
click at [880, 403] on span "Delete" at bounding box center [909, 410] width 148 height 14
click at [1219, 20] on button "Done" at bounding box center [1226, 12] width 155 height 25
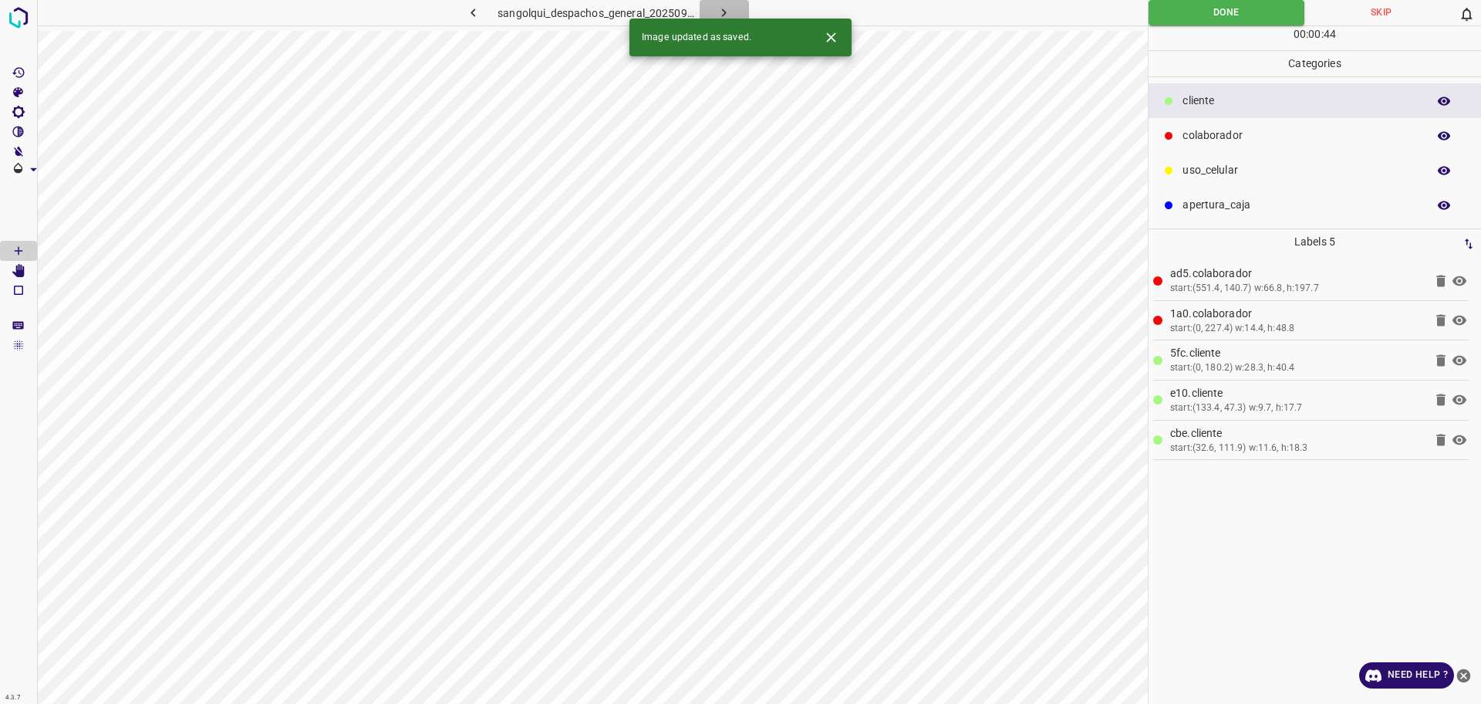
click at [731, 9] on icon "button" at bounding box center [724, 13] width 16 height 16
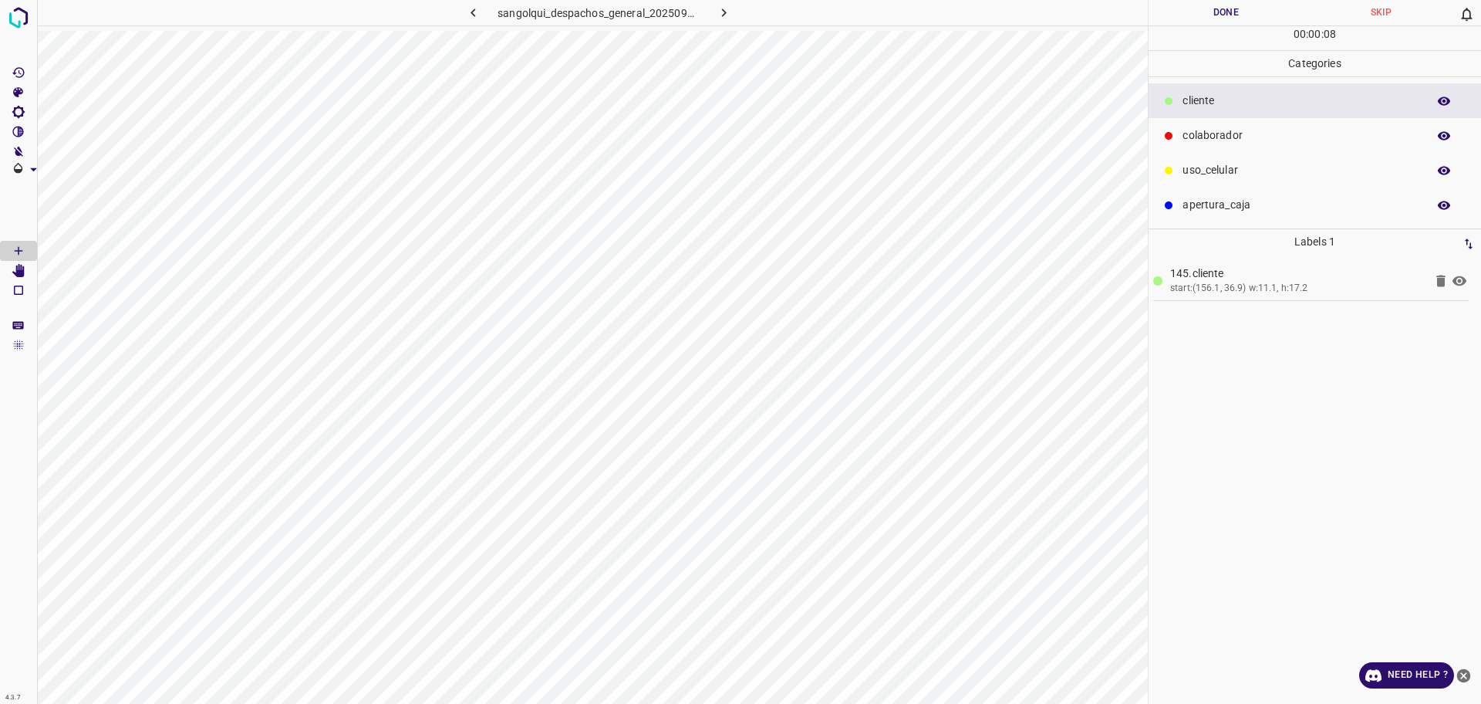
click at [1220, 149] on div "colaborador" at bounding box center [1315, 135] width 333 height 35
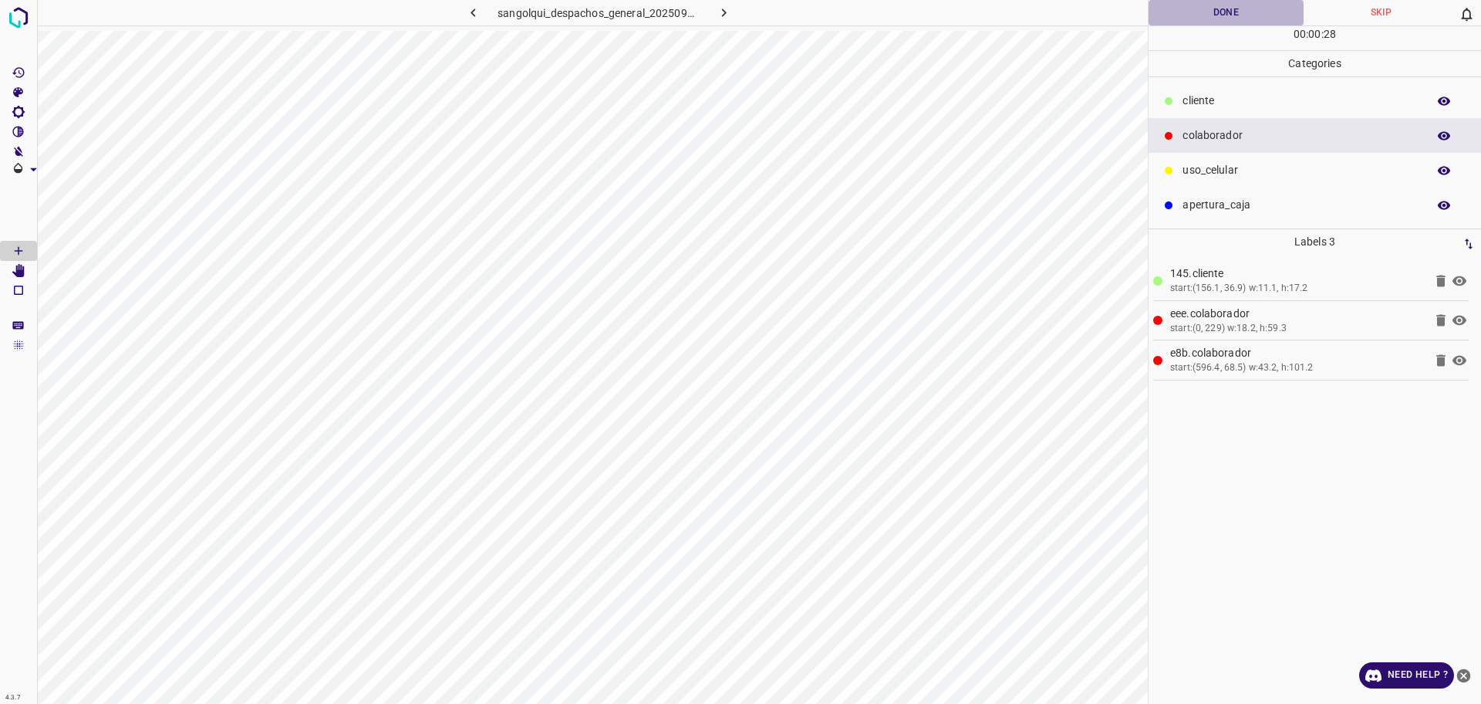
click at [1254, 21] on button "Done" at bounding box center [1226, 12] width 155 height 25
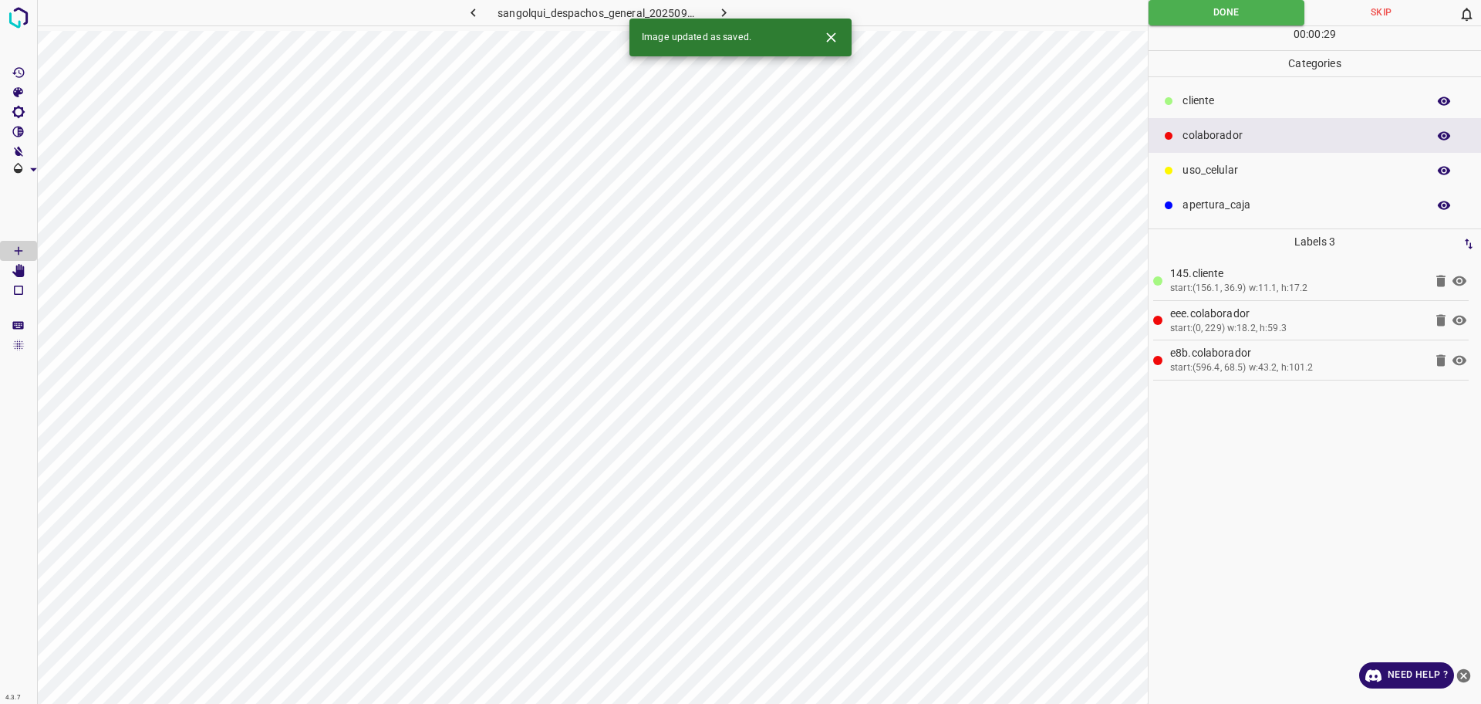
click at [740, 5] on button "button" at bounding box center [724, 12] width 49 height 25
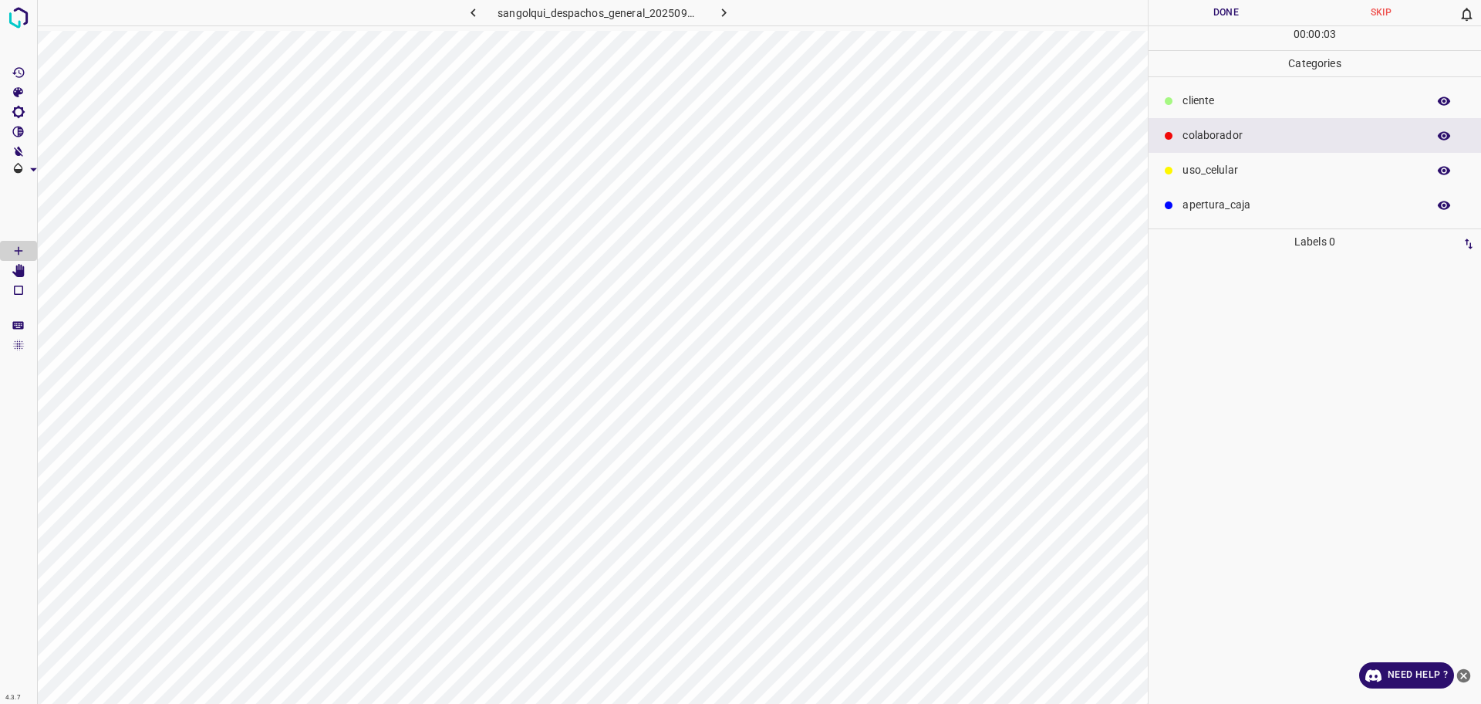
click at [1210, 105] on p "cliente" at bounding box center [1301, 101] width 237 height 16
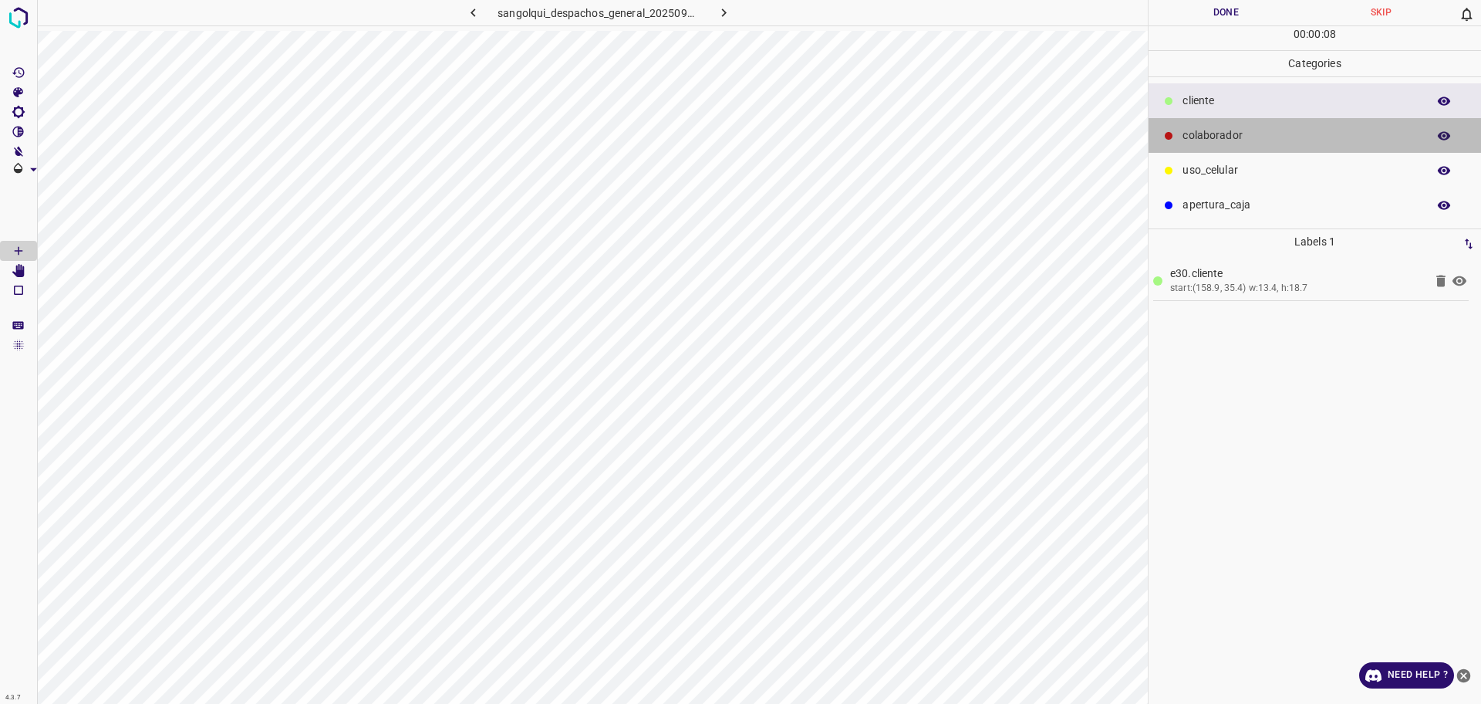
click at [1204, 133] on p "colaborador" at bounding box center [1301, 135] width 237 height 16
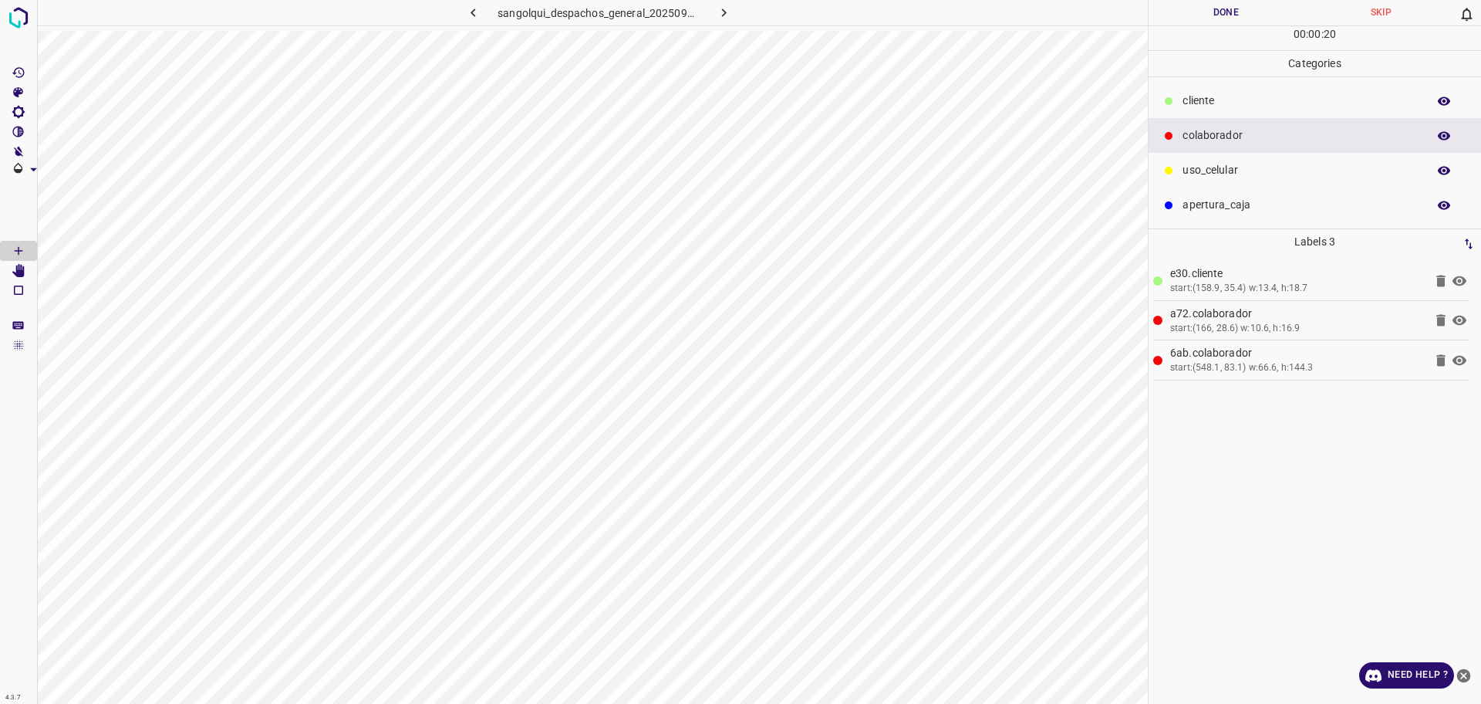
click at [1233, 92] on div "cliente" at bounding box center [1315, 100] width 333 height 35
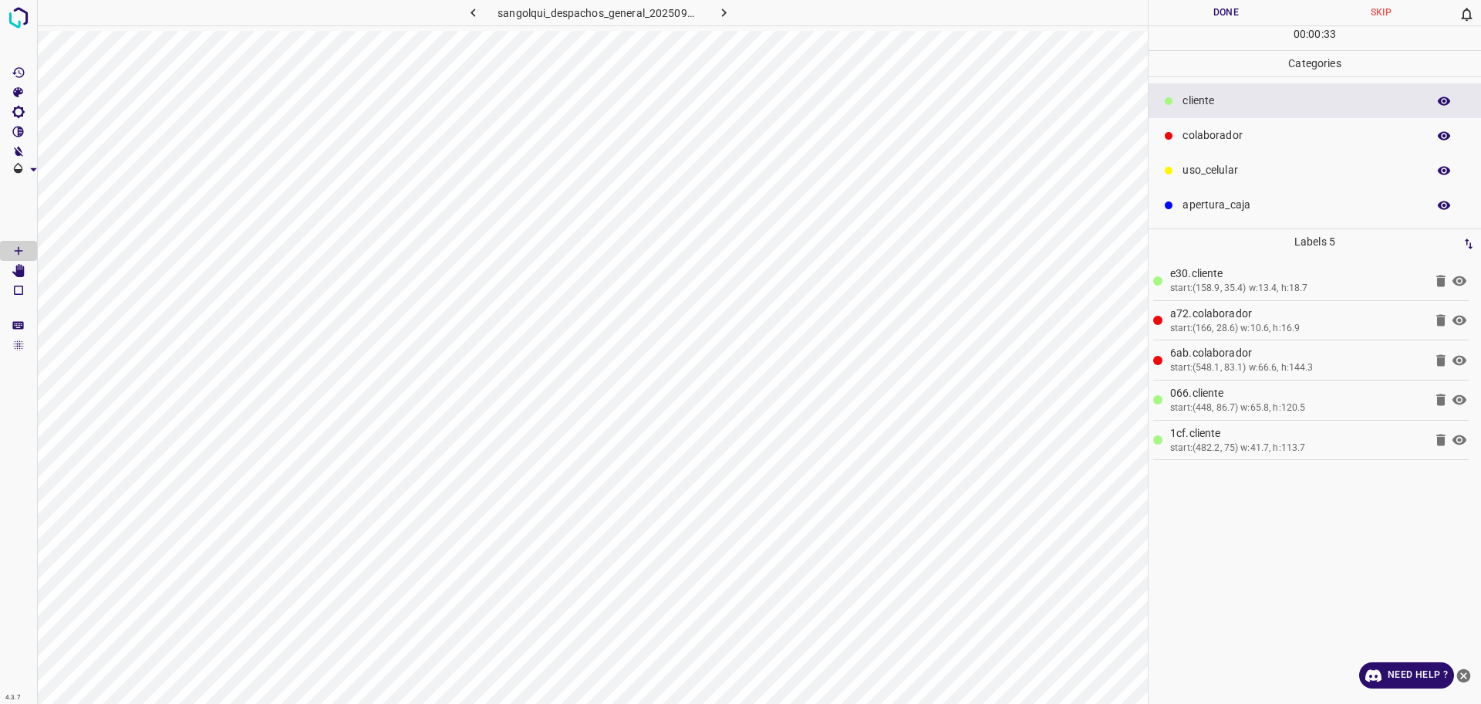
click at [1262, 10] on button "Done" at bounding box center [1226, 12] width 155 height 25
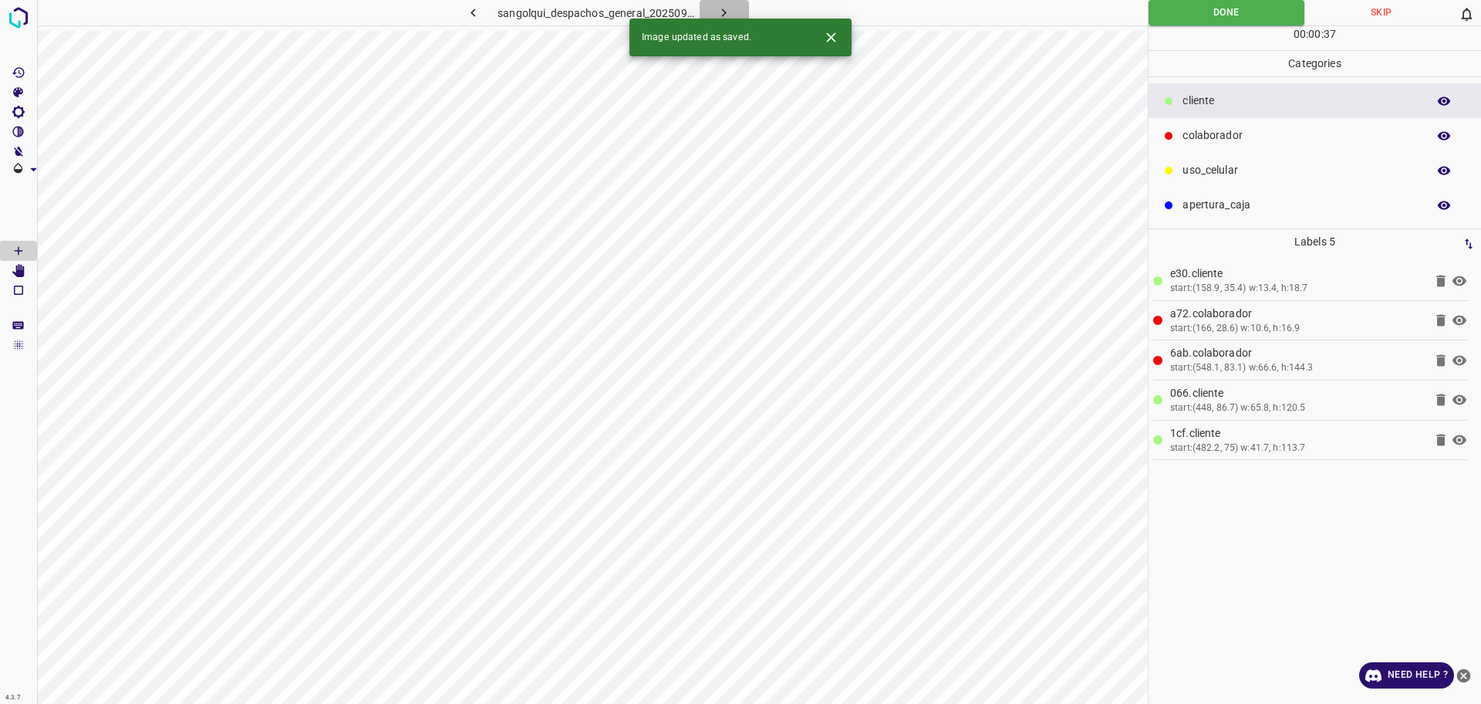
click at [719, 8] on icon "button" at bounding box center [724, 13] width 16 height 16
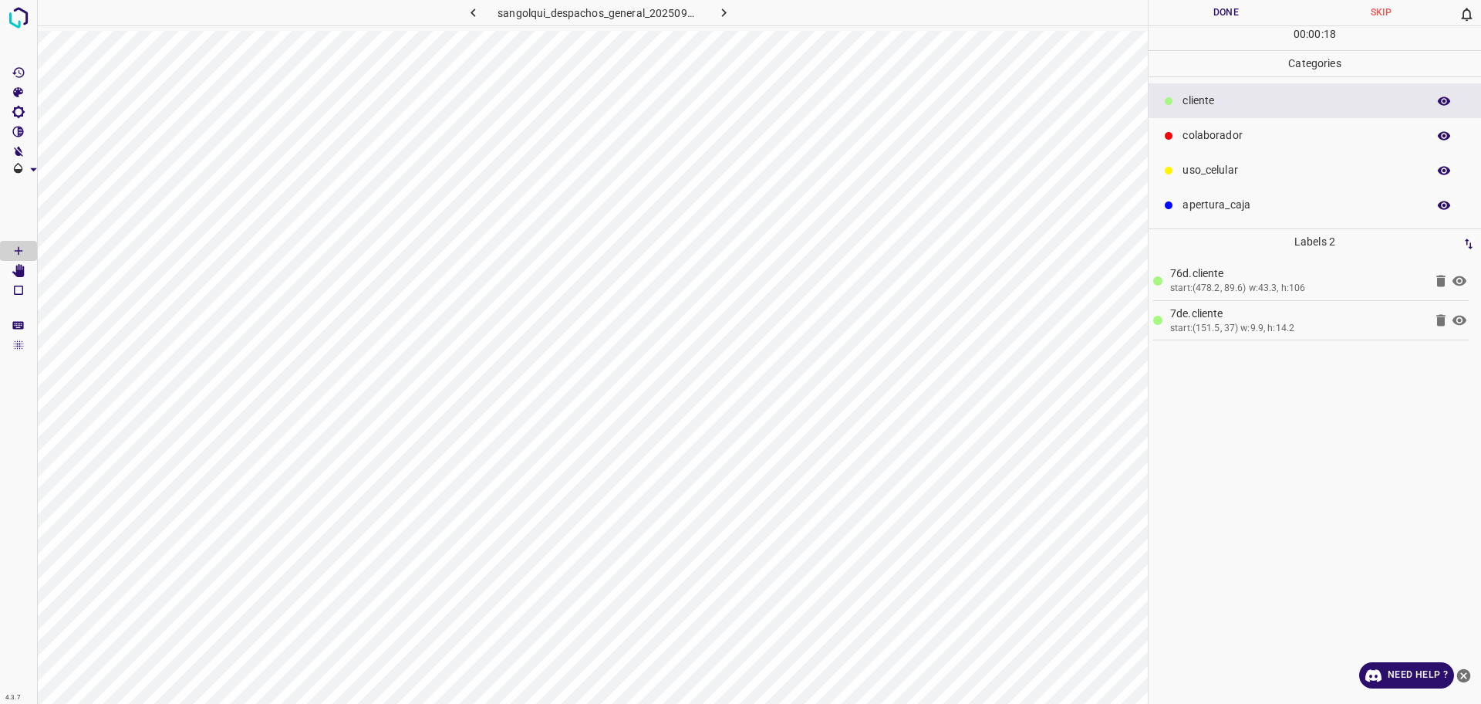
click at [1201, 139] on p "colaborador" at bounding box center [1301, 135] width 237 height 16
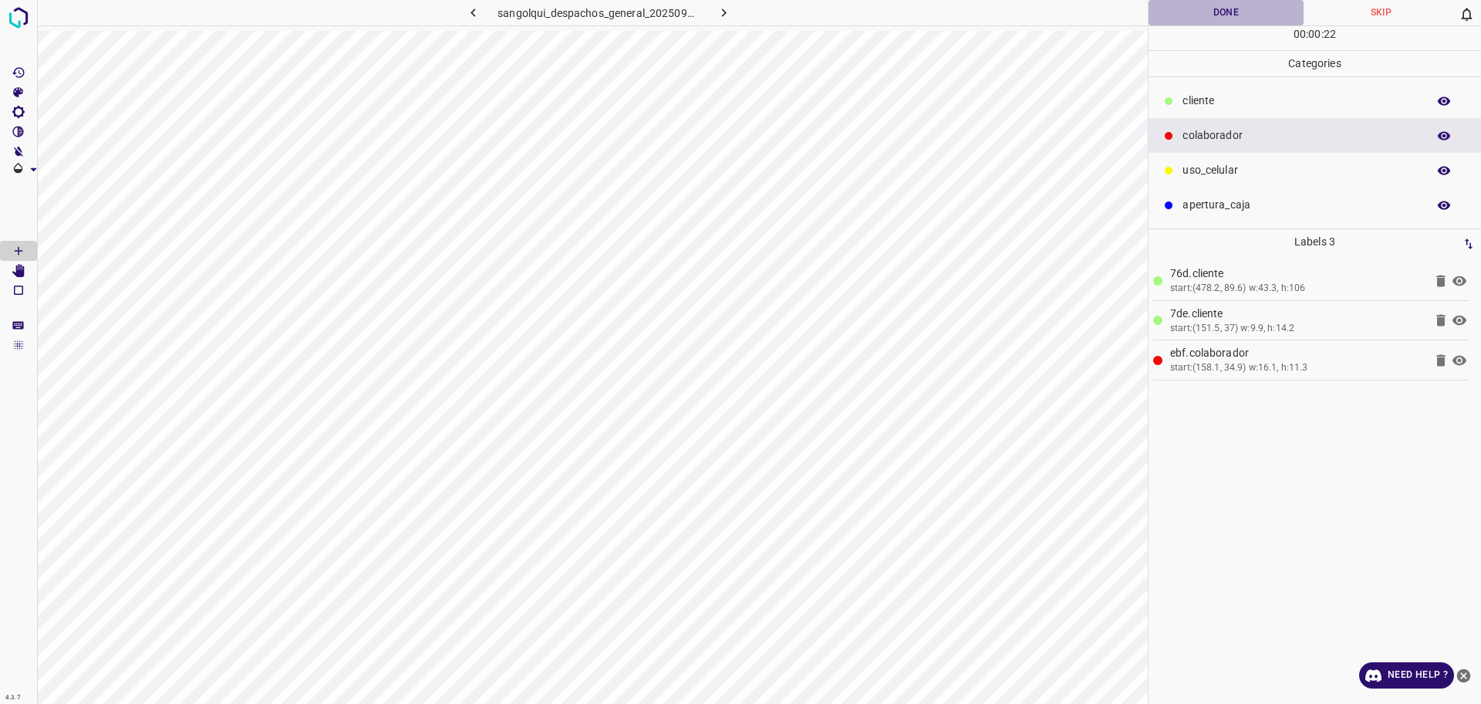
click at [1206, 22] on button "Done" at bounding box center [1226, 12] width 155 height 25
click at [1207, 21] on button "Done" at bounding box center [1226, 12] width 155 height 25
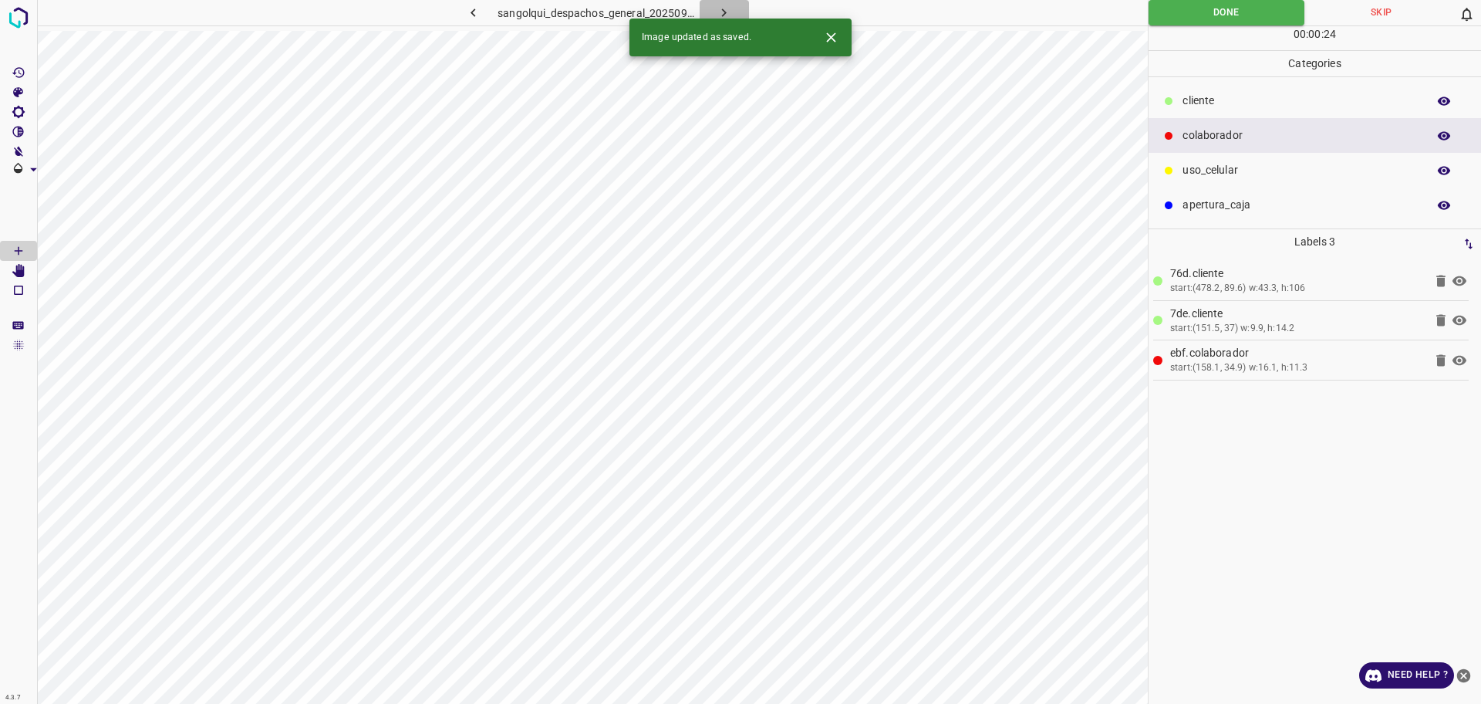
click at [721, 8] on icon "button" at bounding box center [724, 13] width 16 height 16
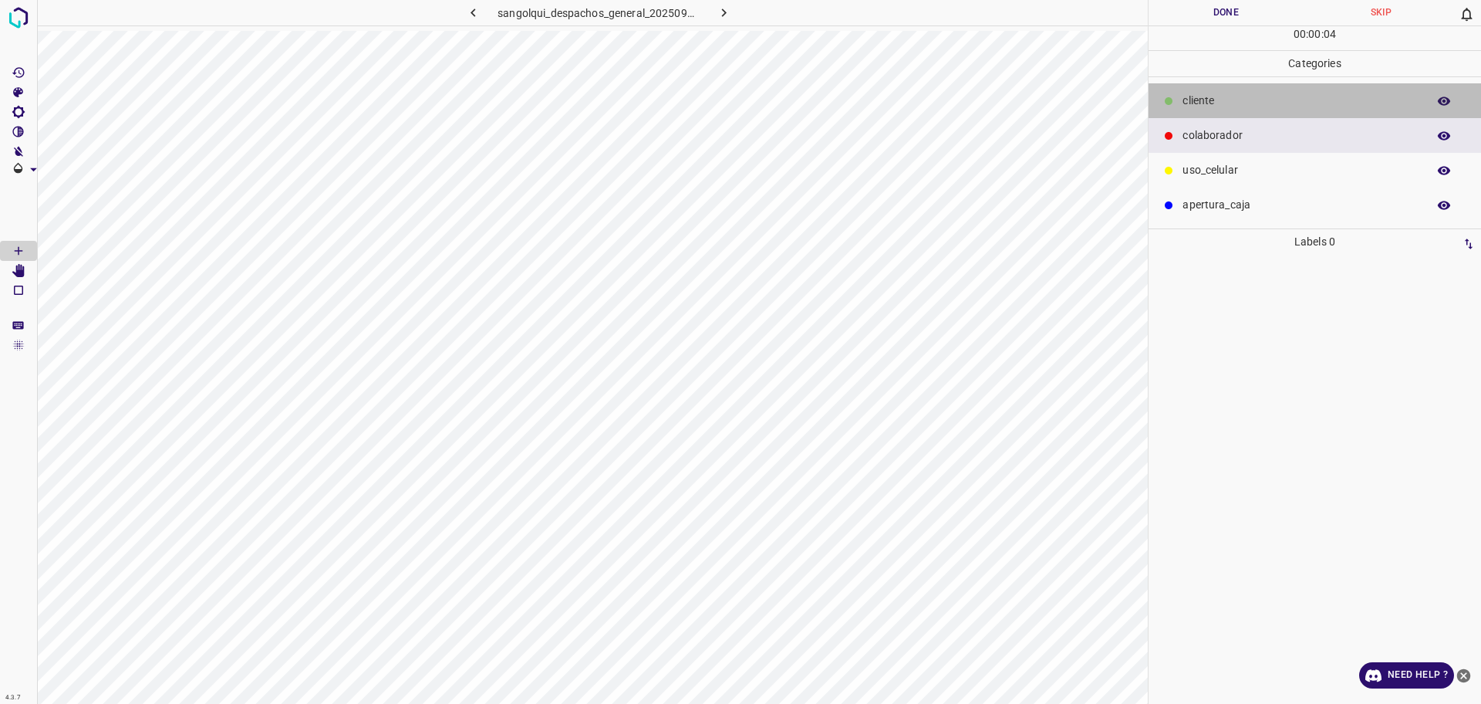
click at [1244, 96] on p "cliente" at bounding box center [1301, 101] width 237 height 16
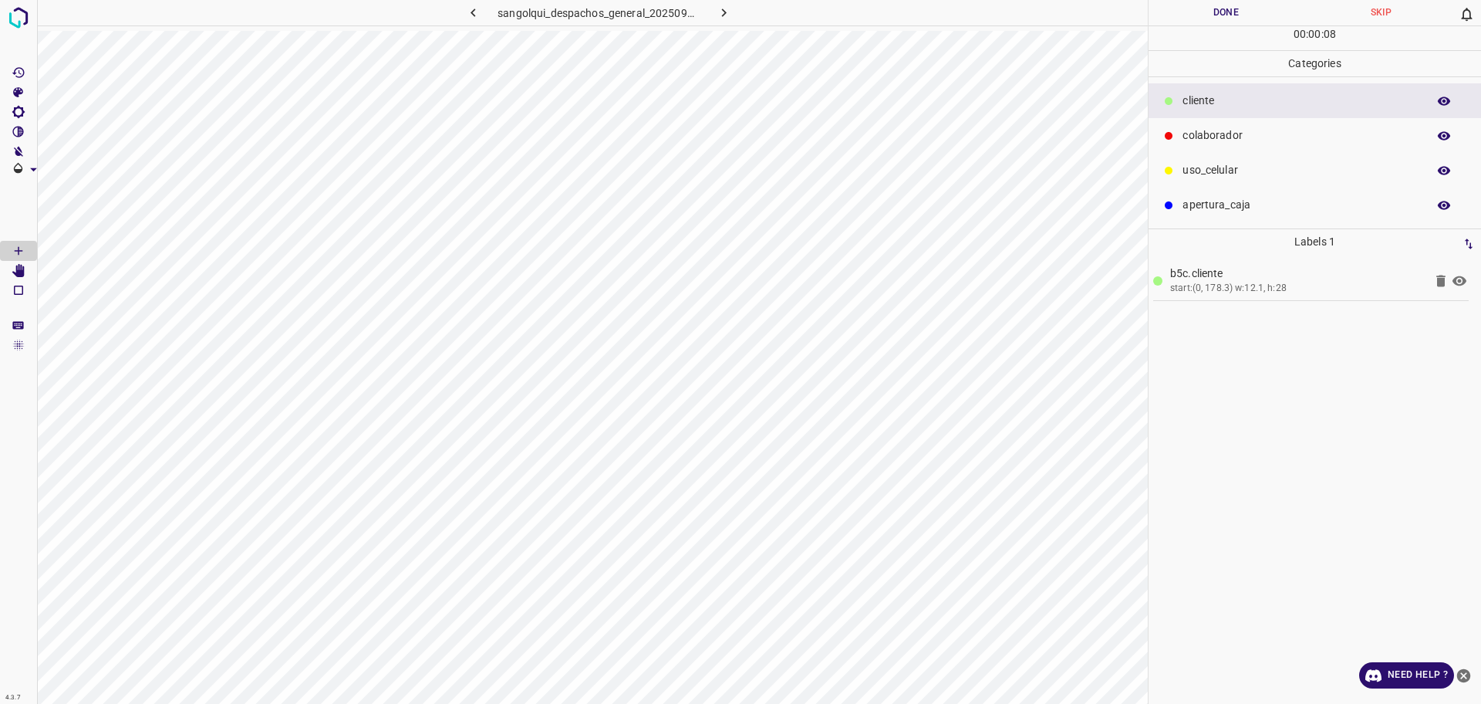
click at [1339, 141] on p "colaborador" at bounding box center [1301, 135] width 237 height 16
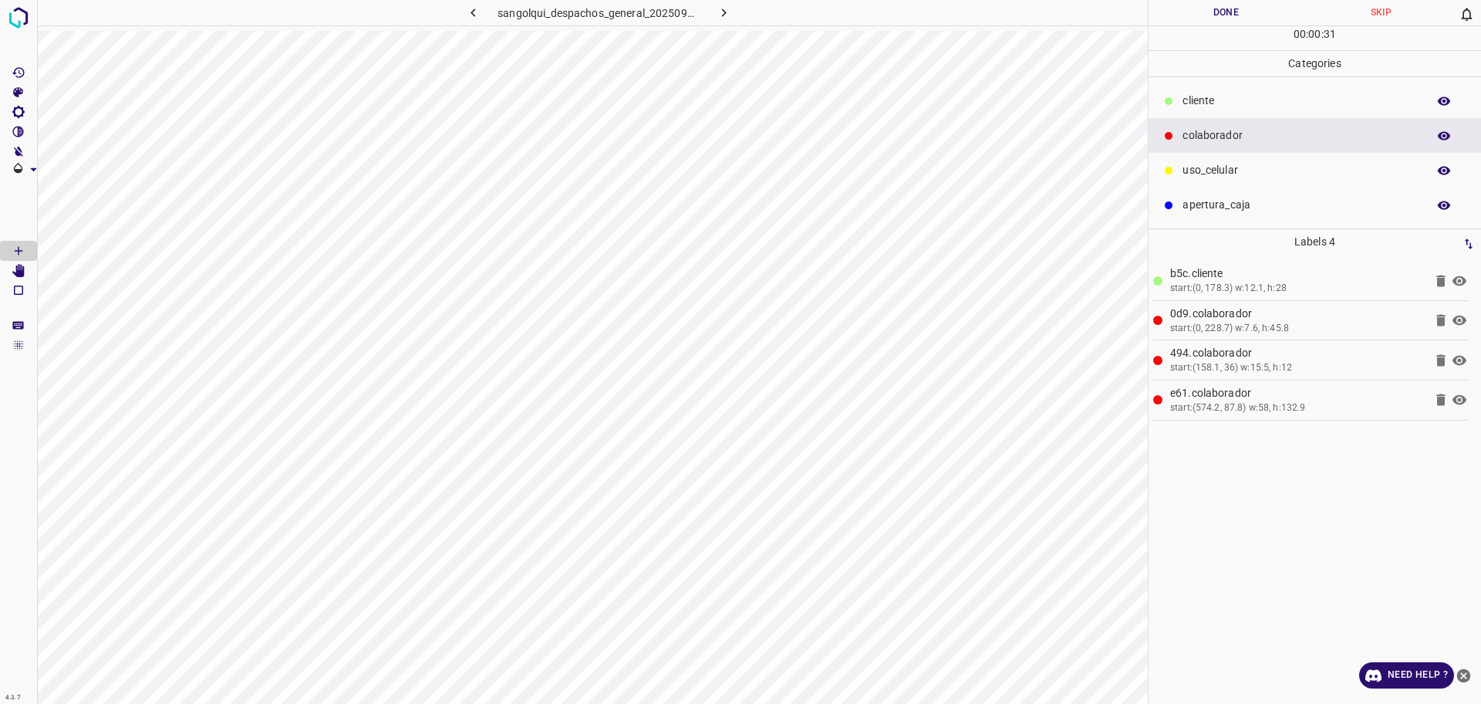
click at [1242, 98] on p "cliente" at bounding box center [1301, 101] width 237 height 16
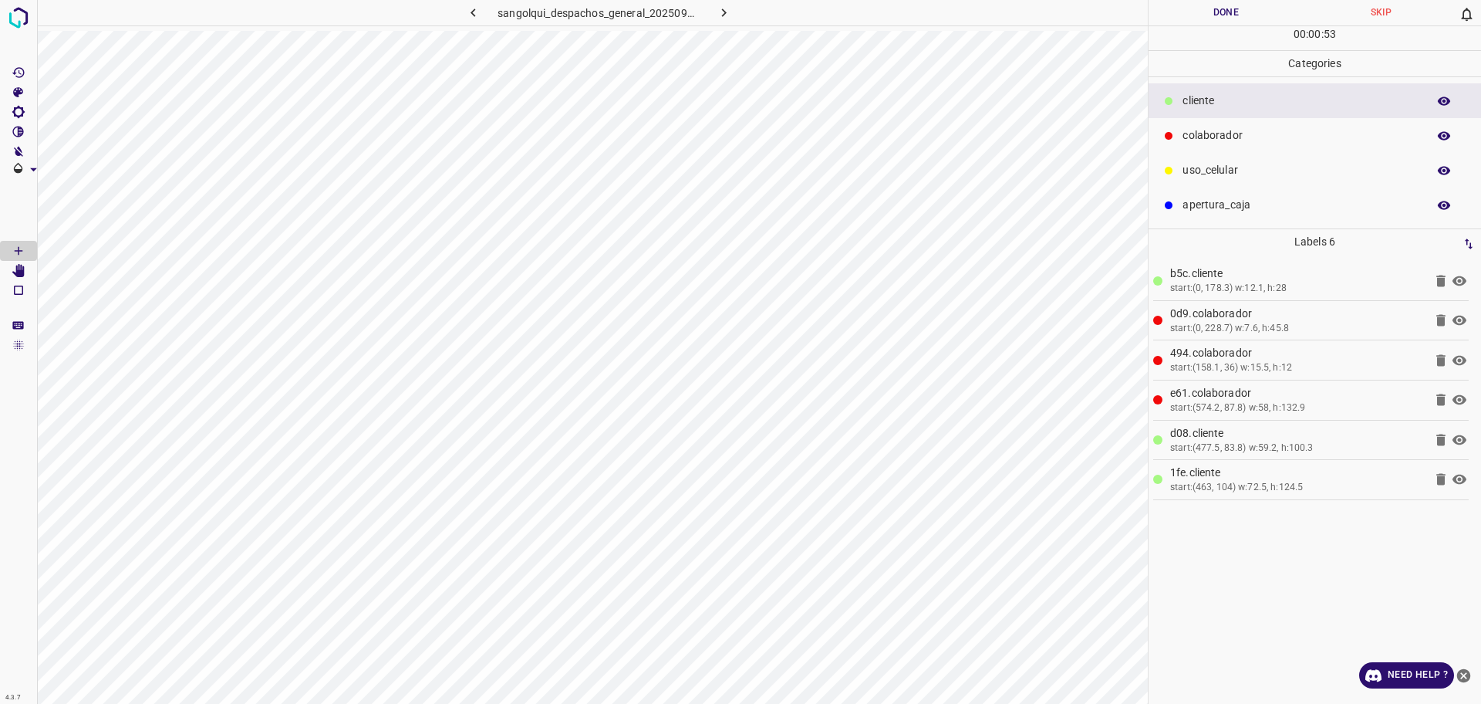
click at [1194, 15] on button "Done" at bounding box center [1226, 12] width 155 height 25
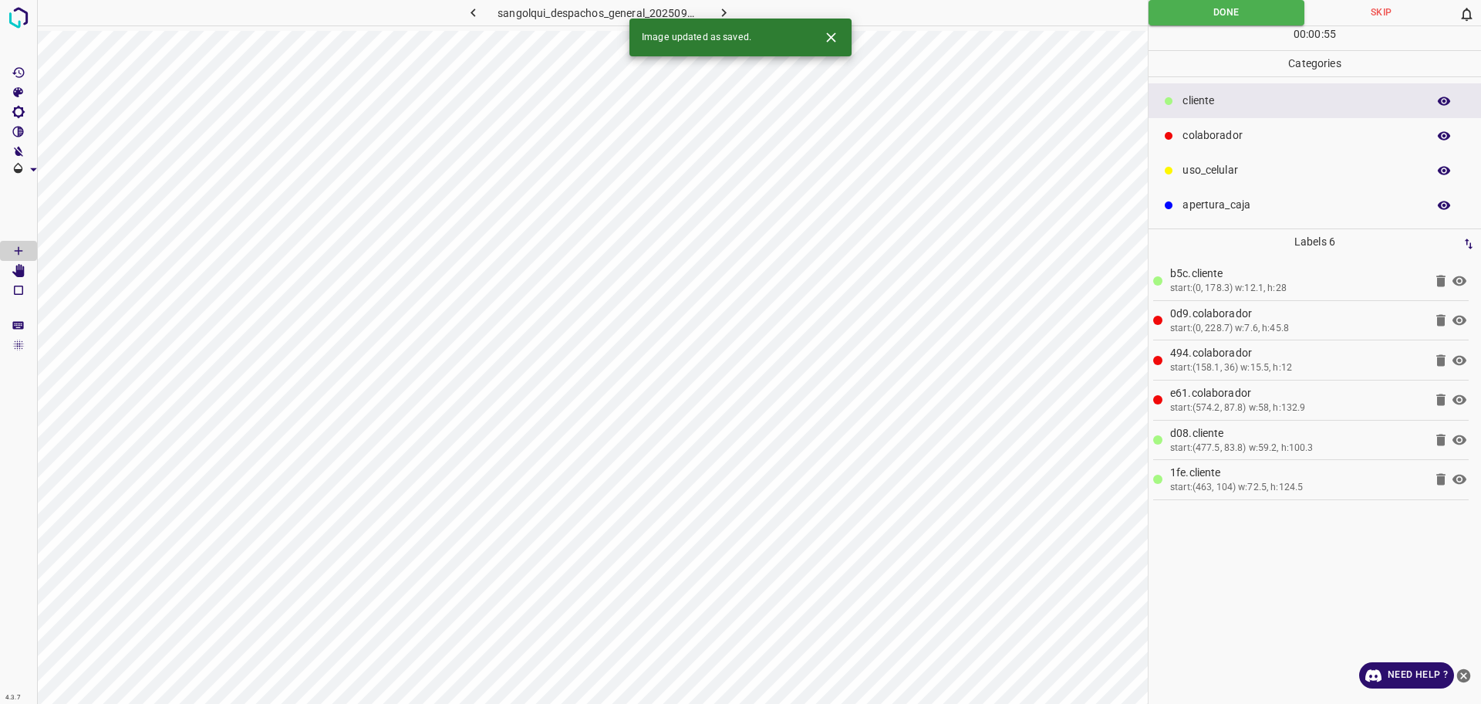
click at [718, 9] on icon "button" at bounding box center [724, 13] width 16 height 16
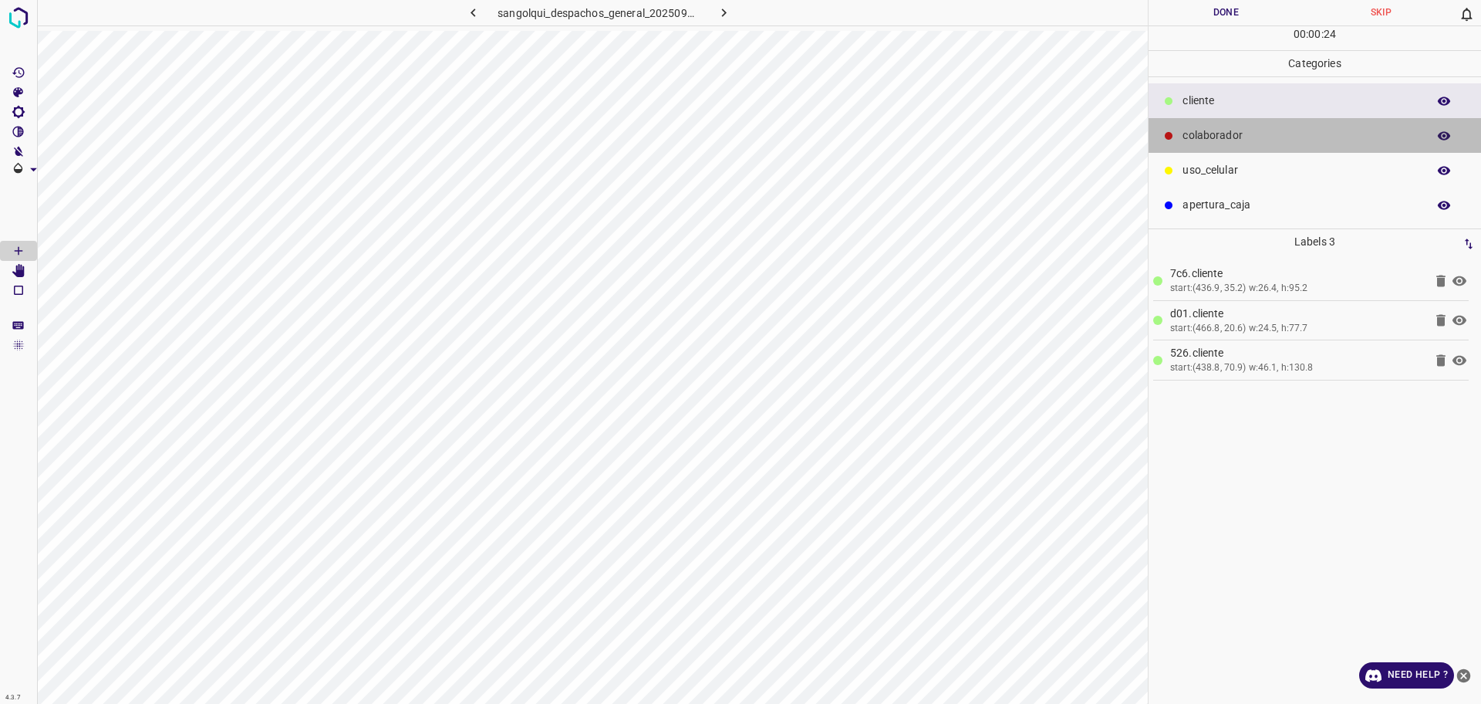
click at [1231, 125] on div "colaborador" at bounding box center [1315, 135] width 333 height 35
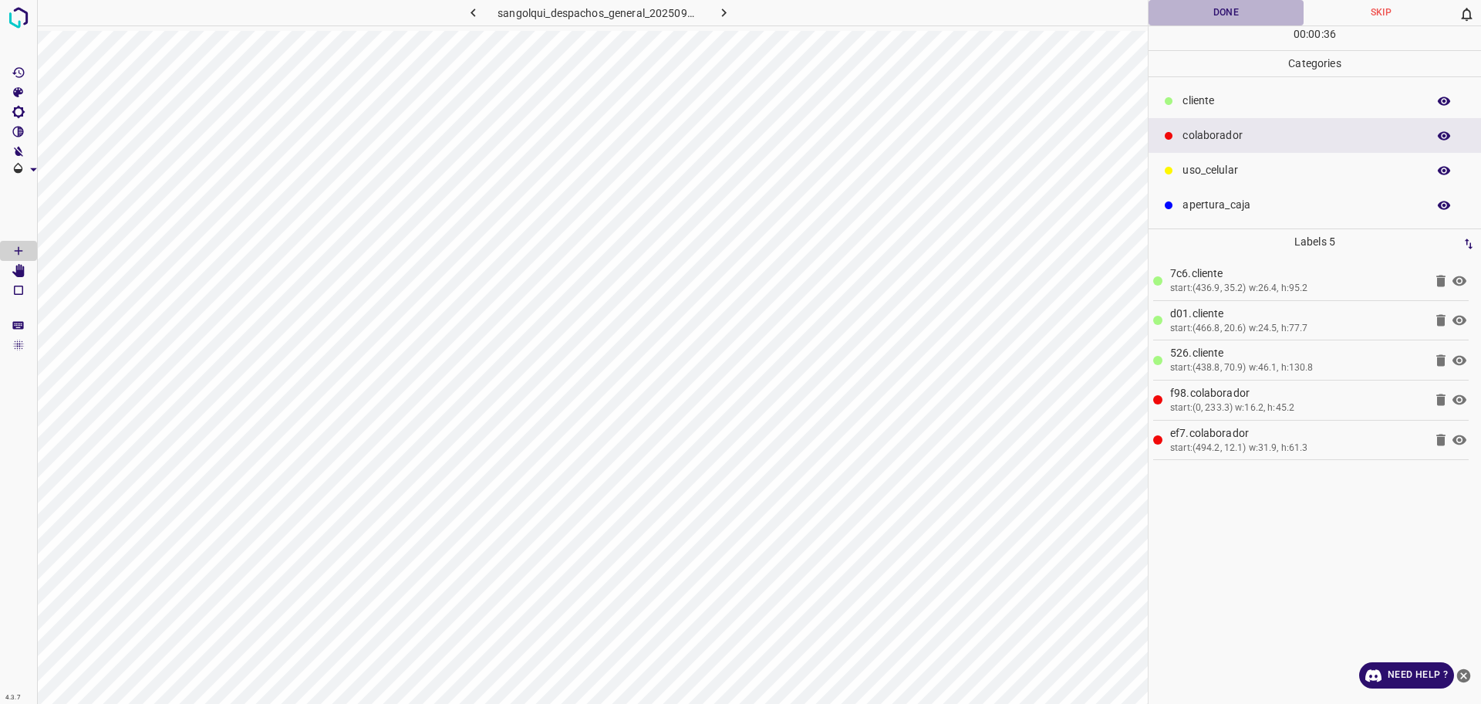
click at [1213, 21] on button "Done" at bounding box center [1226, 12] width 155 height 25
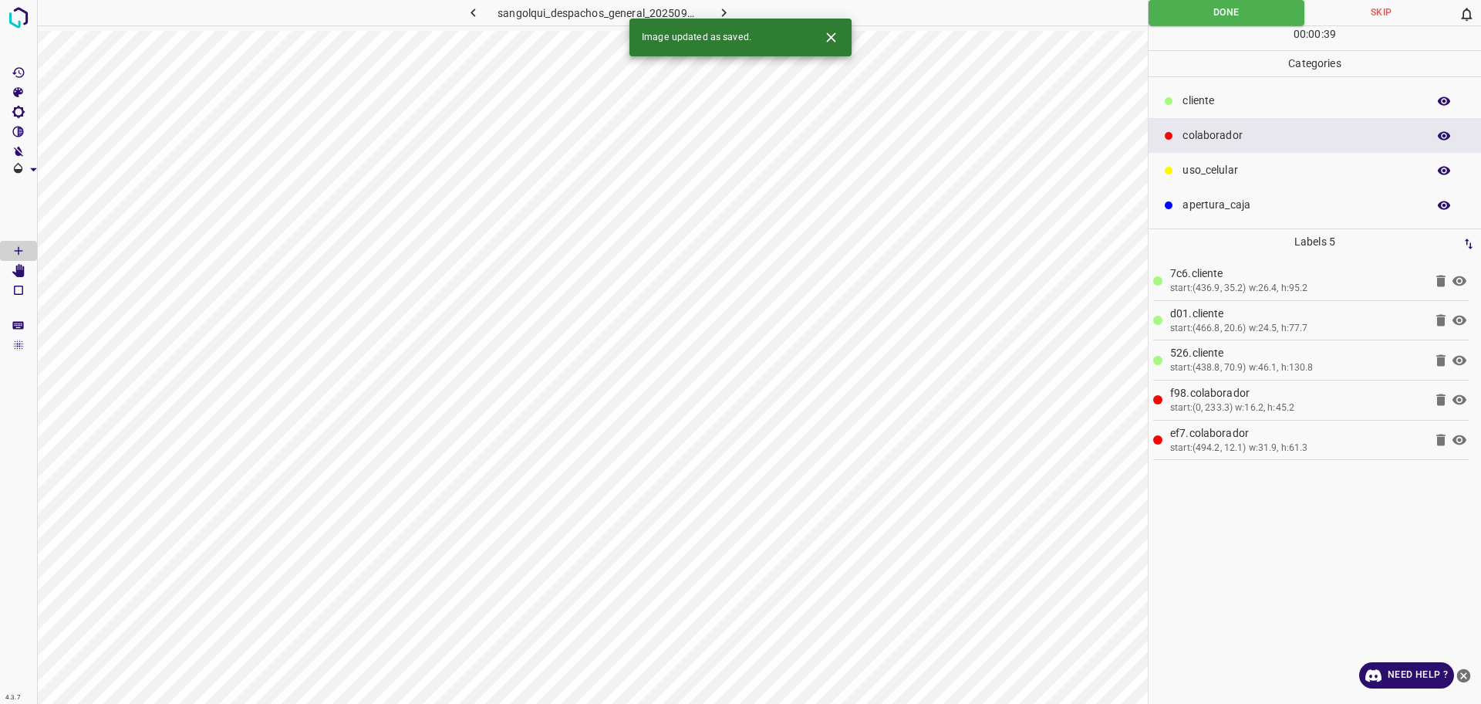
click at [719, 11] on icon "button" at bounding box center [724, 13] width 16 height 16
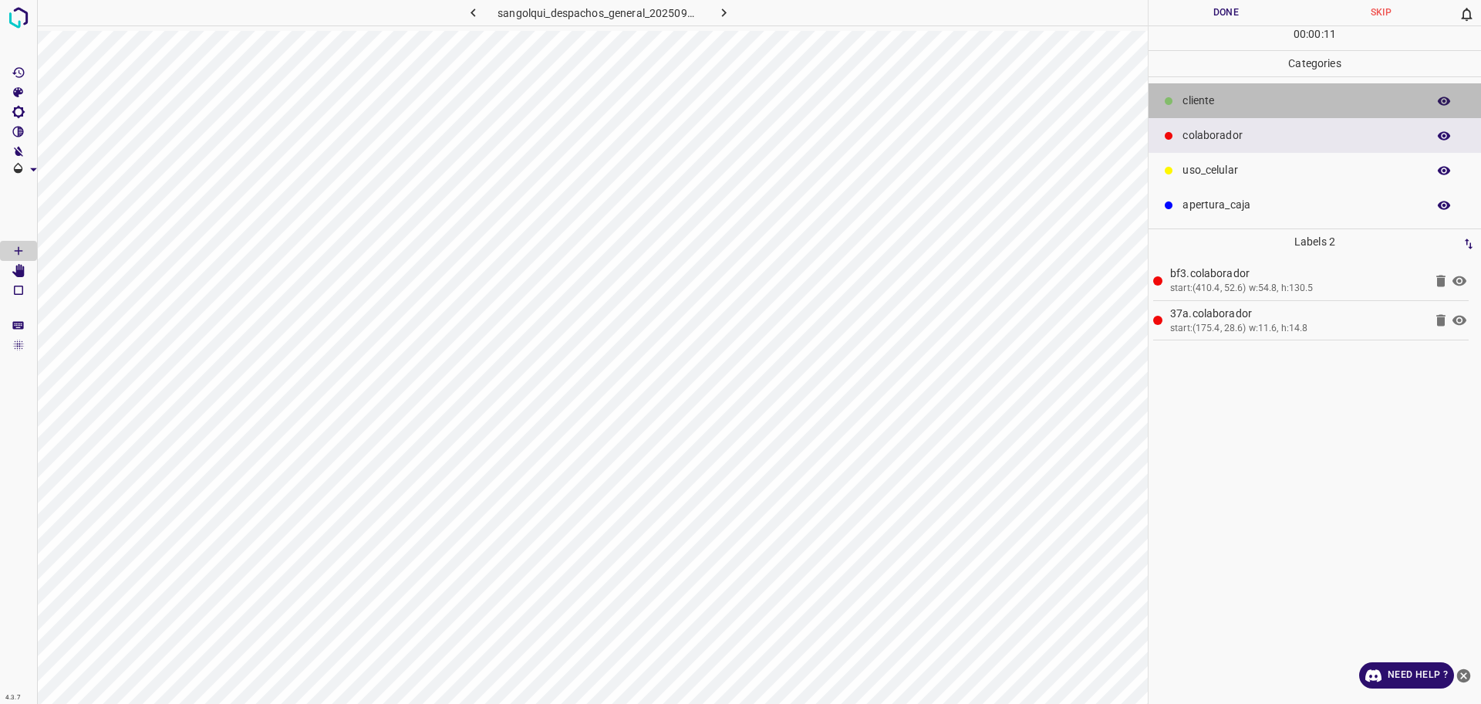
click at [1223, 93] on p "cliente" at bounding box center [1301, 101] width 237 height 16
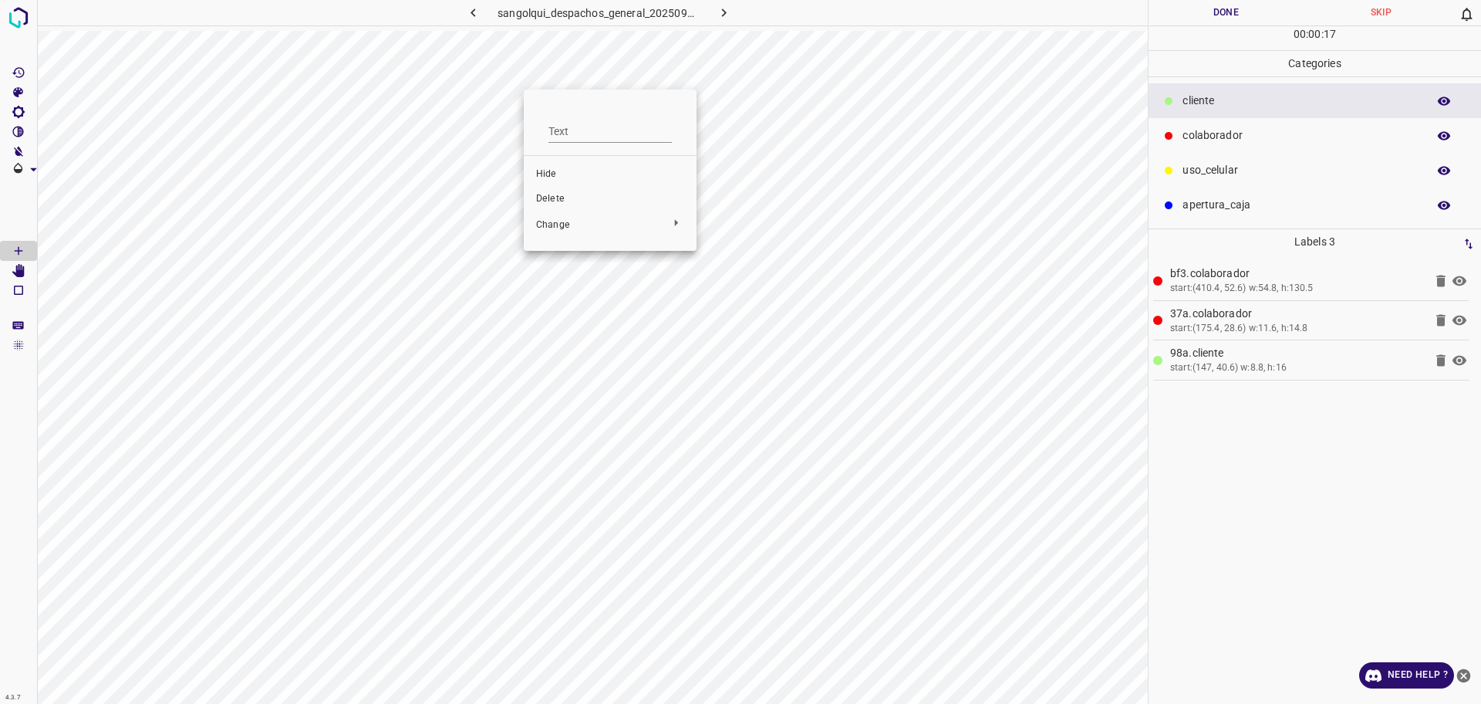
click at [554, 198] on span "Delete" at bounding box center [610, 199] width 148 height 14
click at [1224, 139] on p "colaborador" at bounding box center [1301, 135] width 237 height 16
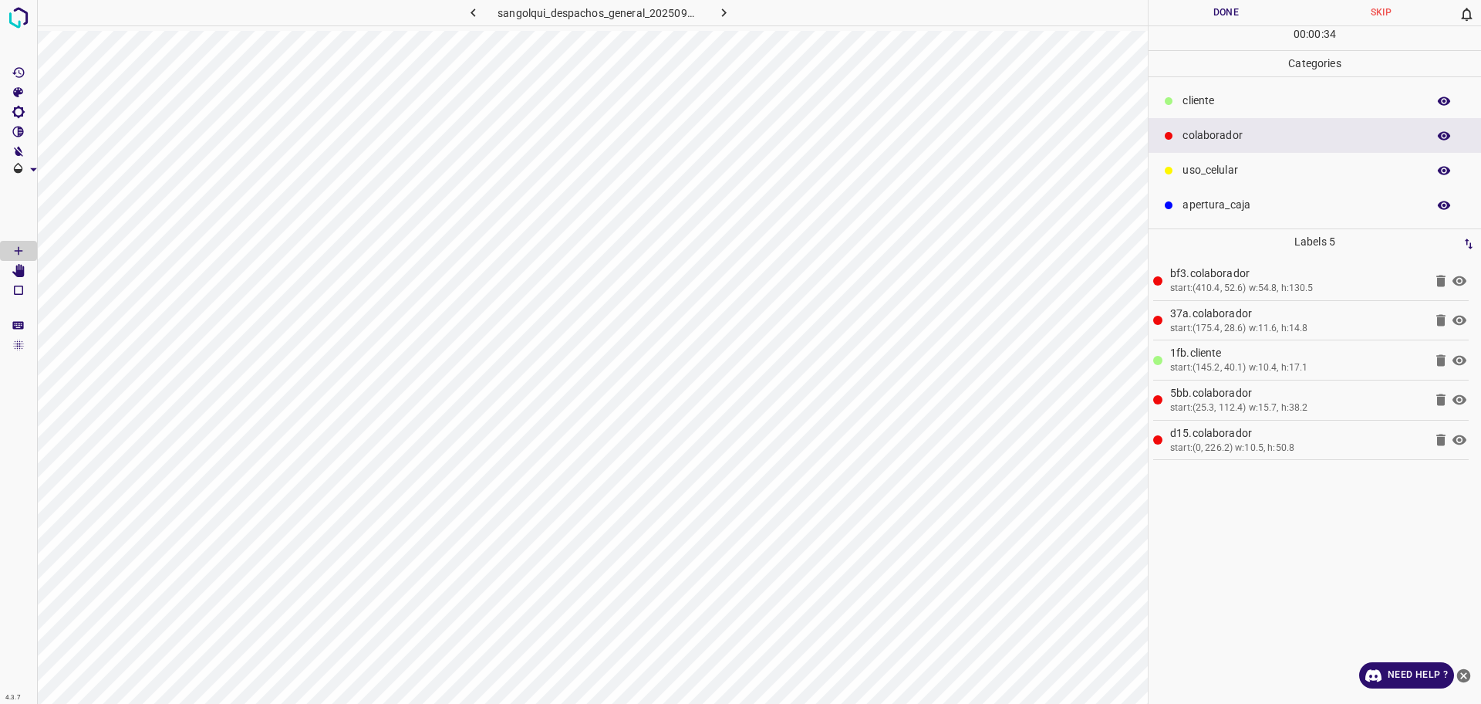
click at [1223, 15] on button "Done" at bounding box center [1226, 12] width 155 height 25
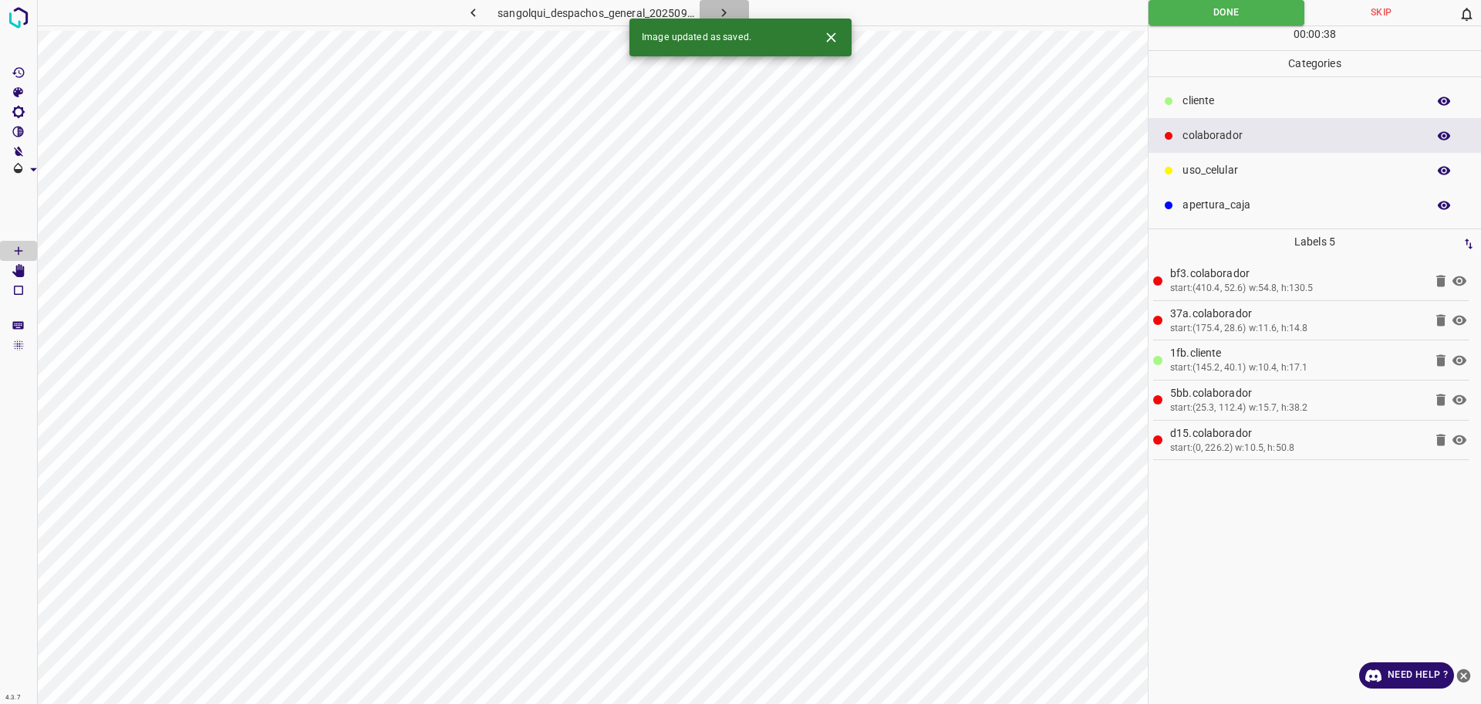
click at [710, 14] on button "button" at bounding box center [724, 12] width 49 height 25
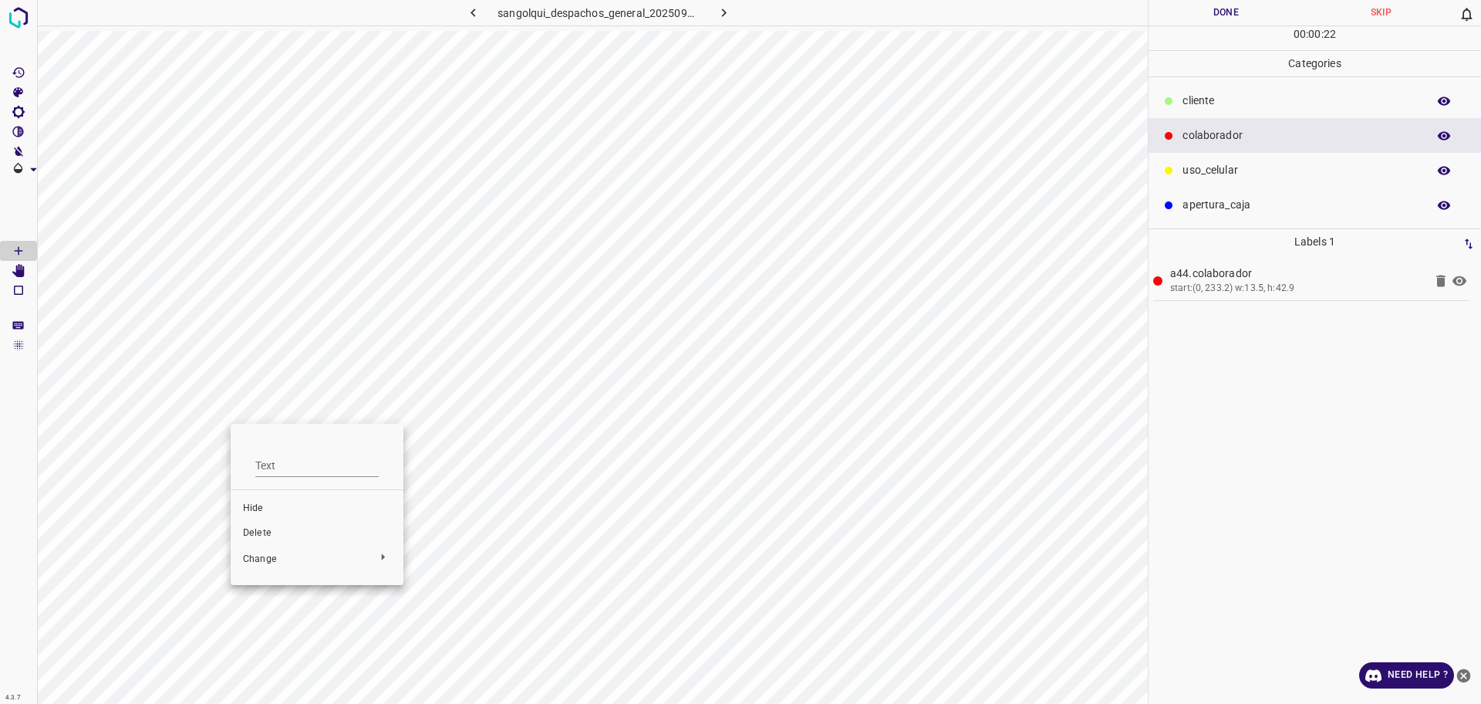
click at [262, 532] on span "Delete" at bounding box center [317, 533] width 148 height 14
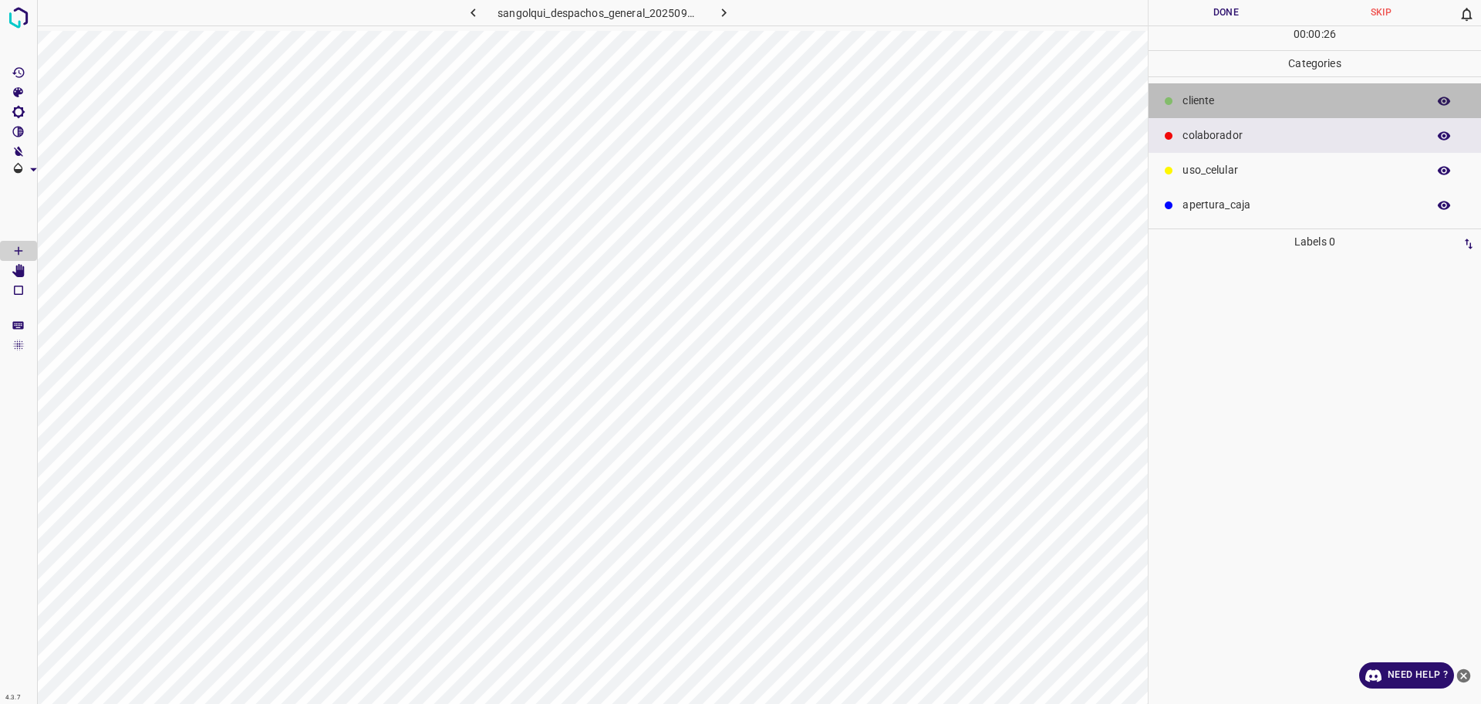
click at [1247, 100] on p "cliente" at bounding box center [1301, 101] width 237 height 16
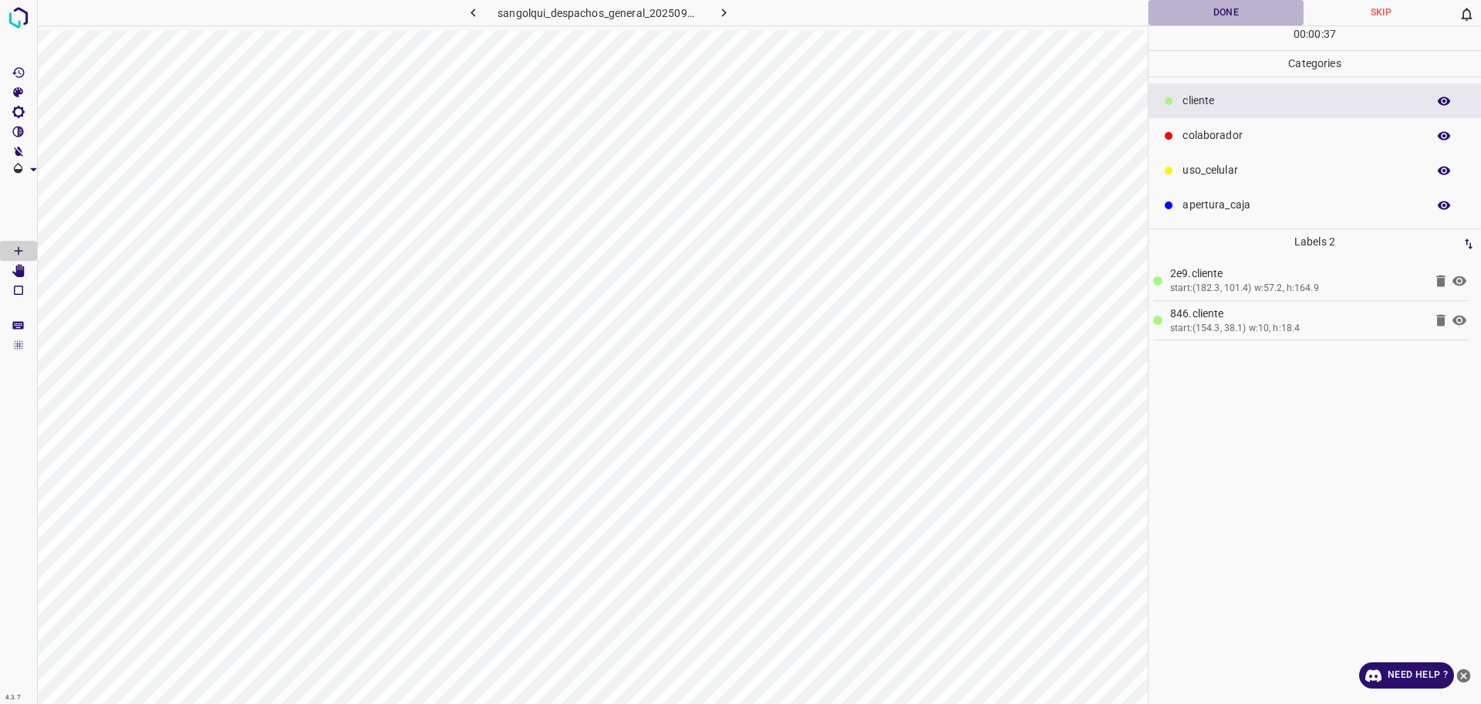
click at [1237, 21] on button "Done" at bounding box center [1226, 12] width 155 height 25
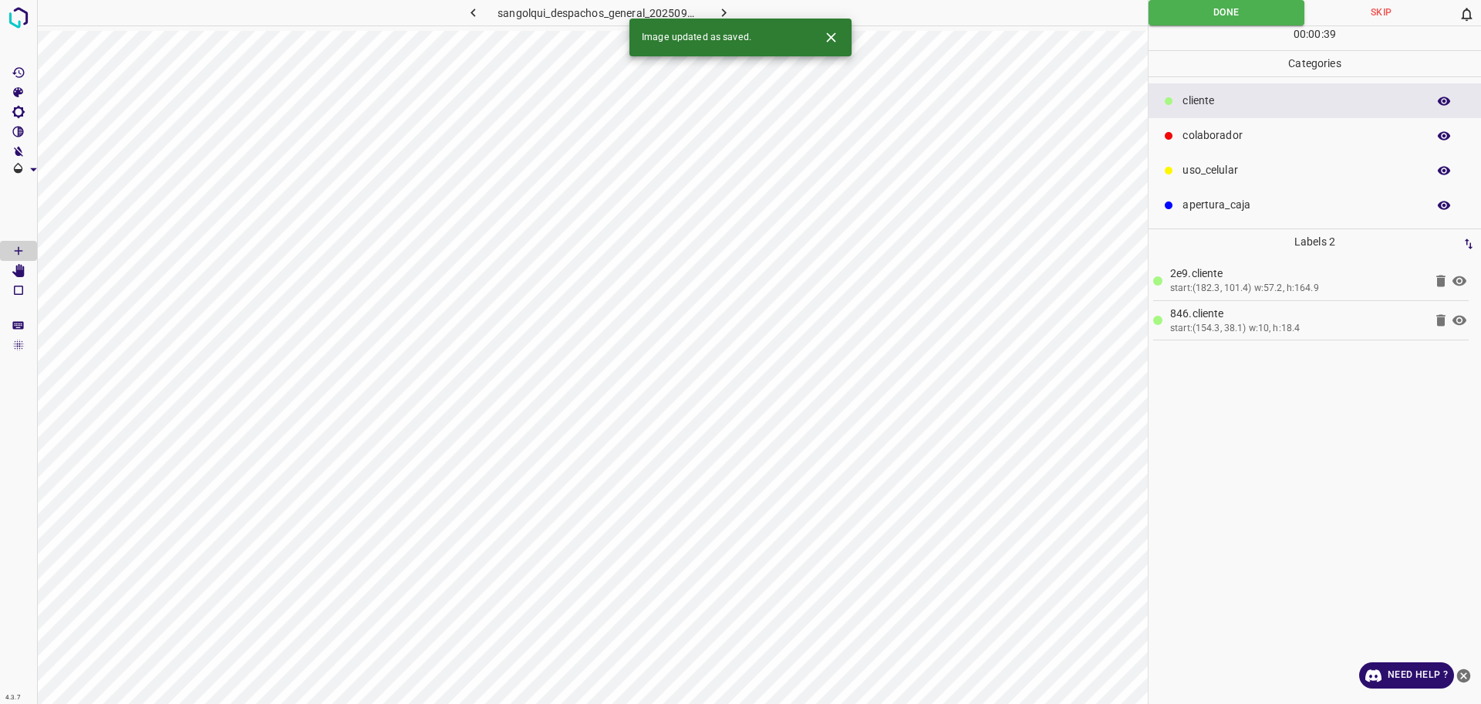
click at [725, 7] on icon "button" at bounding box center [724, 13] width 16 height 16
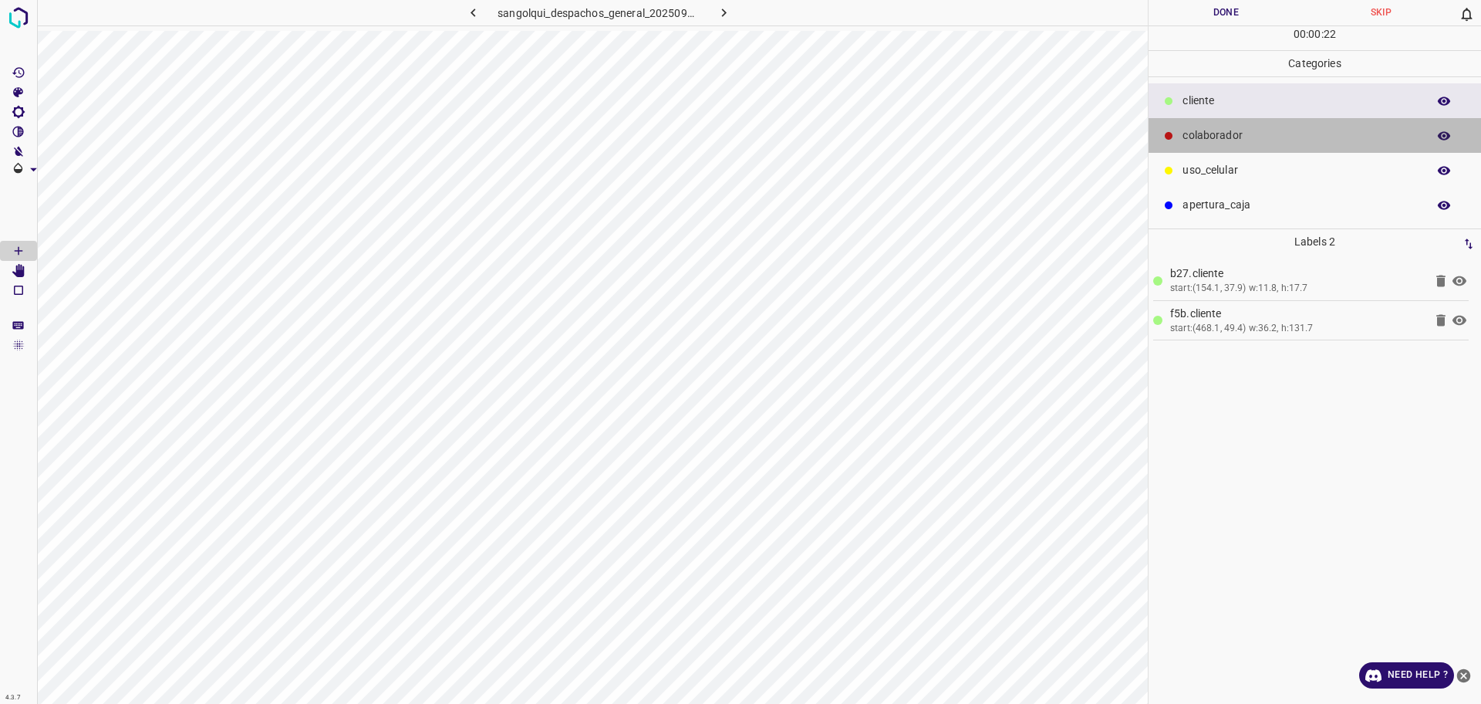
click at [1243, 120] on div "colaborador" at bounding box center [1315, 135] width 333 height 35
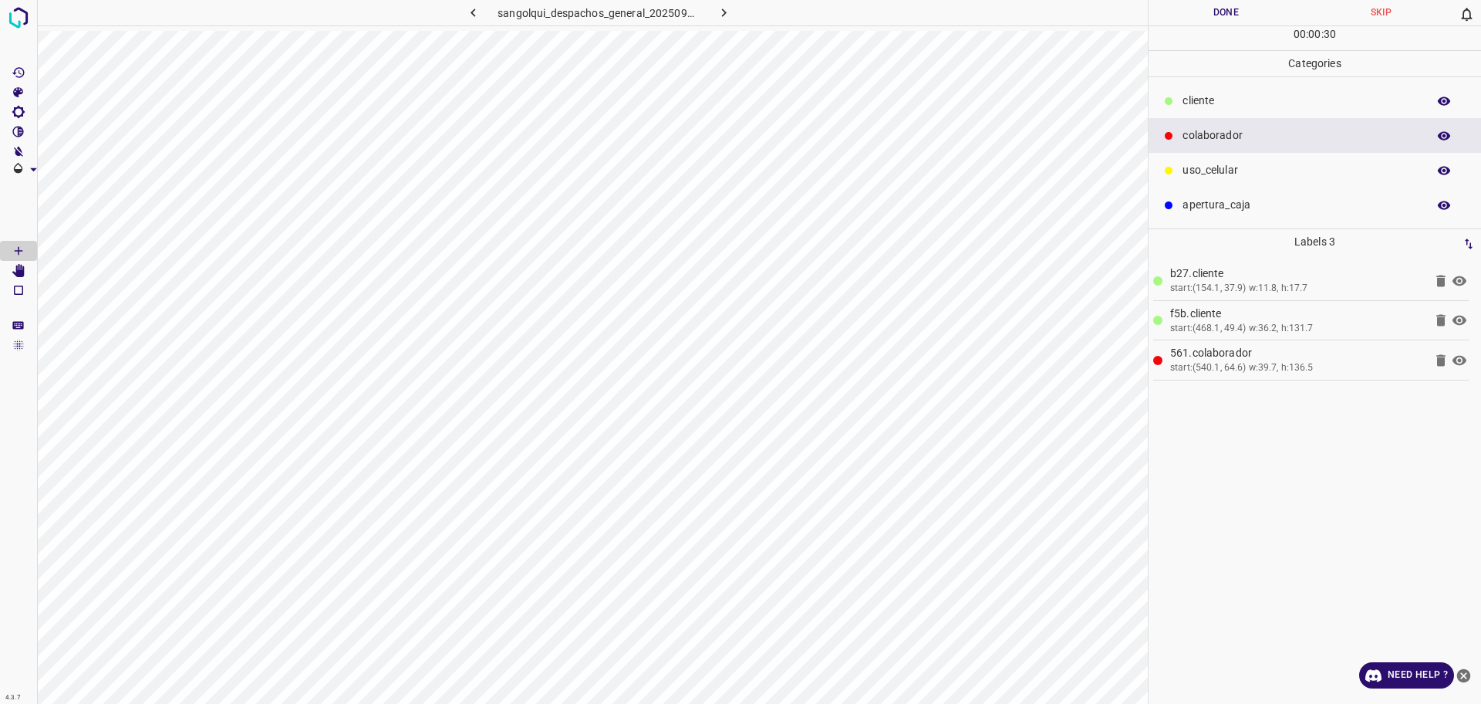
click at [1218, 8] on button "Done" at bounding box center [1226, 12] width 155 height 25
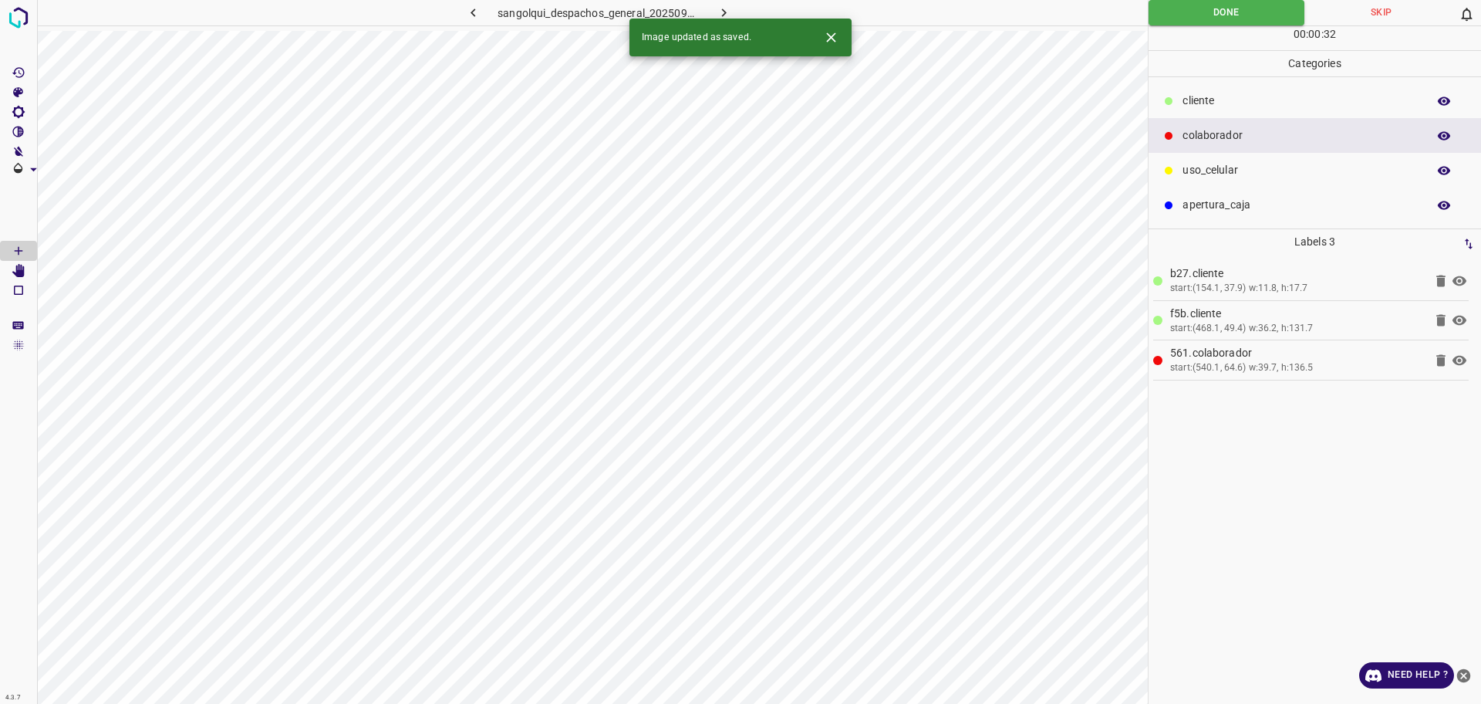
click at [727, 12] on icon "button" at bounding box center [724, 13] width 16 height 16
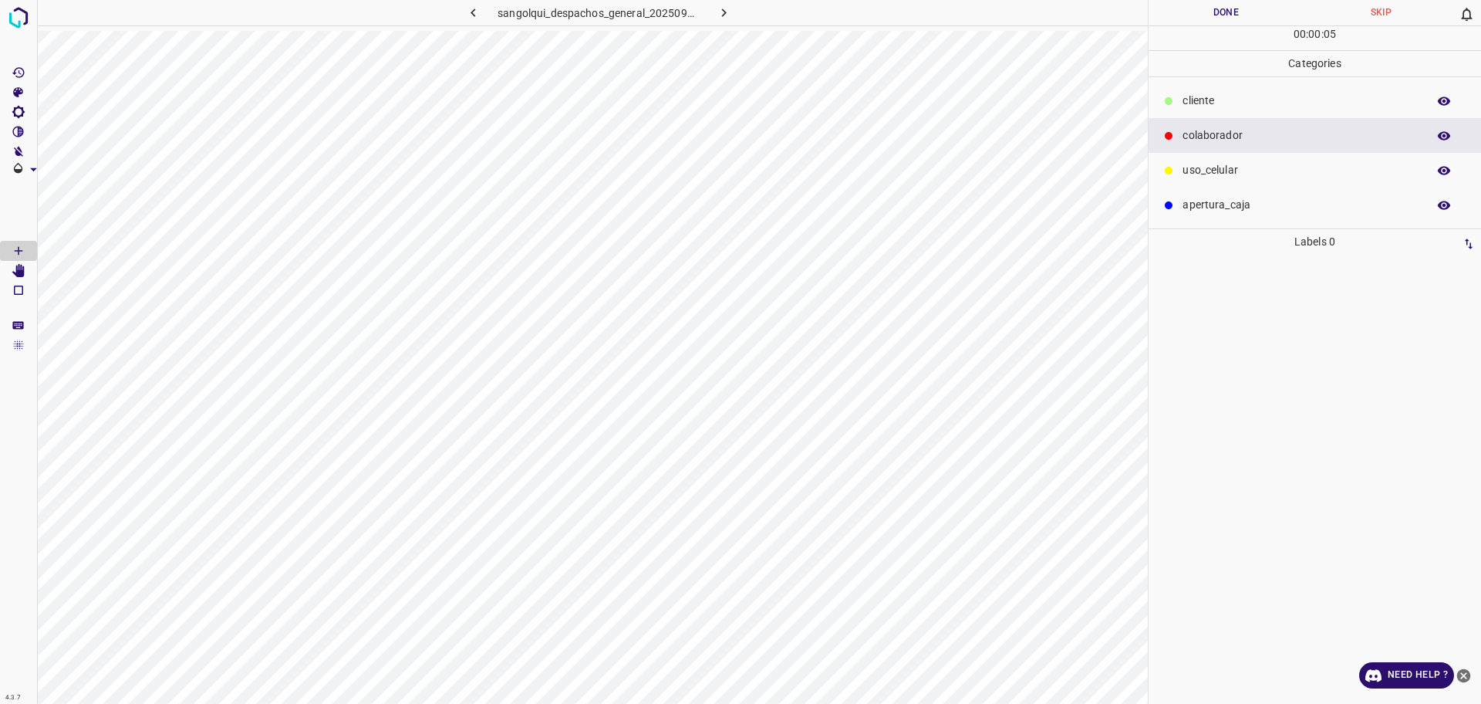
click at [1205, 97] on p "cliente" at bounding box center [1301, 101] width 237 height 16
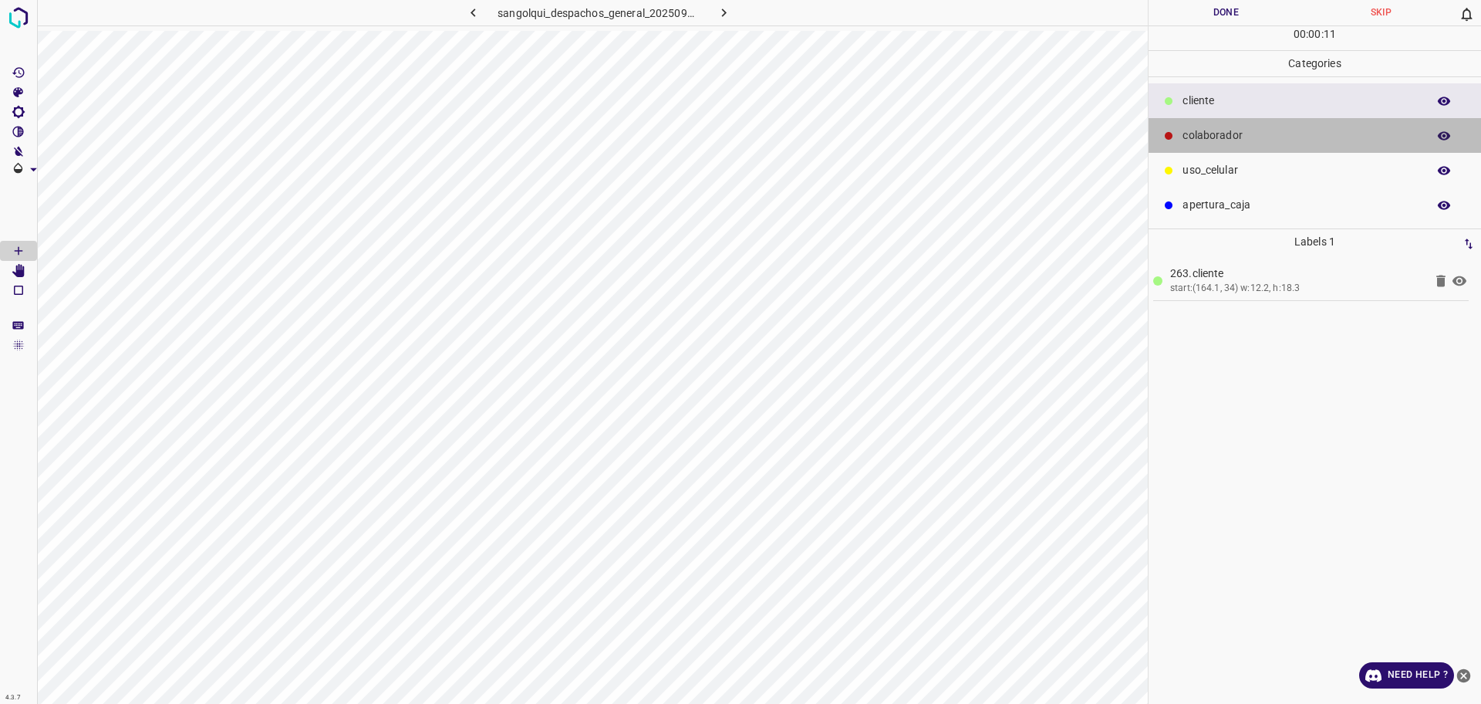
click at [1193, 140] on p "colaborador" at bounding box center [1301, 135] width 237 height 16
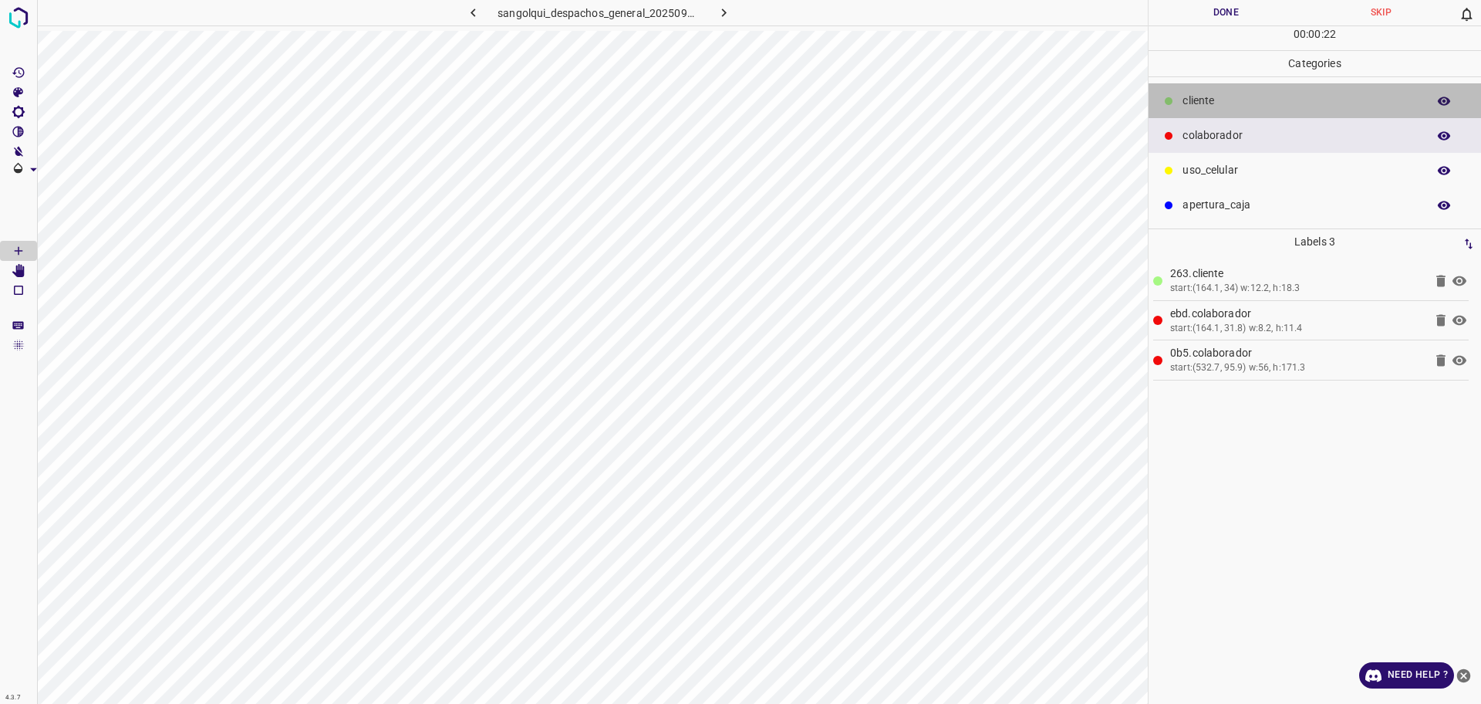
click at [1307, 100] on p "cliente" at bounding box center [1301, 101] width 237 height 16
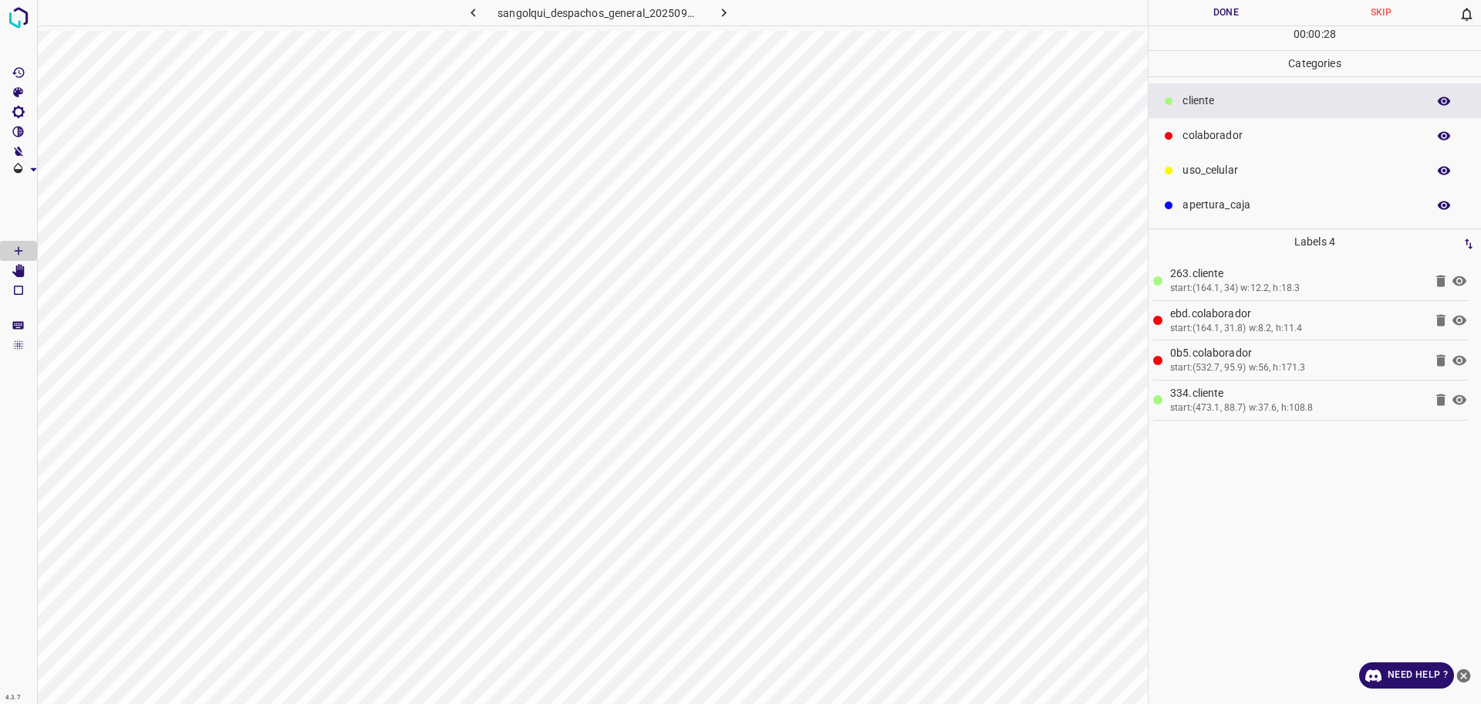
click at [1241, 174] on p "uso_celular" at bounding box center [1301, 170] width 237 height 16
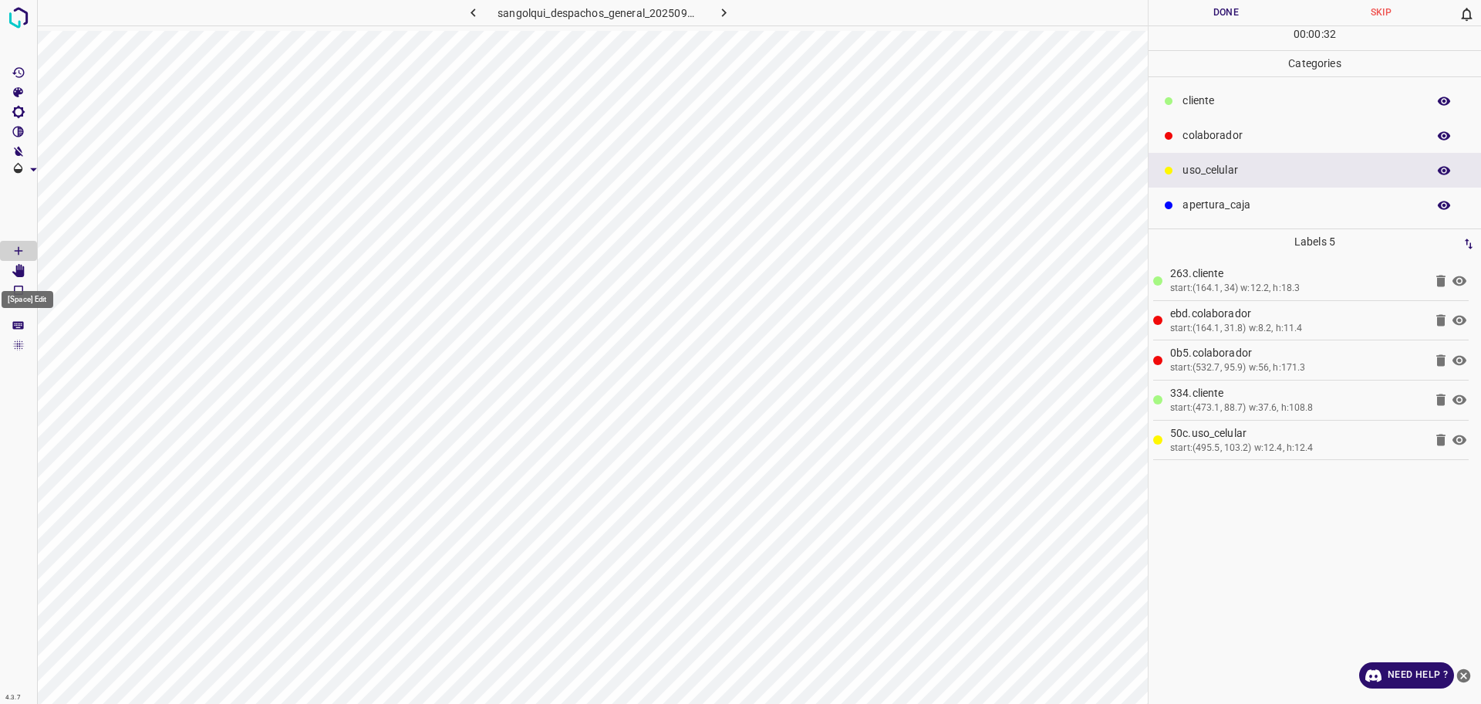
click at [22, 273] on icon "[Space] Edit" at bounding box center [18, 271] width 12 height 14
click at [1248, 8] on button "Done" at bounding box center [1226, 12] width 155 height 25
drag, startPoint x: 1248, startPoint y: 8, endPoint x: 1207, endPoint y: 42, distance: 54.2
click at [1249, 8] on button "Done" at bounding box center [1226, 12] width 155 height 25
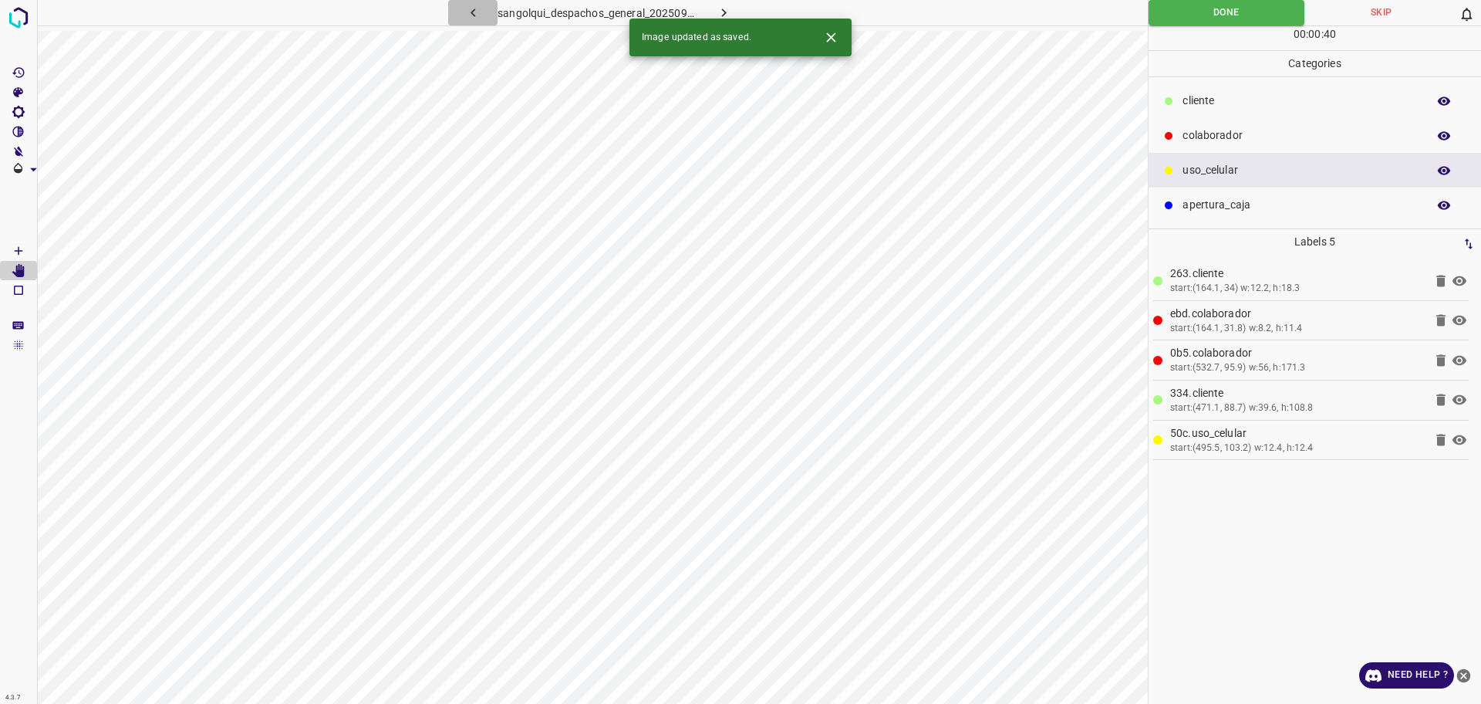
click at [477, 7] on icon "button" at bounding box center [473, 13] width 16 height 16
click at [731, 16] on icon "button" at bounding box center [724, 13] width 16 height 16
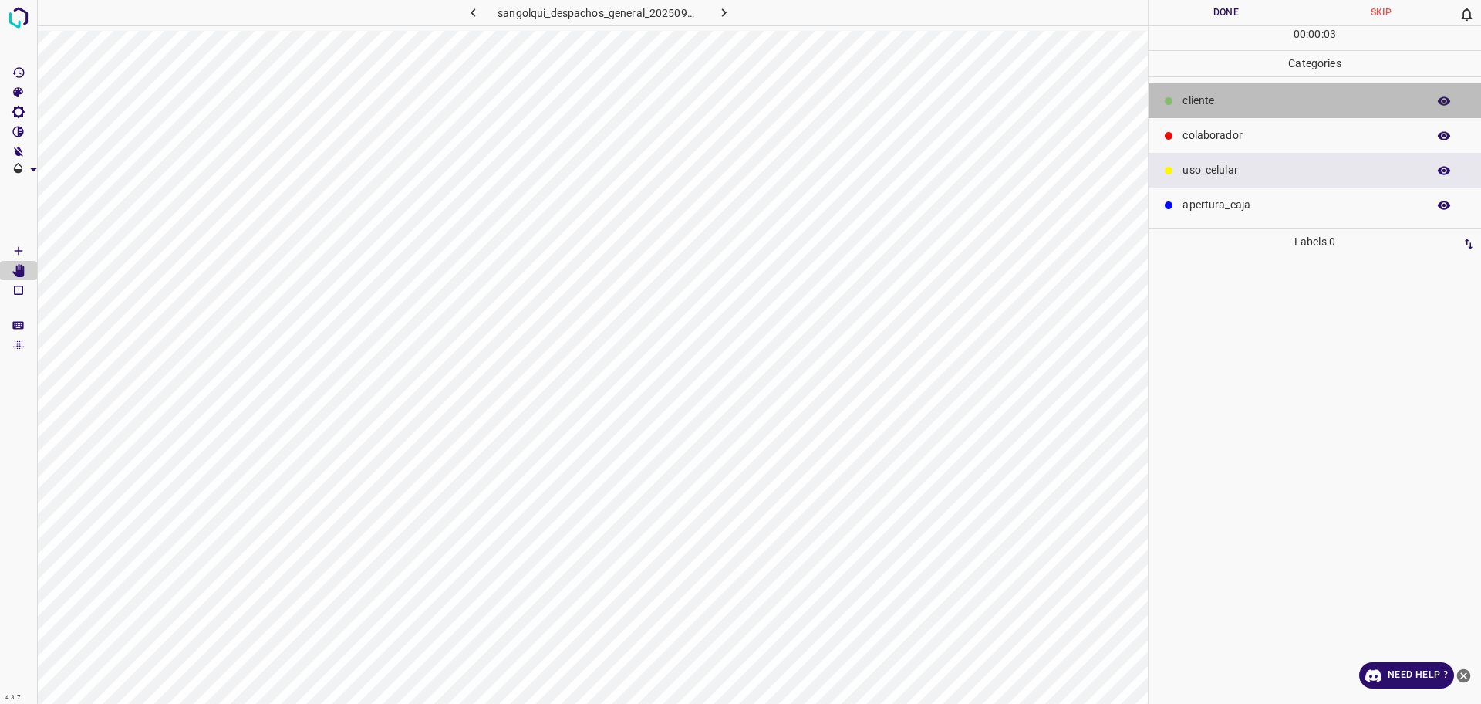
click at [1179, 98] on div "cliente" at bounding box center [1315, 100] width 333 height 35
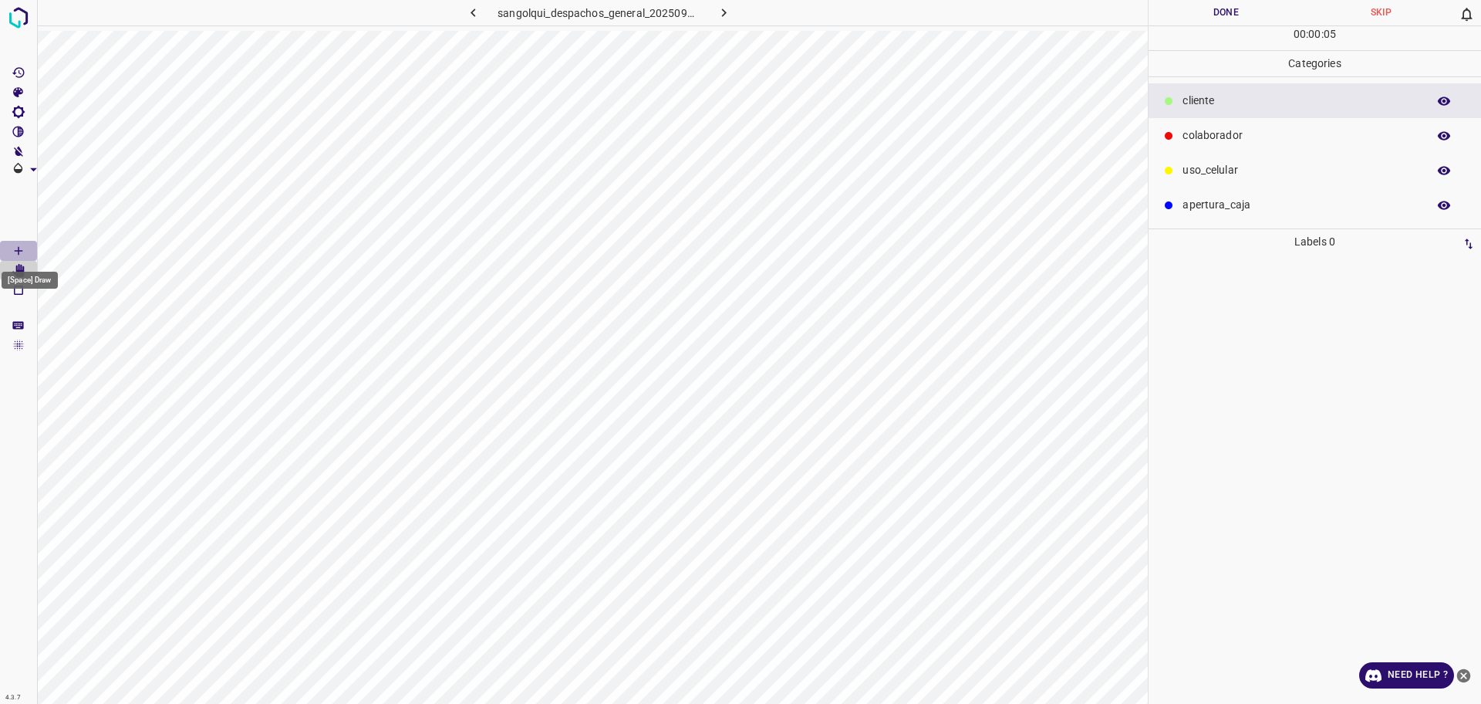
click at [11, 246] on Draw"] "[Space] Draw" at bounding box center [18, 251] width 37 height 20
click at [1277, 129] on p "colaborador" at bounding box center [1301, 135] width 237 height 16
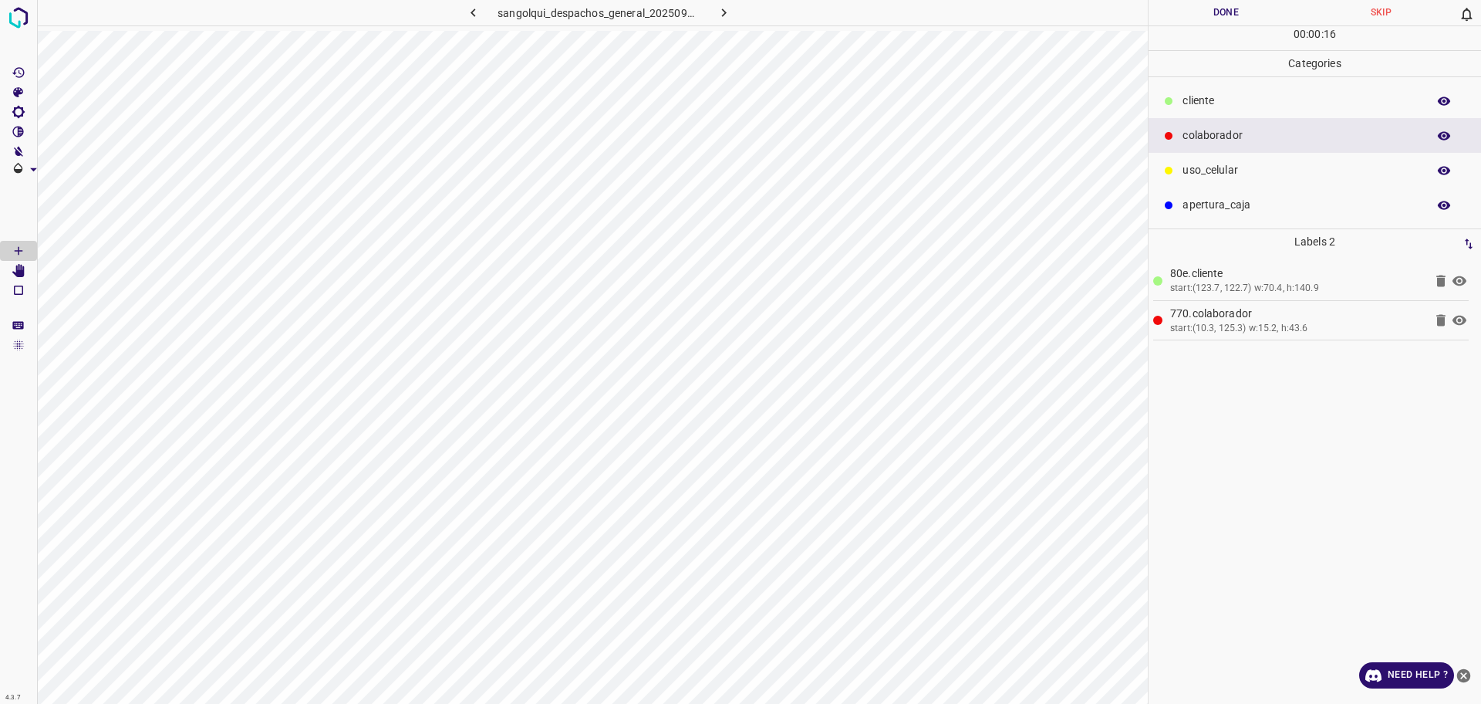
click at [1221, 35] on div "00 : 00 : 16" at bounding box center [1315, 38] width 333 height 24
click at [1232, 11] on button "Done" at bounding box center [1226, 12] width 155 height 25
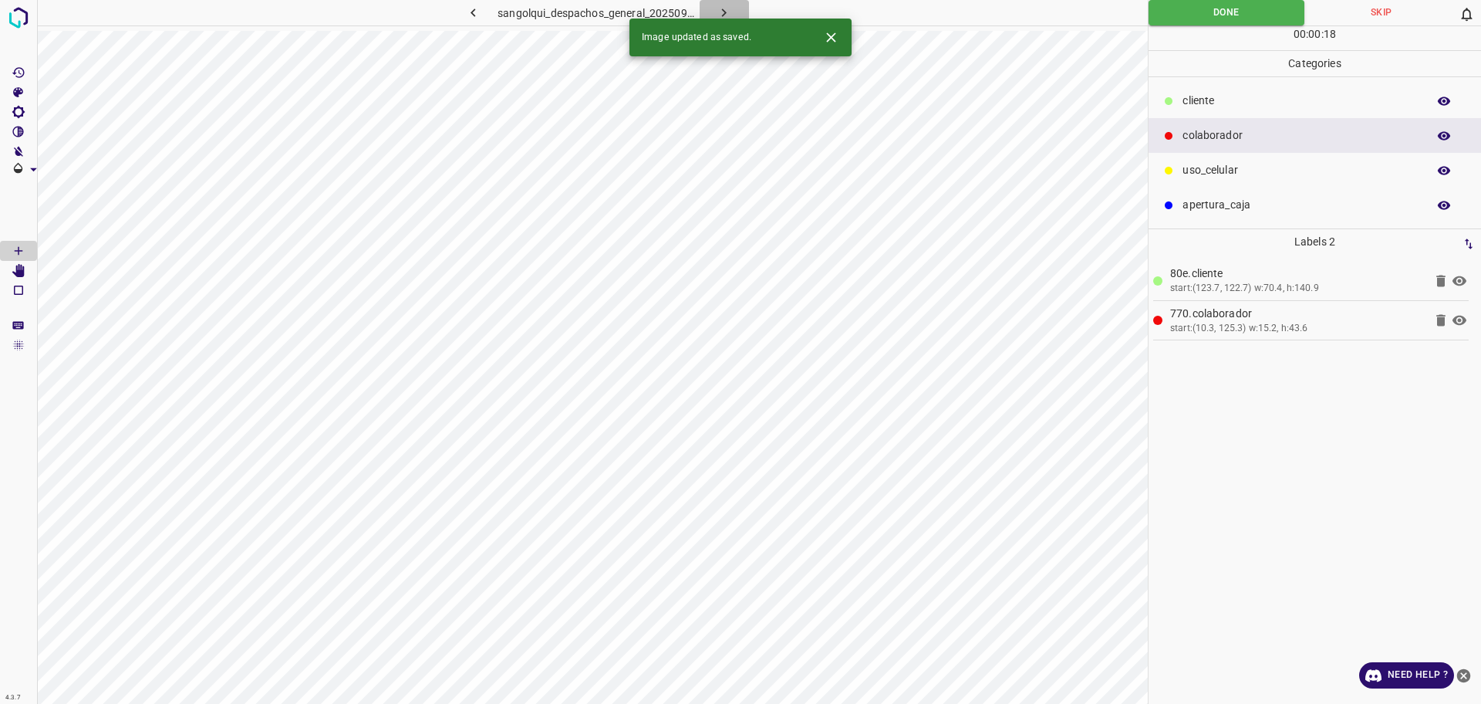
click at [730, 11] on icon "button" at bounding box center [724, 13] width 16 height 16
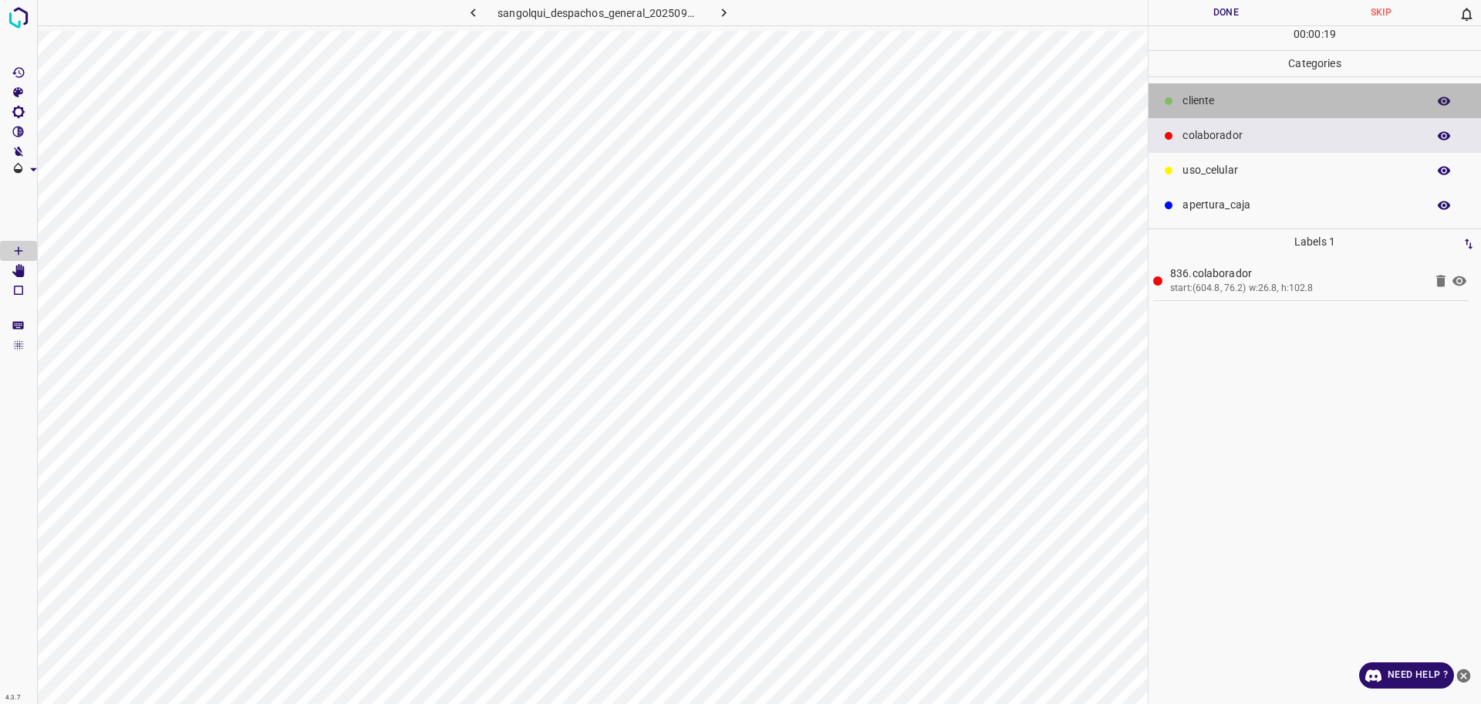
drag, startPoint x: 1214, startPoint y: 86, endPoint x: 1160, endPoint y: 154, distance: 86.1
click at [1214, 86] on div "cliente" at bounding box center [1315, 100] width 333 height 35
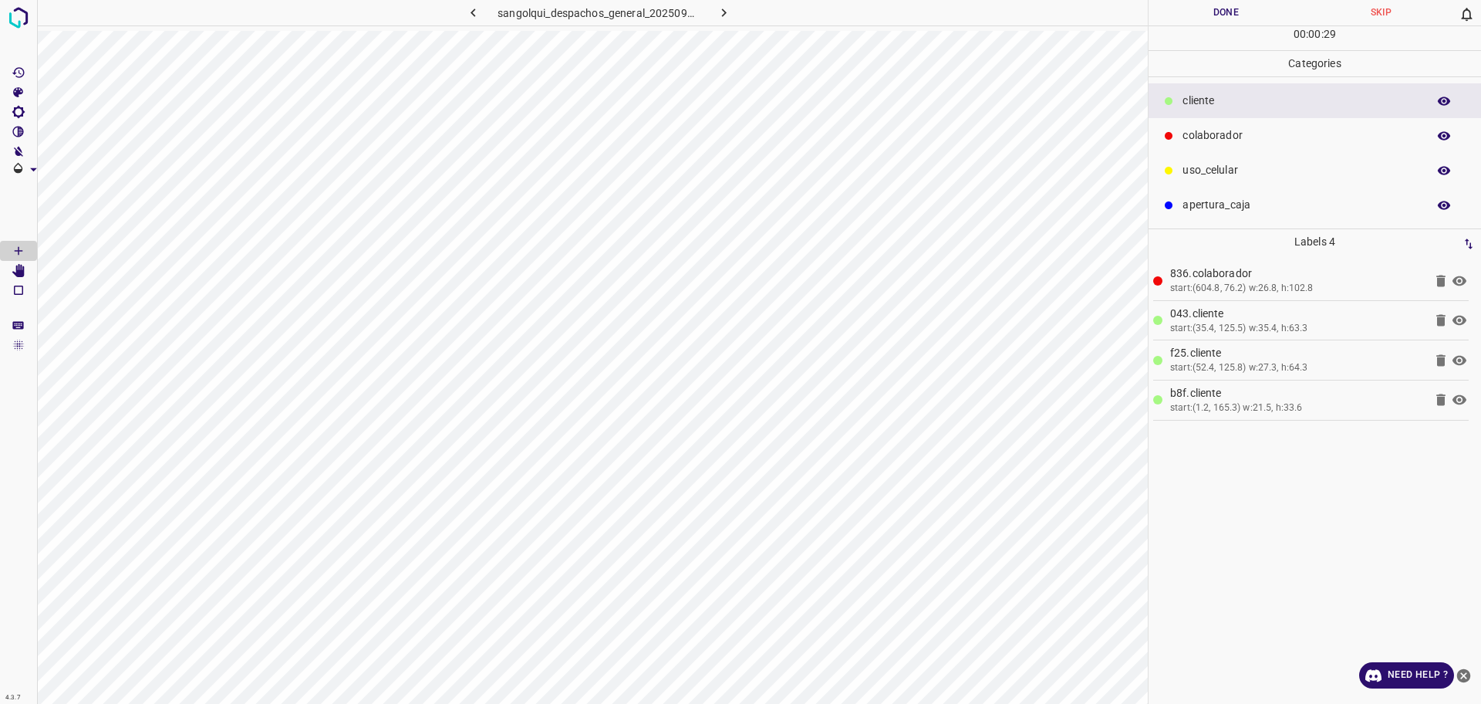
click at [1221, 15] on button "Done" at bounding box center [1226, 12] width 155 height 25
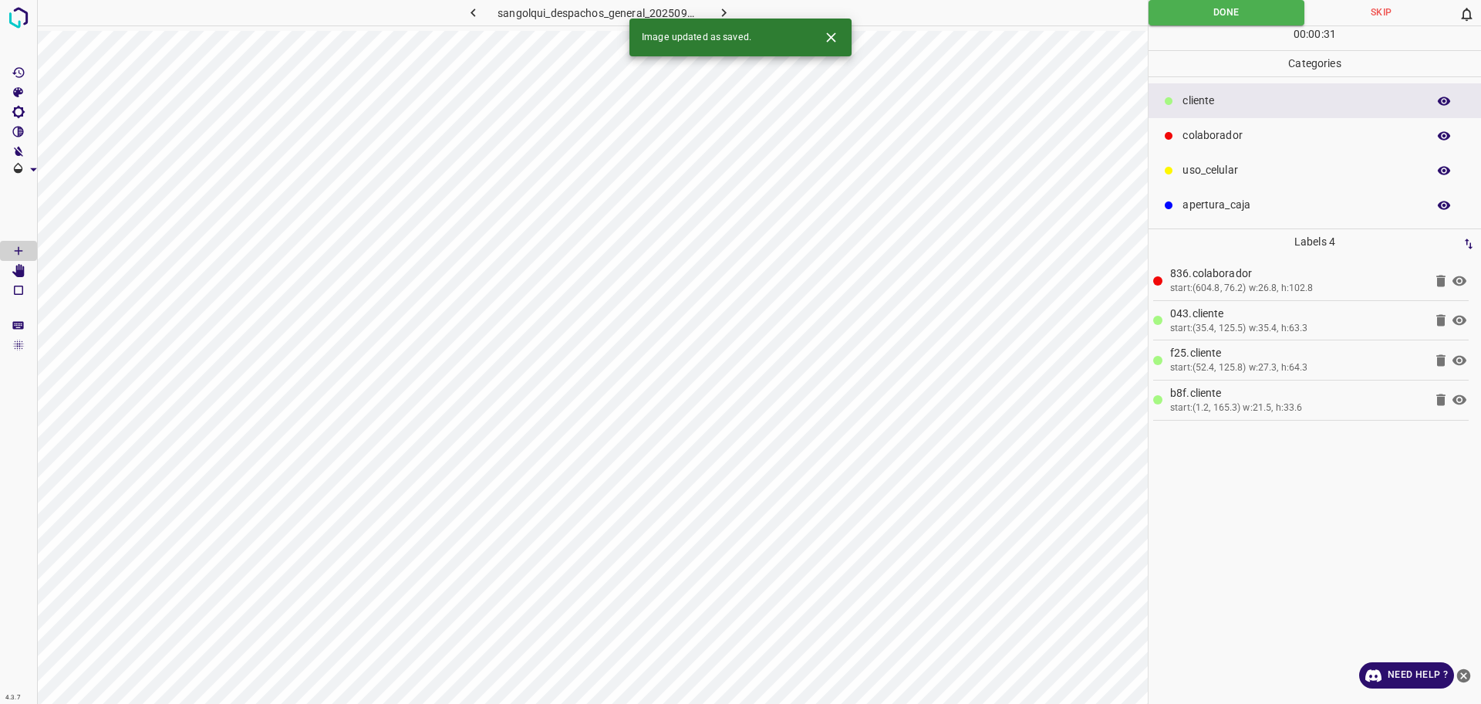
click at [713, 11] on button "button" at bounding box center [724, 12] width 49 height 25
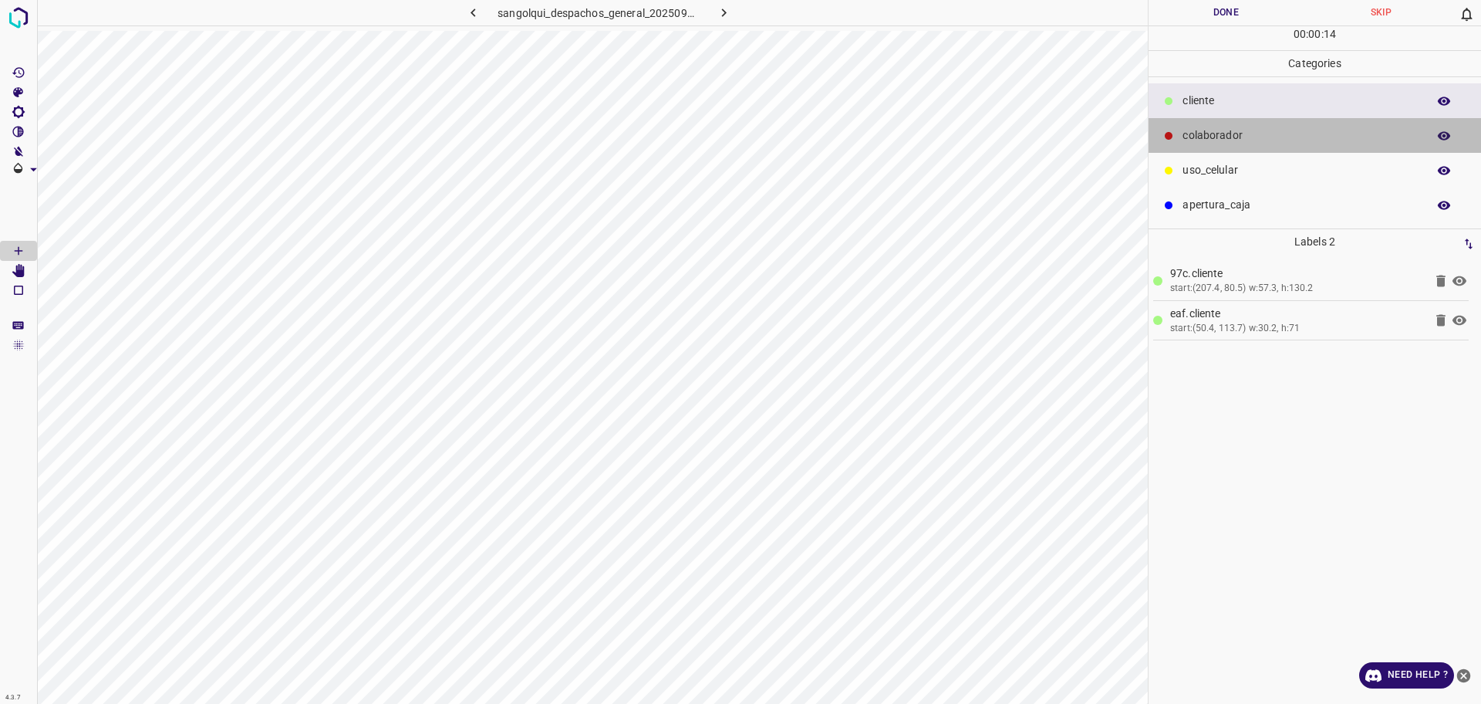
click at [1233, 136] on p "colaborador" at bounding box center [1301, 135] width 237 height 16
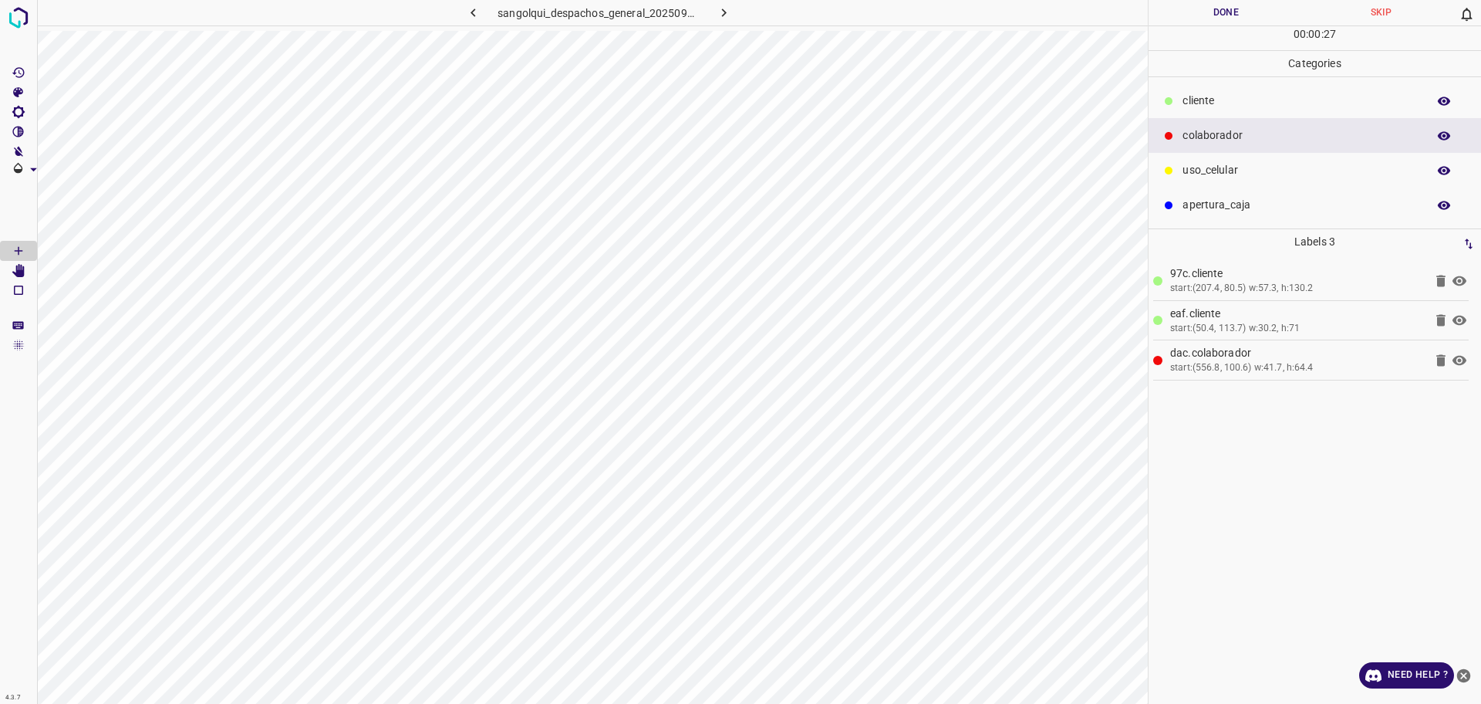
click at [1210, 110] on div "cliente" at bounding box center [1315, 100] width 333 height 35
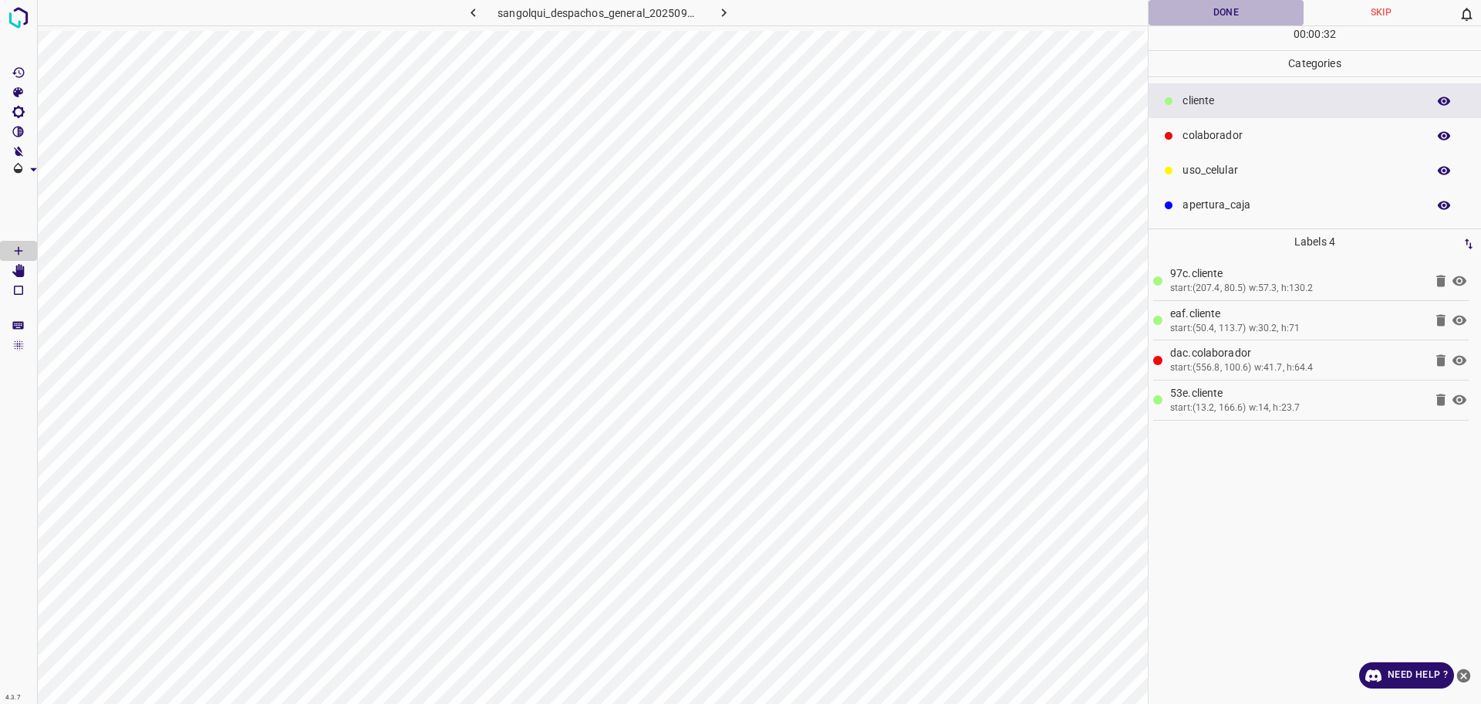
click at [1203, 19] on button "Done" at bounding box center [1226, 12] width 155 height 25
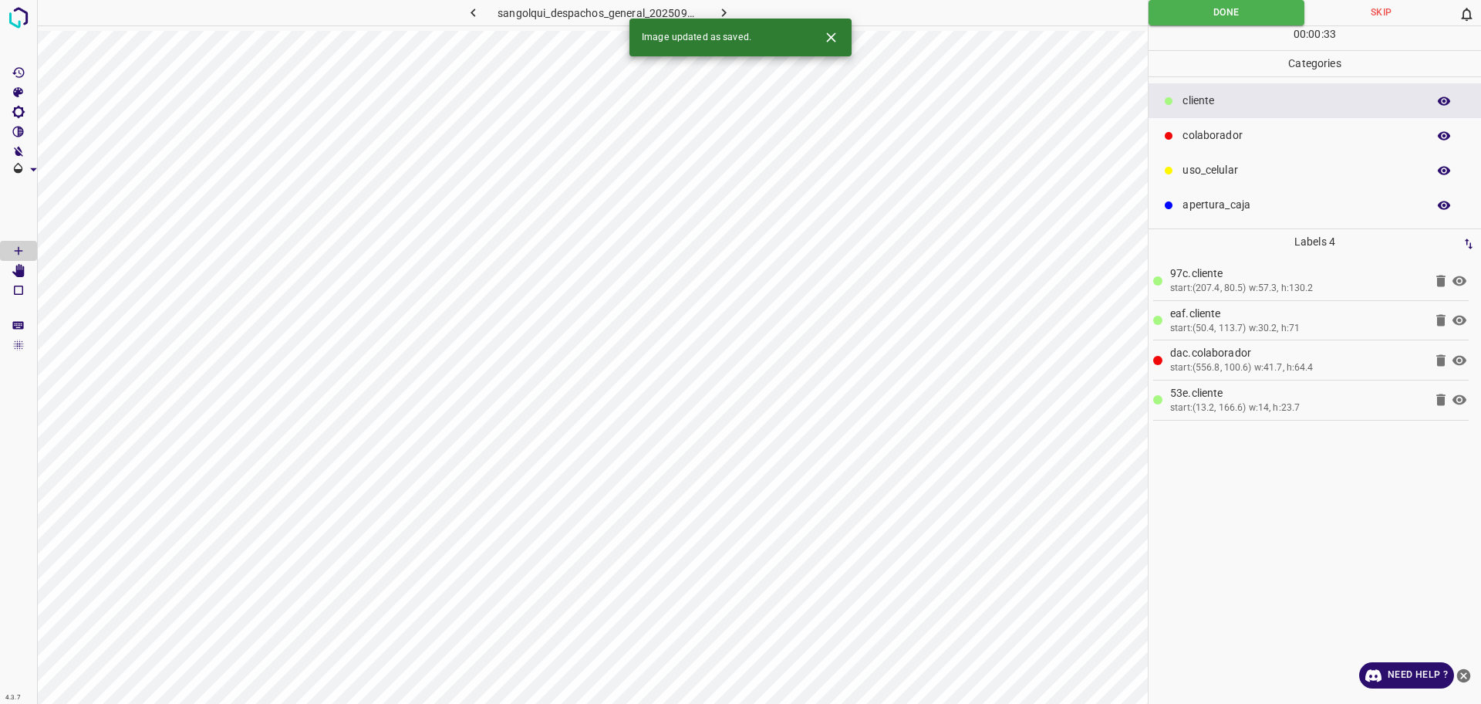
click at [729, 16] on icon "button" at bounding box center [724, 13] width 16 height 16
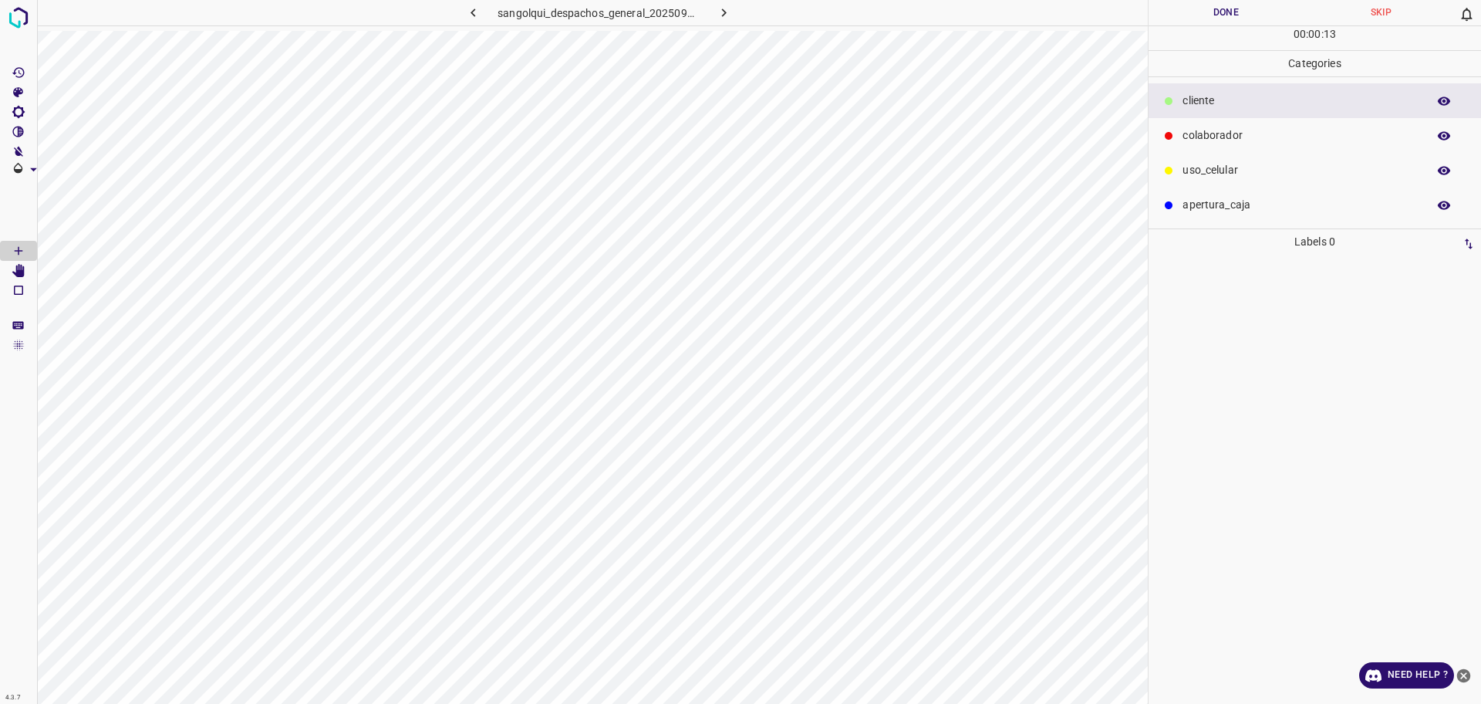
click at [1188, 136] on p "colaborador" at bounding box center [1301, 135] width 237 height 16
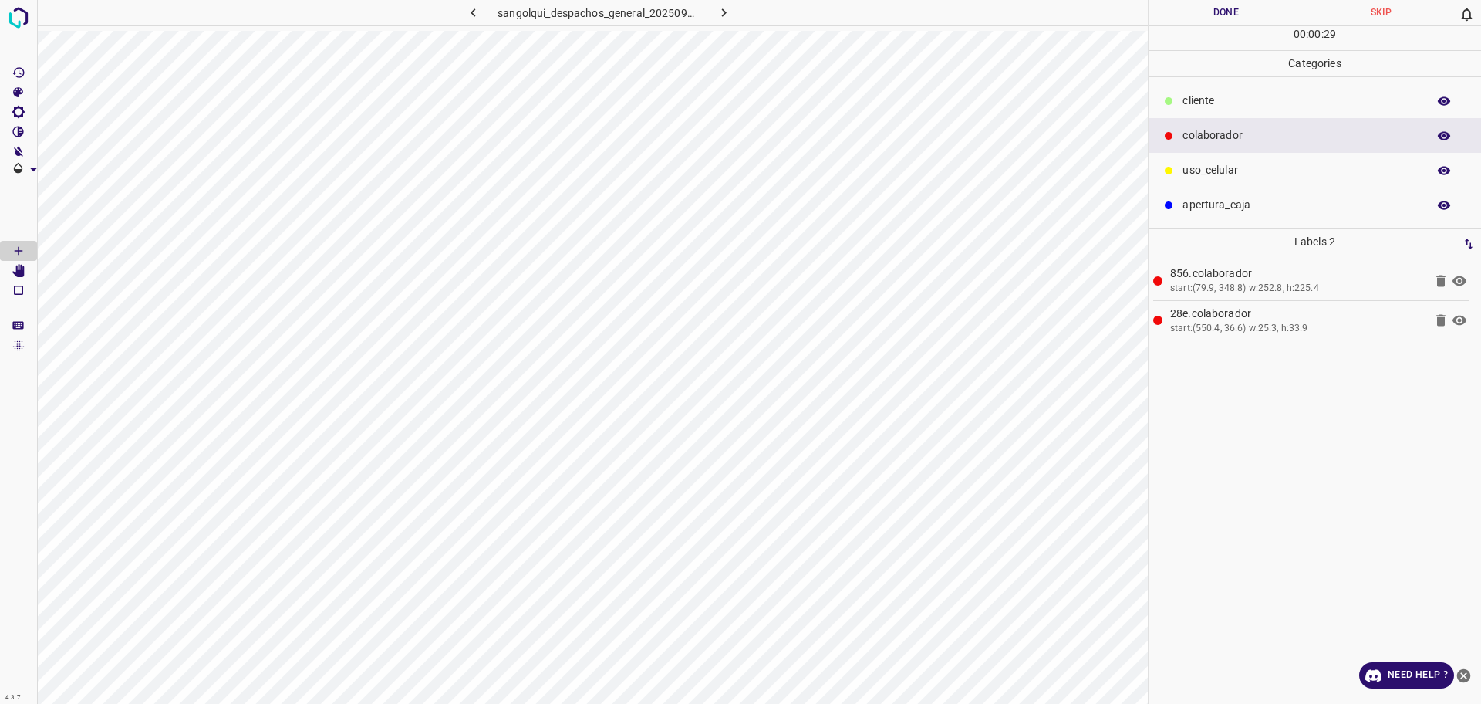
click at [1228, 92] on div "cliente" at bounding box center [1315, 100] width 333 height 35
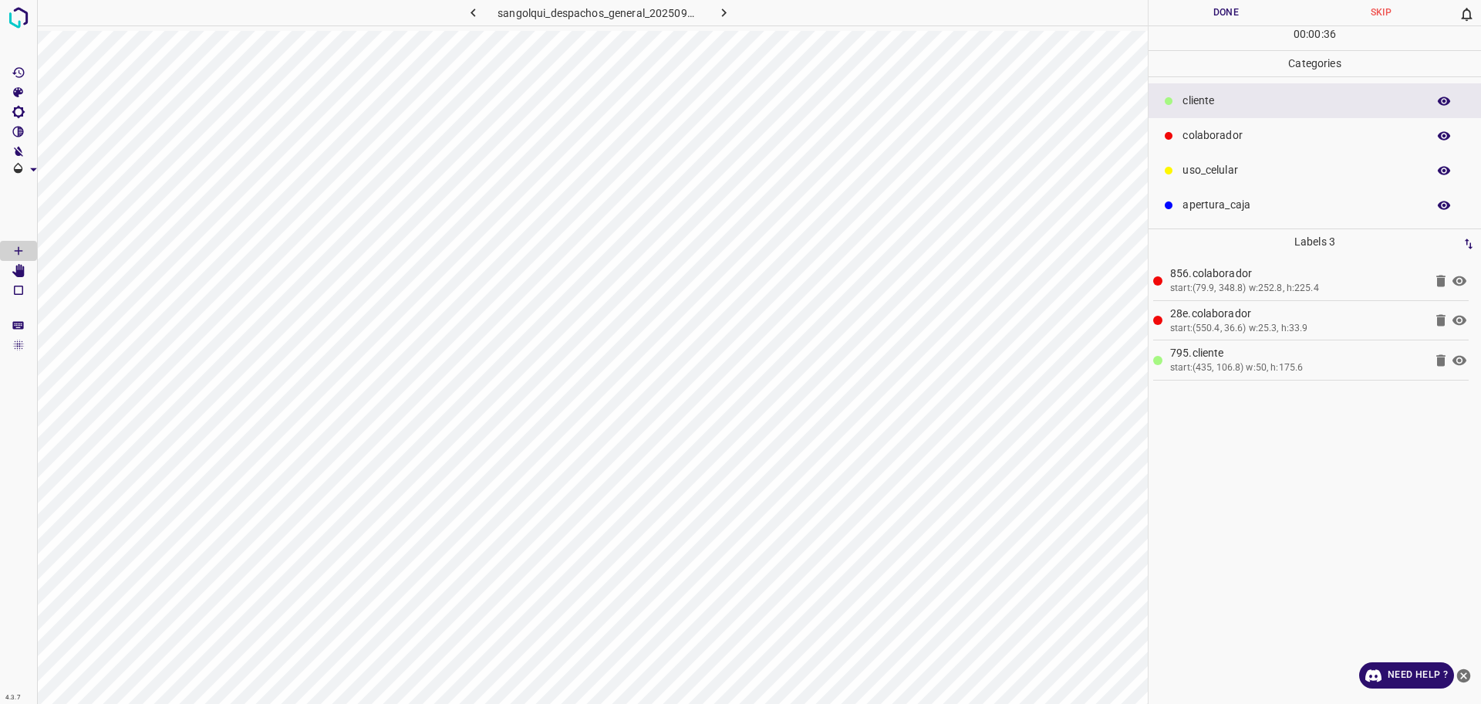
click at [1232, 167] on p "uso_celular" at bounding box center [1301, 170] width 237 height 16
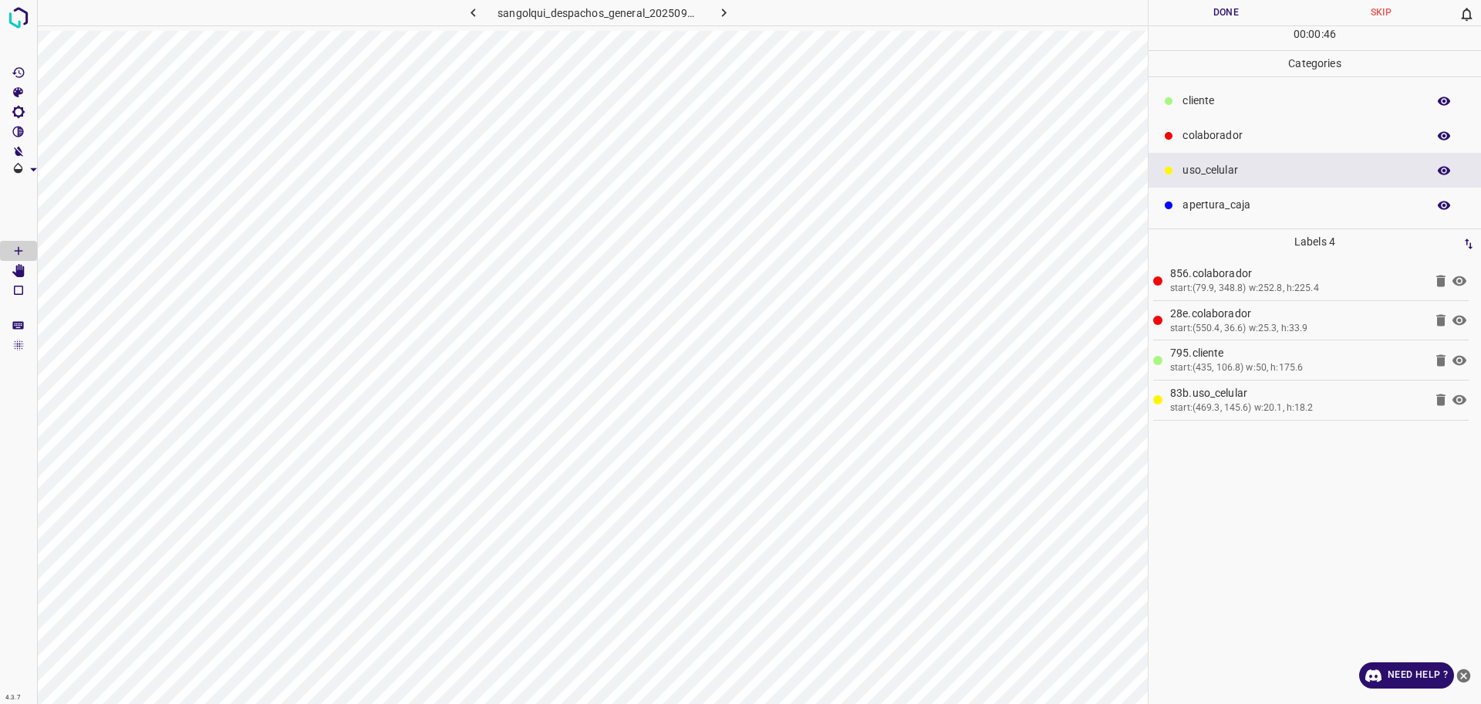
click at [1187, 3] on button "Done" at bounding box center [1226, 12] width 155 height 25
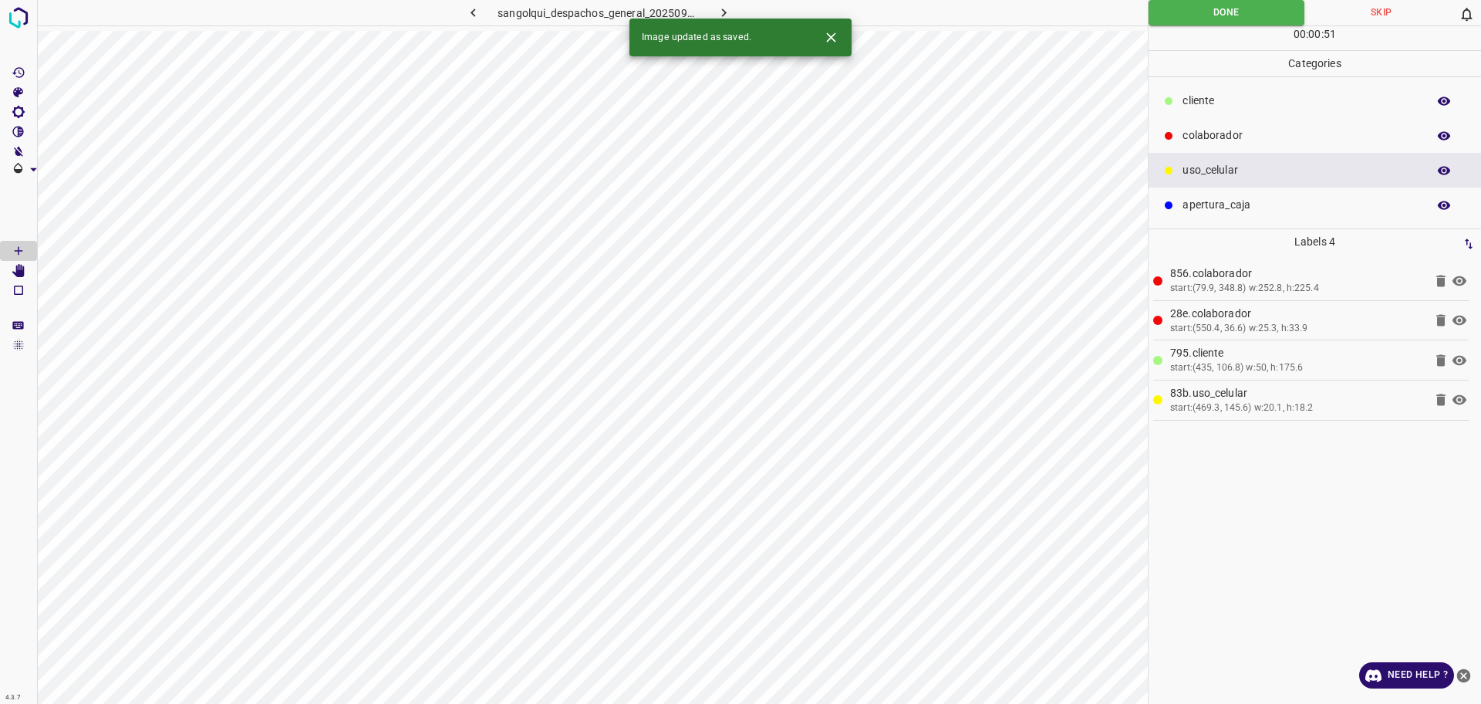
click at [1206, 103] on p "cliente" at bounding box center [1301, 101] width 237 height 16
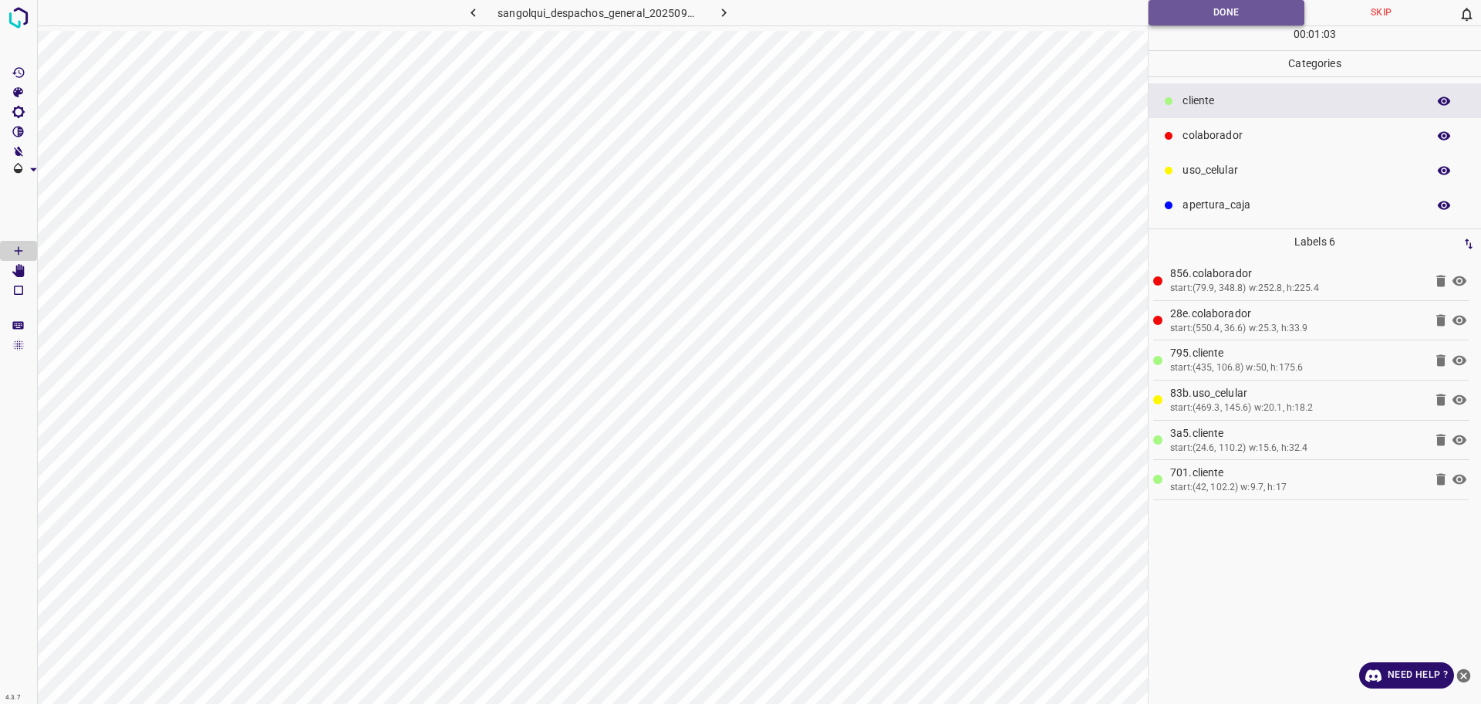
click at [1221, 12] on button "Done" at bounding box center [1227, 12] width 156 height 25
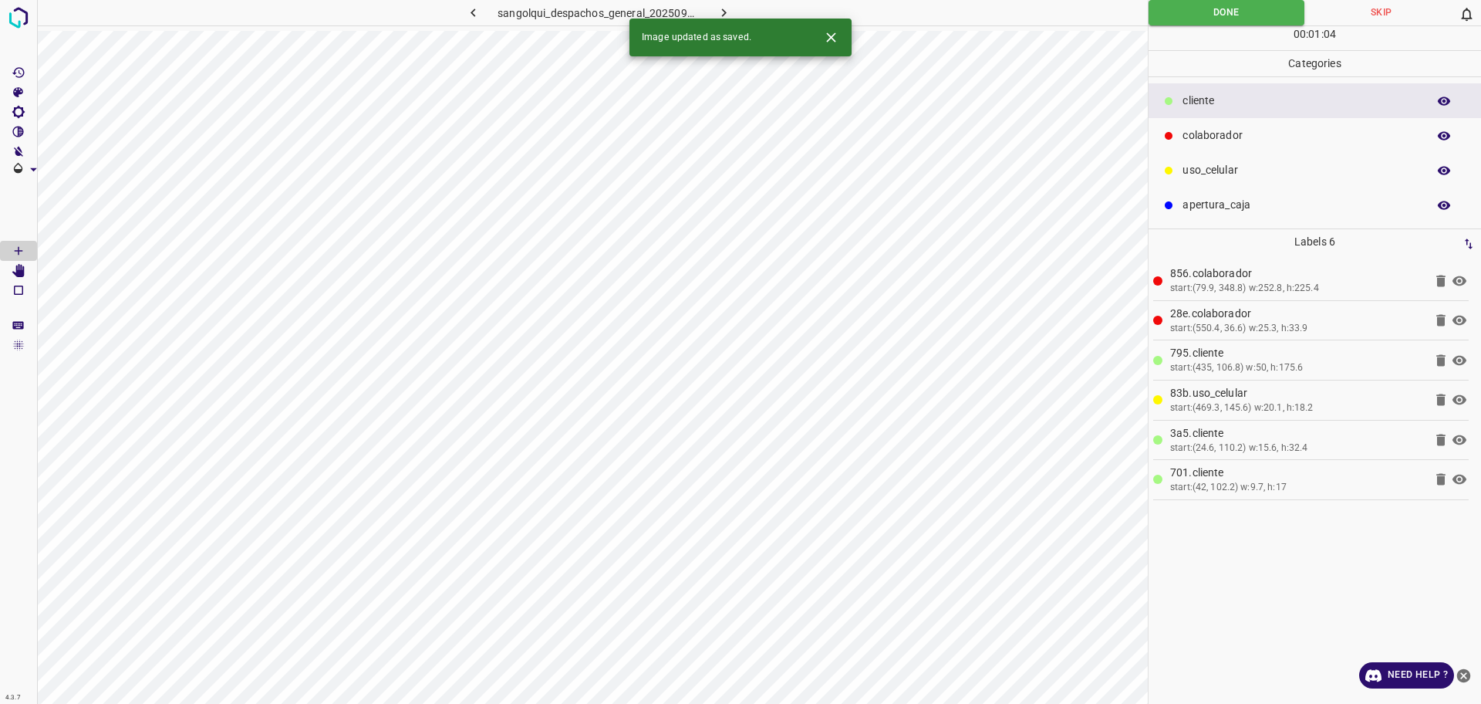
click at [729, 15] on icon "button" at bounding box center [724, 13] width 16 height 16
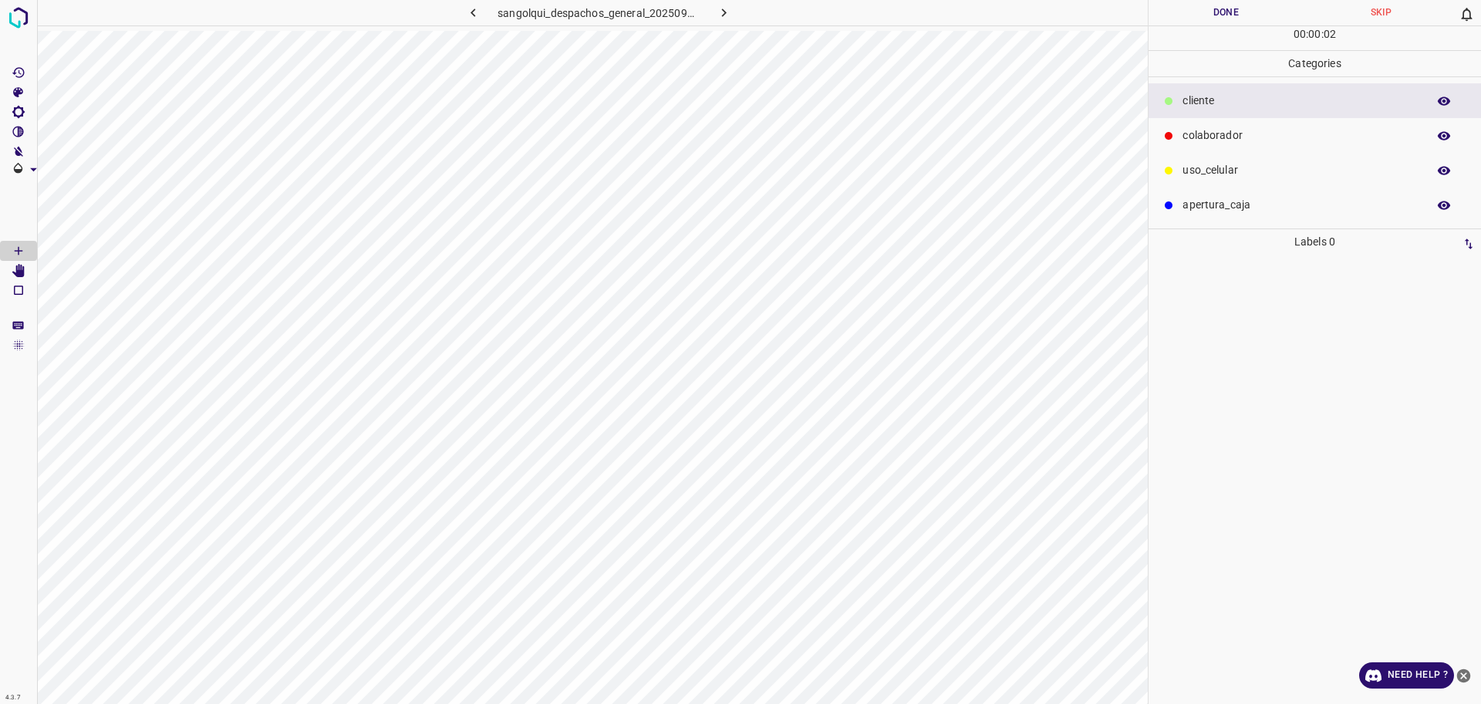
click at [1366, 142] on p "colaborador" at bounding box center [1301, 135] width 237 height 16
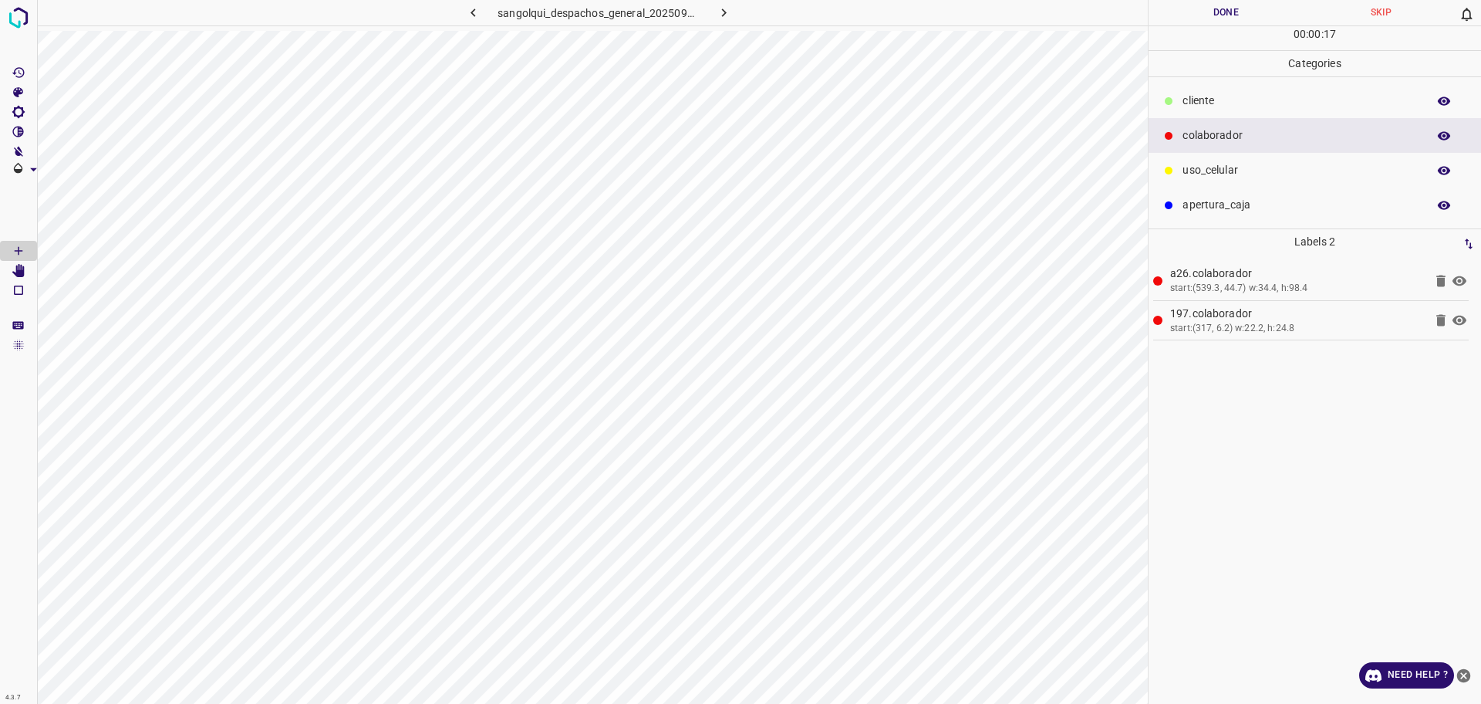
click at [1258, 104] on p "cliente" at bounding box center [1301, 101] width 237 height 16
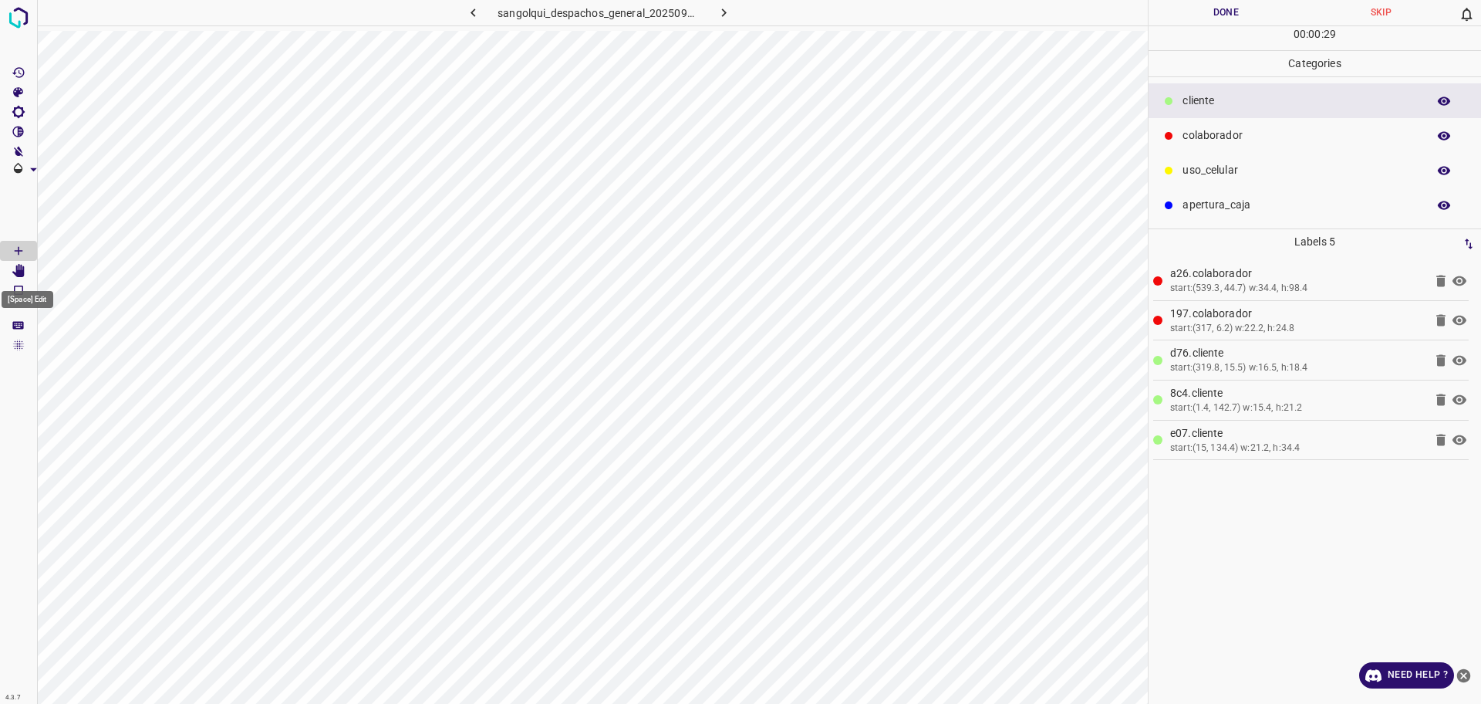
click at [15, 270] on icon "[Space] Edit" at bounding box center [19, 271] width 14 height 14
click at [1211, 172] on p "uso_celular" at bounding box center [1301, 170] width 237 height 16
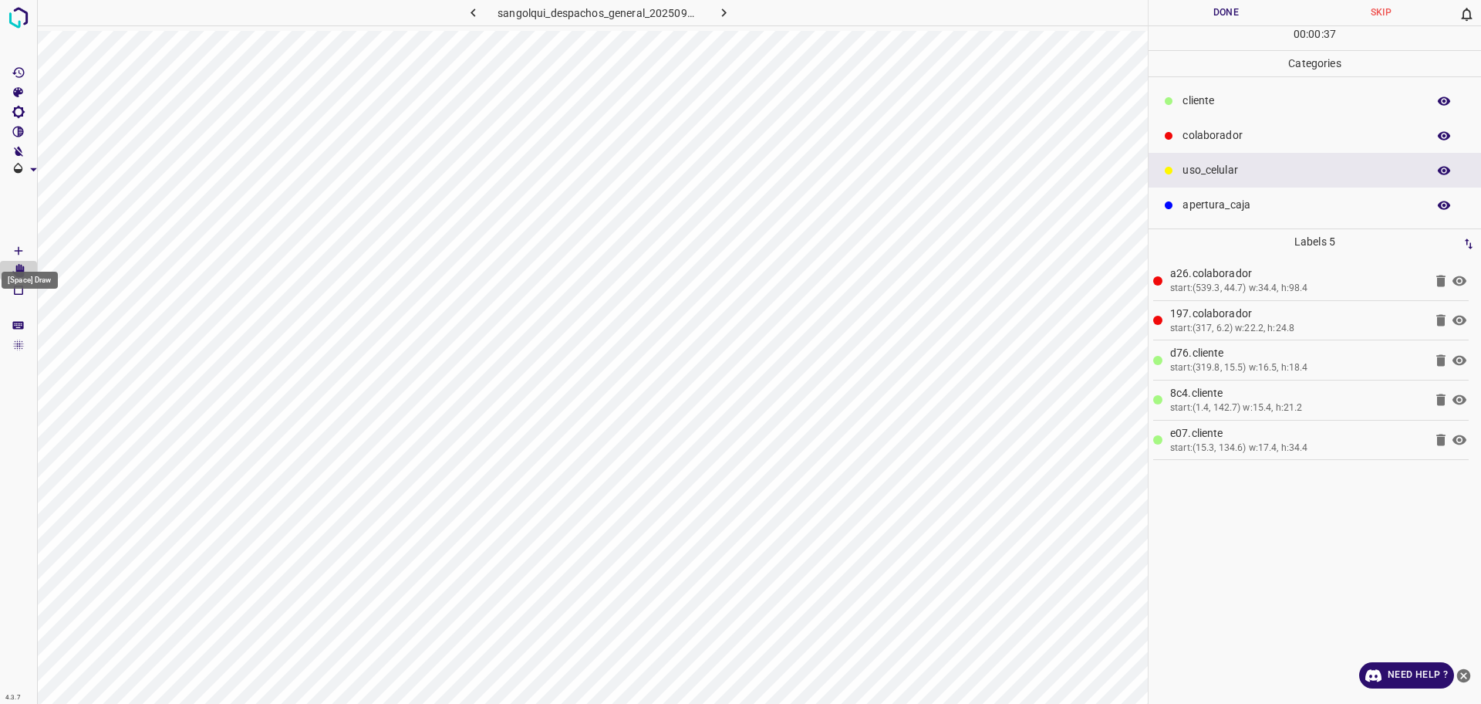
click at [8, 251] on Draw"] "[Space] Draw" at bounding box center [18, 251] width 37 height 20
click at [1237, 5] on button "Done" at bounding box center [1226, 12] width 155 height 25
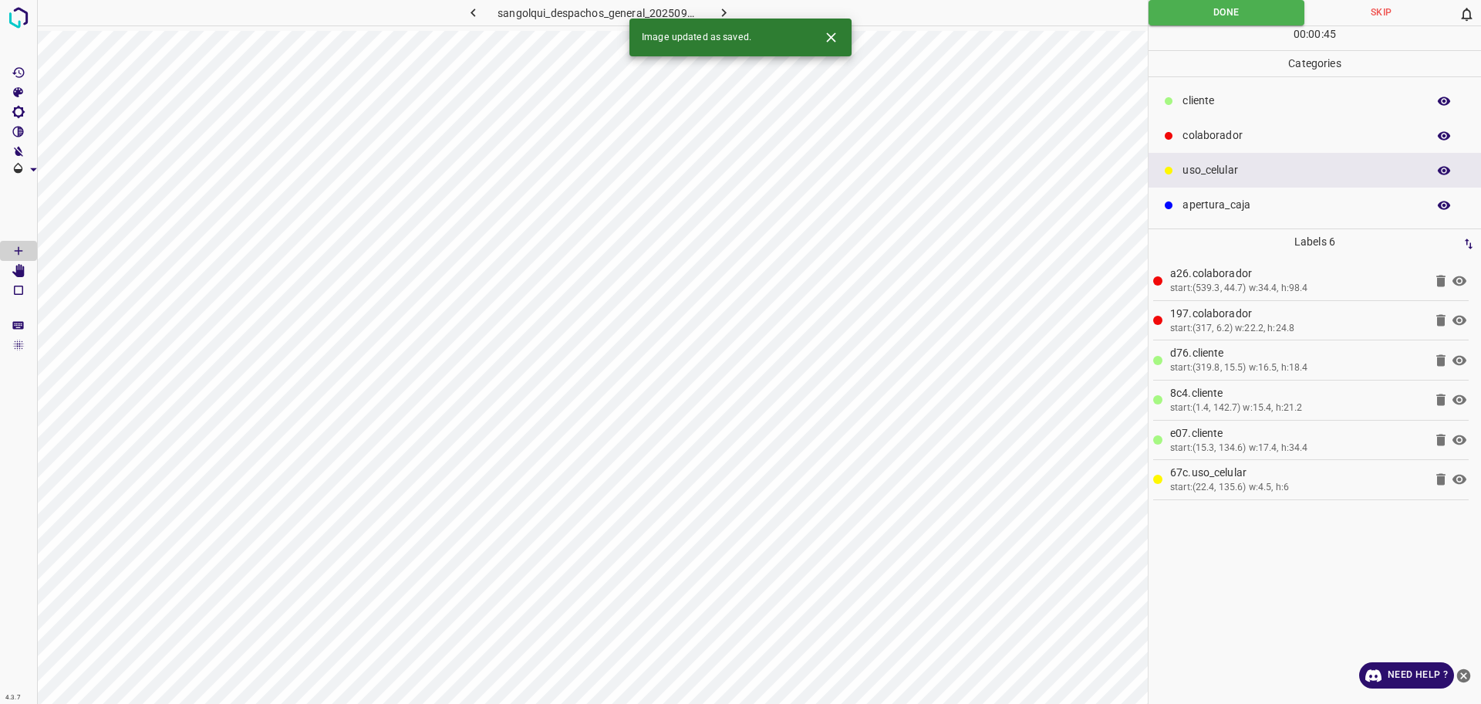
click at [724, 9] on icon "button" at bounding box center [724, 13] width 16 height 16
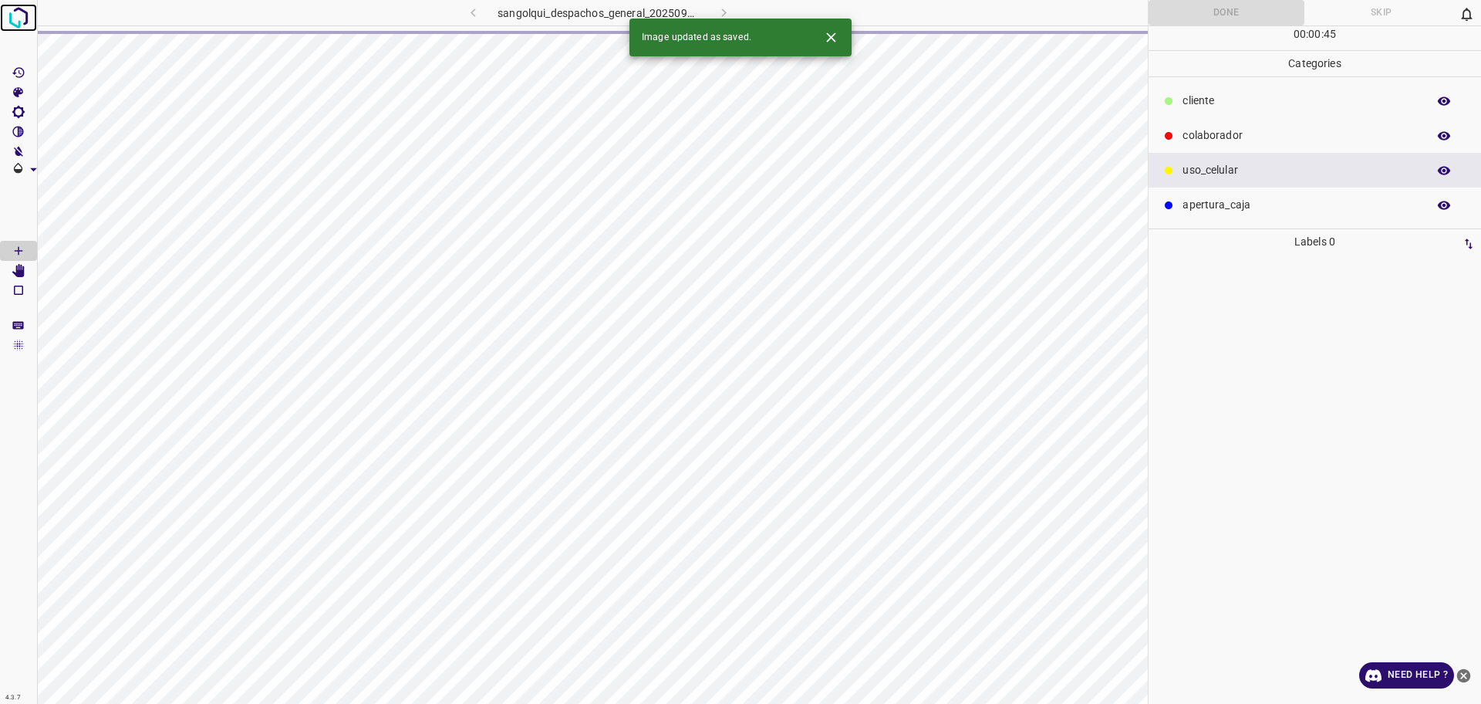
click at [21, 14] on img at bounding box center [19, 18] width 28 height 28
